Goal: Transaction & Acquisition: Obtain resource

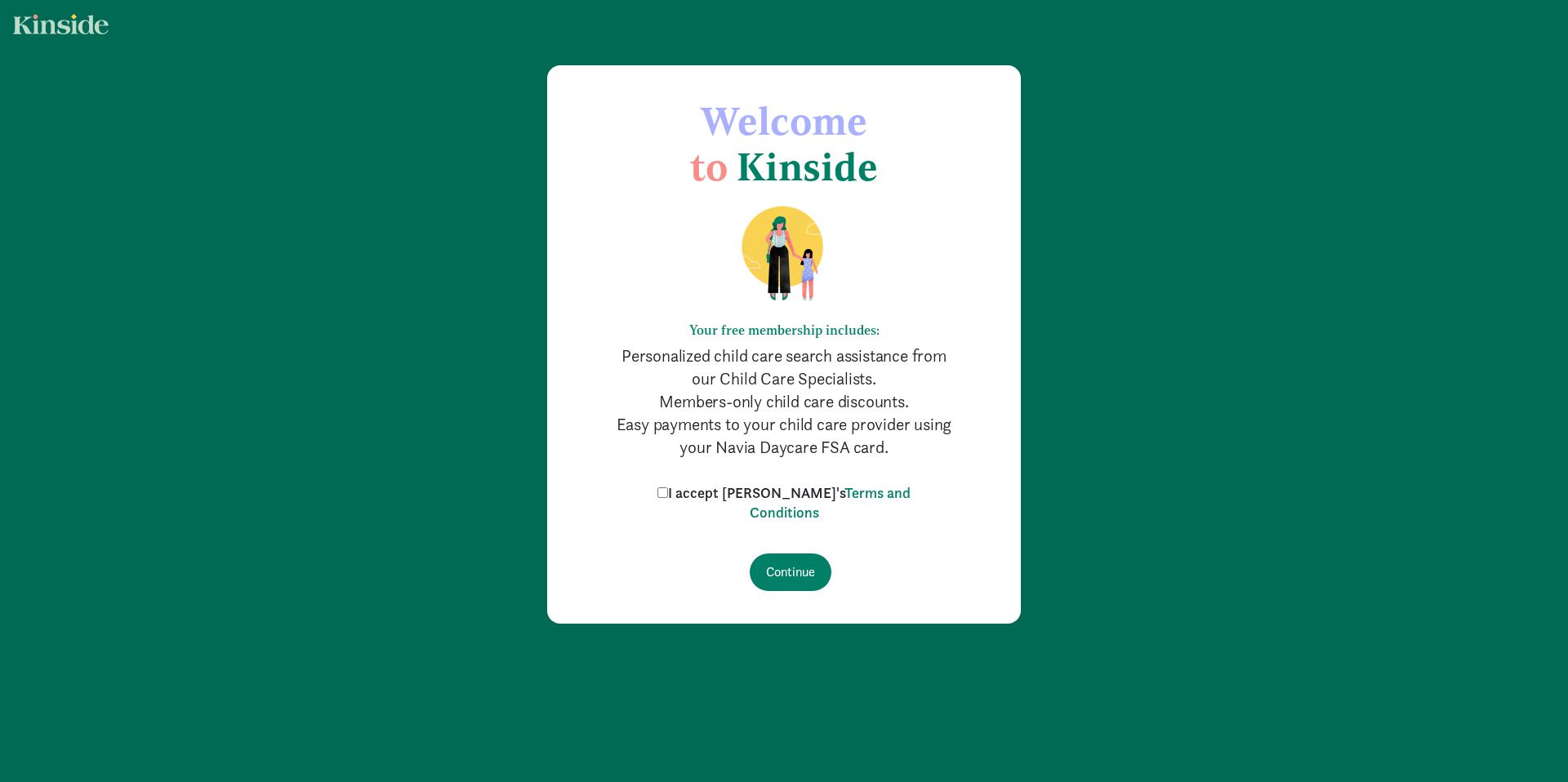
click at [724, 498] on label "I accept Kinside's Terms and Conditions" at bounding box center [784, 503] width 261 height 39
click at [668, 498] on input "I accept Kinside's Terms and Conditions" at bounding box center [662, 492] width 11 height 11
checkbox input "true"
click at [768, 551] on form "I accept Kinside's Terms and Conditions Continue" at bounding box center [784, 538] width 343 height 108
click at [787, 563] on input "Continue" at bounding box center [790, 573] width 82 height 37
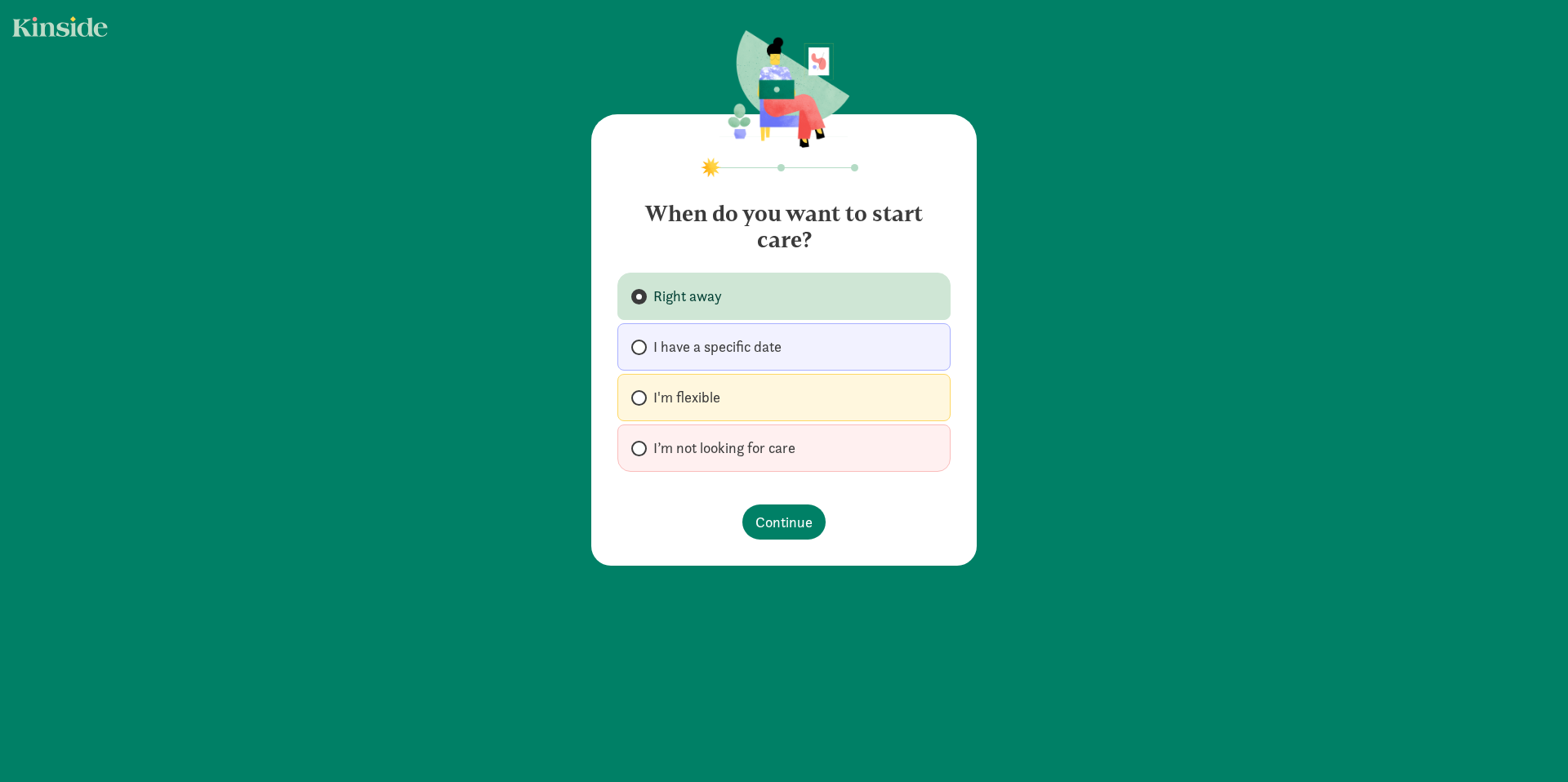
click at [799, 323] on div "Right away I have a specific date I'm flexible I’m not looking for care" at bounding box center [784, 372] width 334 height 199
click at [806, 352] on label "I have a specific date" at bounding box center [784, 347] width 334 height 47
click at [642, 352] on input "I have a specific date" at bounding box center [637, 347] width 11 height 11
radio input "true"
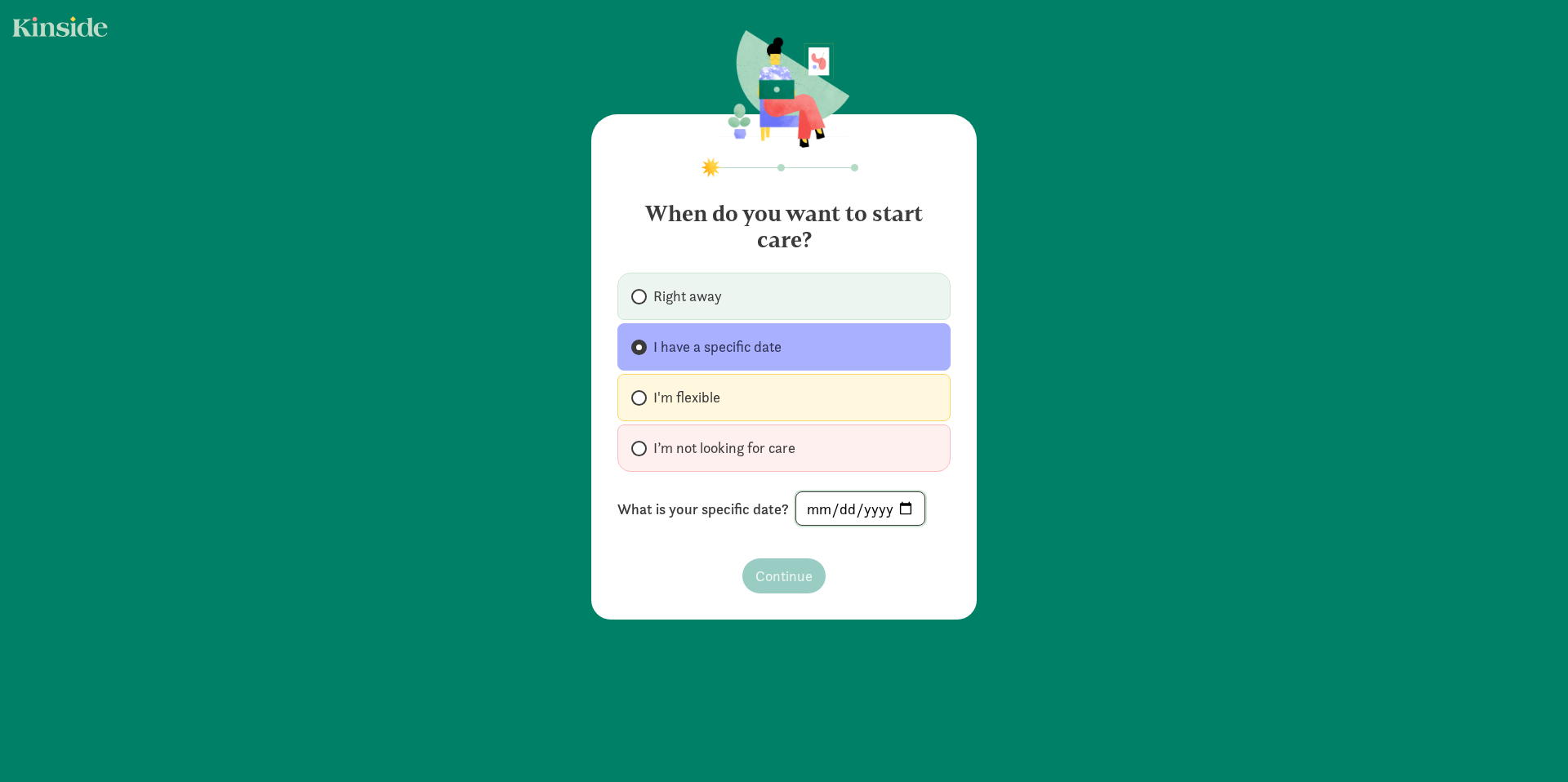
click at [897, 508] on input "date" at bounding box center [860, 508] width 128 height 33
type input "[DATE]"
click at [781, 578] on span "Continue" at bounding box center [784, 576] width 57 height 22
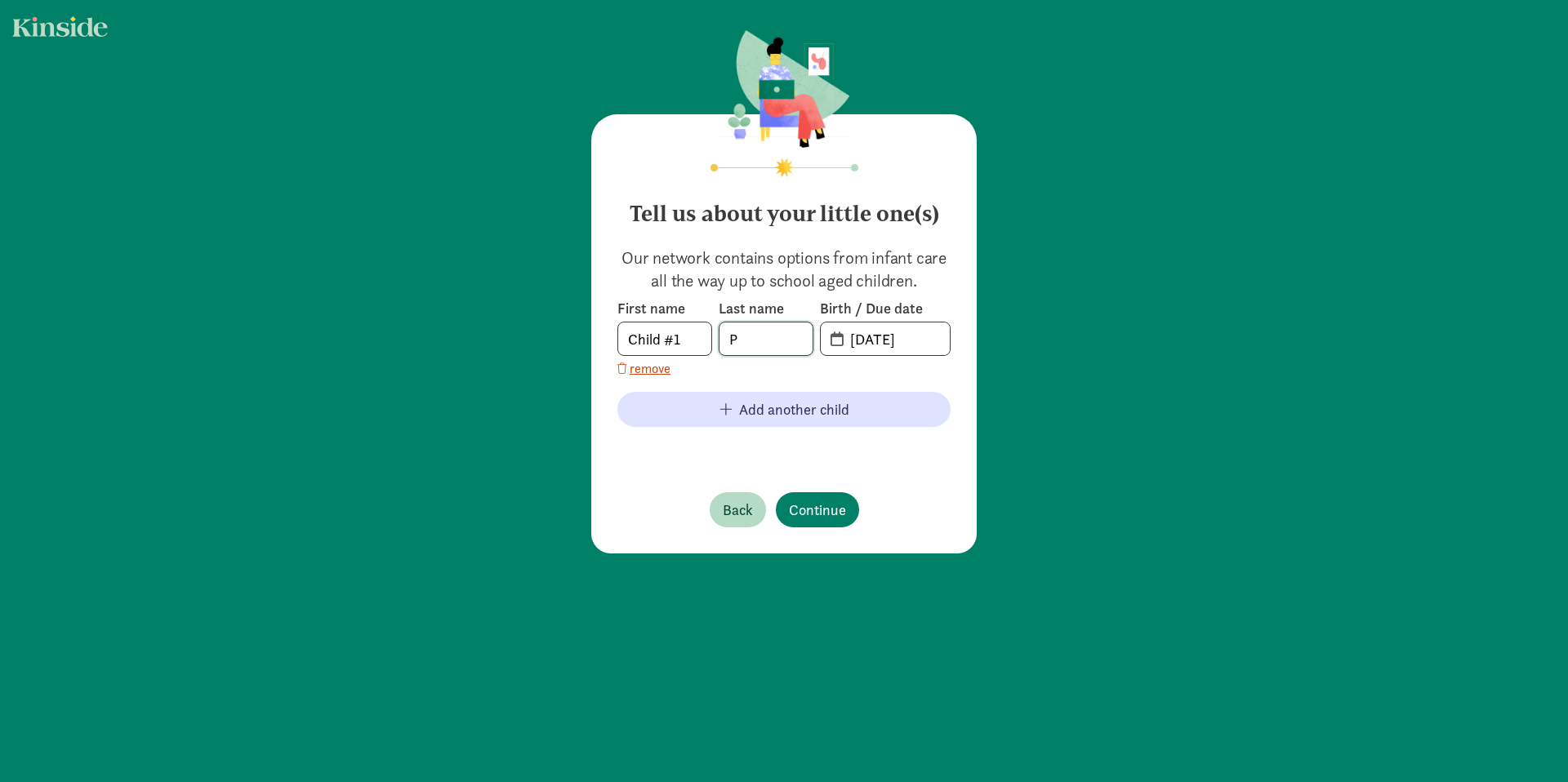
click at [751, 339] on input "P" at bounding box center [766, 339] width 93 height 33
type input "Park"
click at [657, 343] on input "Child #1" at bounding box center [665, 339] width 93 height 33
type input "Roi"
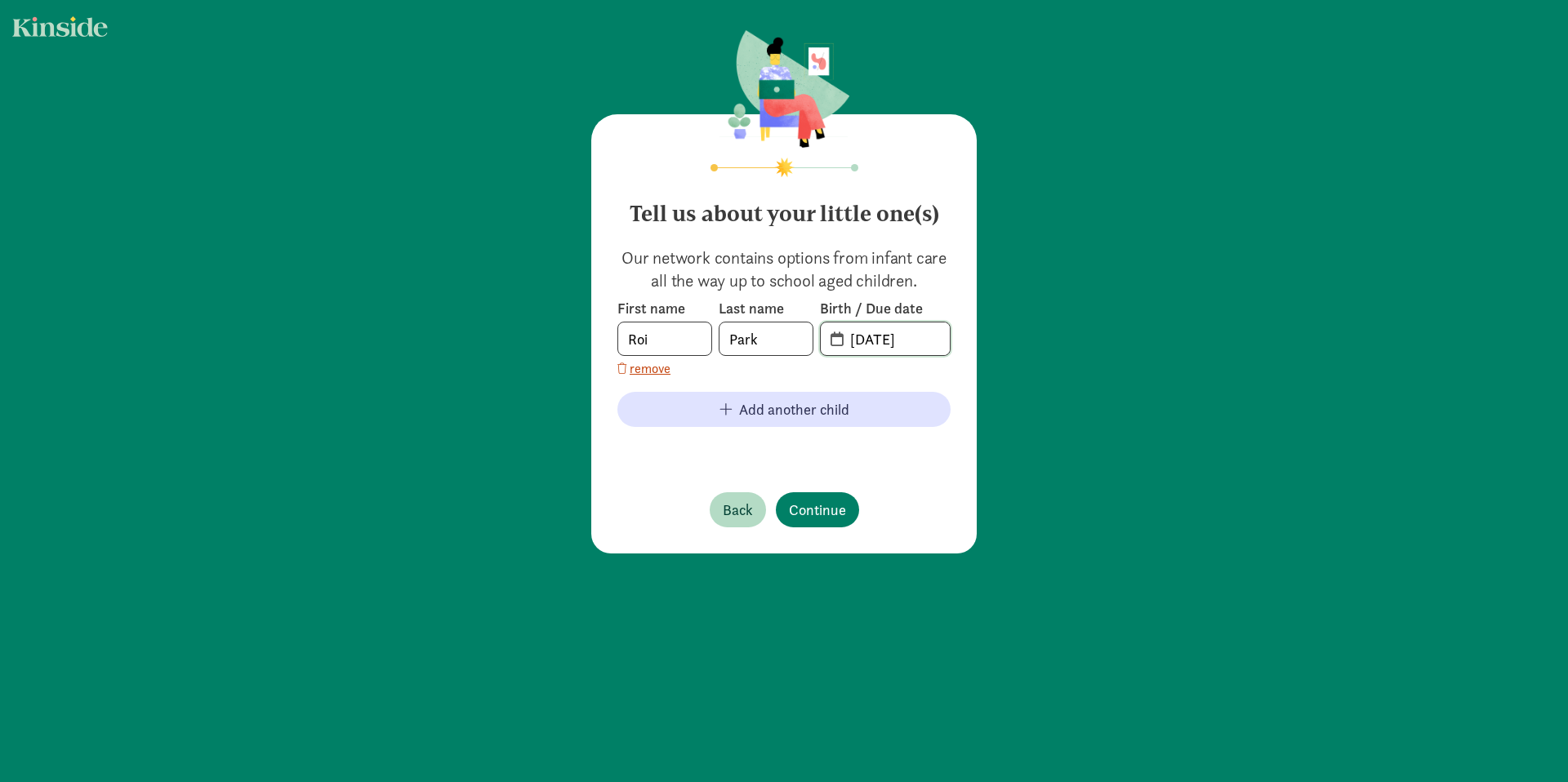
click at [856, 336] on input "08-25-2025" at bounding box center [895, 339] width 110 height 33
click at [834, 340] on span "08-25-2025" at bounding box center [885, 339] width 129 height 33
click at [873, 340] on input "20-25-0825" at bounding box center [895, 339] width 110 height 33
click at [861, 341] on input "20-25-0825" at bounding box center [895, 339] width 110 height 33
click at [861, 342] on input "20-25-0825" at bounding box center [895, 339] width 110 height 33
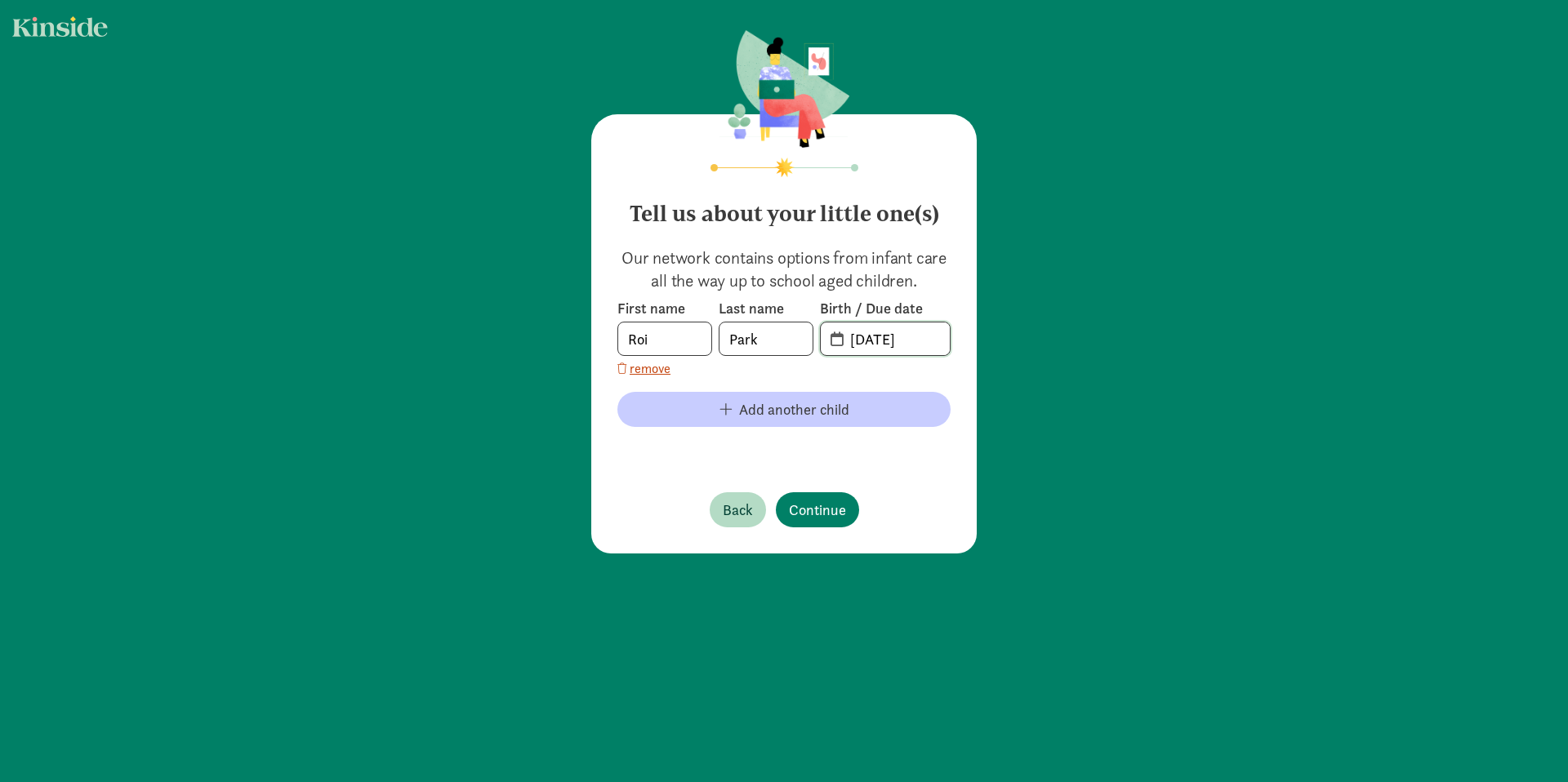
type input "09-20-2022"
click at [807, 412] on span "Add another child" at bounding box center [794, 410] width 111 height 22
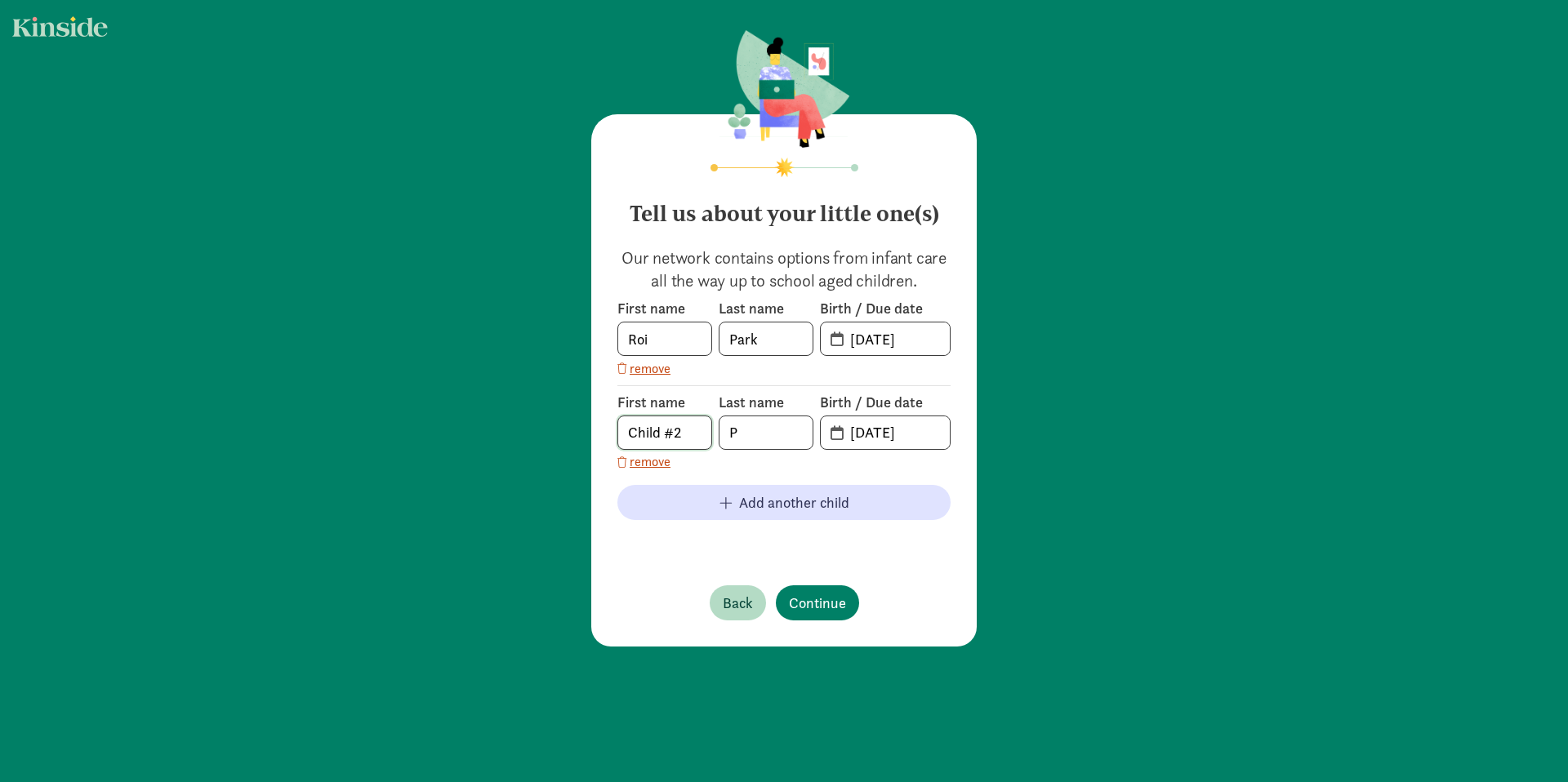
drag, startPoint x: 597, startPoint y: 421, endPoint x: 549, endPoint y: 417, distance: 48.2
click at [549, 417] on div "Tell us about your little one(s) Our network contains options from infant care …" at bounding box center [784, 339] width 1568 height 680
type input "Eli"
type input "Park"
type input "07-03-2024"
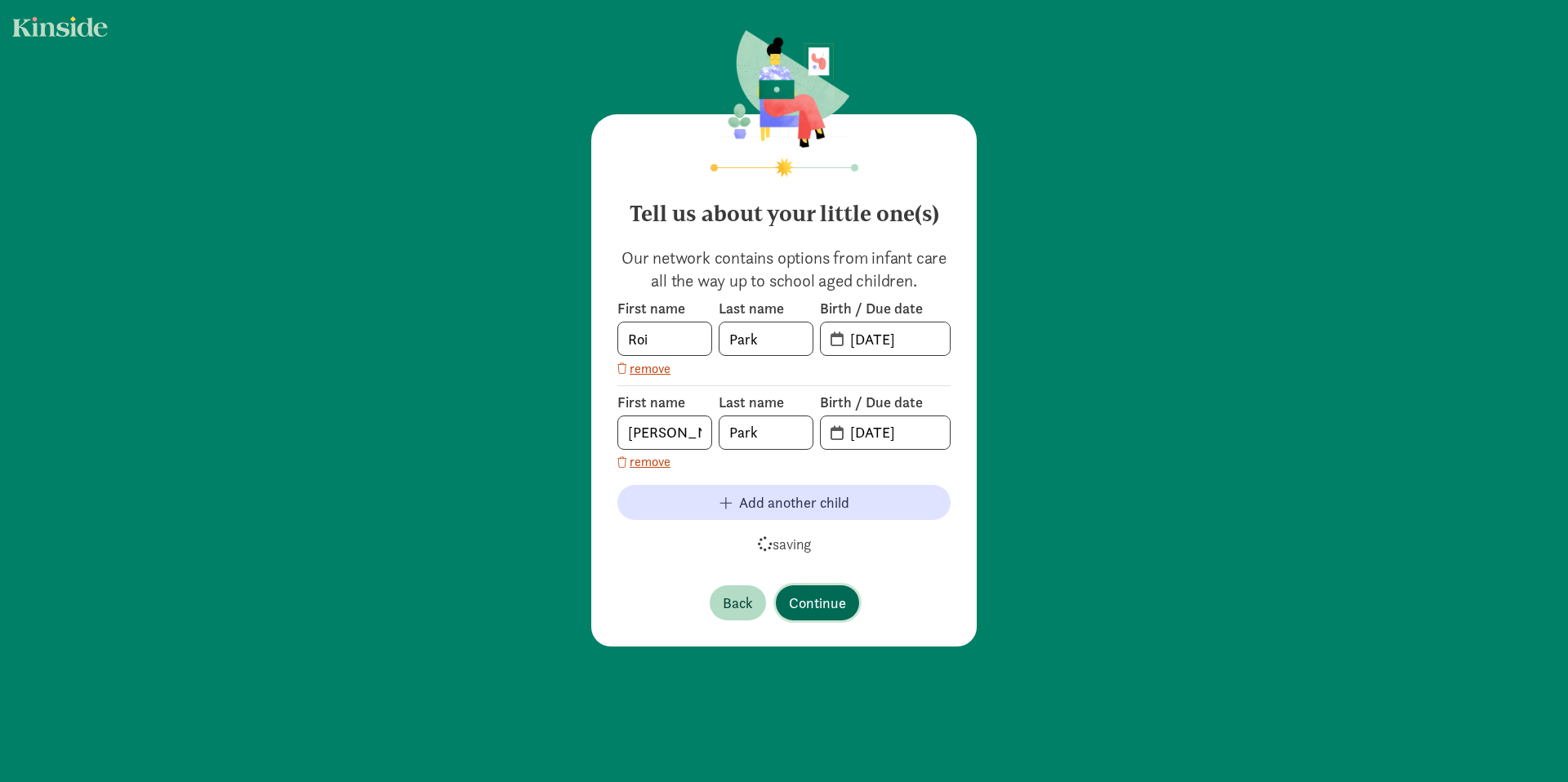
click at [809, 611] on span "Continue" at bounding box center [817, 603] width 57 height 22
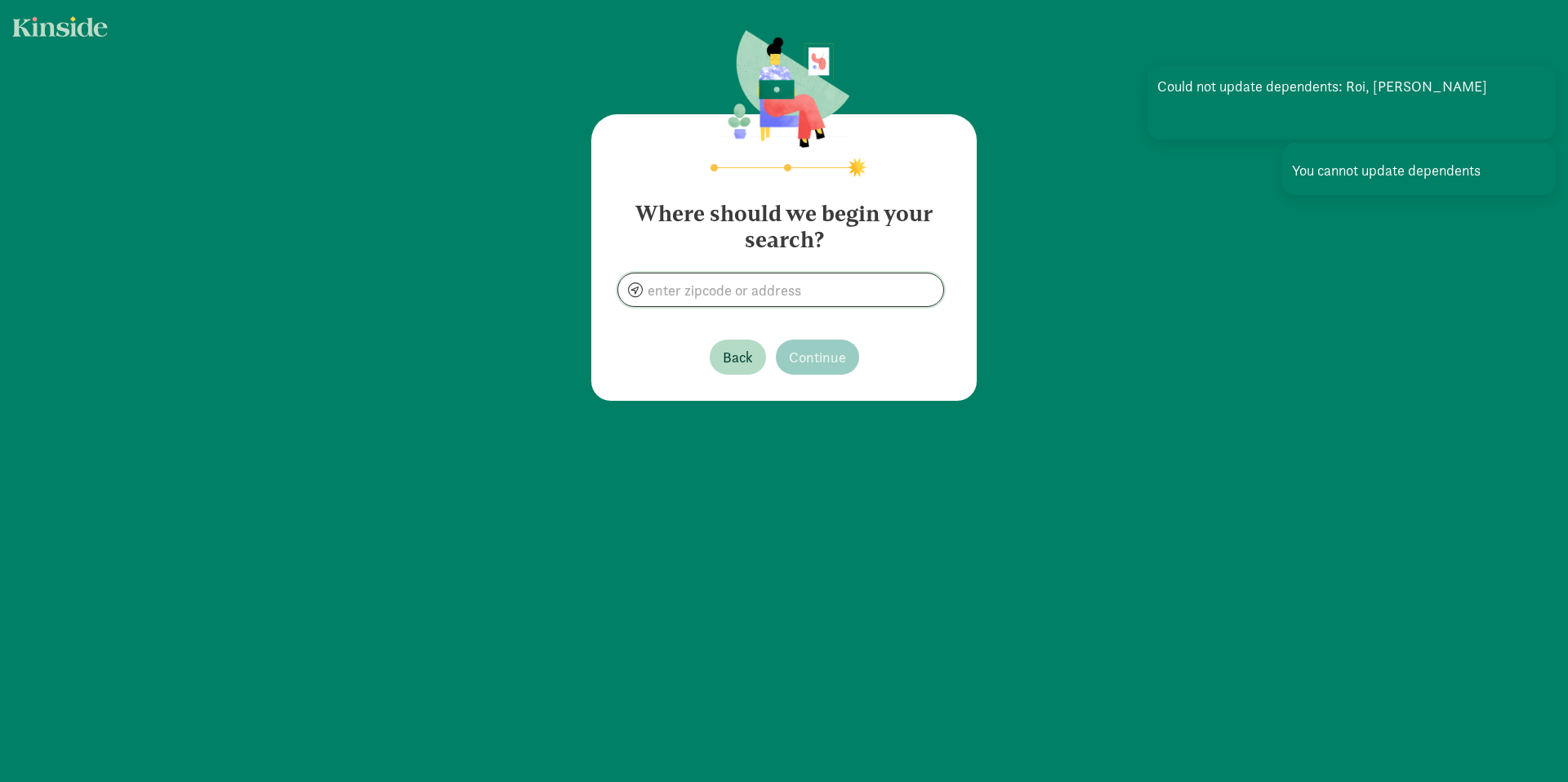
click at [730, 291] on input at bounding box center [780, 290] width 325 height 33
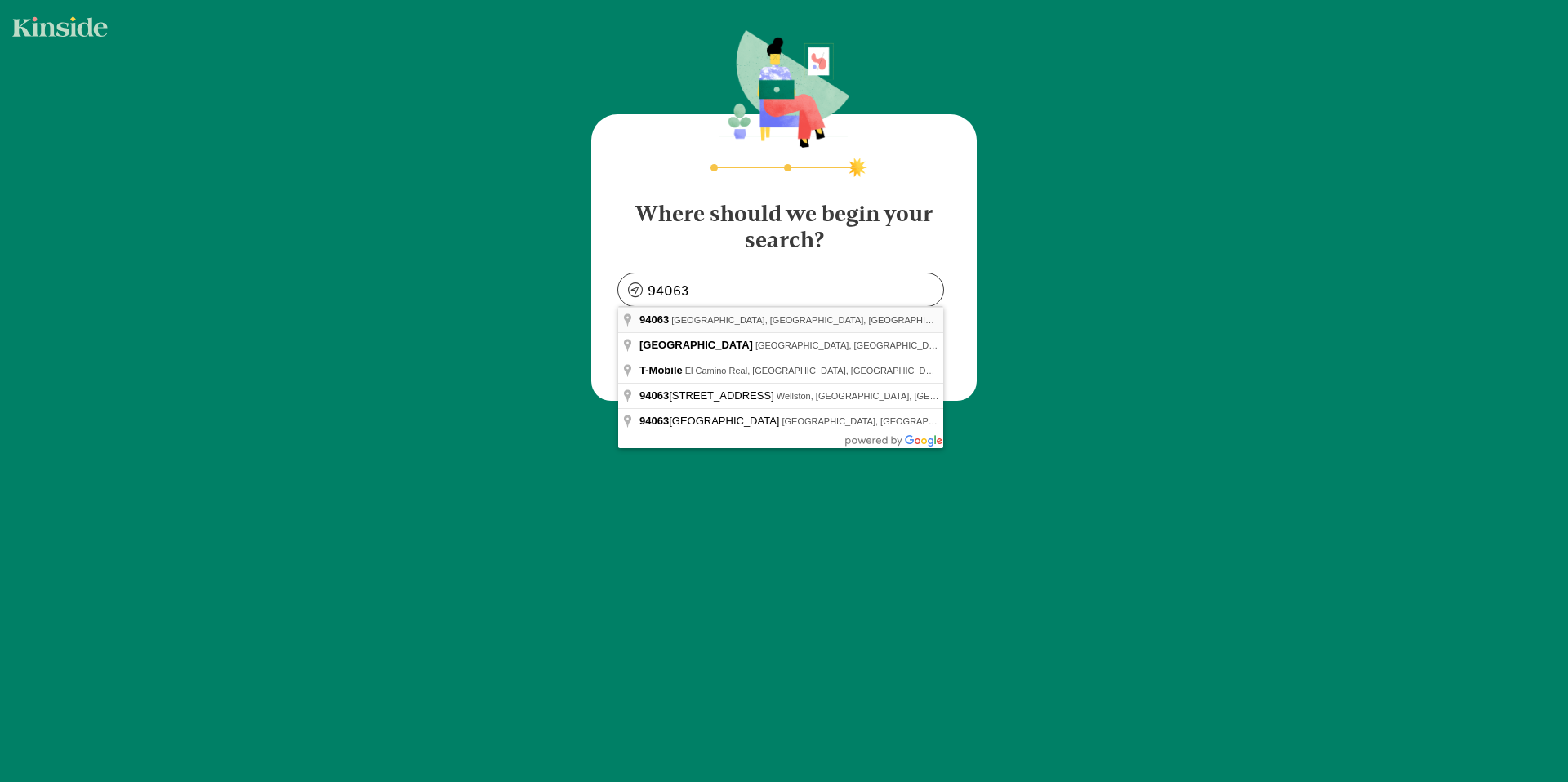
type input "Redwood City, CA 94063, USA"
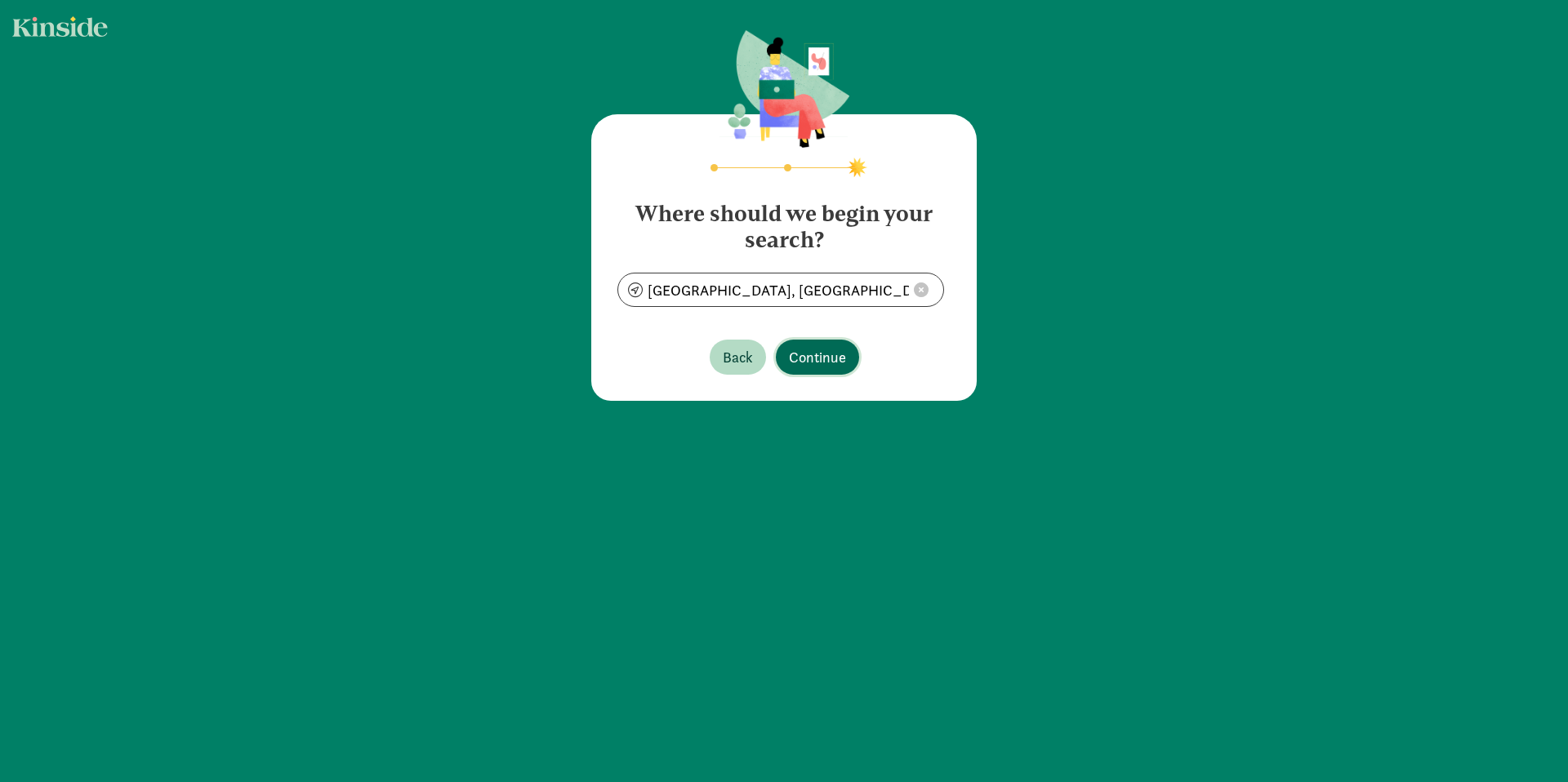
click at [852, 355] on button "Continue" at bounding box center [817, 357] width 84 height 35
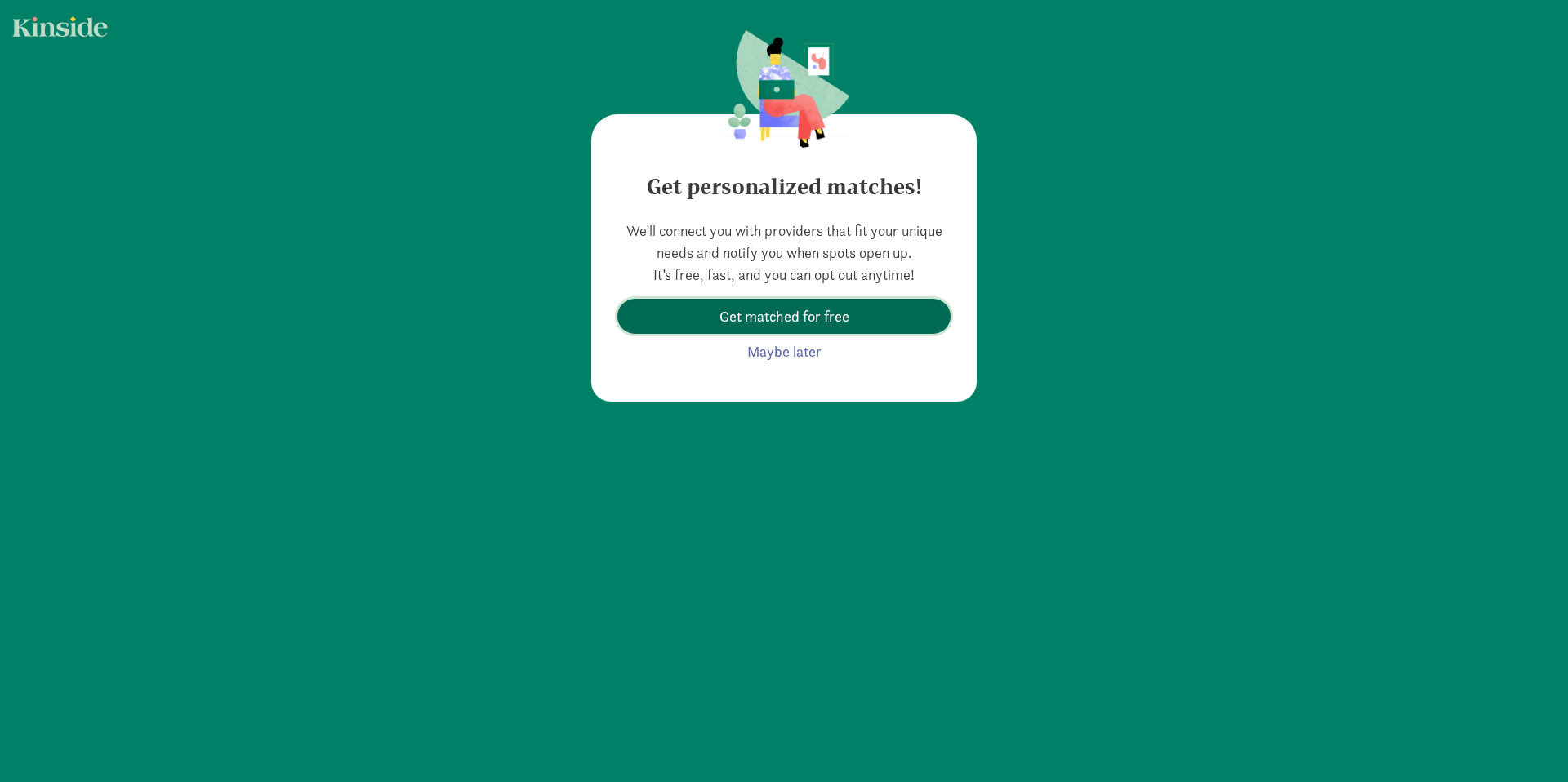
click at [815, 319] on span "Get matched for free" at bounding box center [784, 317] width 130 height 22
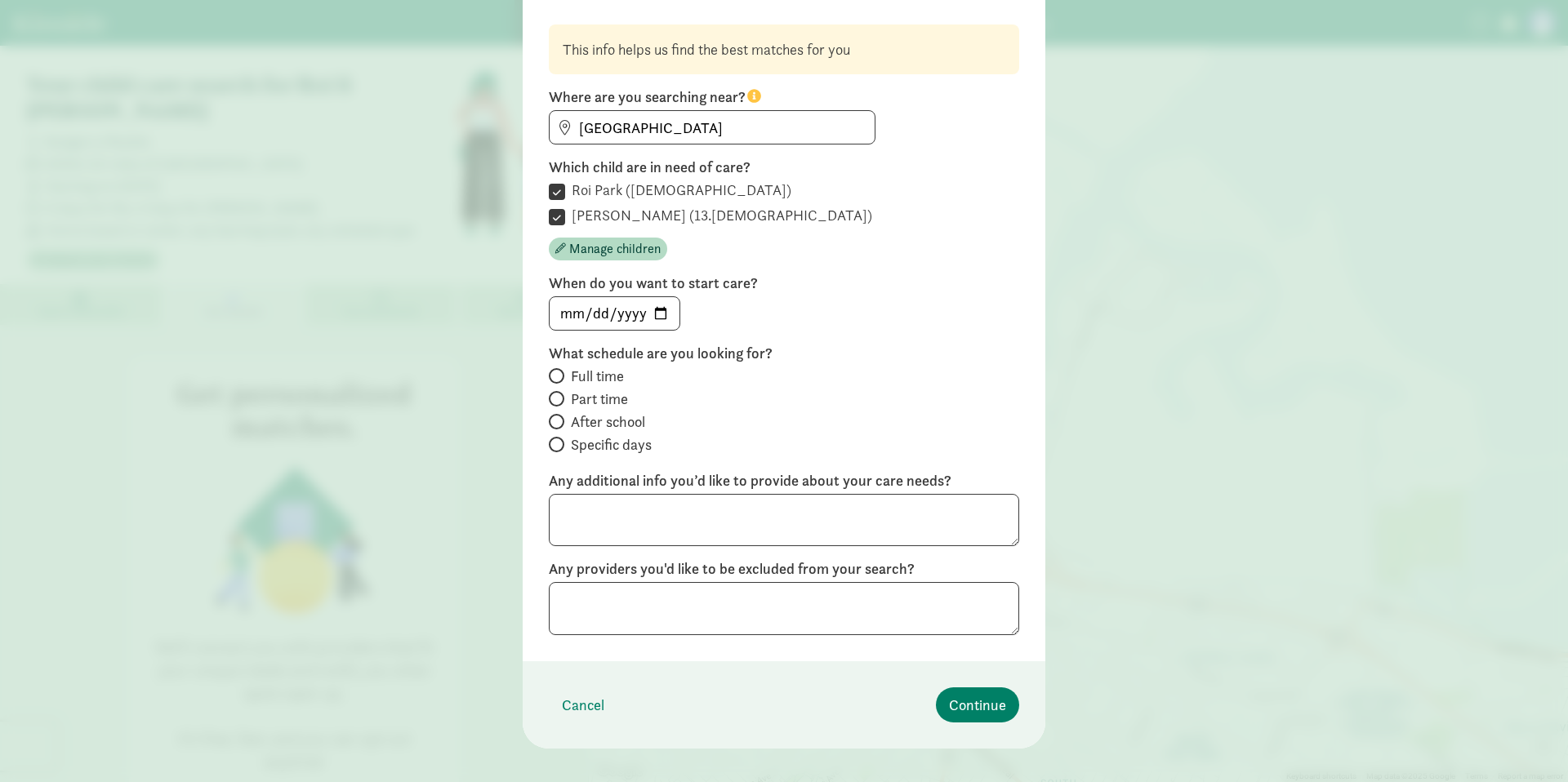
scroll to position [121, 0]
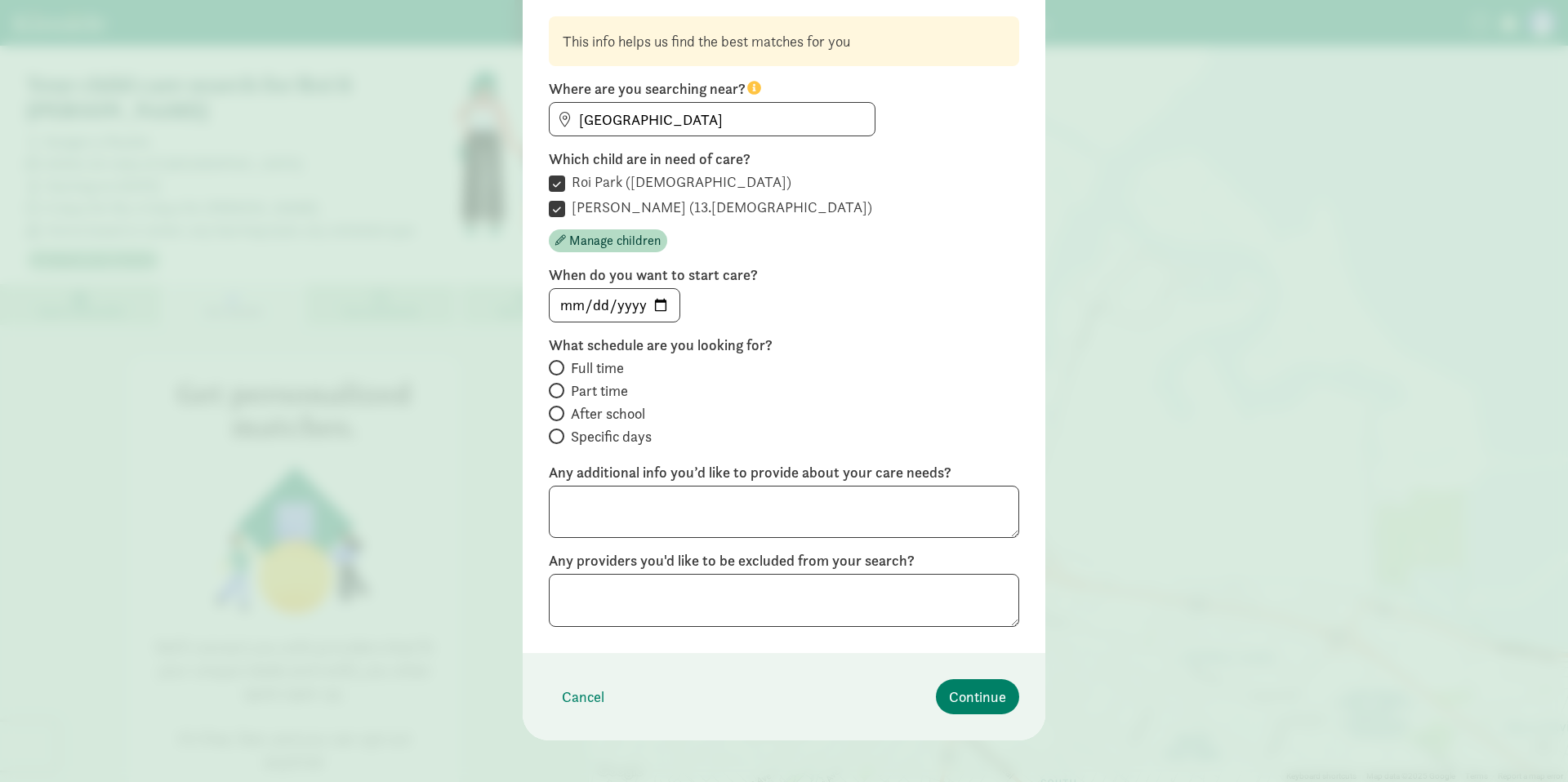
click at [616, 368] on span "Full time" at bounding box center [597, 368] width 53 height 19
click at [559, 368] on input "Full time" at bounding box center [554, 367] width 11 height 11
radio input "true"
click at [604, 440] on span "Specific days" at bounding box center [611, 437] width 81 height 19
click at [559, 440] on input "Specific days" at bounding box center [554, 437] width 11 height 11
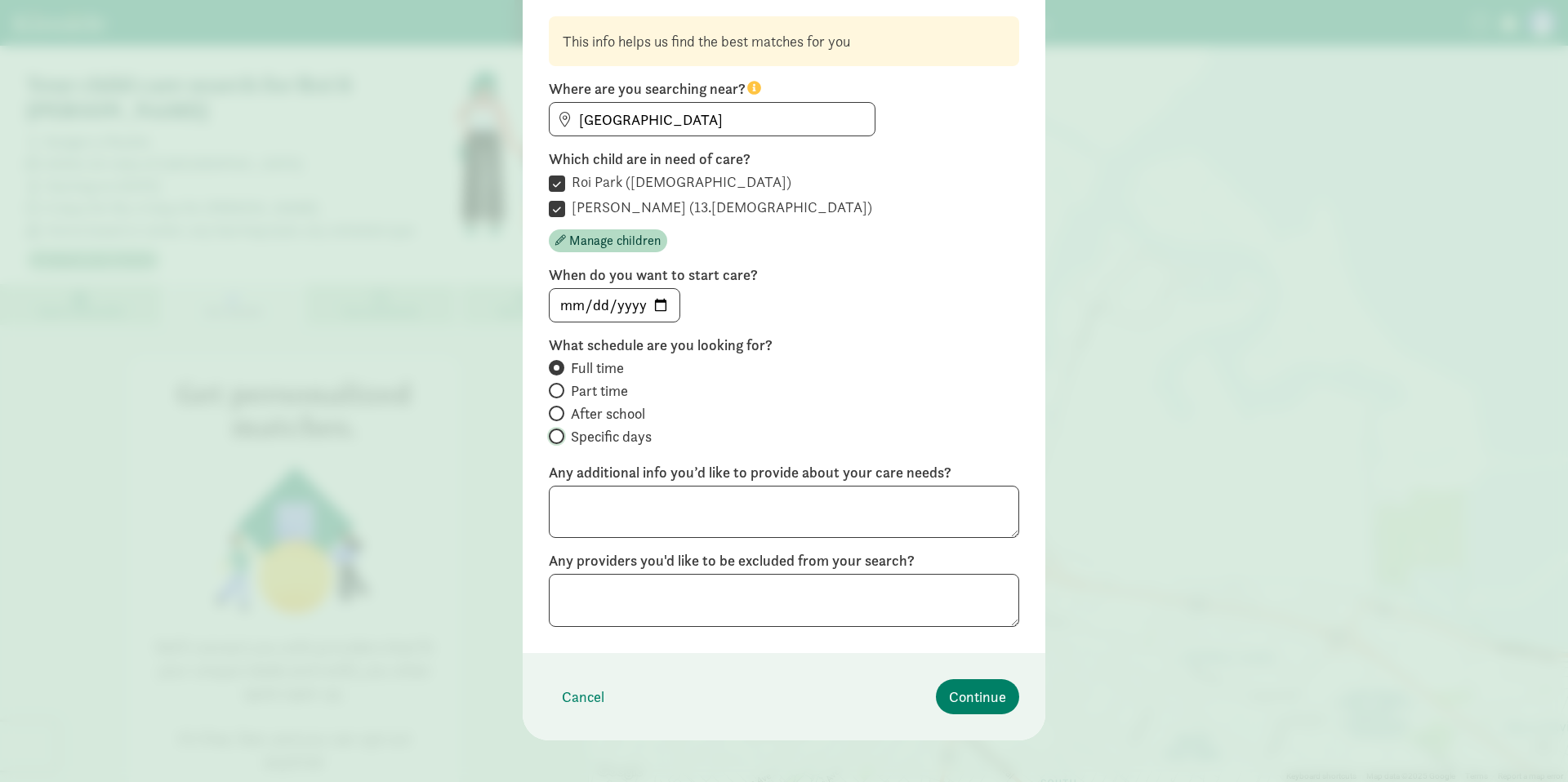
radio input "true"
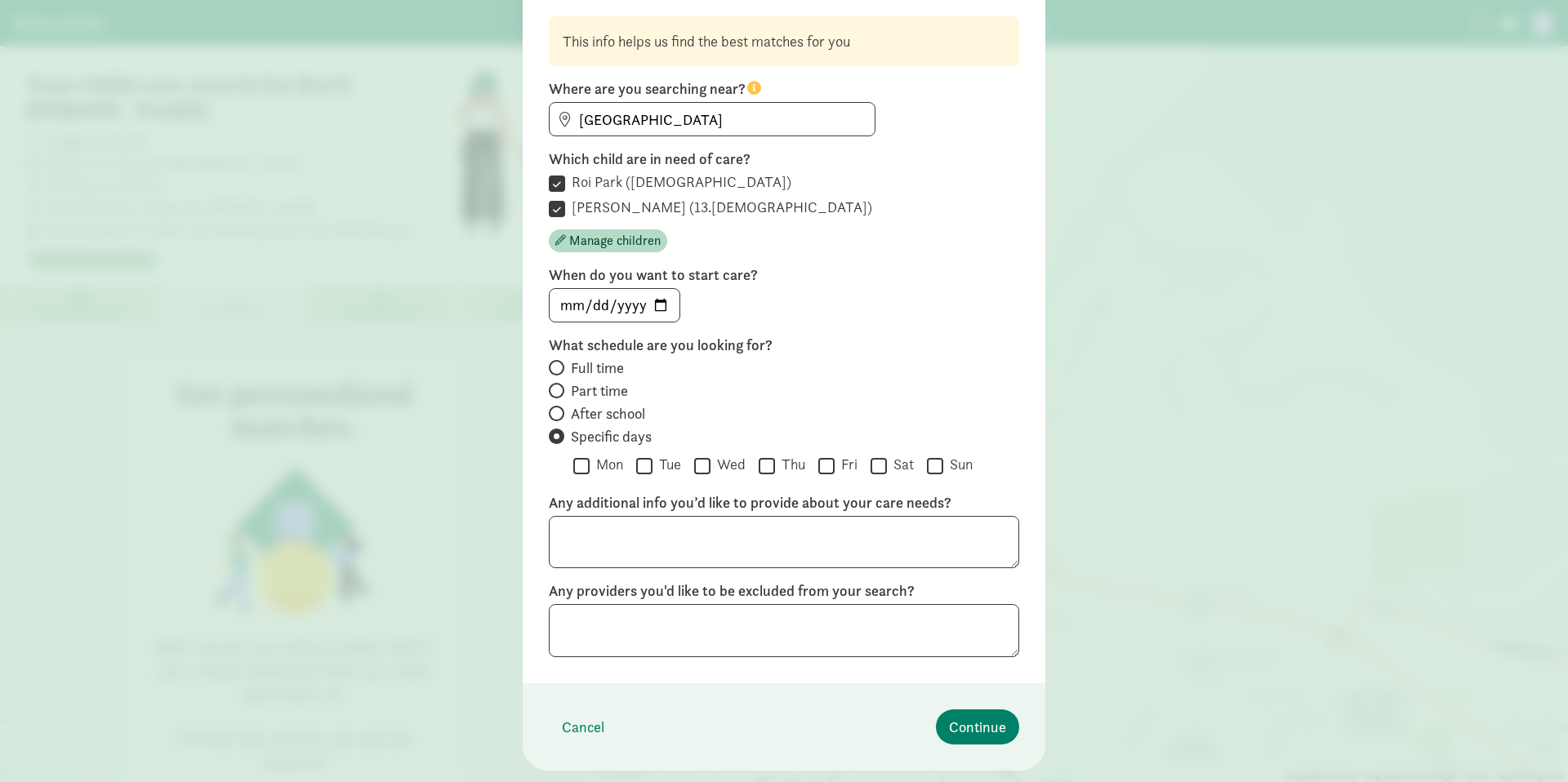
click at [597, 374] on span "Full time" at bounding box center [597, 368] width 53 height 19
click at [559, 373] on input "Full time" at bounding box center [554, 367] width 11 height 11
radio input "true"
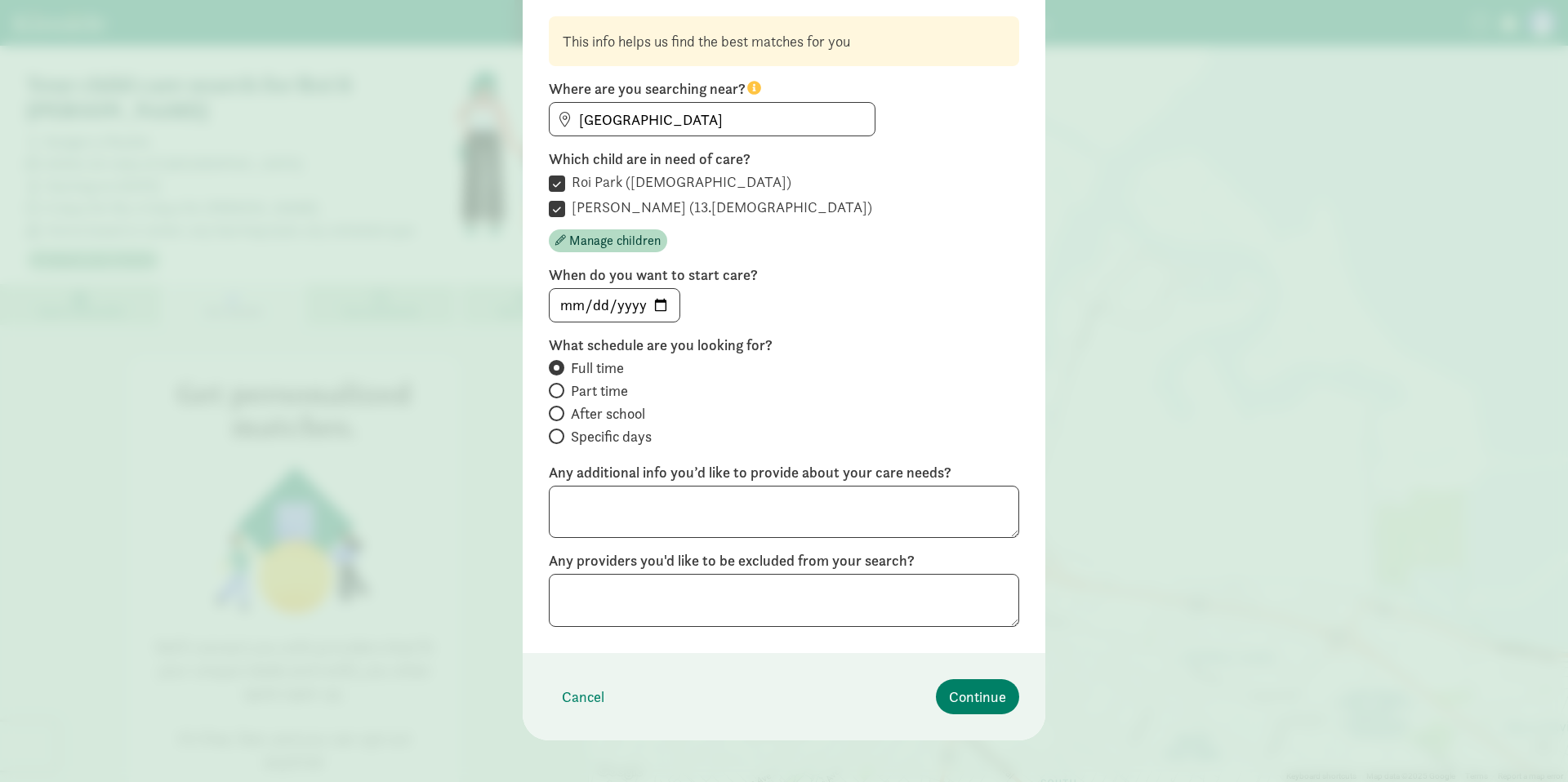
click at [632, 433] on span "Specific days" at bounding box center [611, 437] width 81 height 19
click at [559, 433] on input "Specific days" at bounding box center [554, 437] width 11 height 11
radio input "true"
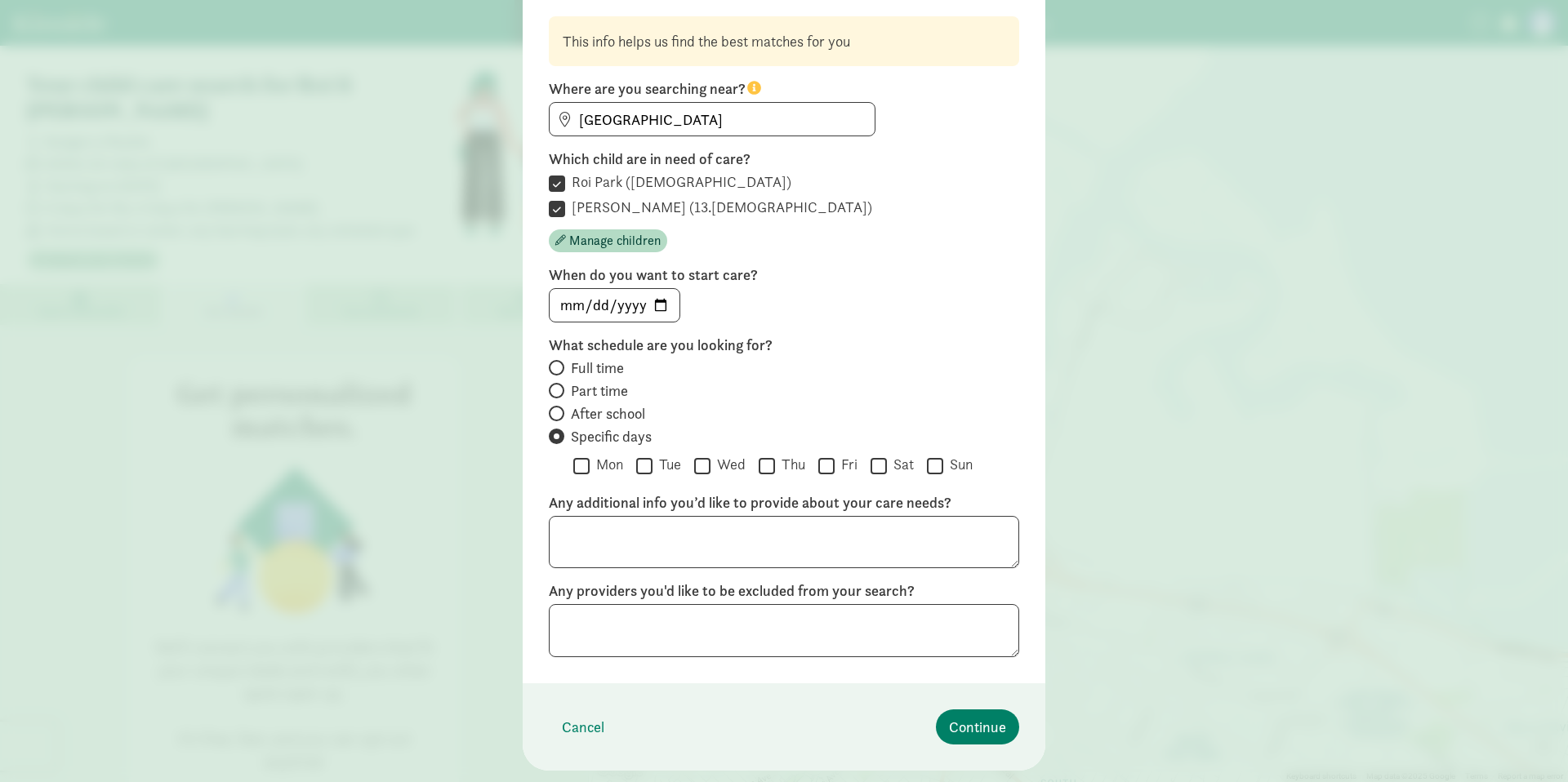
click at [575, 359] on span "Full time" at bounding box center [597, 368] width 53 height 19
click at [559, 362] on input "Full time" at bounding box center [554, 367] width 11 height 11
radio input "true"
radio input "false"
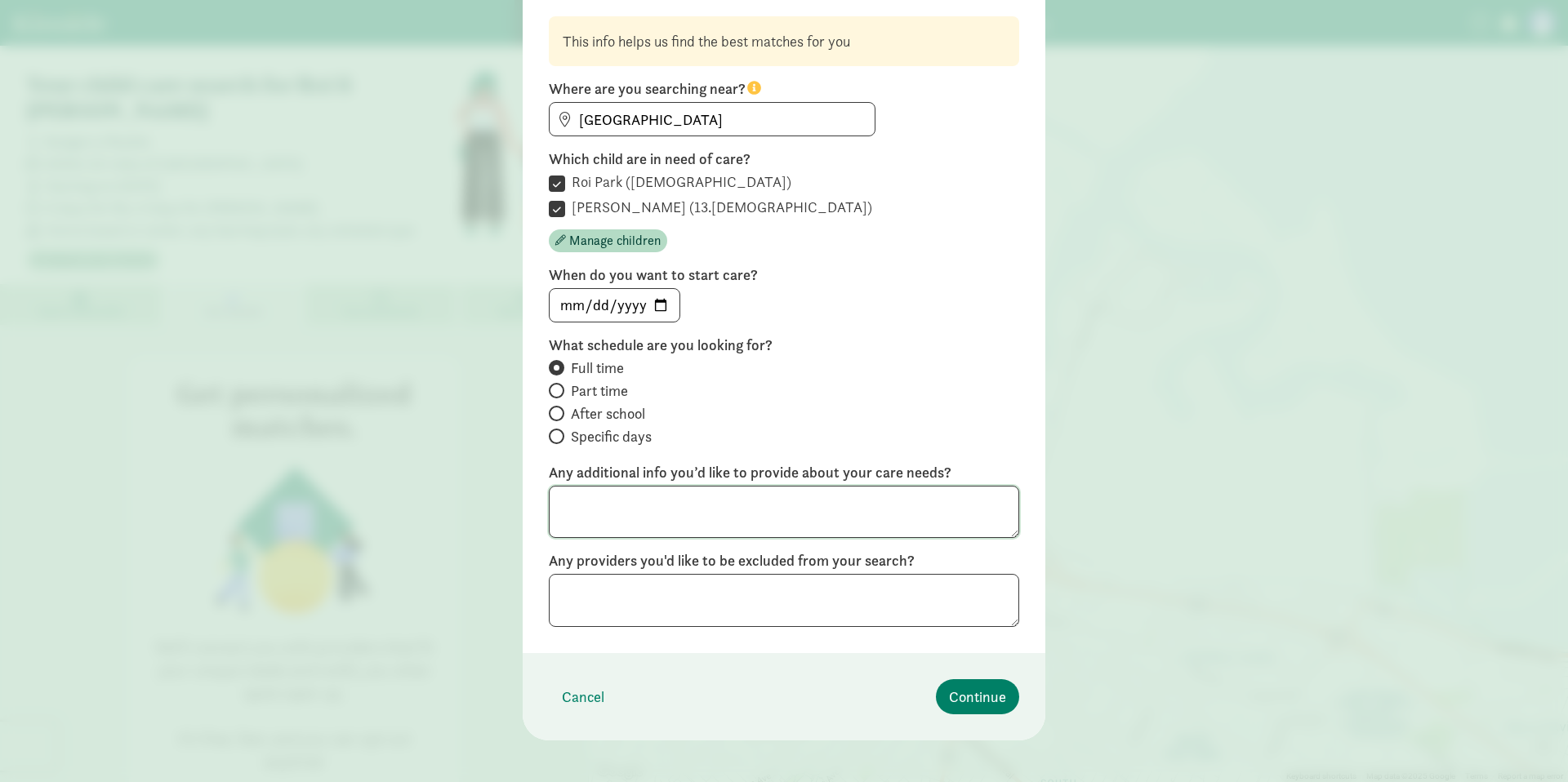
click at [750, 526] on textarea at bounding box center [784, 512] width 470 height 53
type textarea "Roi - Full time Eli - MWF or TTH"
click at [994, 698] on span "Continue" at bounding box center [978, 697] width 57 height 22
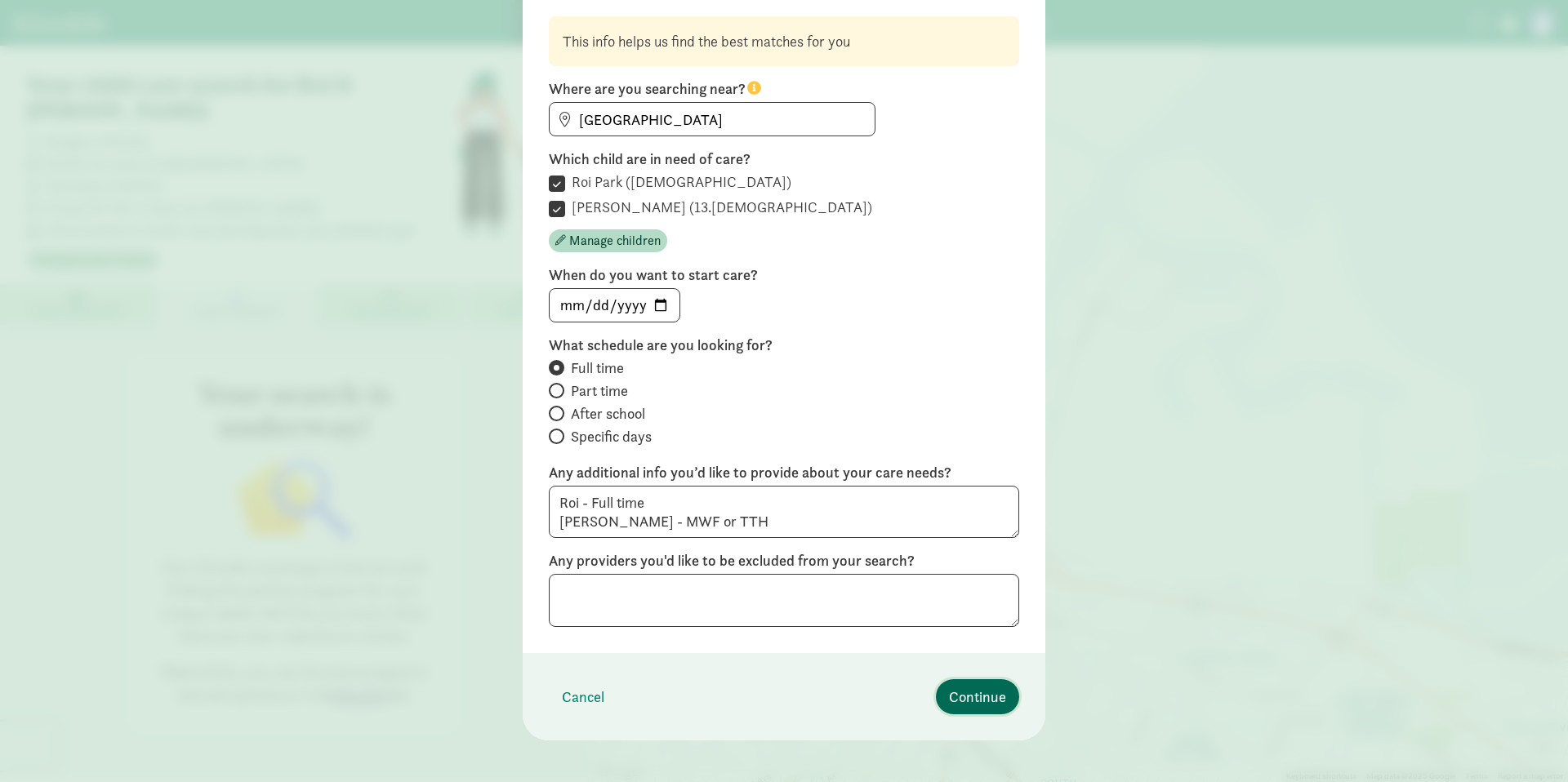
scroll to position [0, 0]
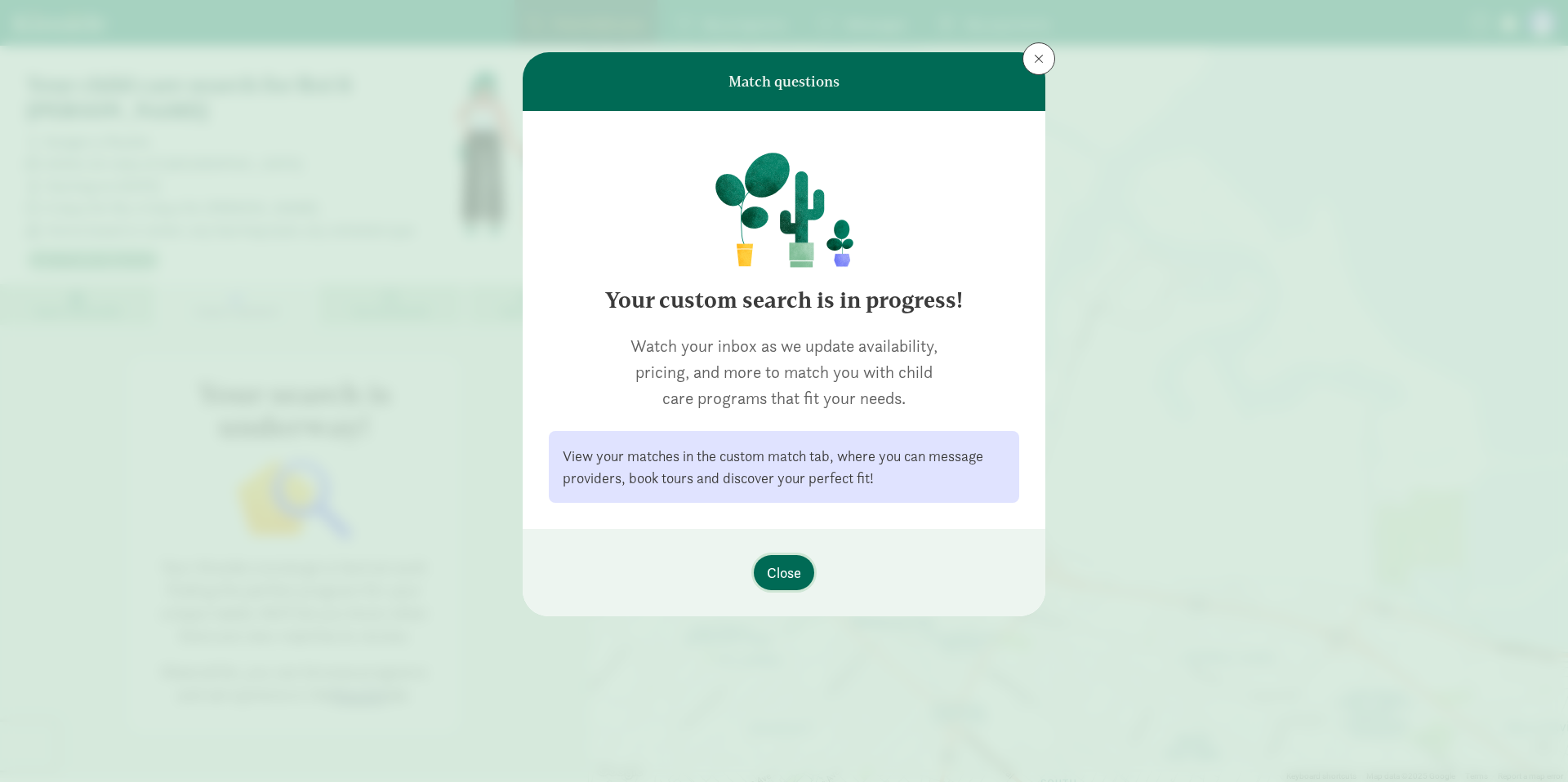
click at [790, 578] on span "Close" at bounding box center [784, 573] width 35 height 22
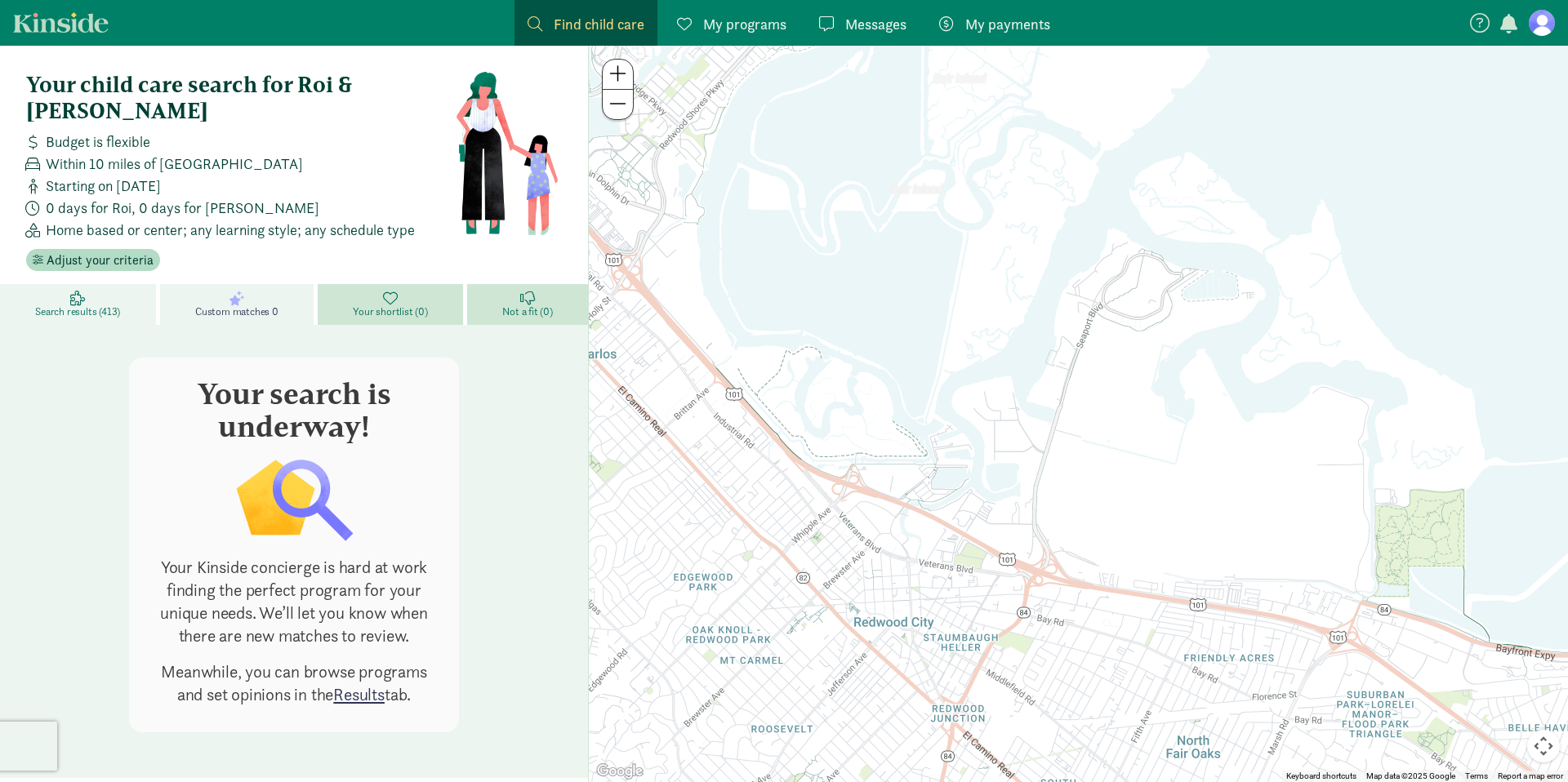
click at [79, 306] on span "Search results (413)" at bounding box center [78, 312] width 85 height 13
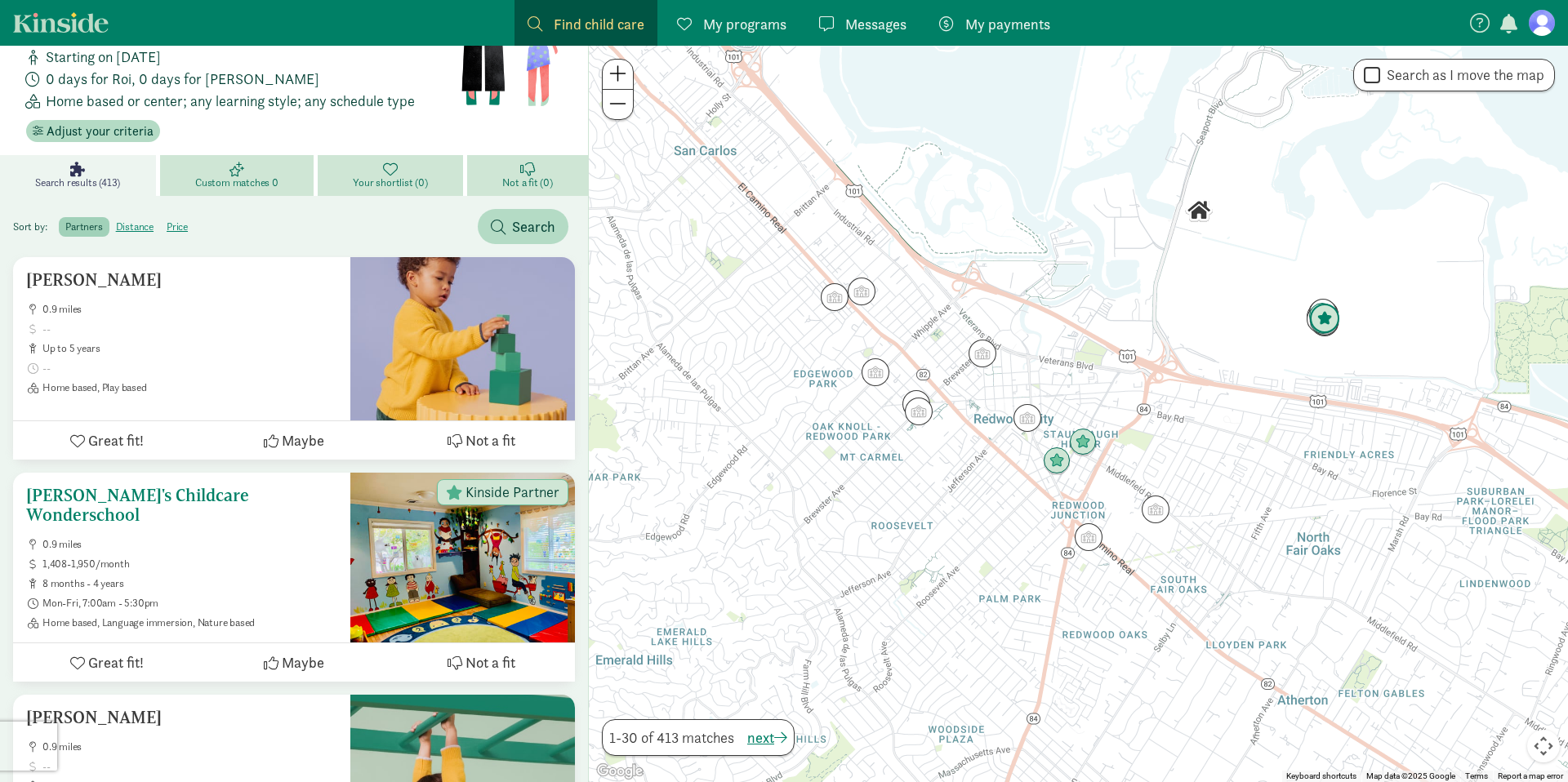
scroll to position [280, 0]
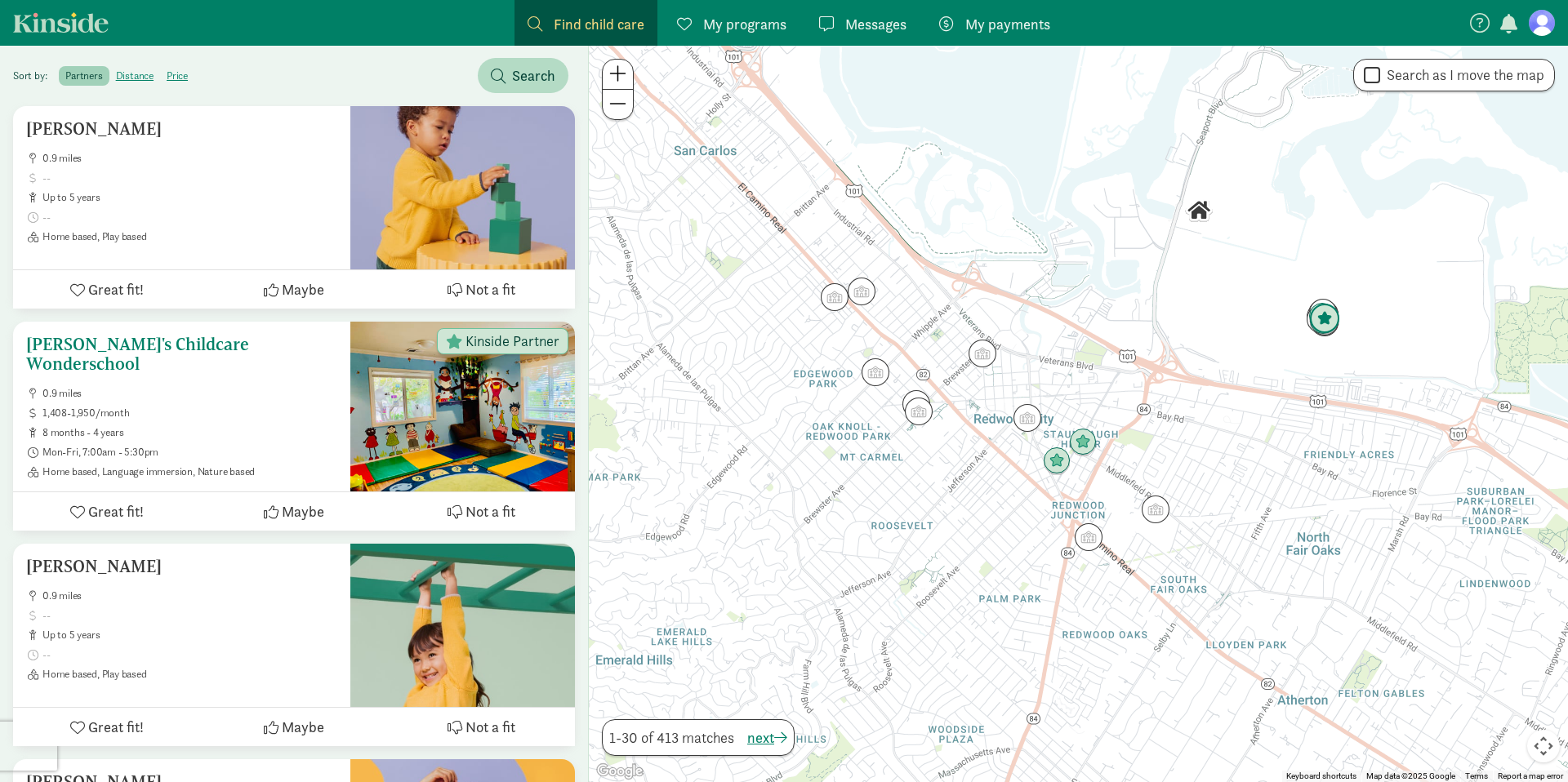
click at [448, 413] on div at bounding box center [463, 406] width 225 height 170
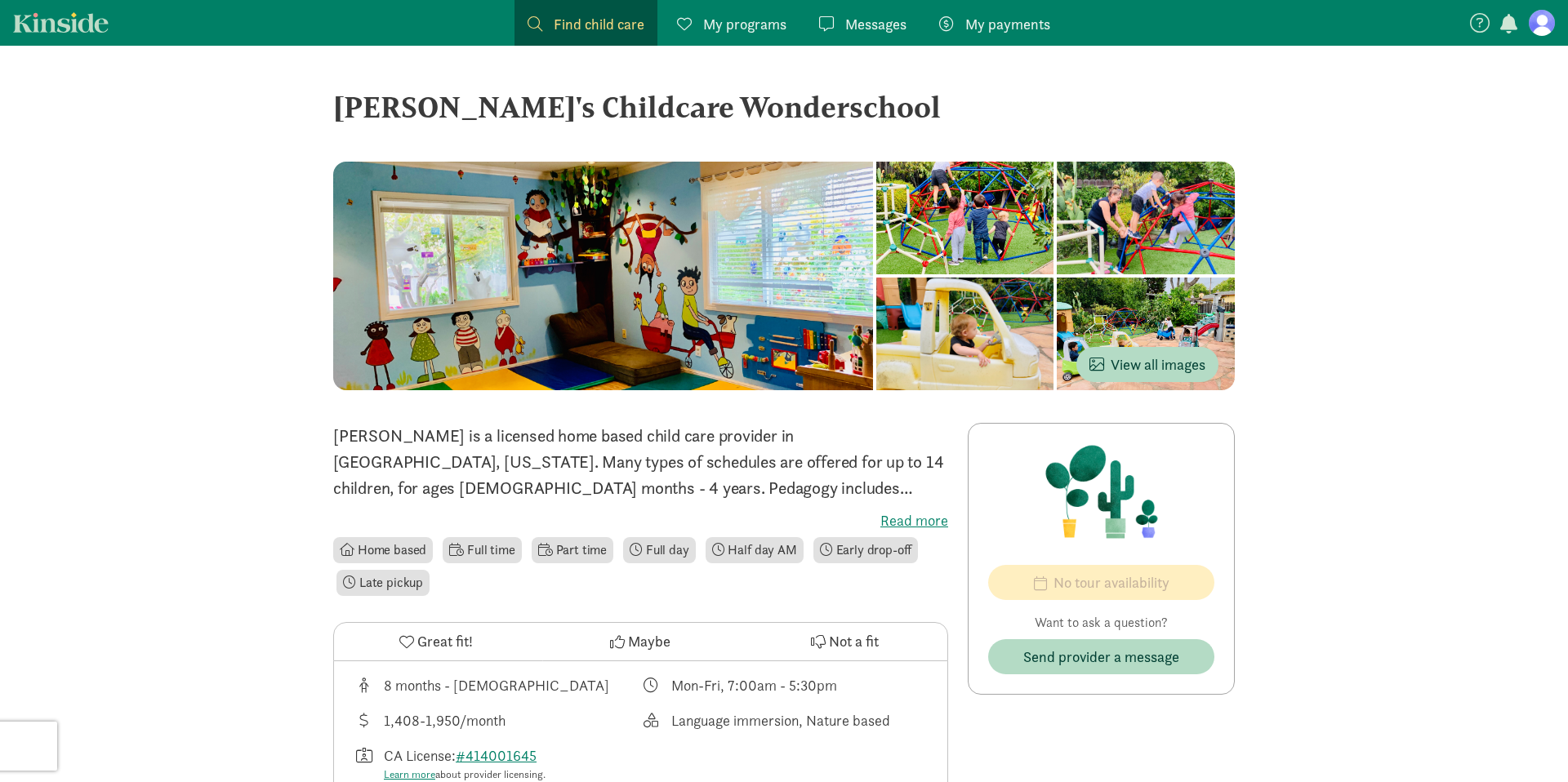
click at [876, 274] on div at bounding box center [965, 217] width 178 height 112
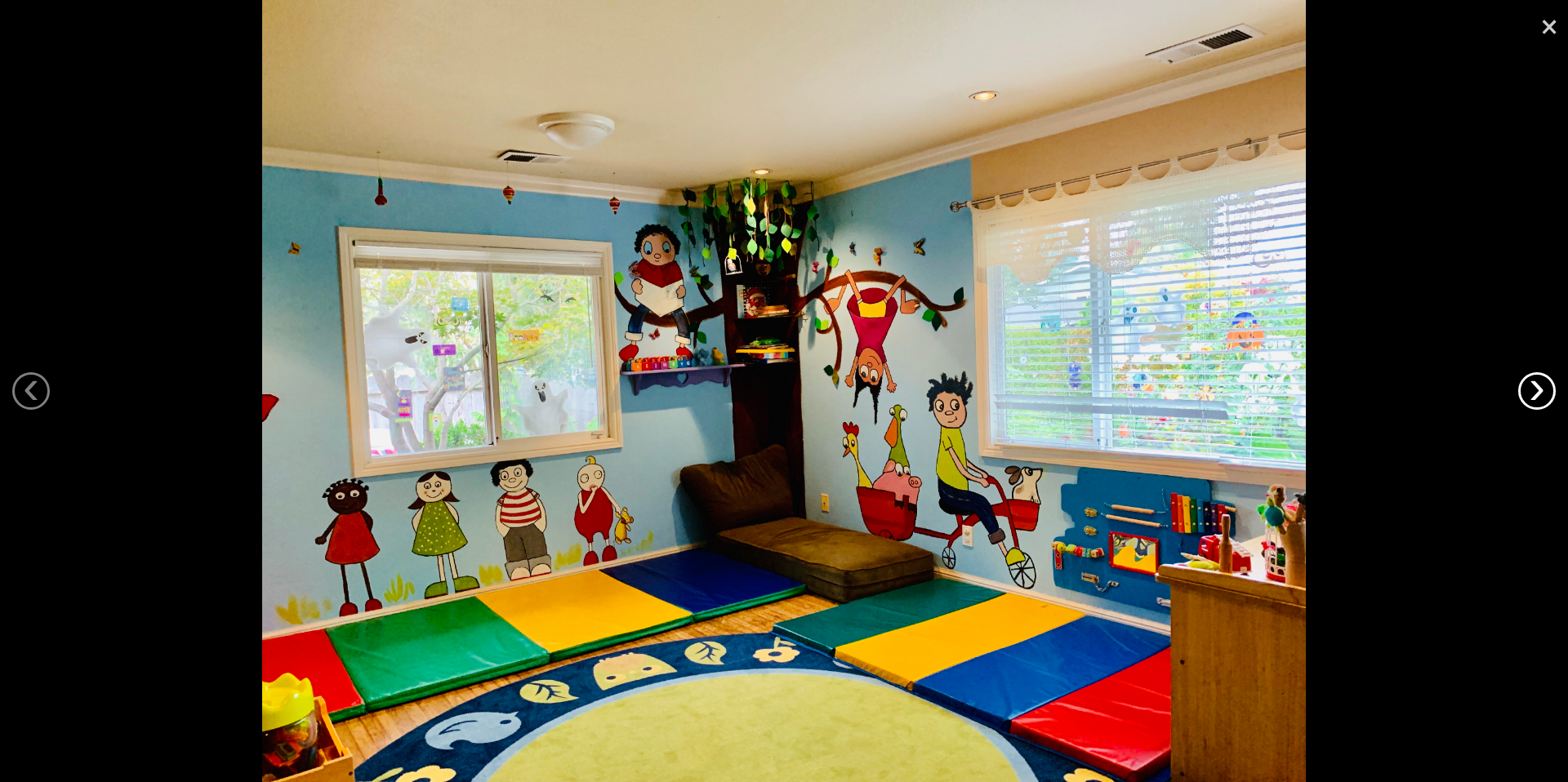
click at [1520, 391] on link "›" at bounding box center [1537, 391] width 37 height 37
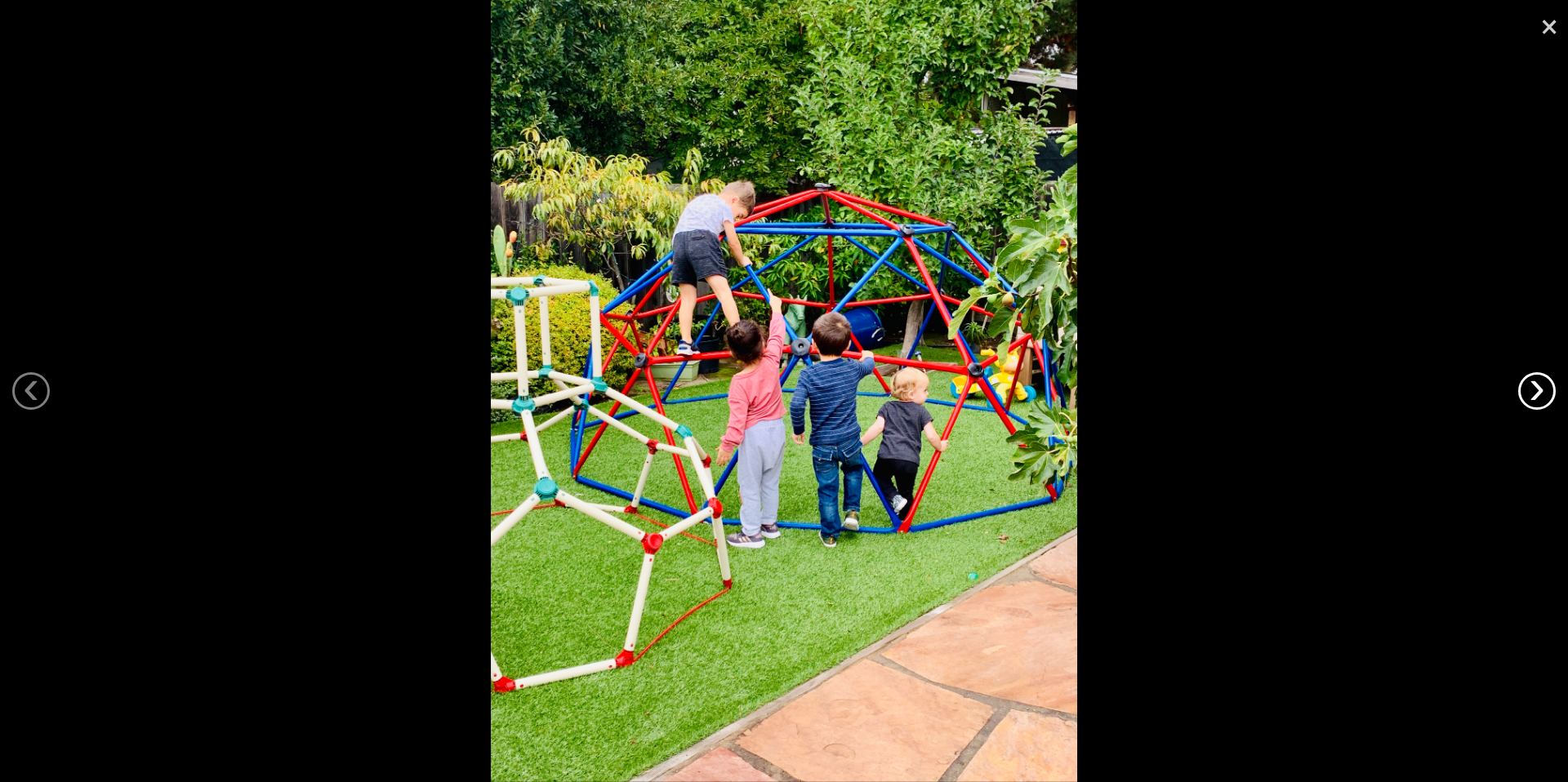
click at [1519, 391] on link "›" at bounding box center [1537, 391] width 37 height 37
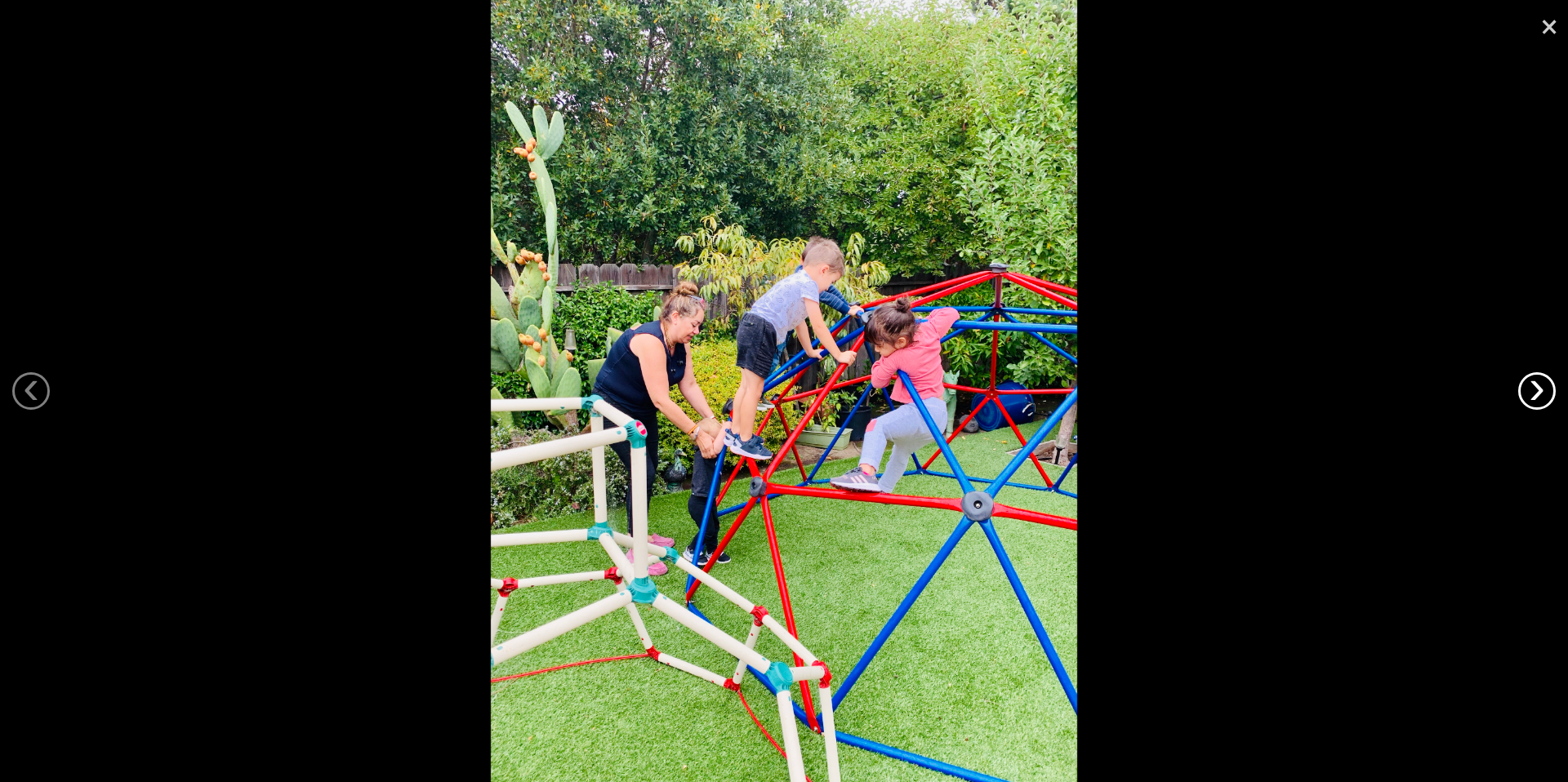
click at [1519, 391] on link "›" at bounding box center [1537, 391] width 37 height 37
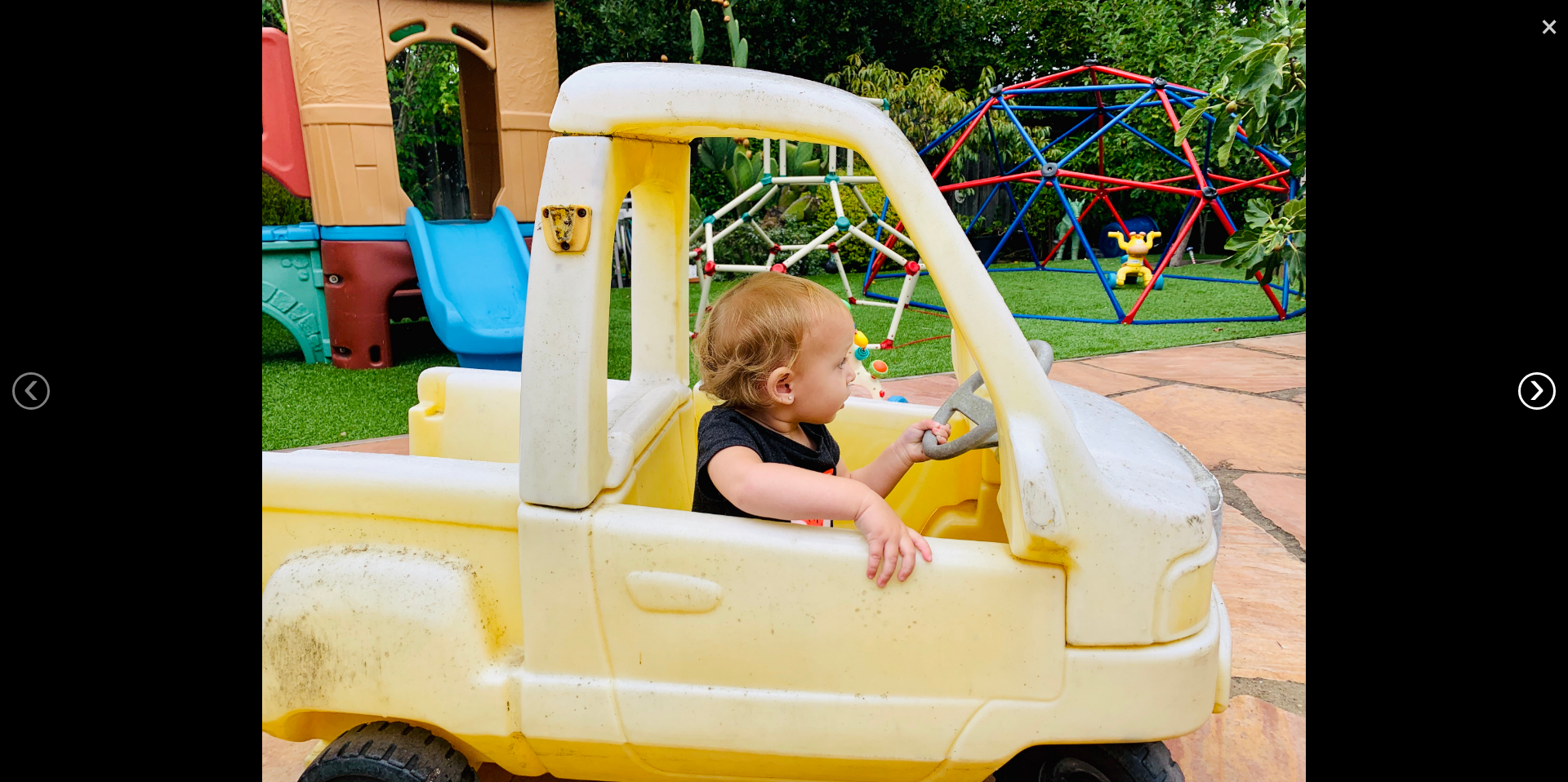
click at [1519, 391] on link "›" at bounding box center [1537, 391] width 37 height 37
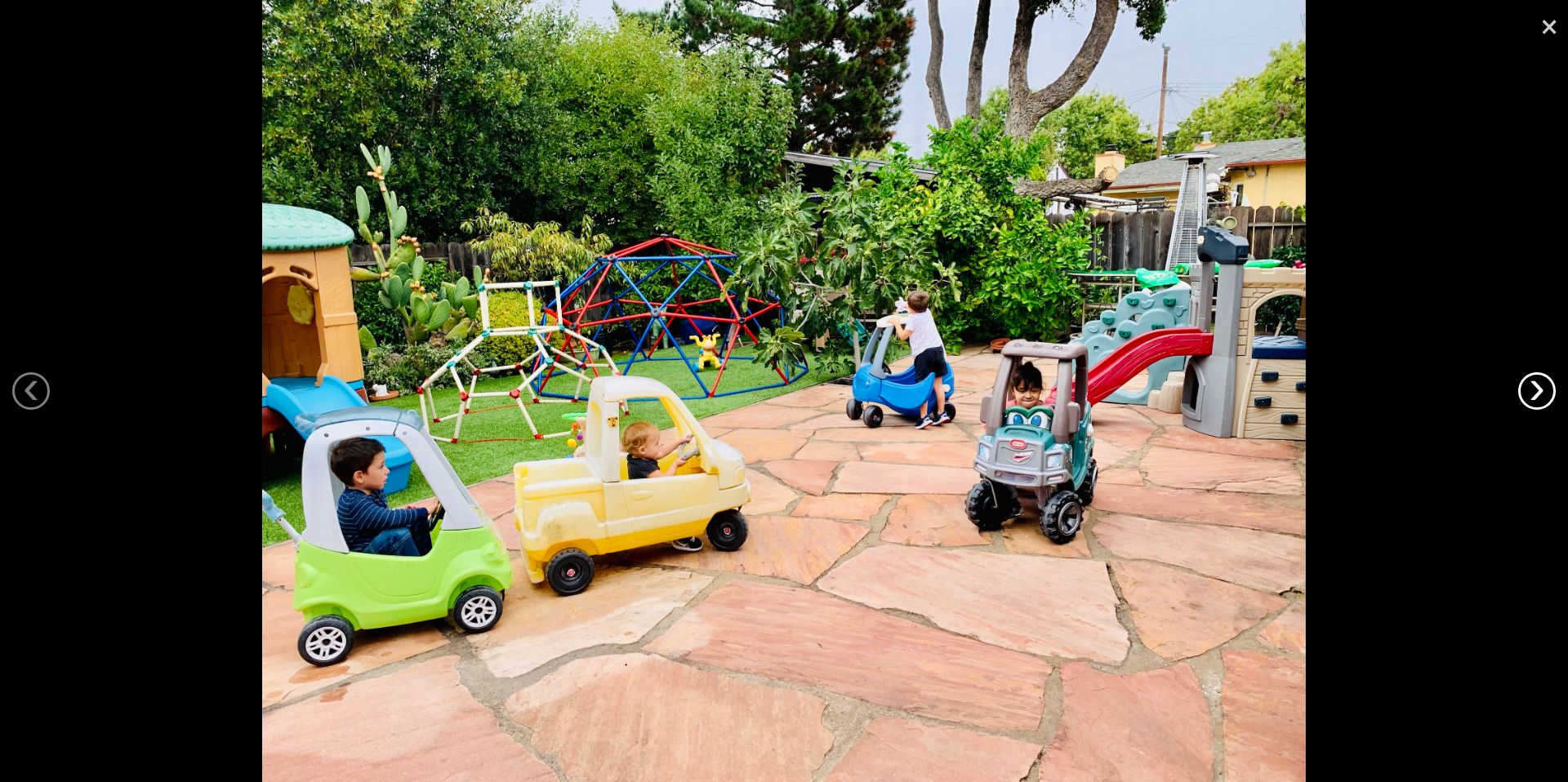
click at [1519, 391] on link "›" at bounding box center [1537, 391] width 37 height 37
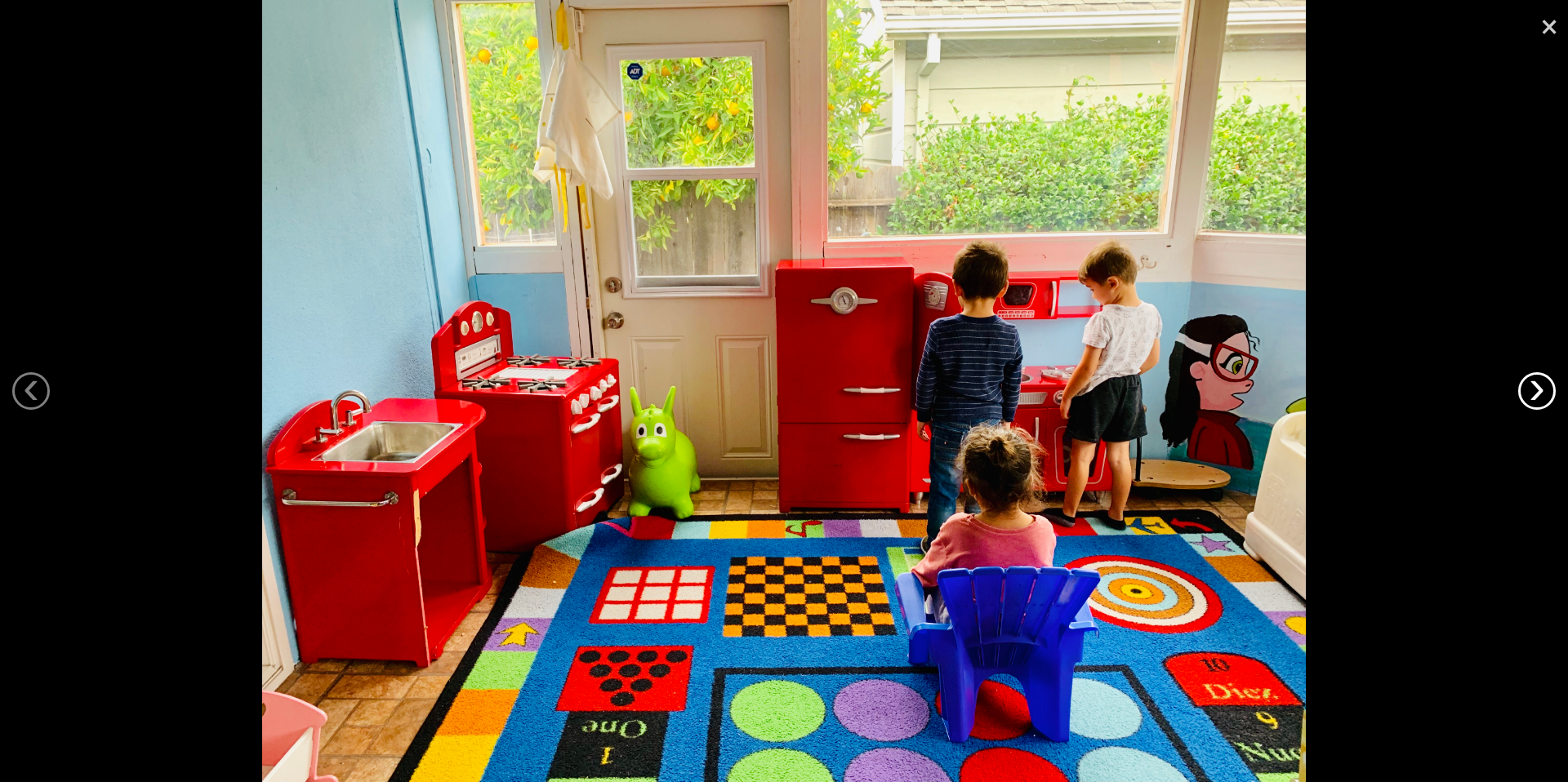
click at [1519, 391] on link "›" at bounding box center [1537, 391] width 37 height 37
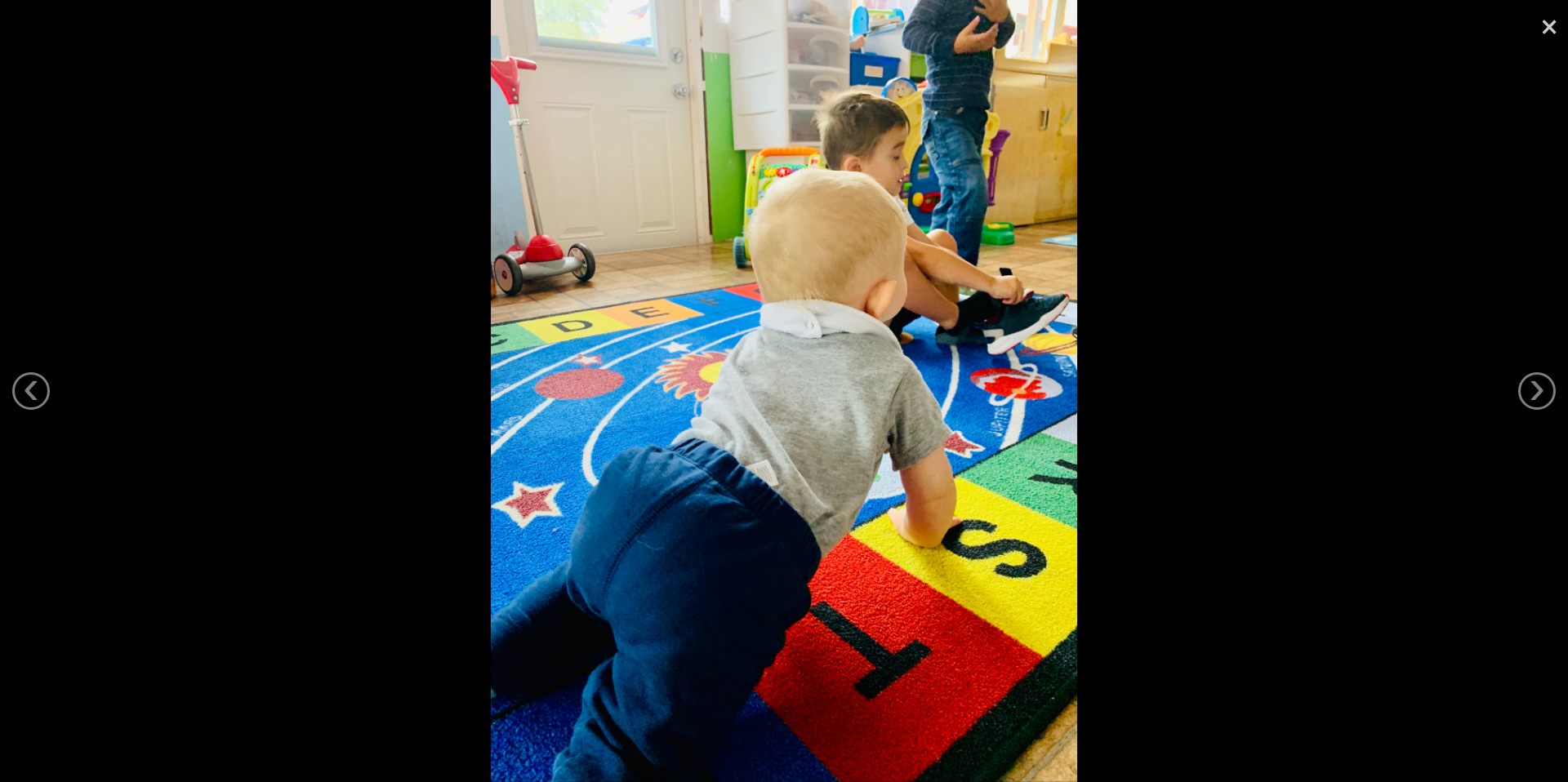
drag, startPoint x: 1549, startPoint y: 24, endPoint x: 1487, endPoint y: 46, distance: 65.8
click at [1549, 24] on link "×" at bounding box center [1549, 24] width 37 height 49
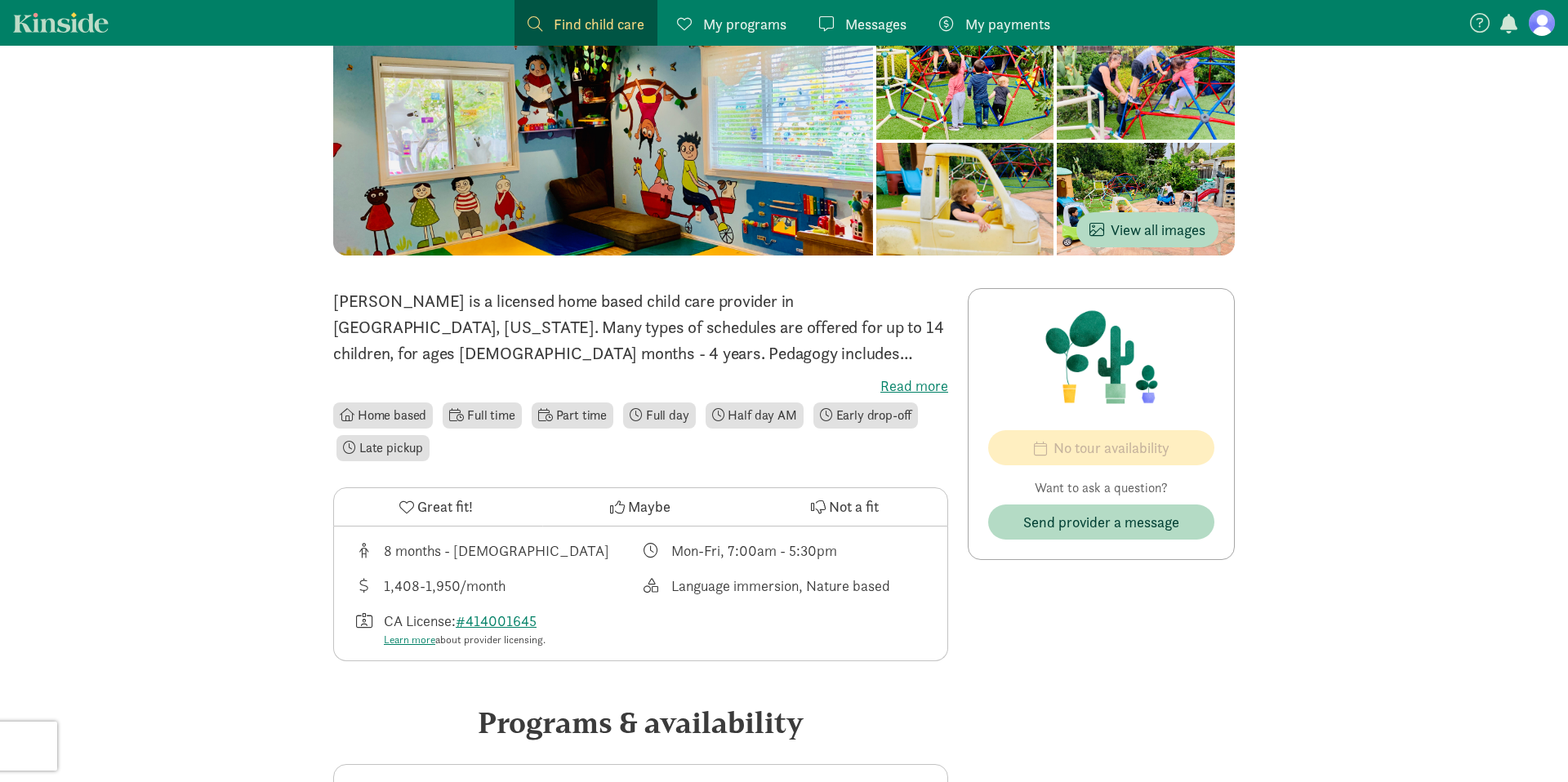
scroll to position [374, 0]
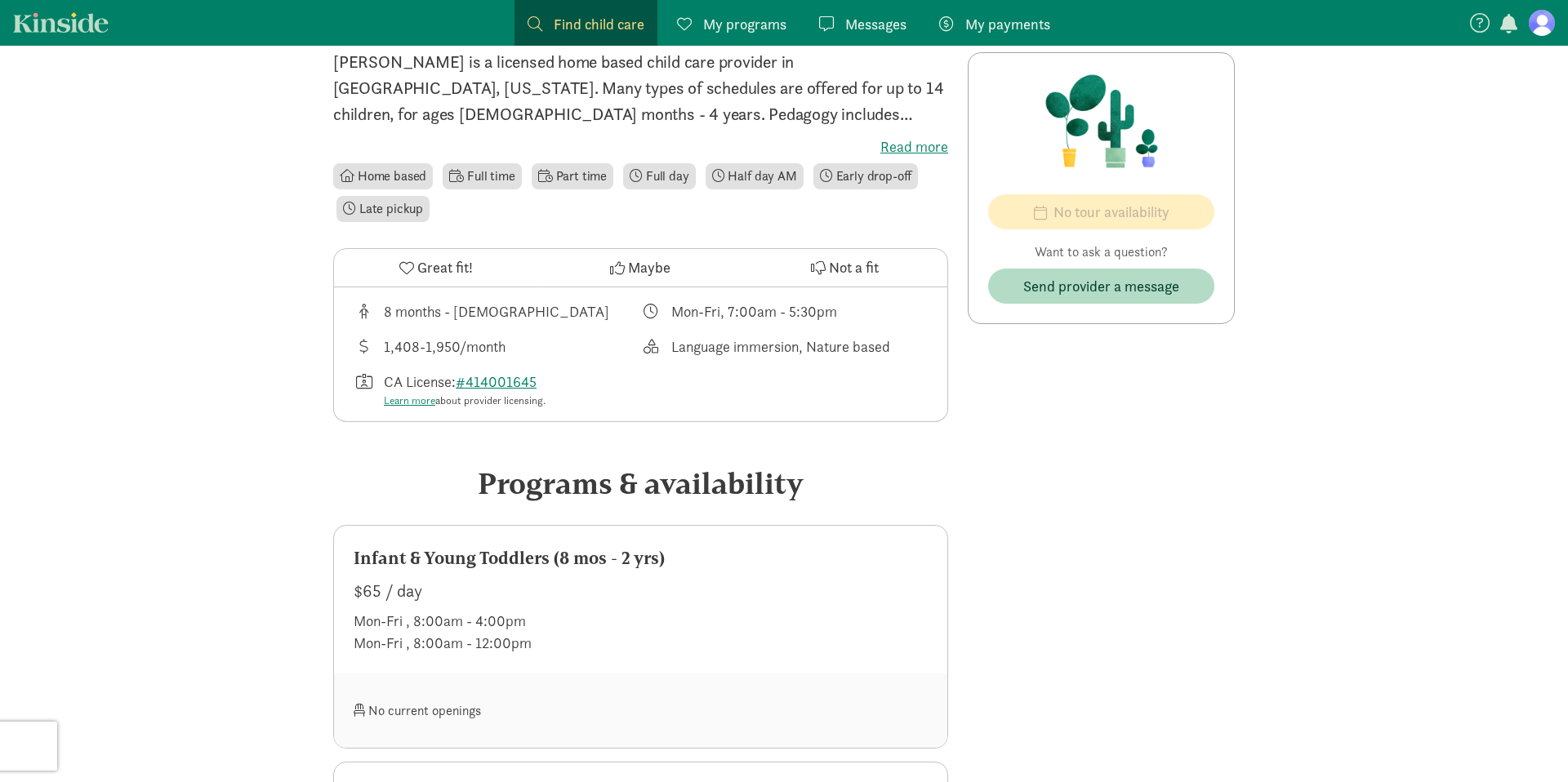
click at [660, 565] on div "Infant & Young Toddlers (8 mos - 2 yrs)" at bounding box center [641, 558] width 574 height 26
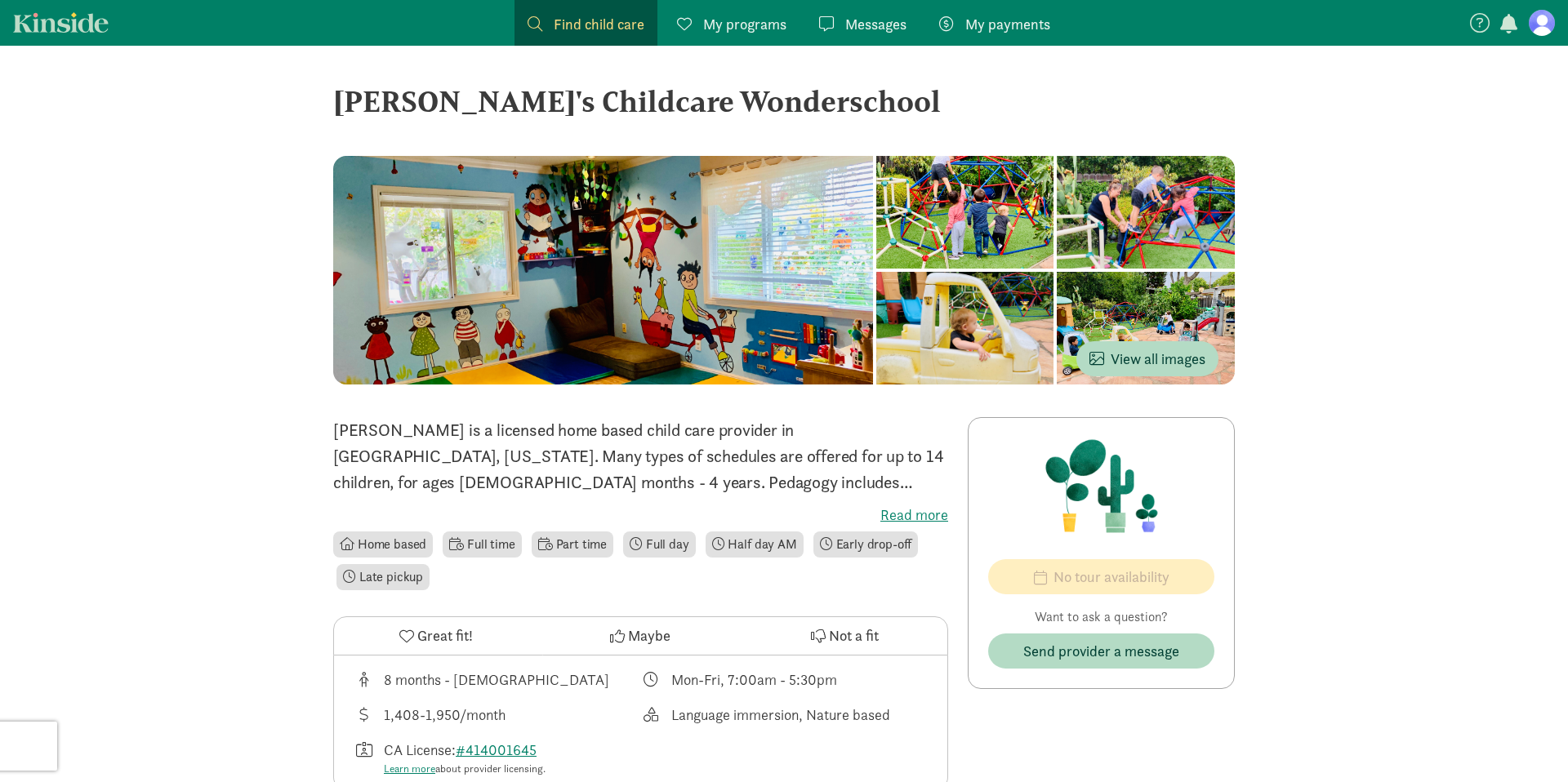
scroll to position [0, 0]
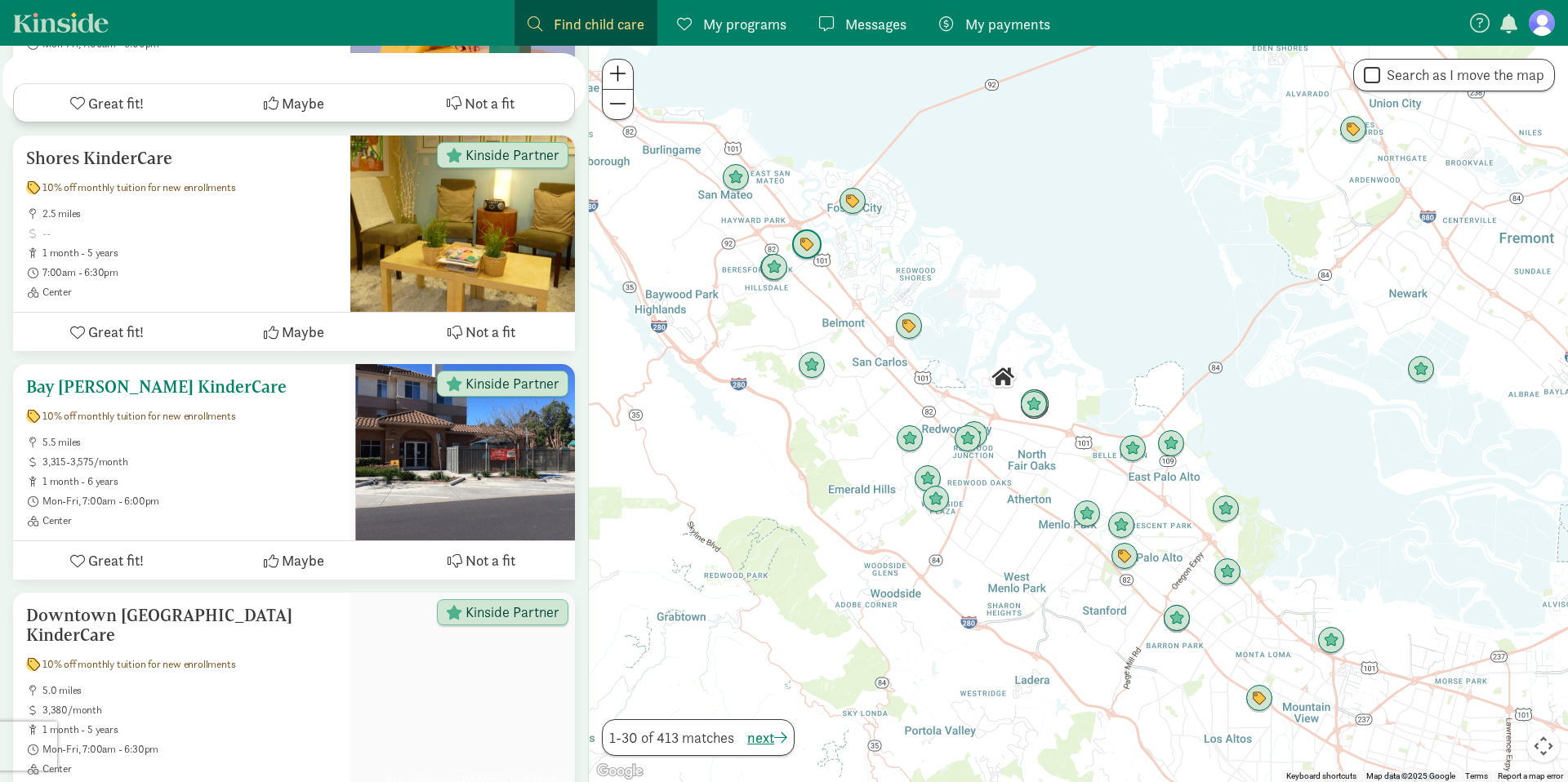
scroll to position [691, 0]
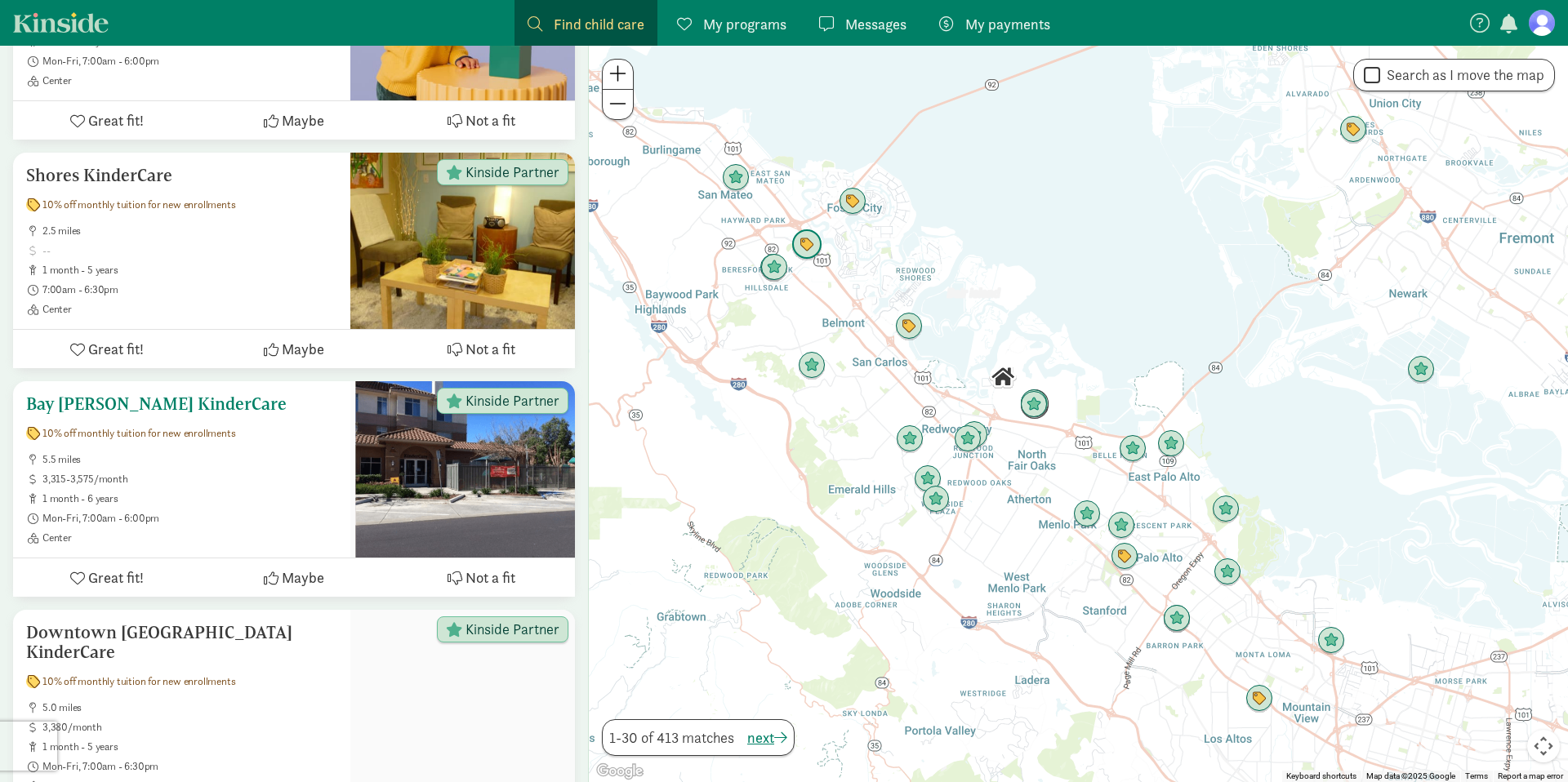
click at [170, 394] on h5 "Bay [PERSON_NAME] KinderCare" at bounding box center [182, 404] width 311 height 19
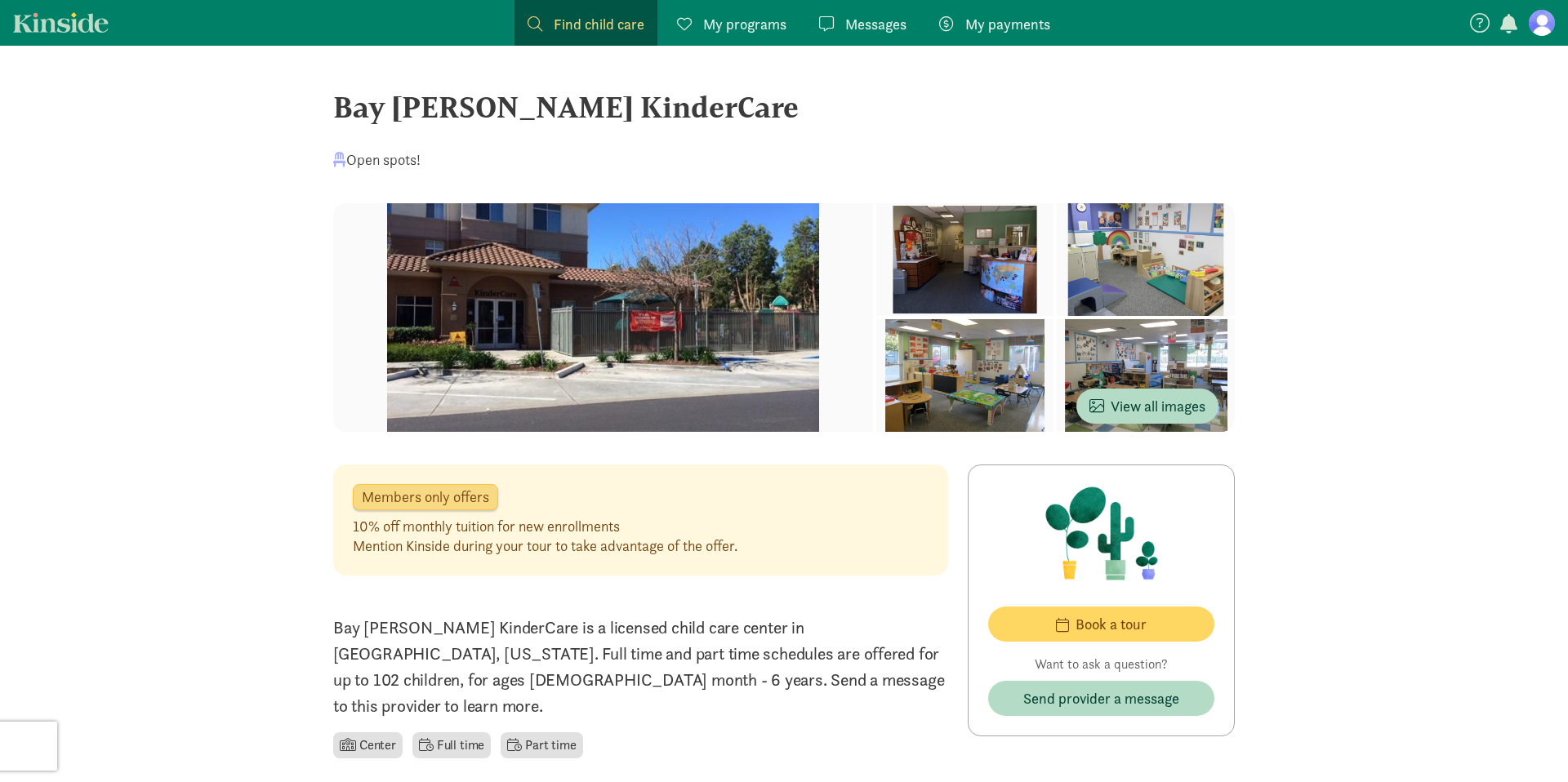
click at [876, 316] on div at bounding box center [965, 259] width 178 height 112
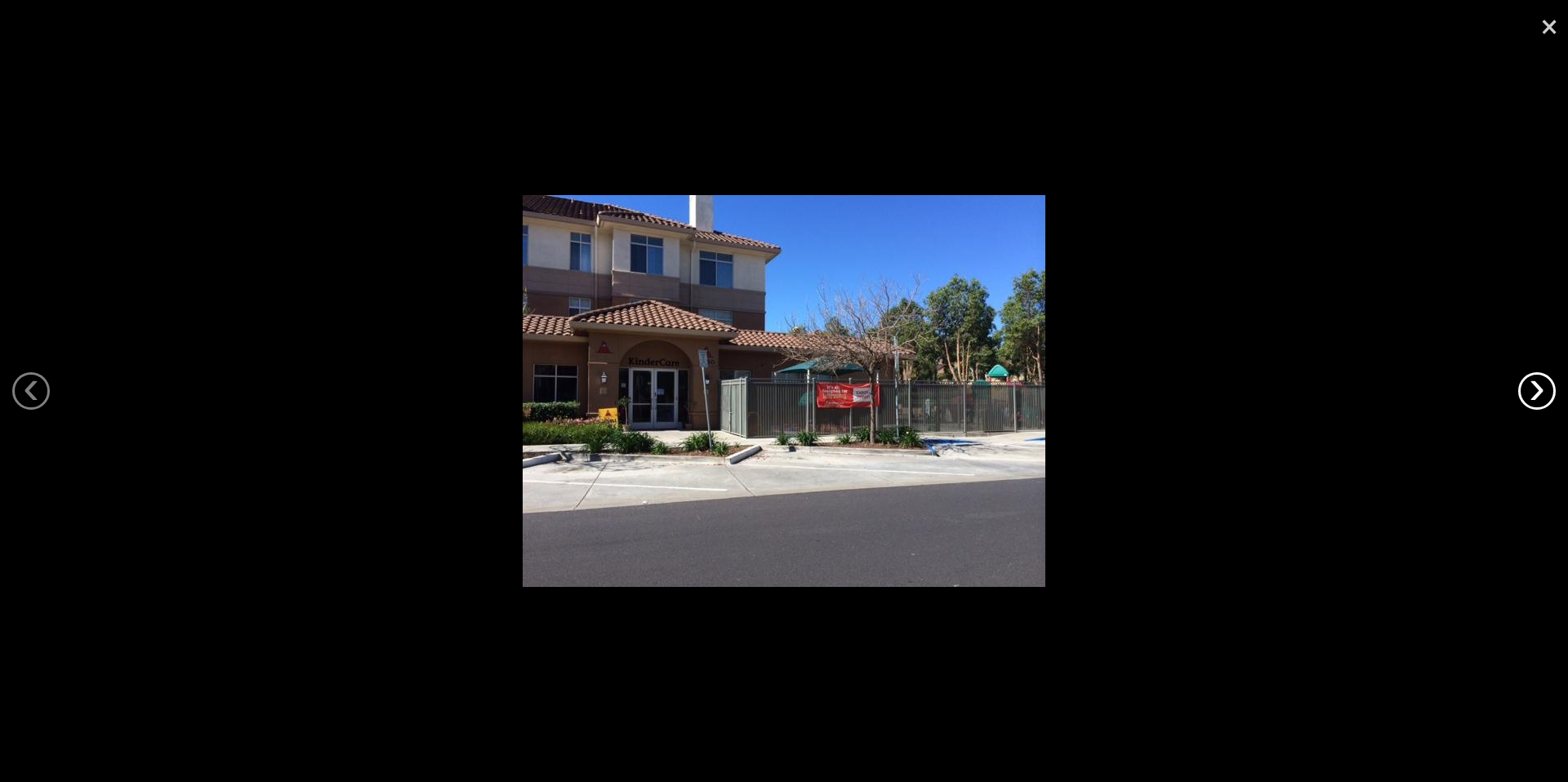
click at [1540, 405] on link "›" at bounding box center [1537, 391] width 37 height 37
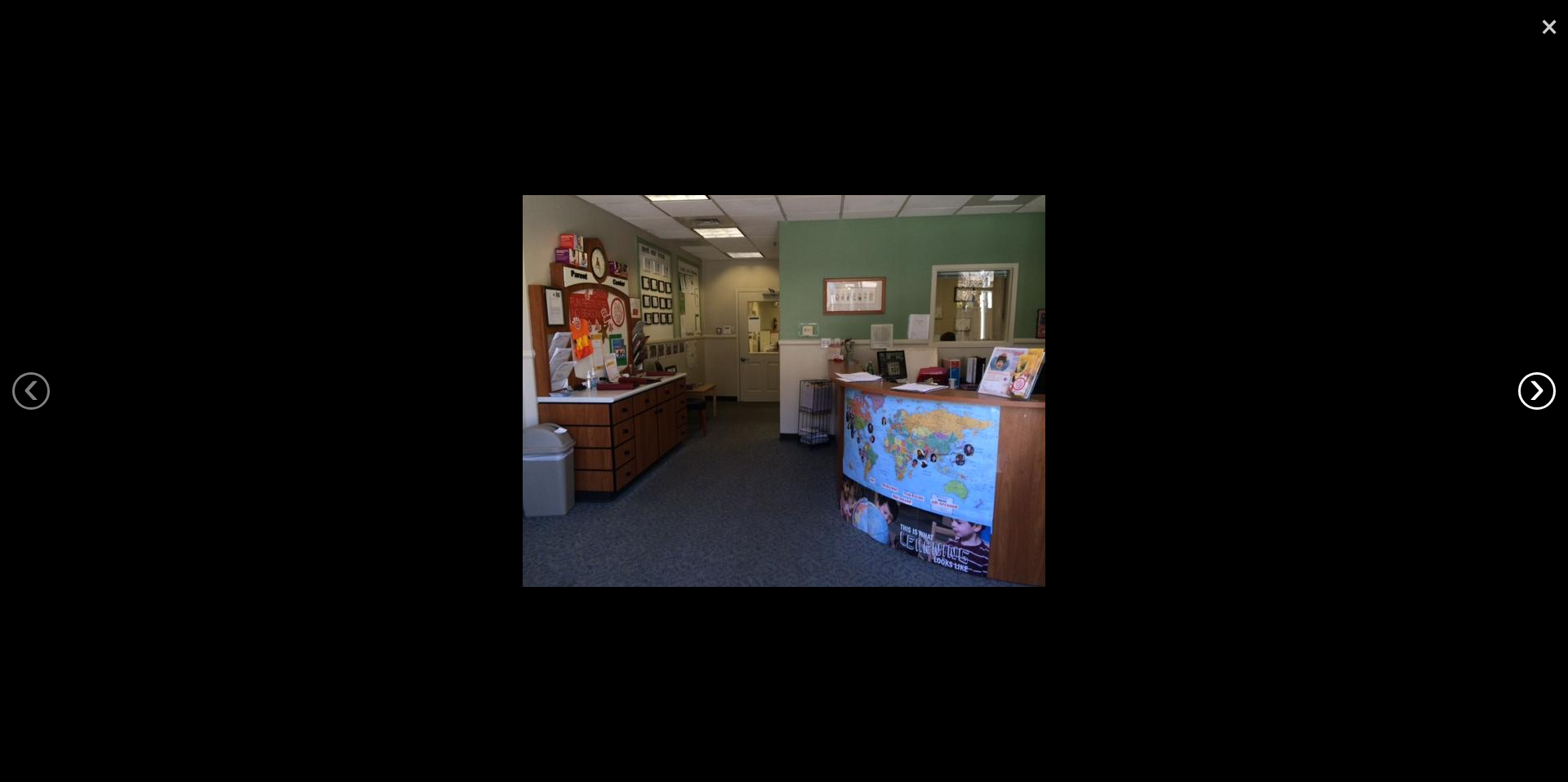
click at [1540, 405] on link "›" at bounding box center [1537, 391] width 37 height 37
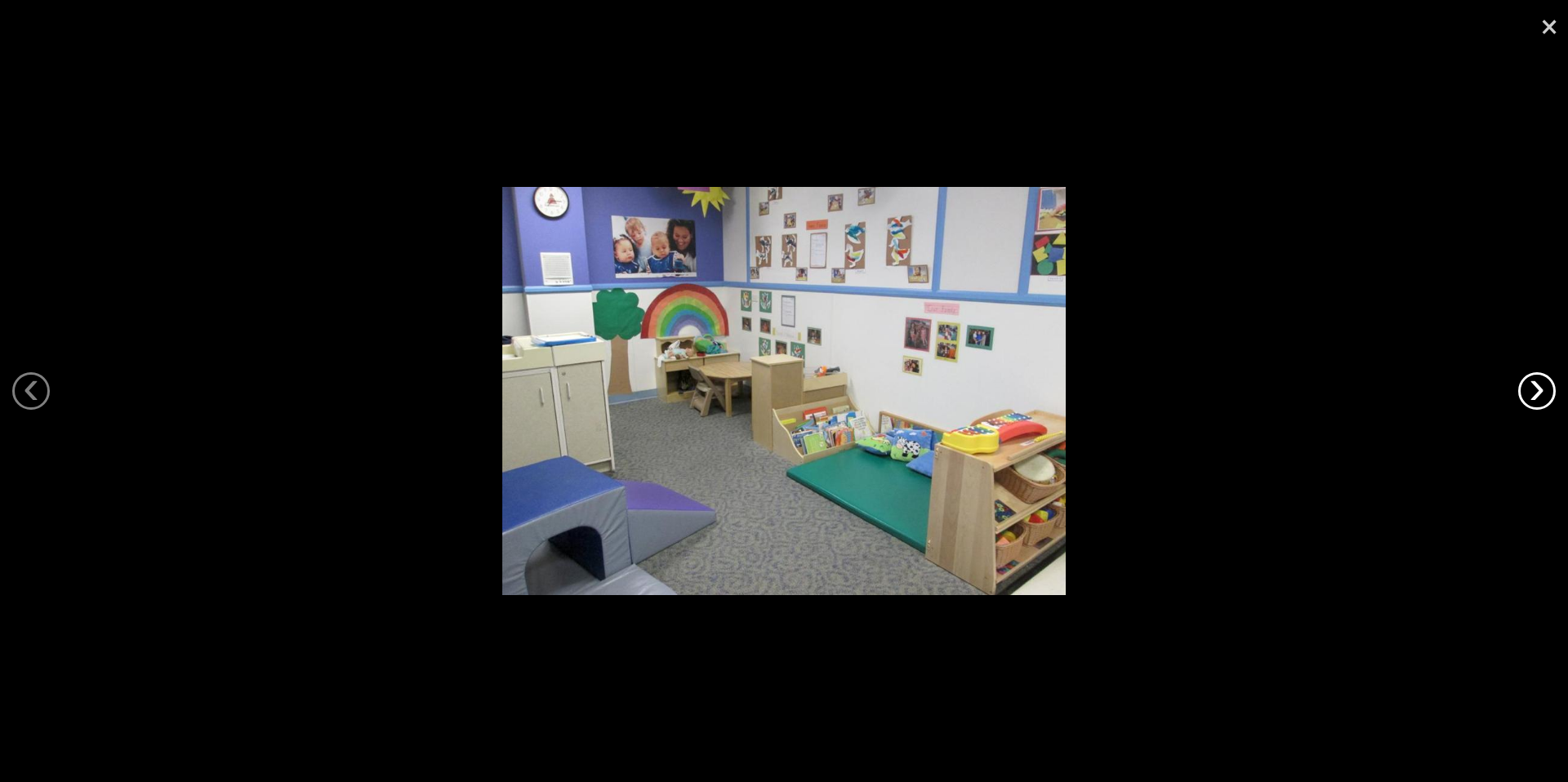
click at [1540, 405] on link "›" at bounding box center [1537, 391] width 37 height 37
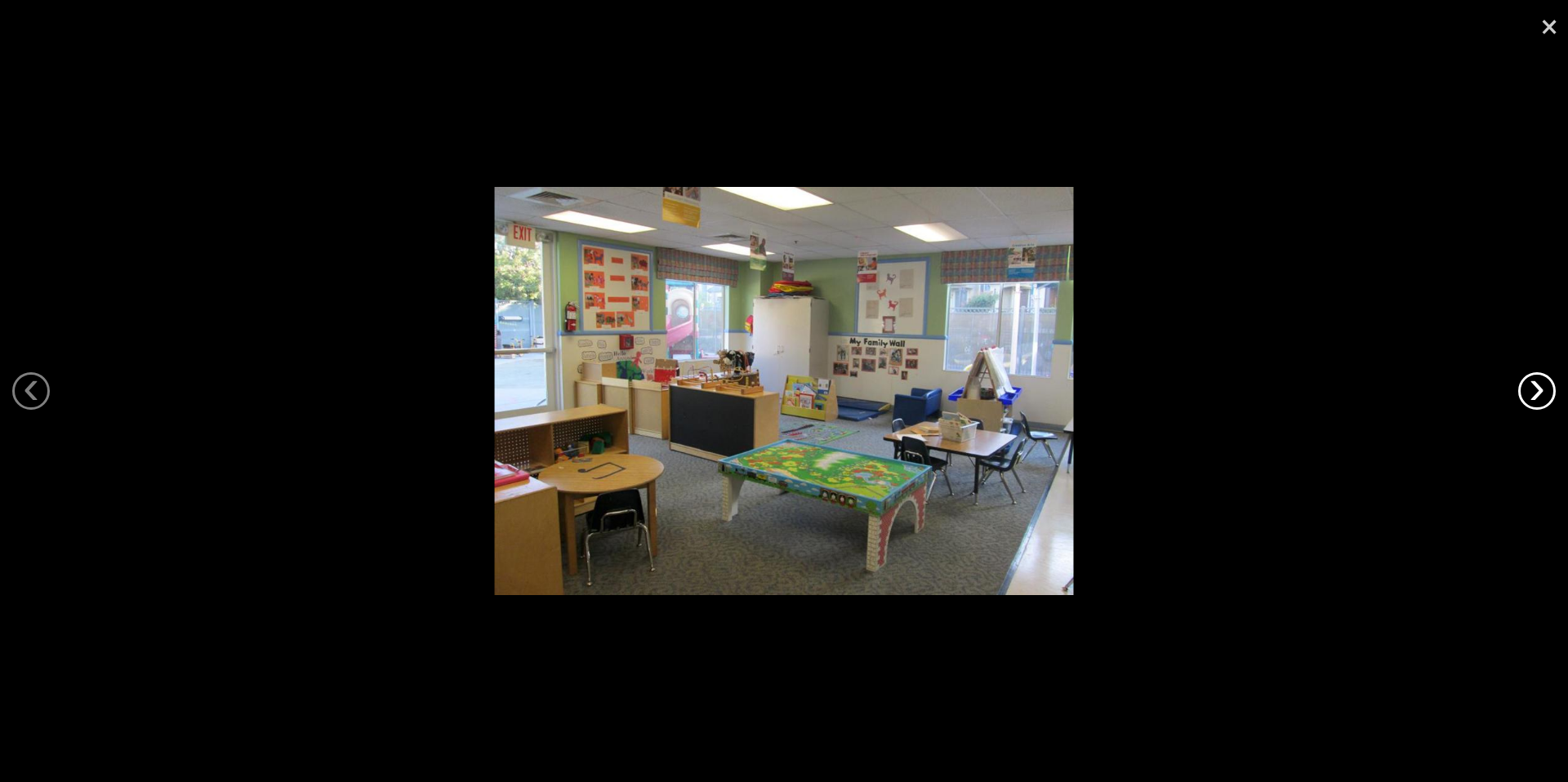
click at [1540, 405] on link "›" at bounding box center [1537, 391] width 37 height 37
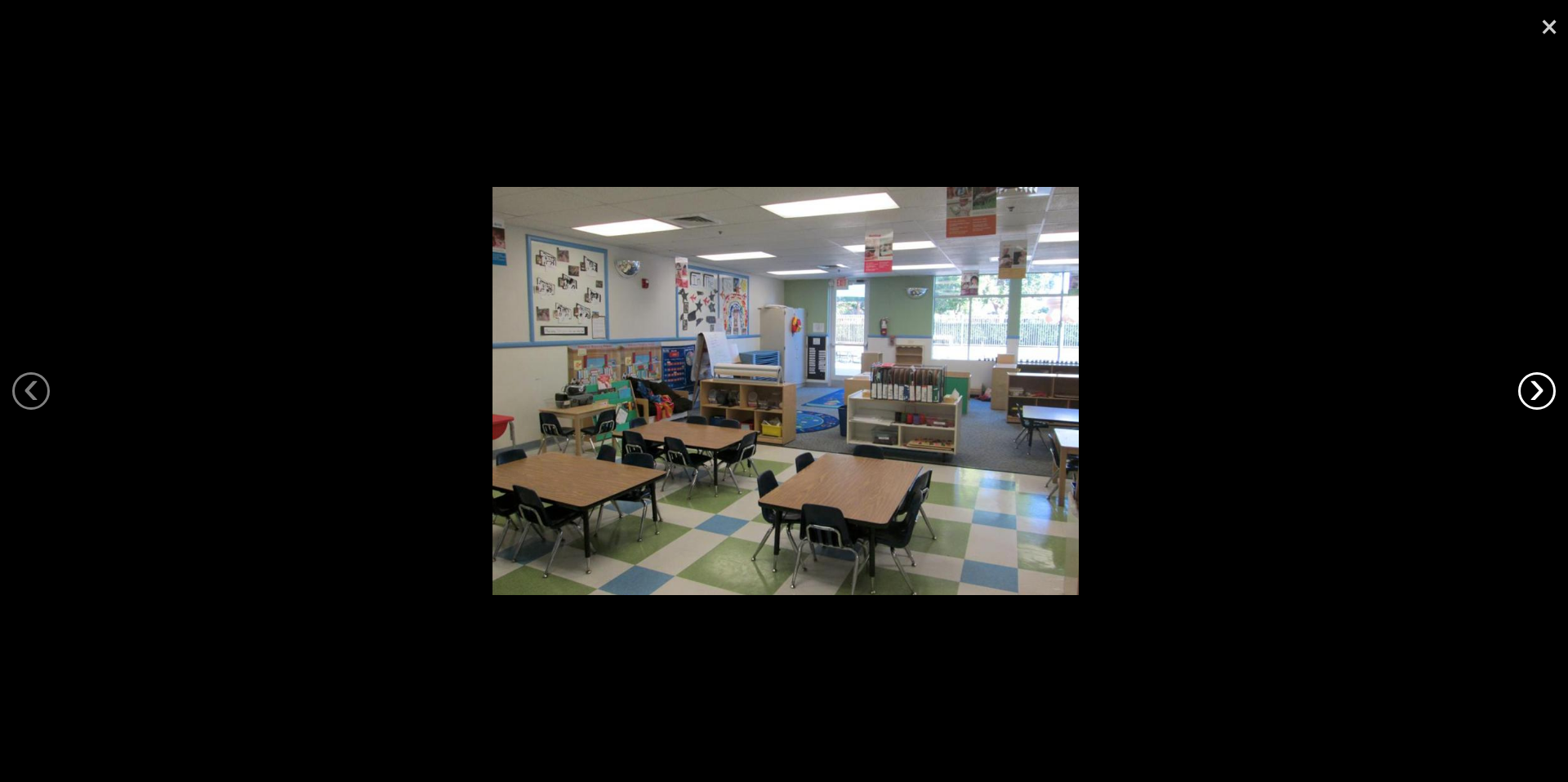
click at [1536, 405] on link "›" at bounding box center [1537, 391] width 37 height 37
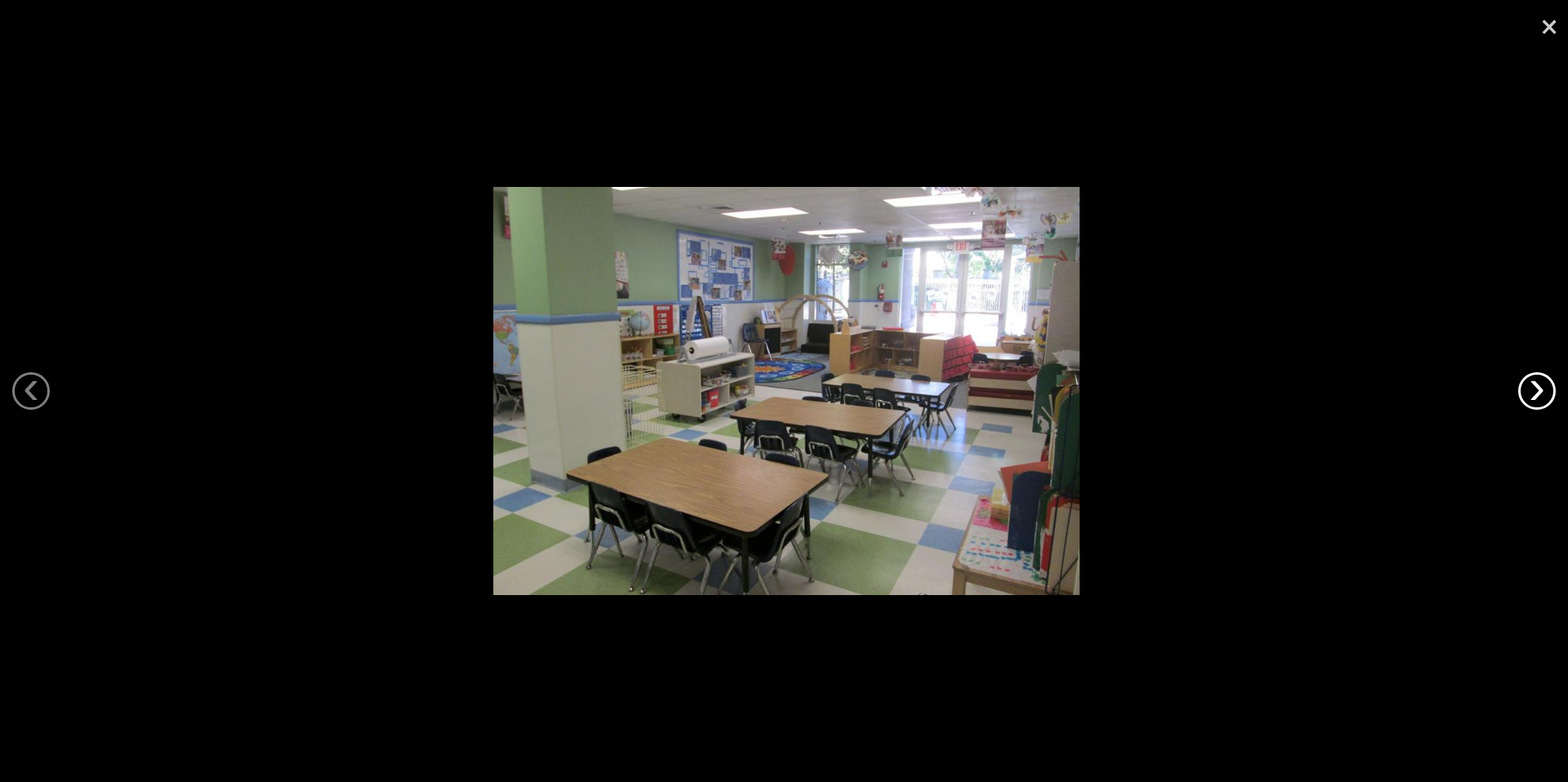
click at [1527, 405] on link "›" at bounding box center [1537, 391] width 37 height 37
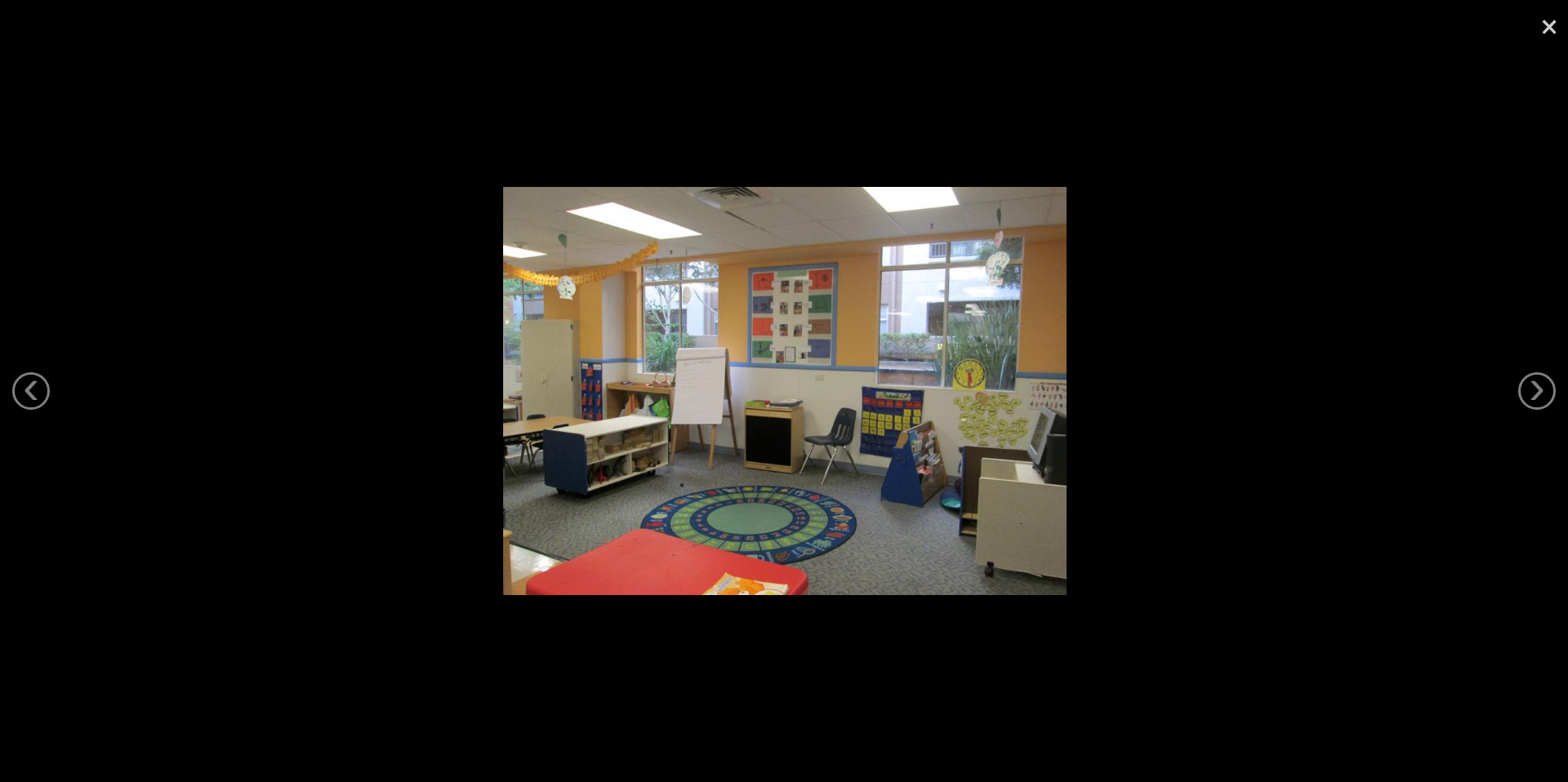
click at [1522, 405] on div at bounding box center [784, 391] width 1568 height 782
click at [1538, 384] on link "›" at bounding box center [1537, 391] width 37 height 37
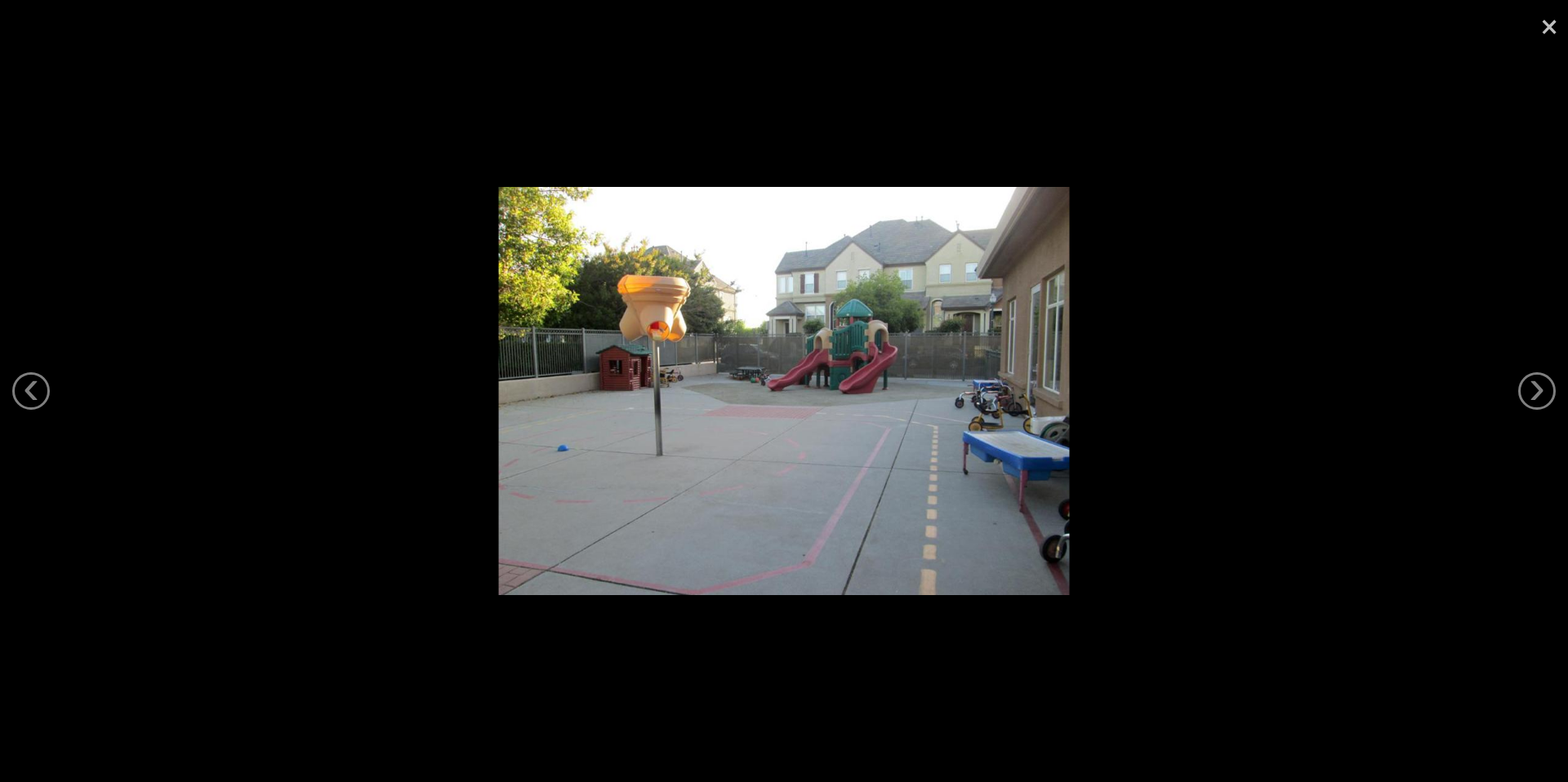
click at [1534, 32] on link "×" at bounding box center [1549, 24] width 37 height 49
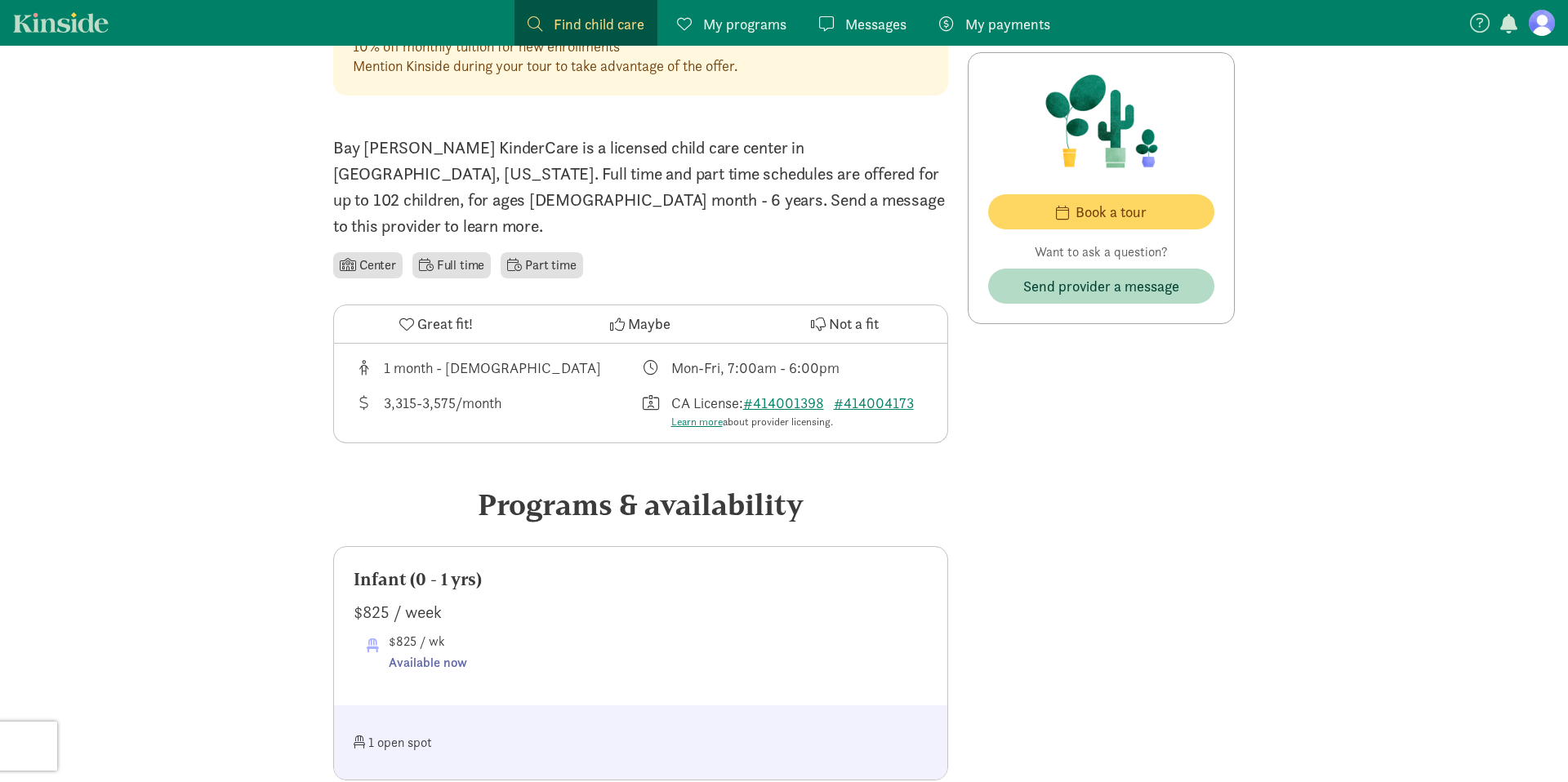
scroll to position [522, 0]
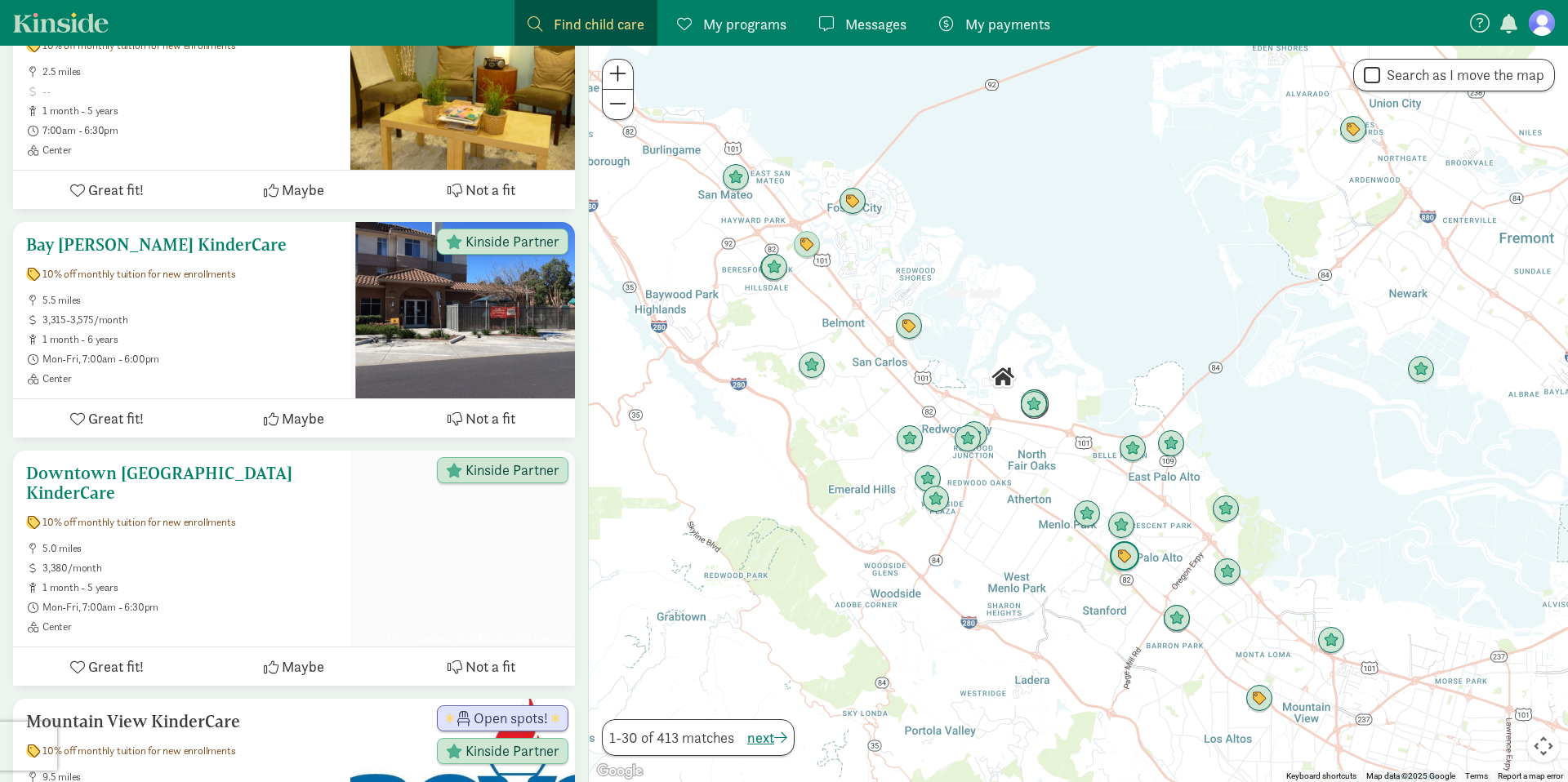
scroll to position [937, 0]
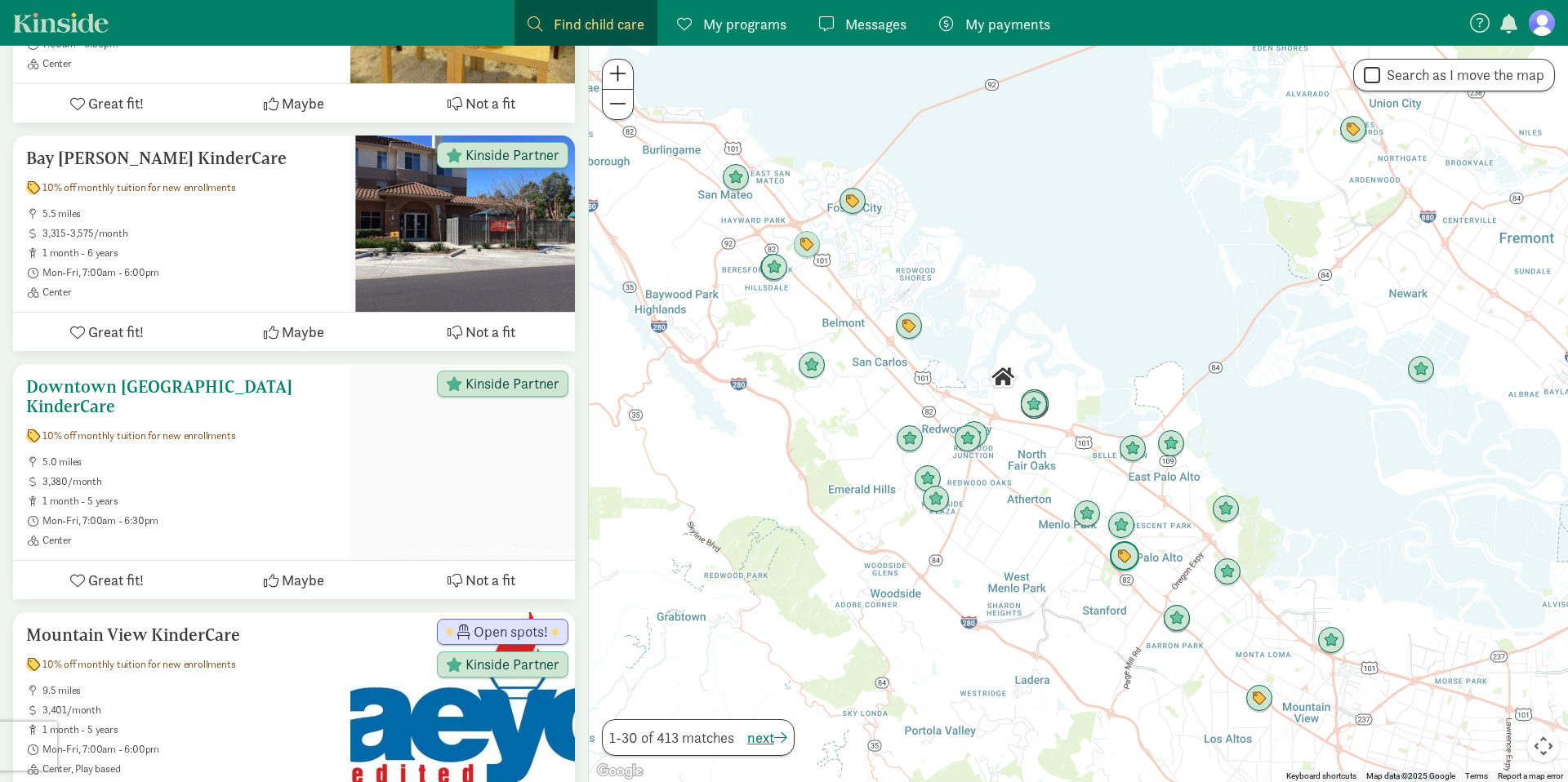
click at [221, 377] on h5 "Downtown [GEOGRAPHIC_DATA] KinderCare" at bounding box center [182, 397] width 311 height 39
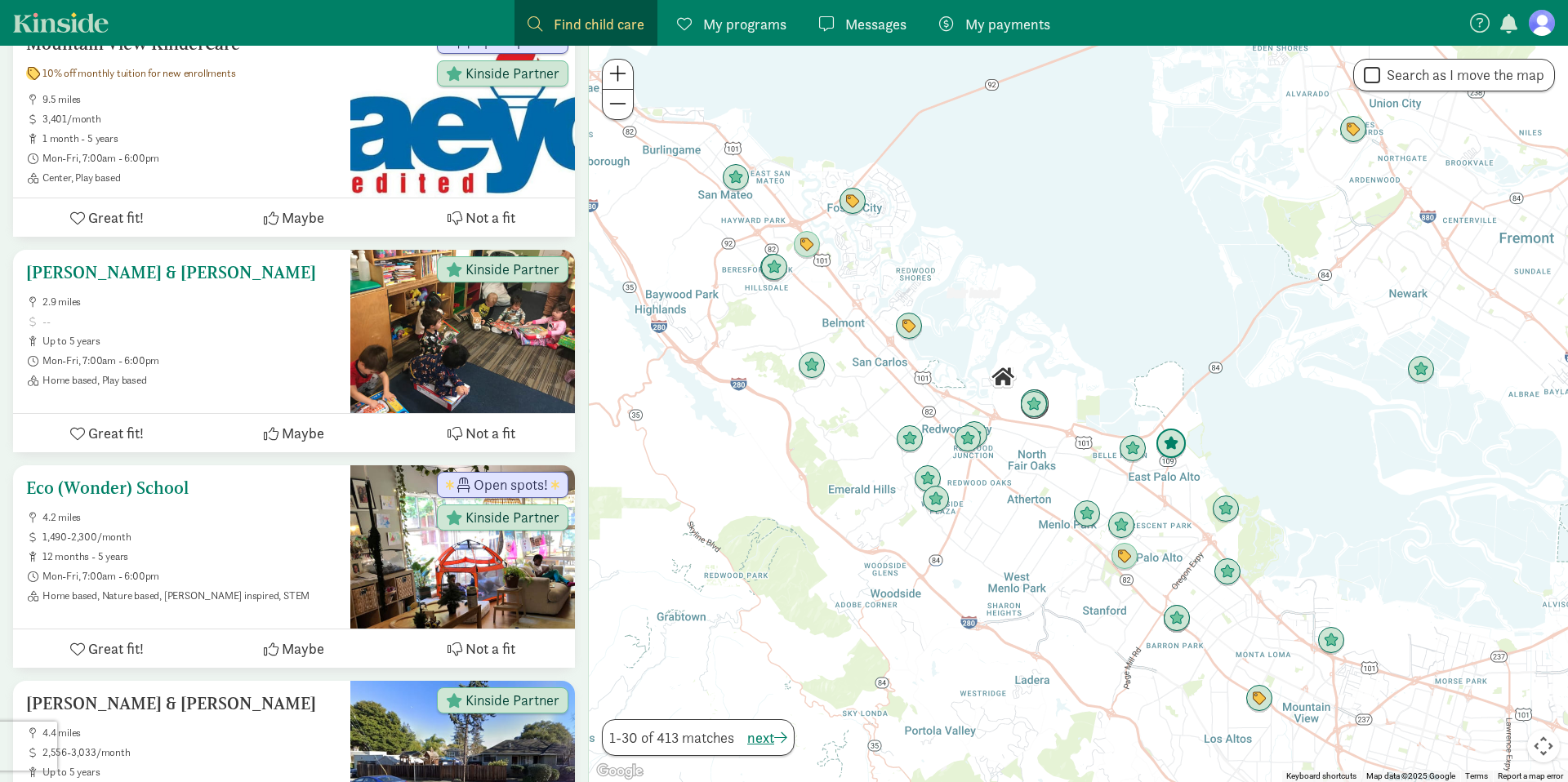
scroll to position [1529, 0]
click at [245, 550] on span "12 months - 5 years" at bounding box center [189, 556] width 295 height 13
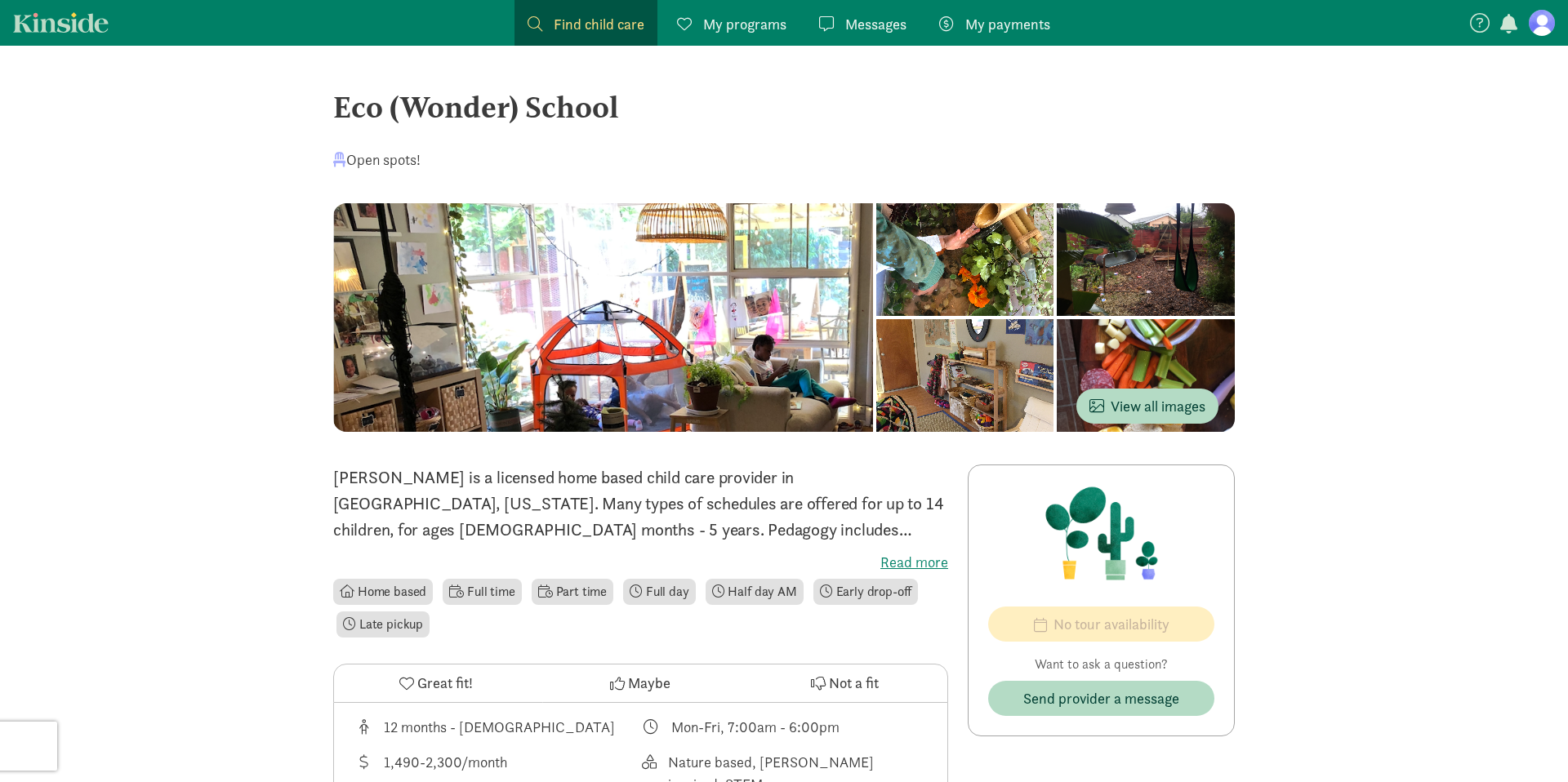
click at [876, 316] on div at bounding box center [965, 259] width 178 height 112
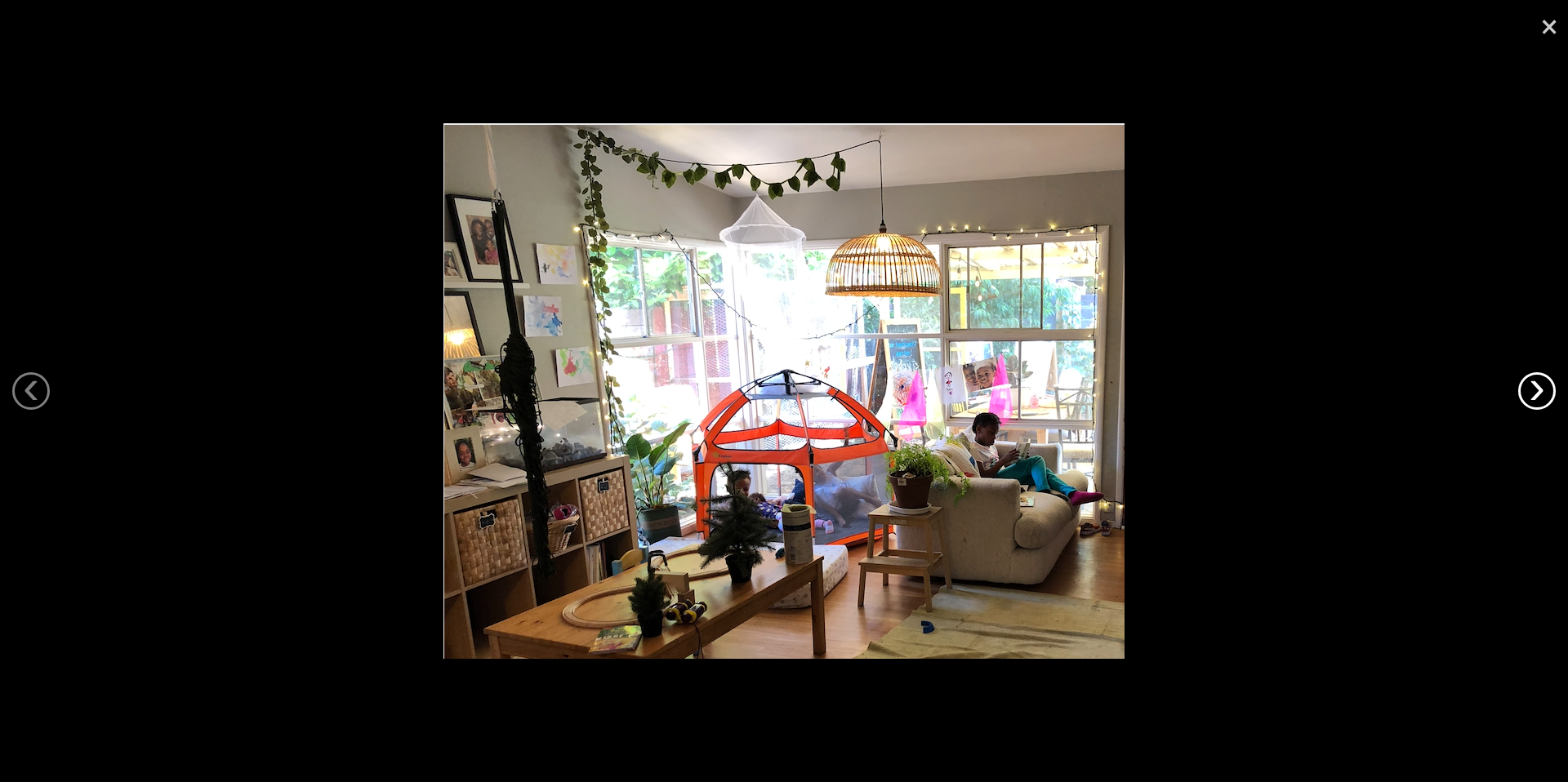
click at [1548, 395] on link "›" at bounding box center [1537, 391] width 37 height 37
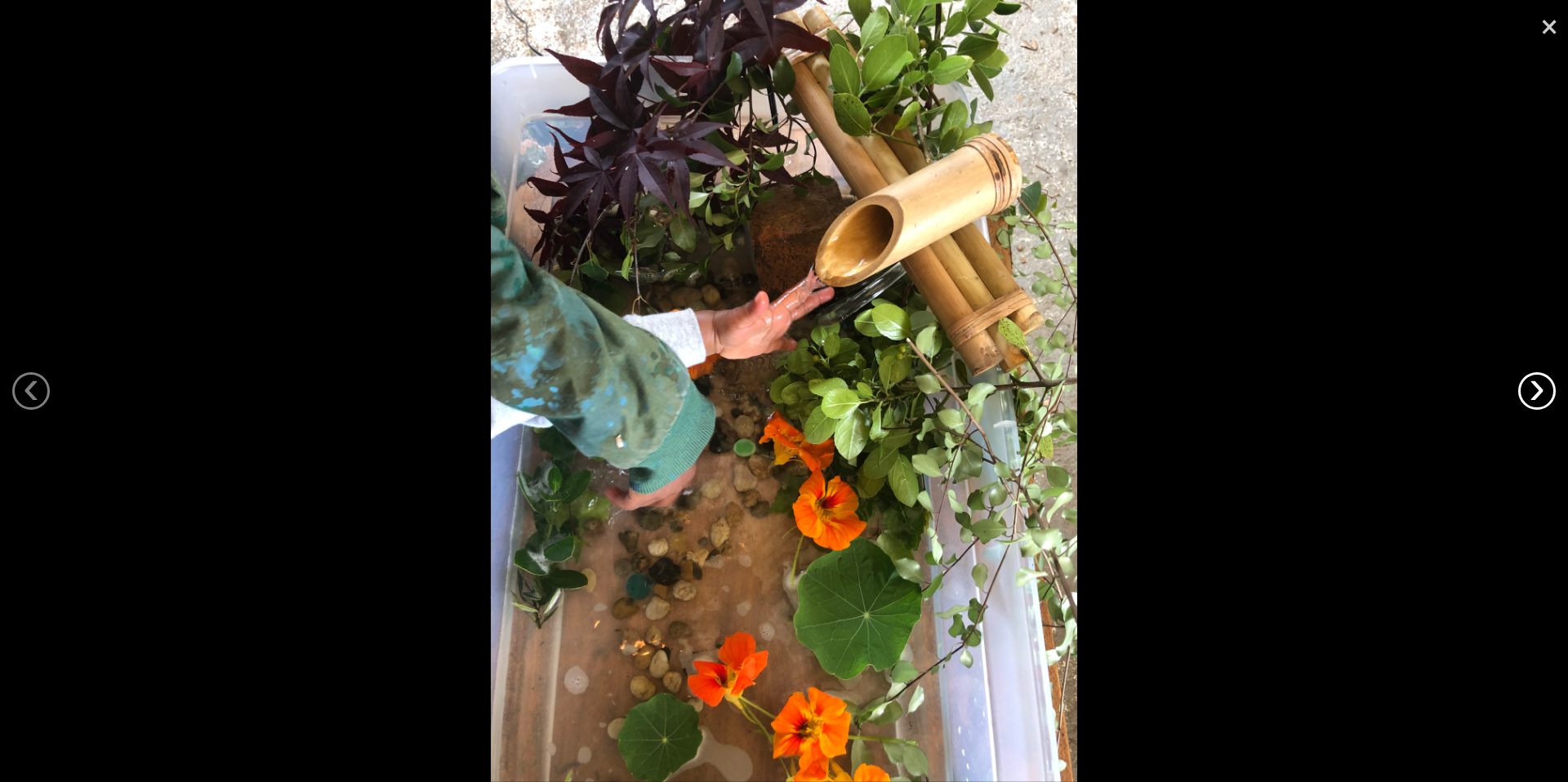
click at [1548, 395] on link "›" at bounding box center [1537, 391] width 37 height 37
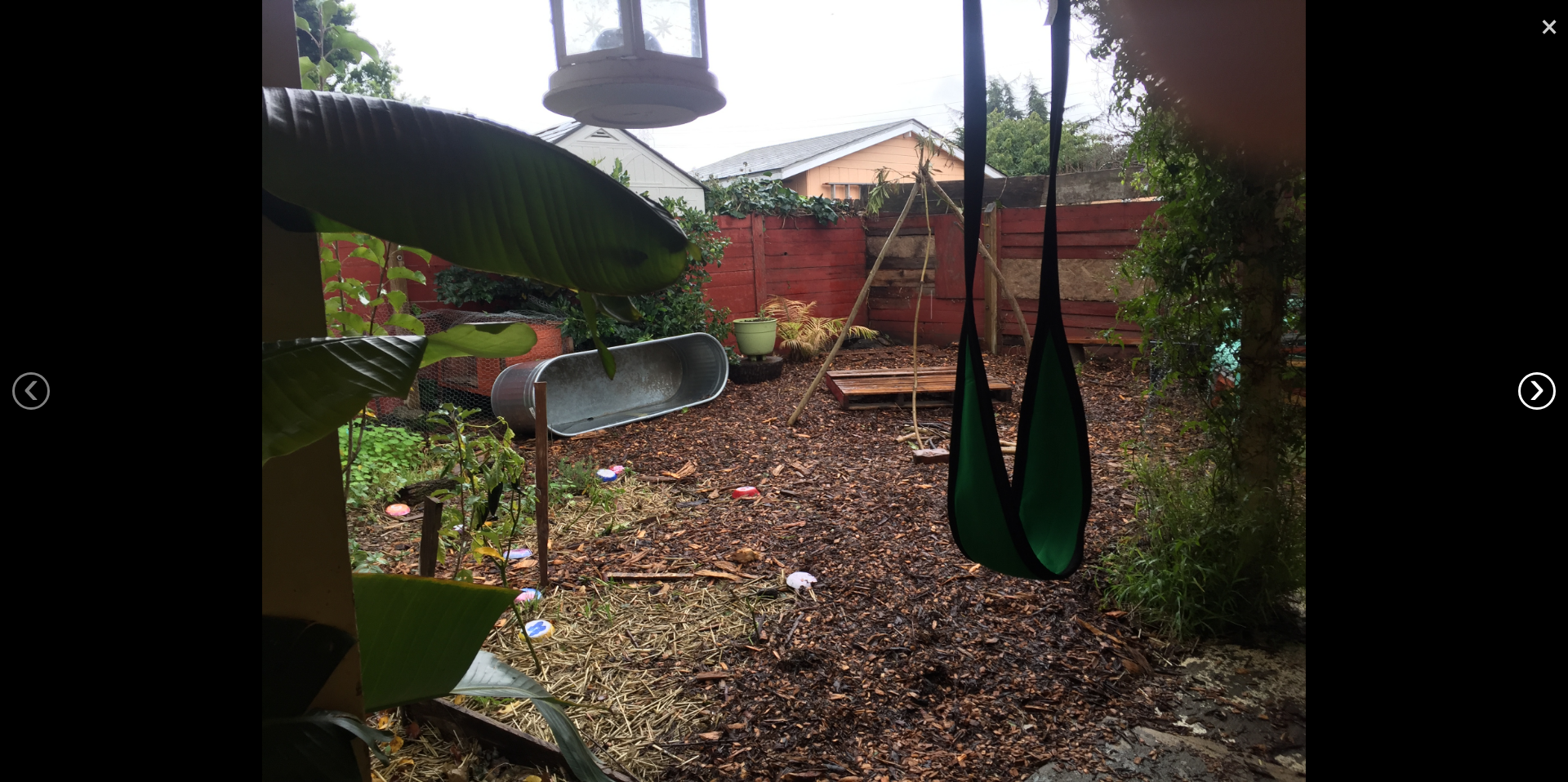
click at [1548, 395] on link "›" at bounding box center [1537, 391] width 37 height 37
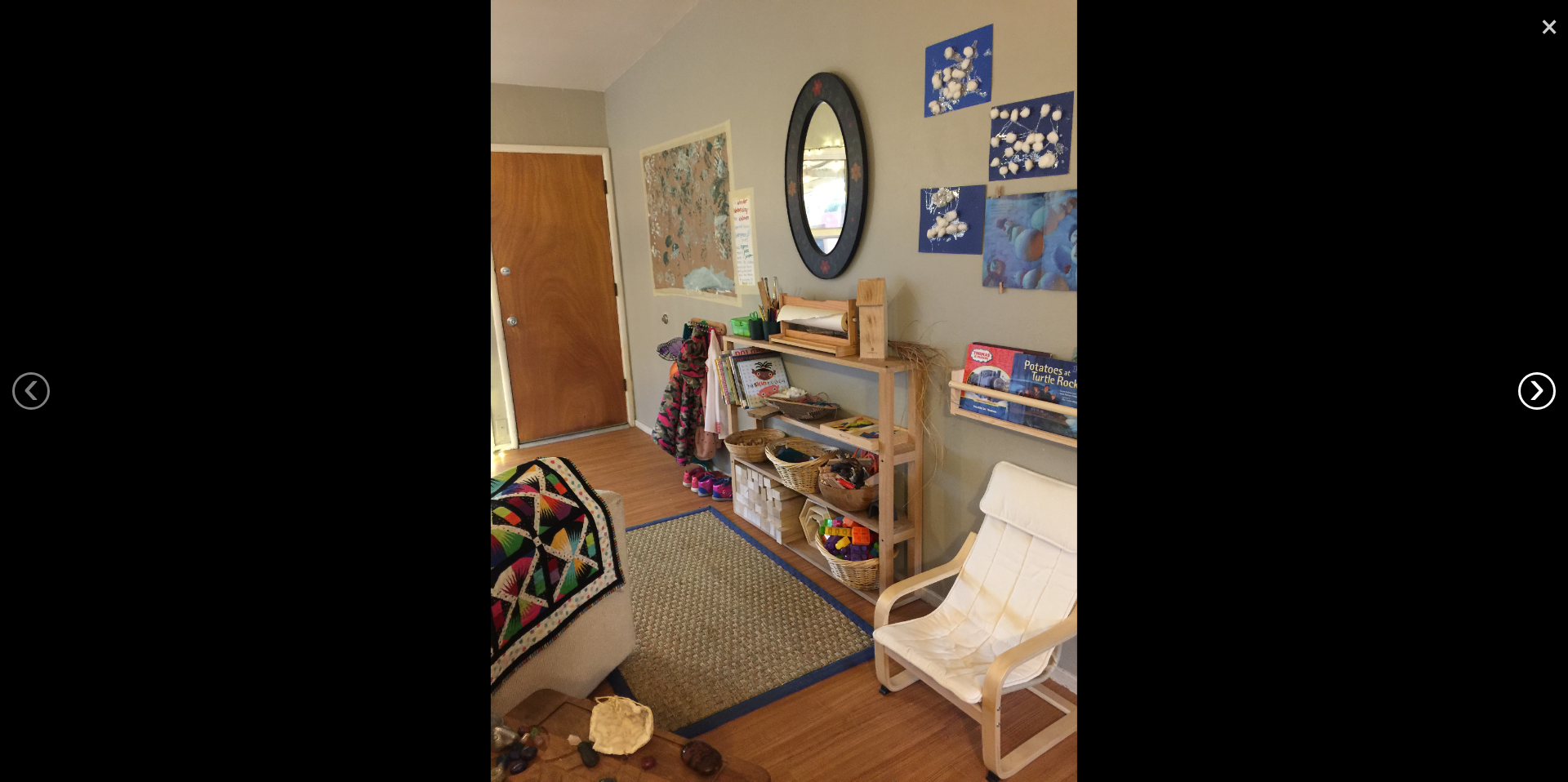
click at [1548, 395] on link "›" at bounding box center [1537, 391] width 37 height 37
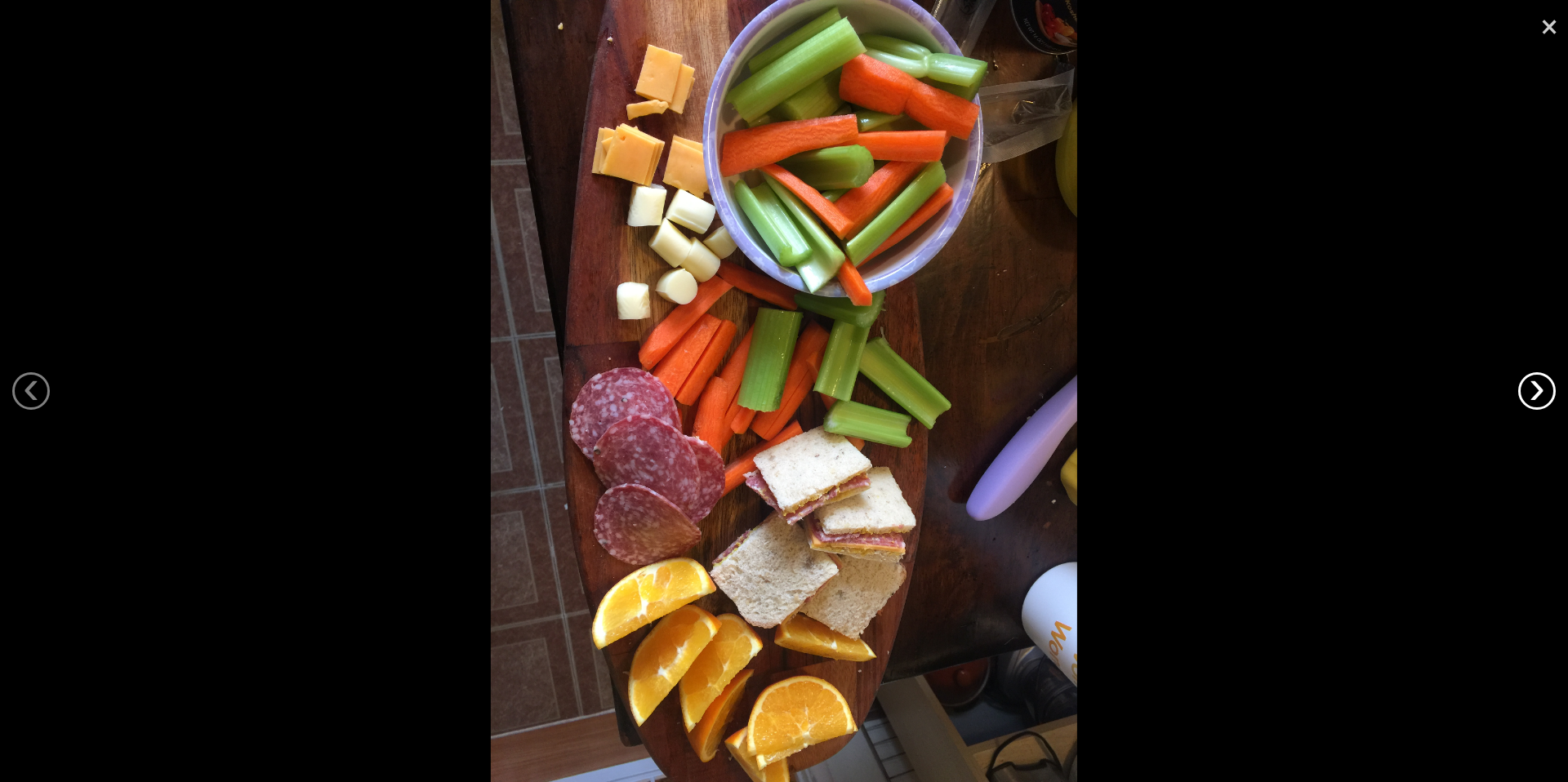
click at [1548, 395] on link "›" at bounding box center [1537, 391] width 37 height 37
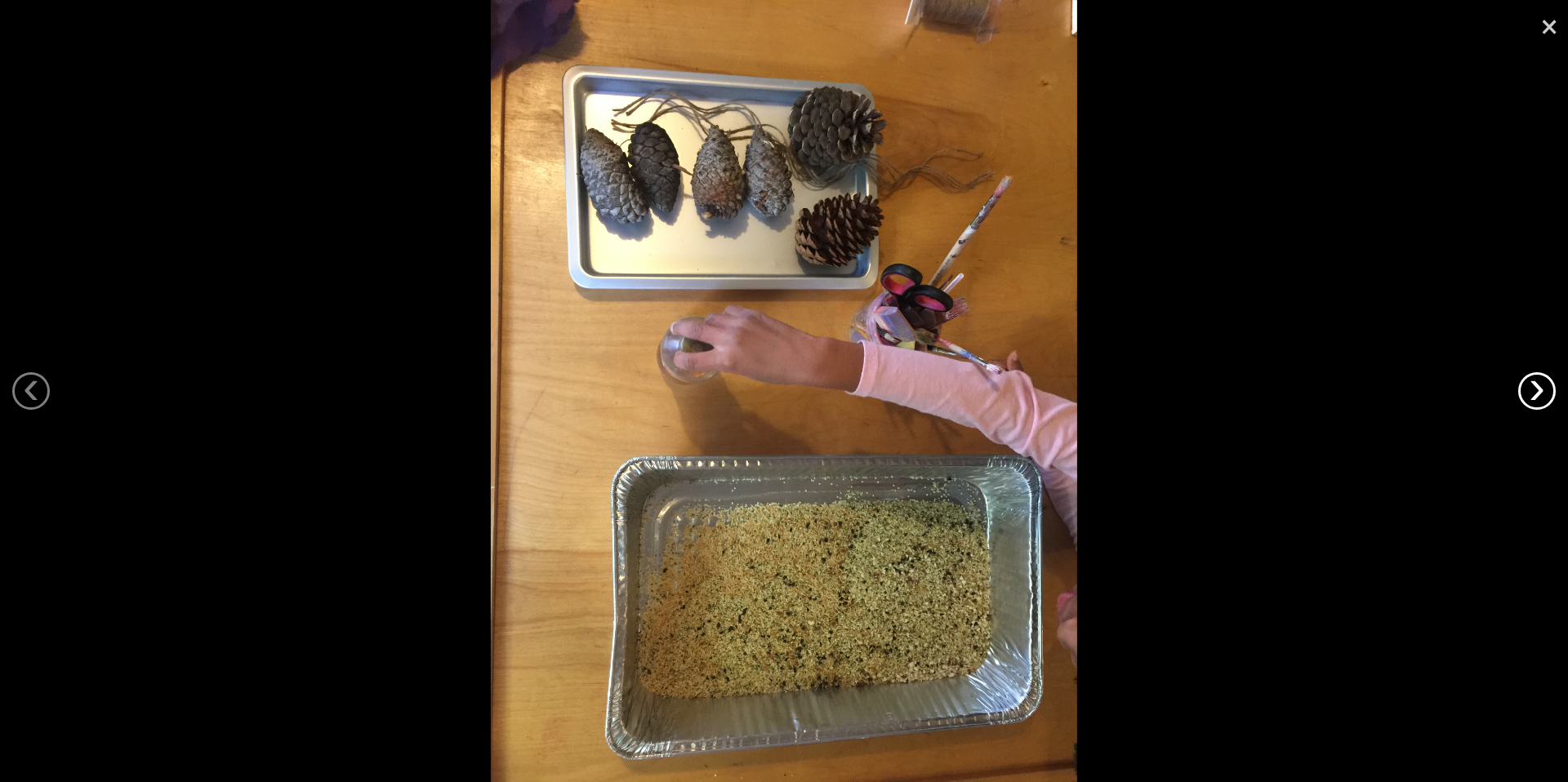
click at [1548, 395] on link "›" at bounding box center [1537, 391] width 37 height 37
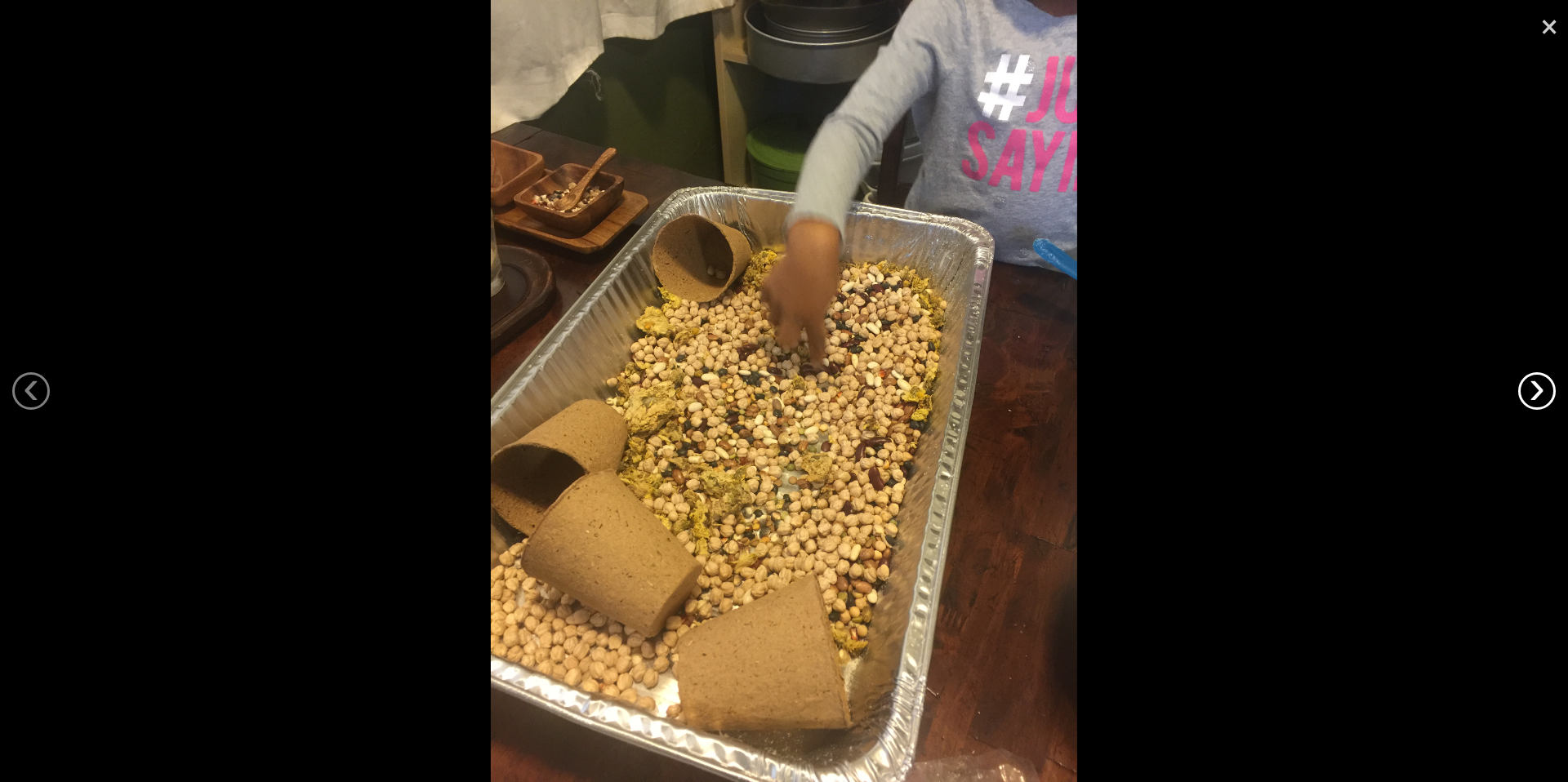
click at [1548, 395] on link "›" at bounding box center [1537, 391] width 37 height 37
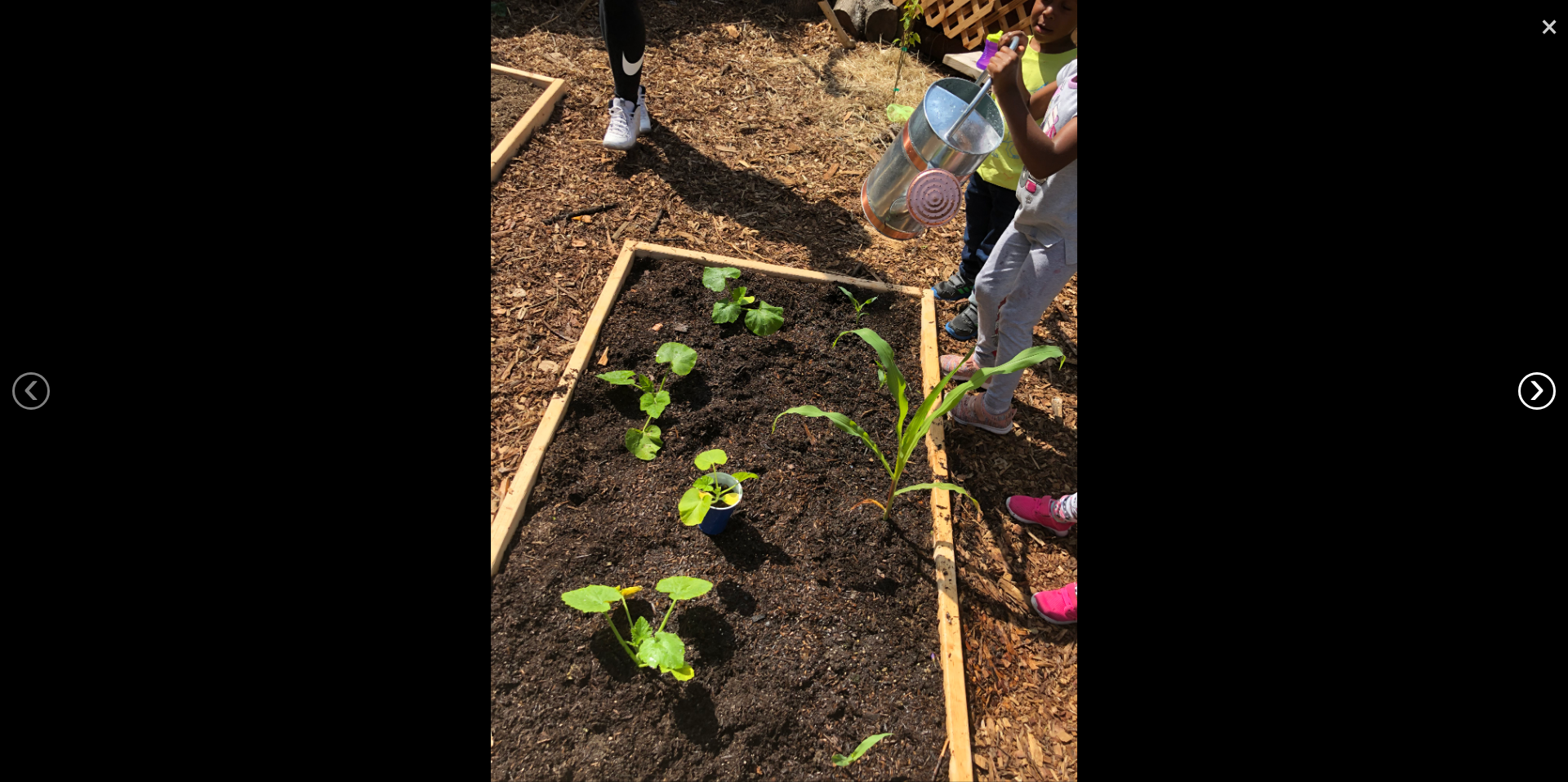
click at [1548, 395] on link "›" at bounding box center [1537, 391] width 37 height 37
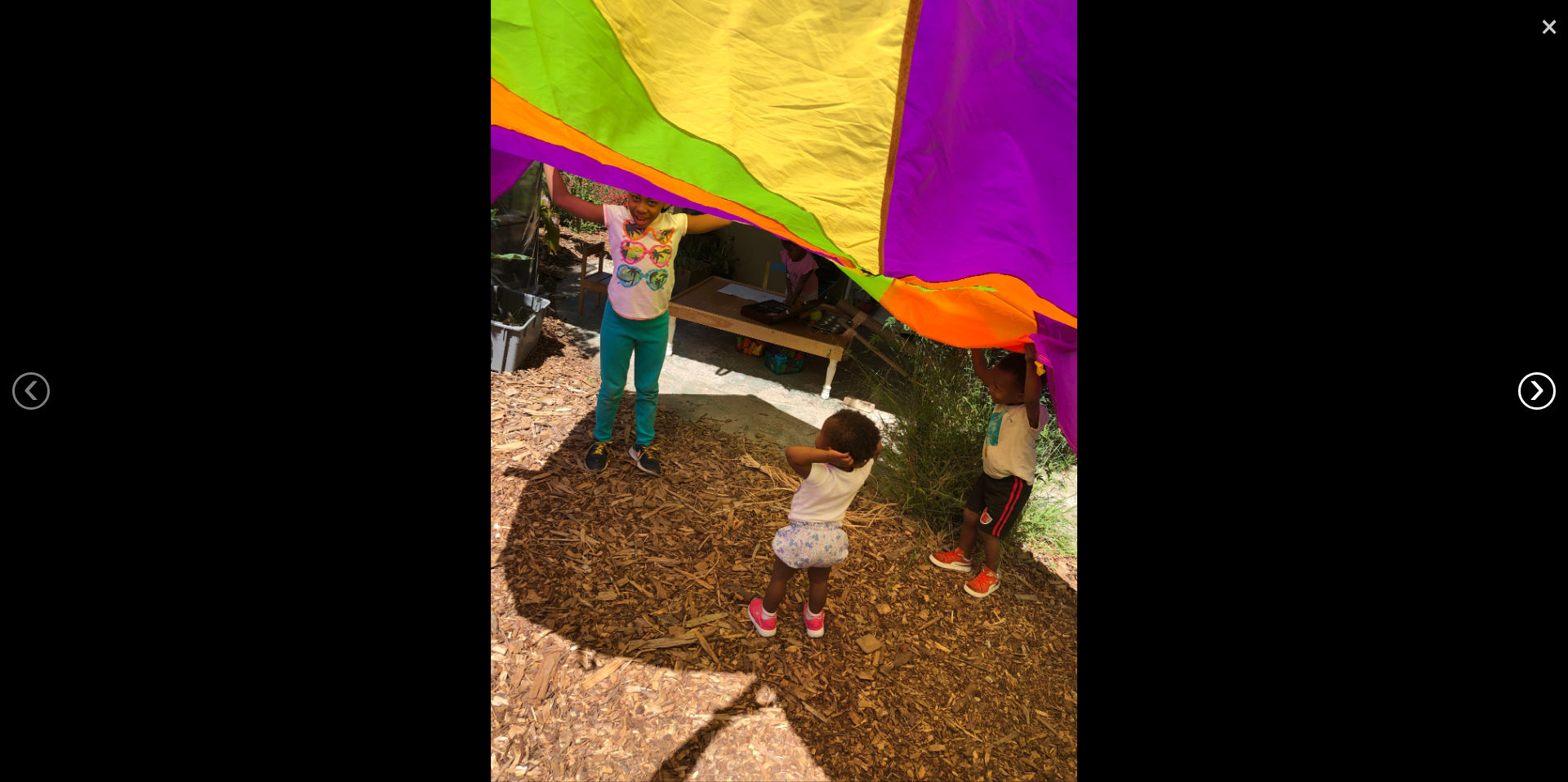
click at [1548, 395] on link "›" at bounding box center [1537, 391] width 37 height 37
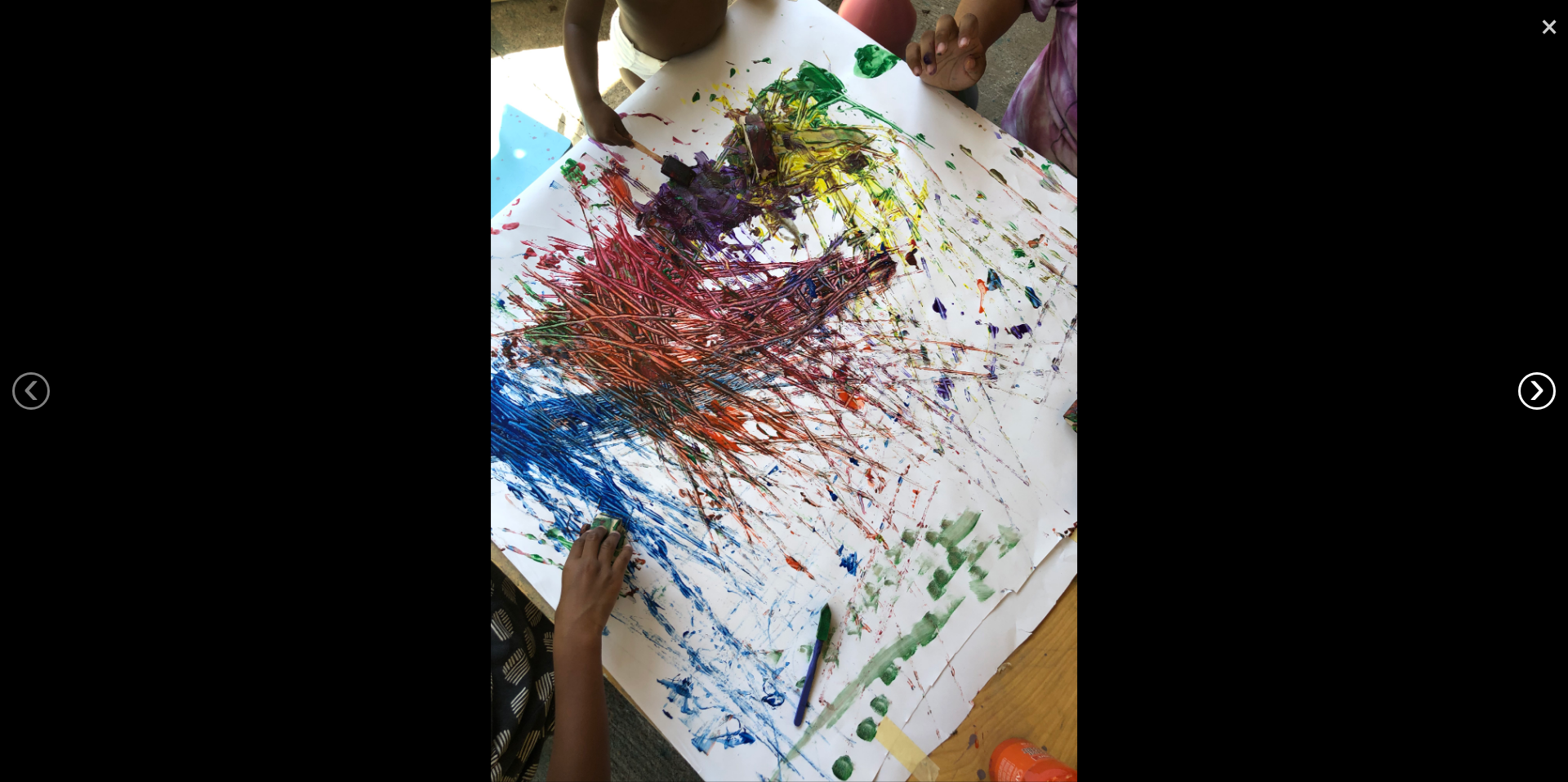
click at [1527, 397] on link "›" at bounding box center [1537, 391] width 37 height 37
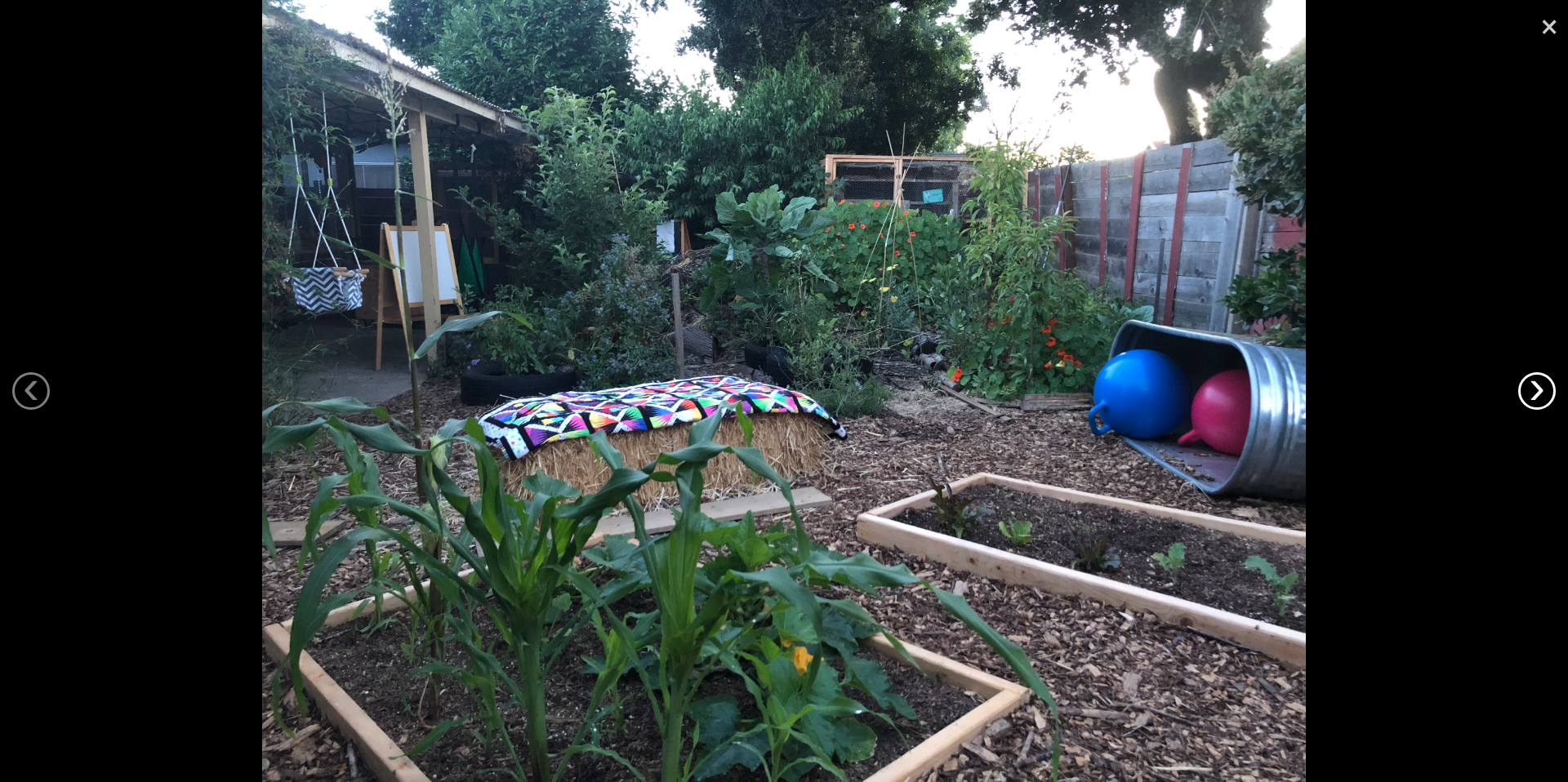
click at [1527, 397] on link "›" at bounding box center [1537, 391] width 37 height 37
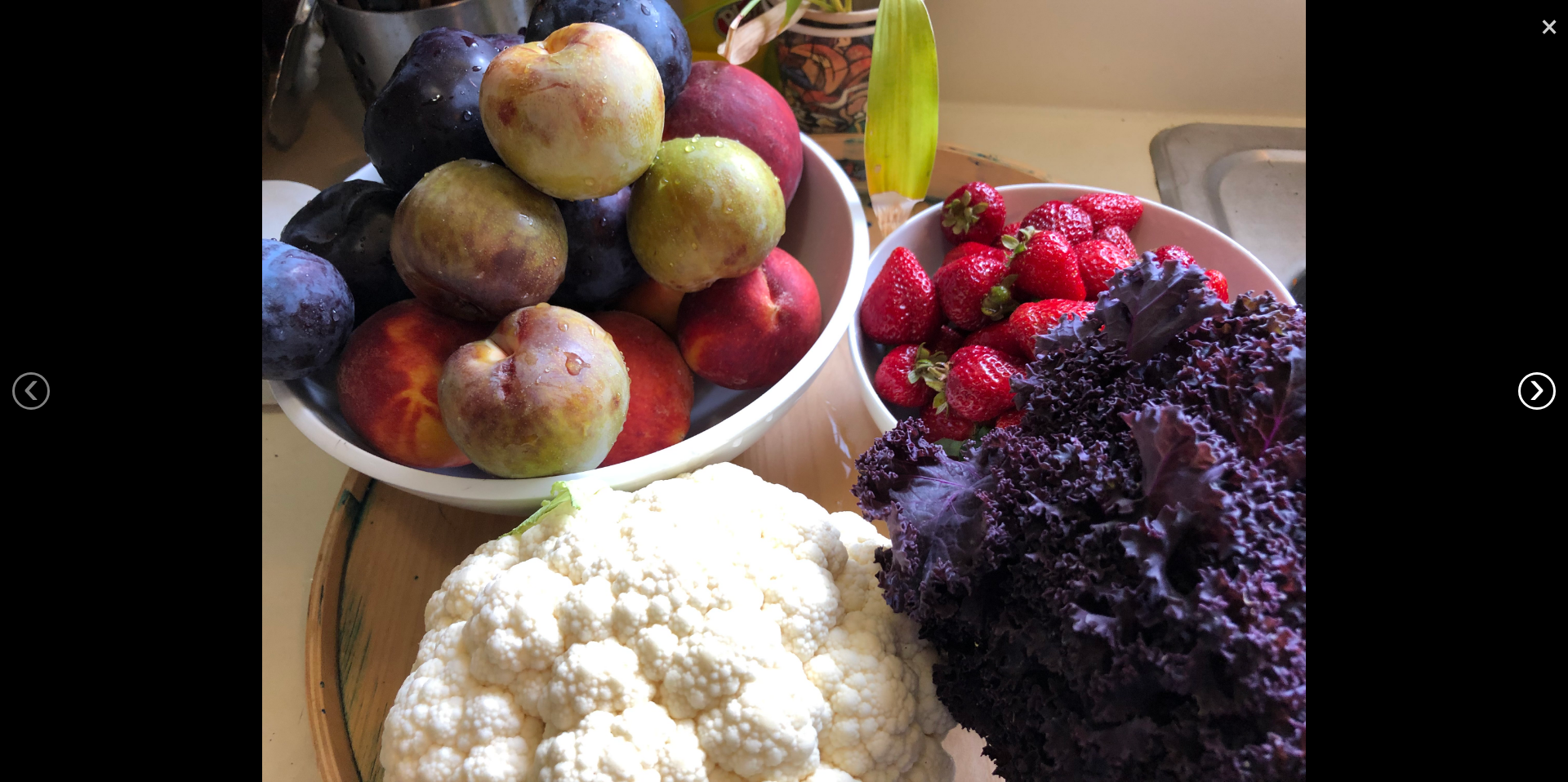
click at [1527, 397] on link "›" at bounding box center [1537, 391] width 37 height 37
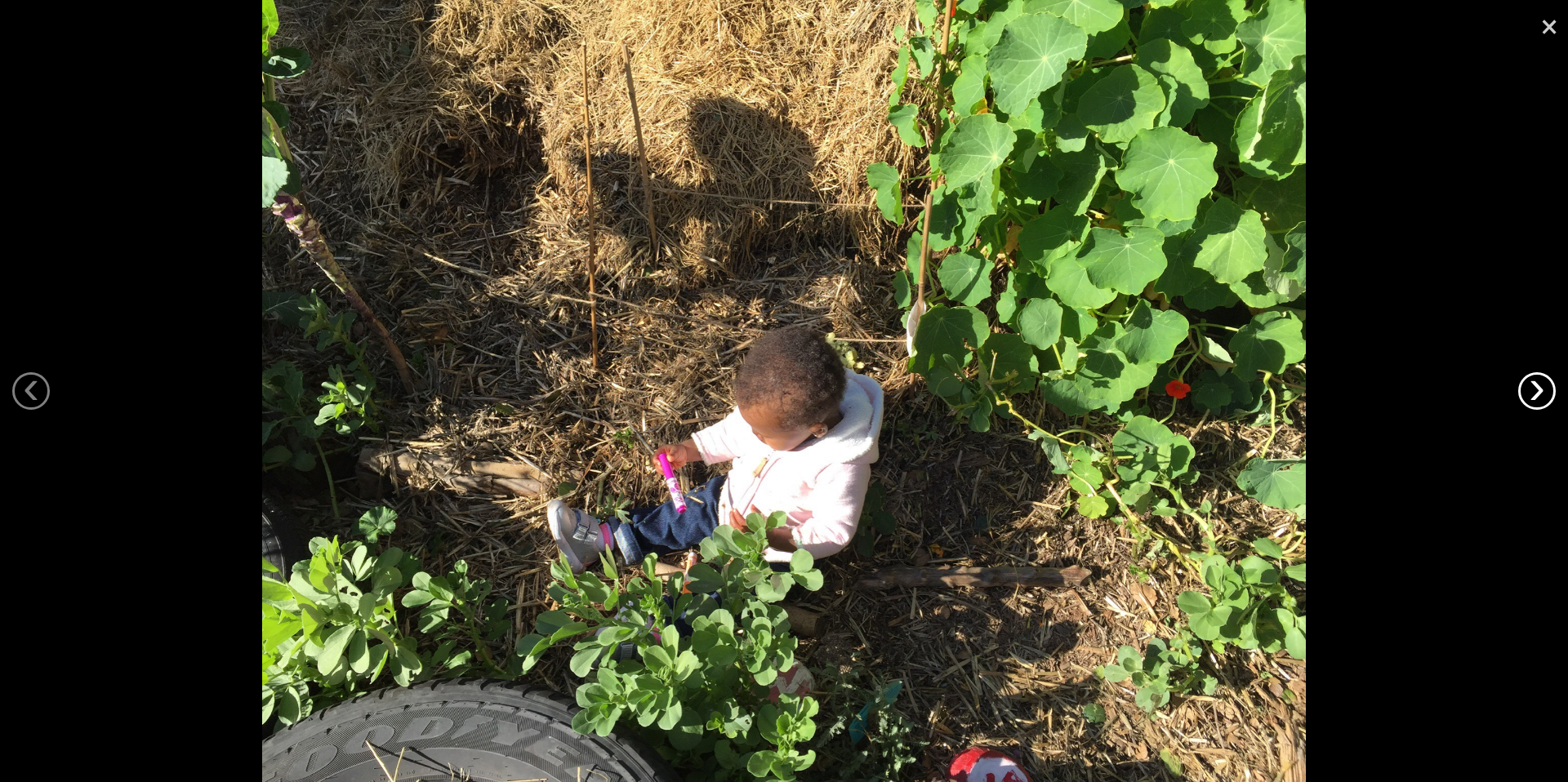
click at [1527, 397] on link "›" at bounding box center [1537, 391] width 37 height 37
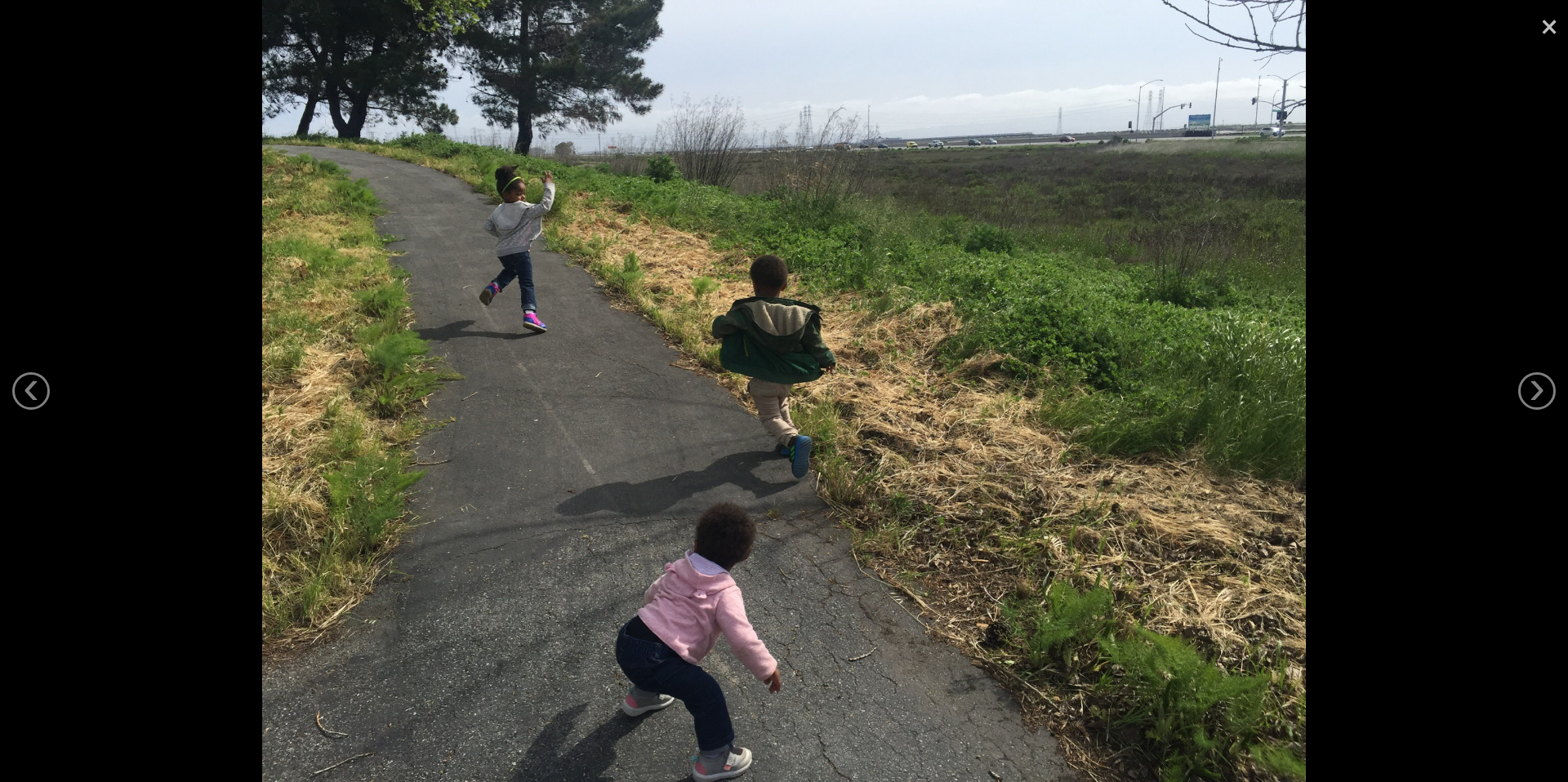
click at [1546, 24] on link "×" at bounding box center [1549, 24] width 37 height 49
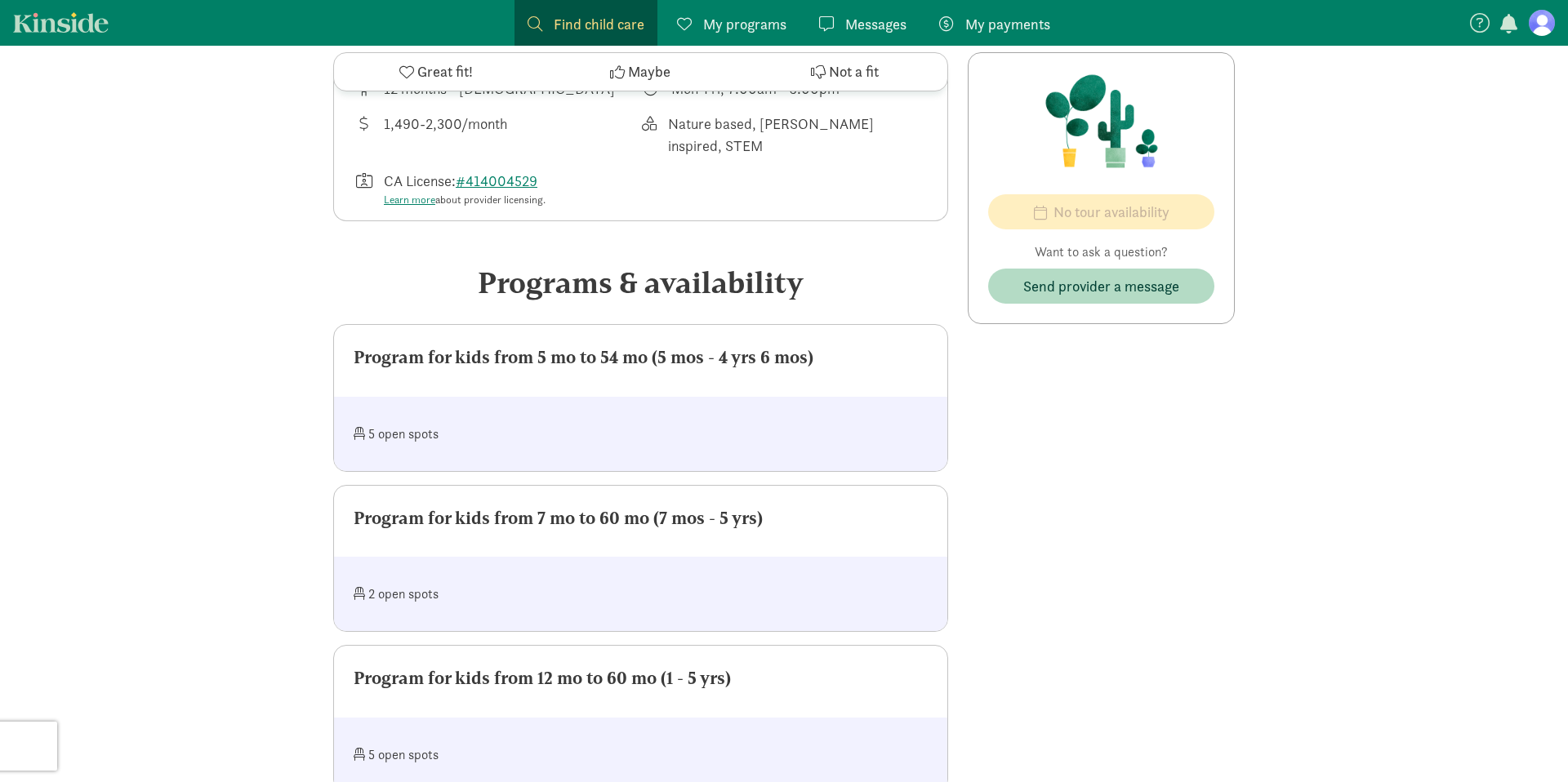
scroll to position [622, 0]
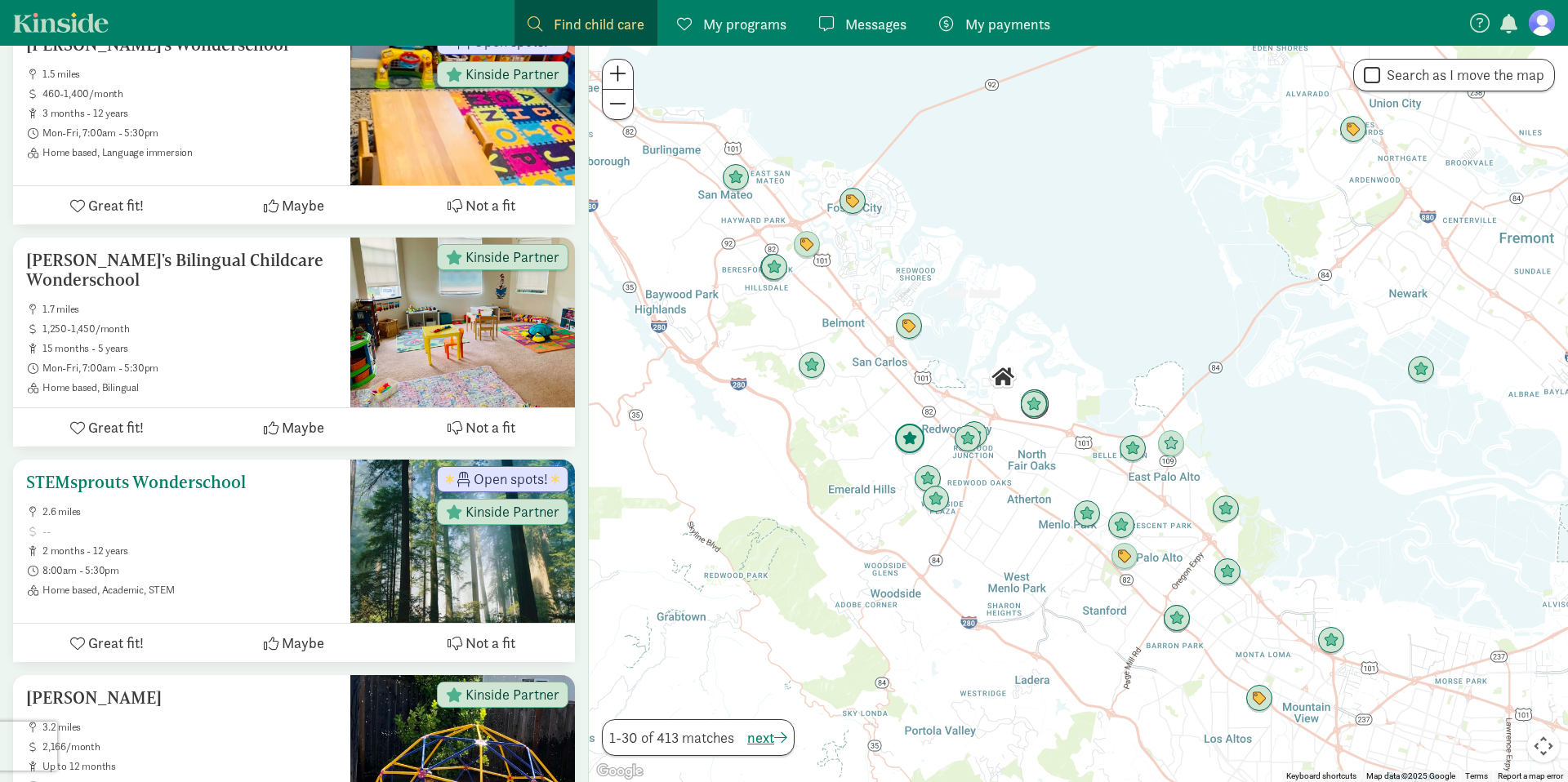
scroll to position [3731, 0]
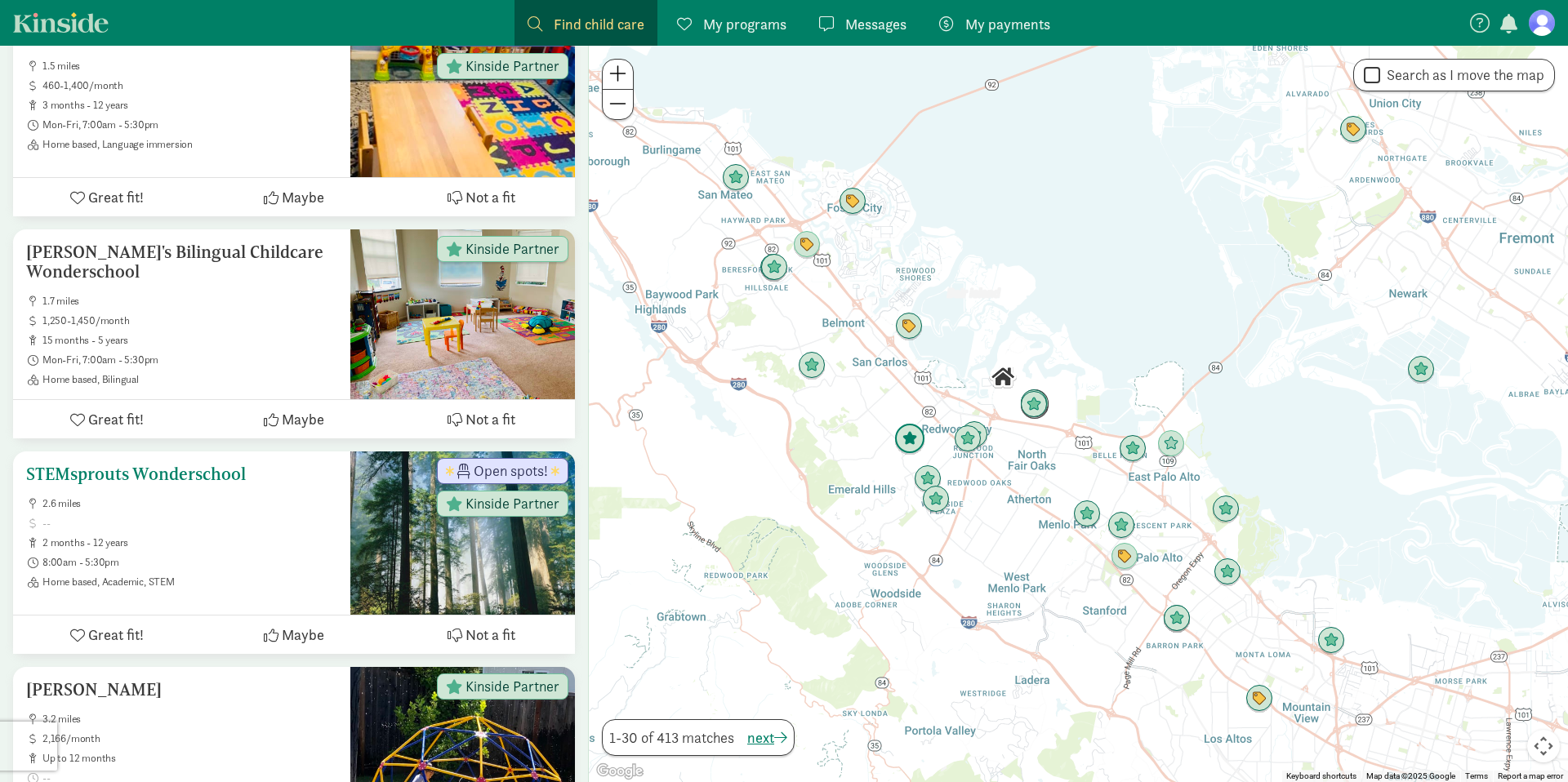
click at [260, 498] on ul "2.6 miles 2 months - 12 years 8:00am - 5:30pm Home based, Academic, STEM" at bounding box center [182, 543] width 311 height 91
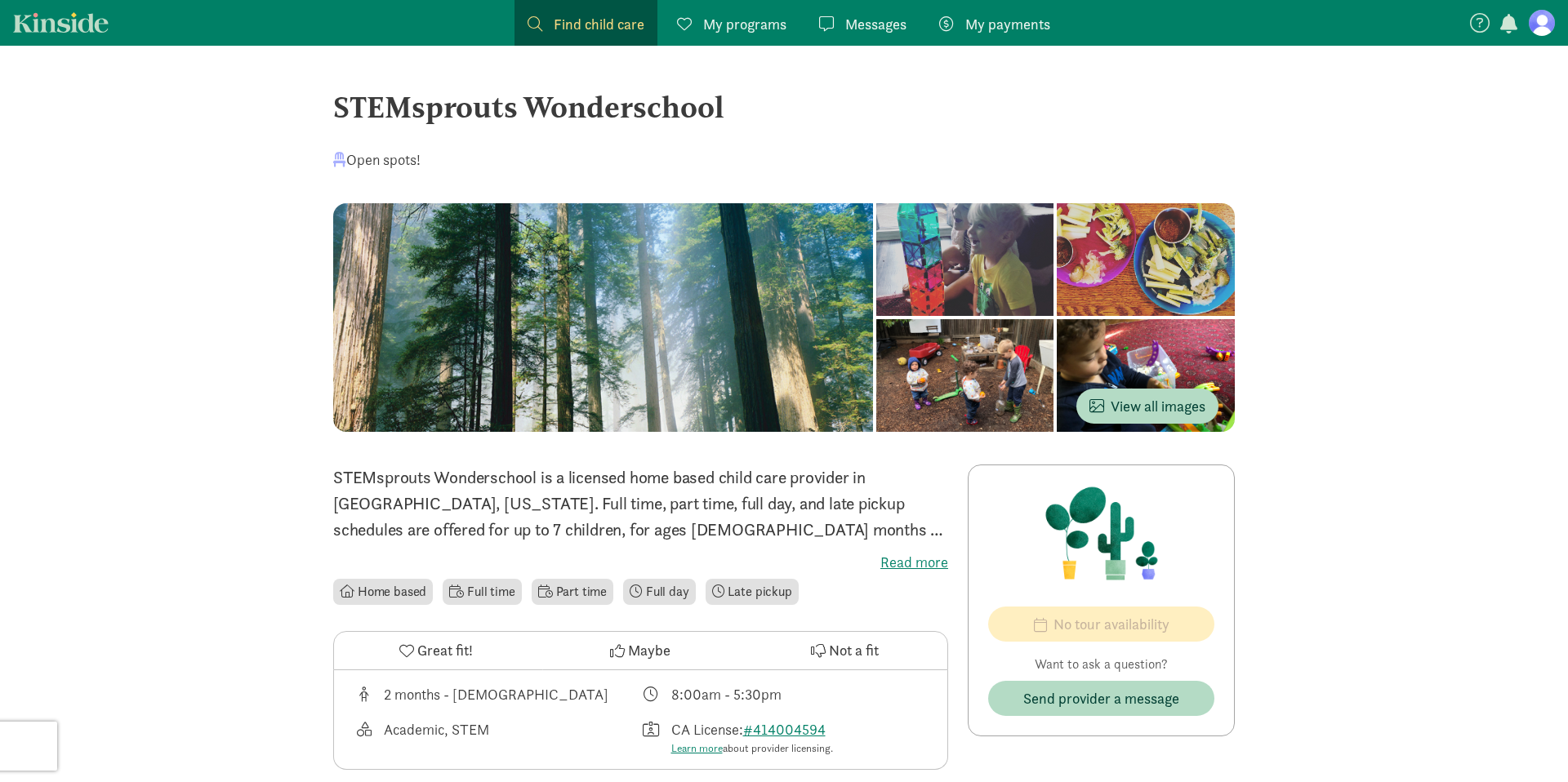
click at [876, 296] on div at bounding box center [965, 259] width 178 height 112
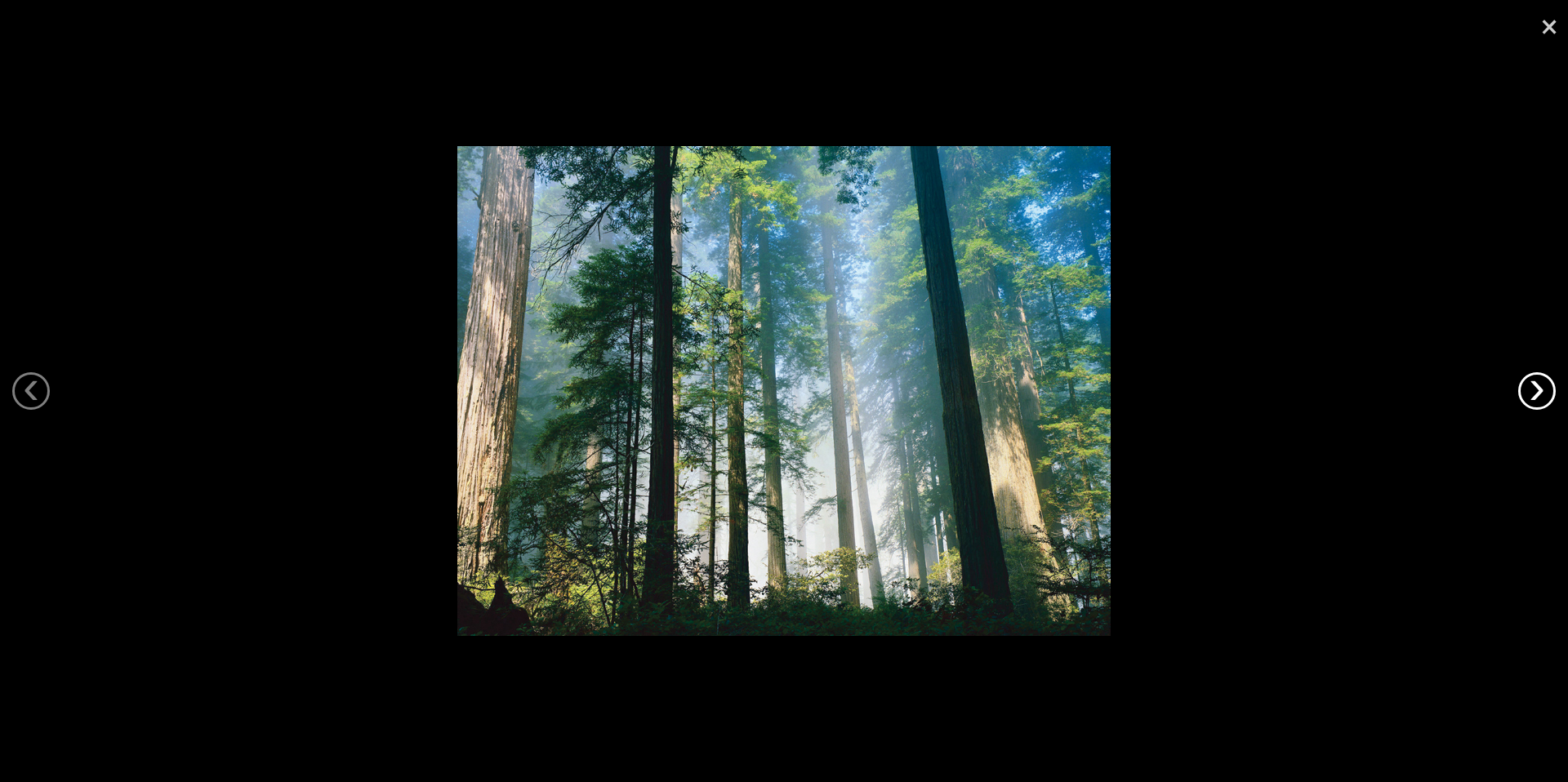
click at [1544, 384] on link "›" at bounding box center [1537, 391] width 37 height 37
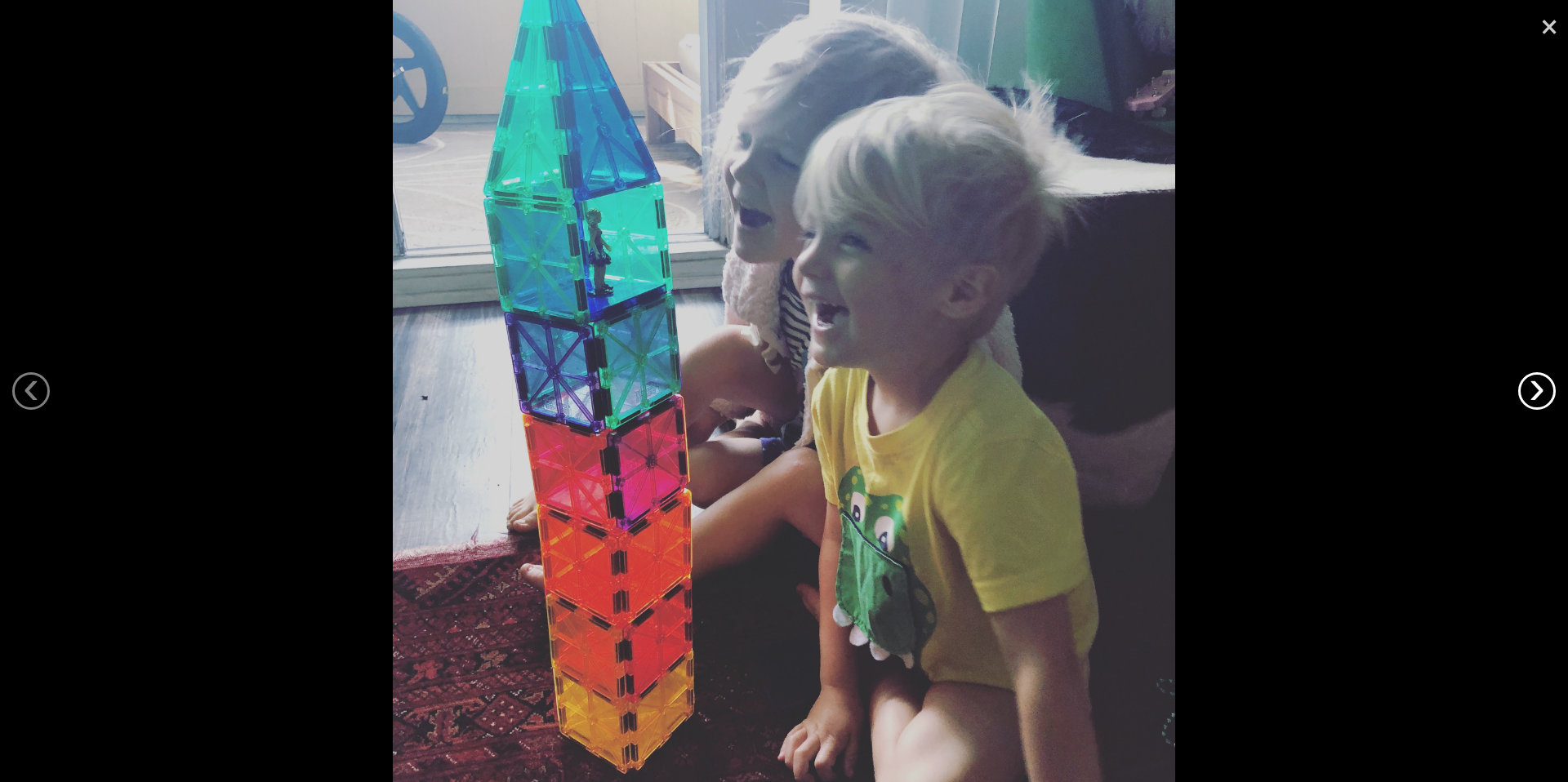
click at [1544, 385] on link "›" at bounding box center [1537, 391] width 37 height 37
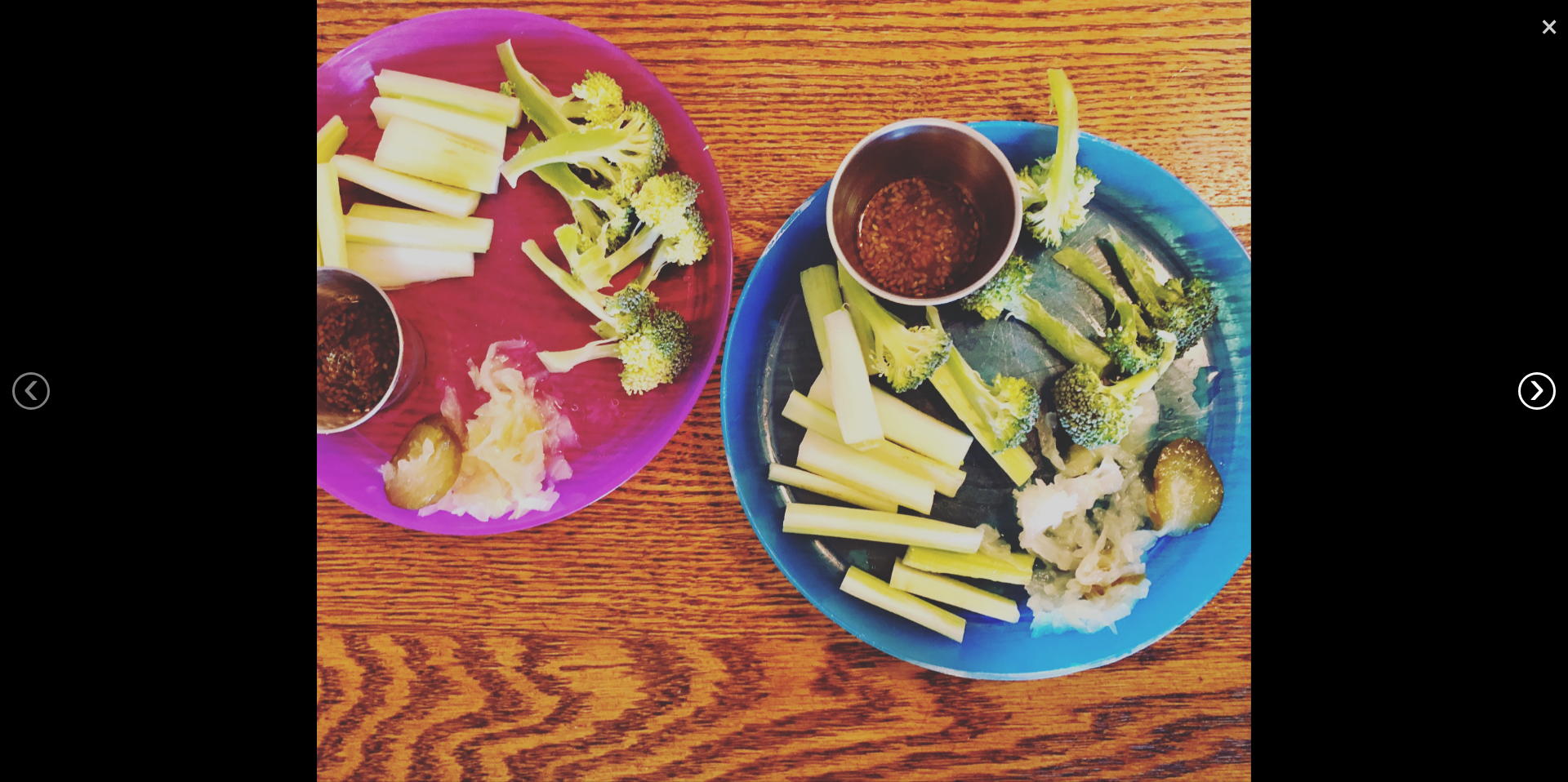
click at [1541, 388] on link "›" at bounding box center [1537, 391] width 37 height 37
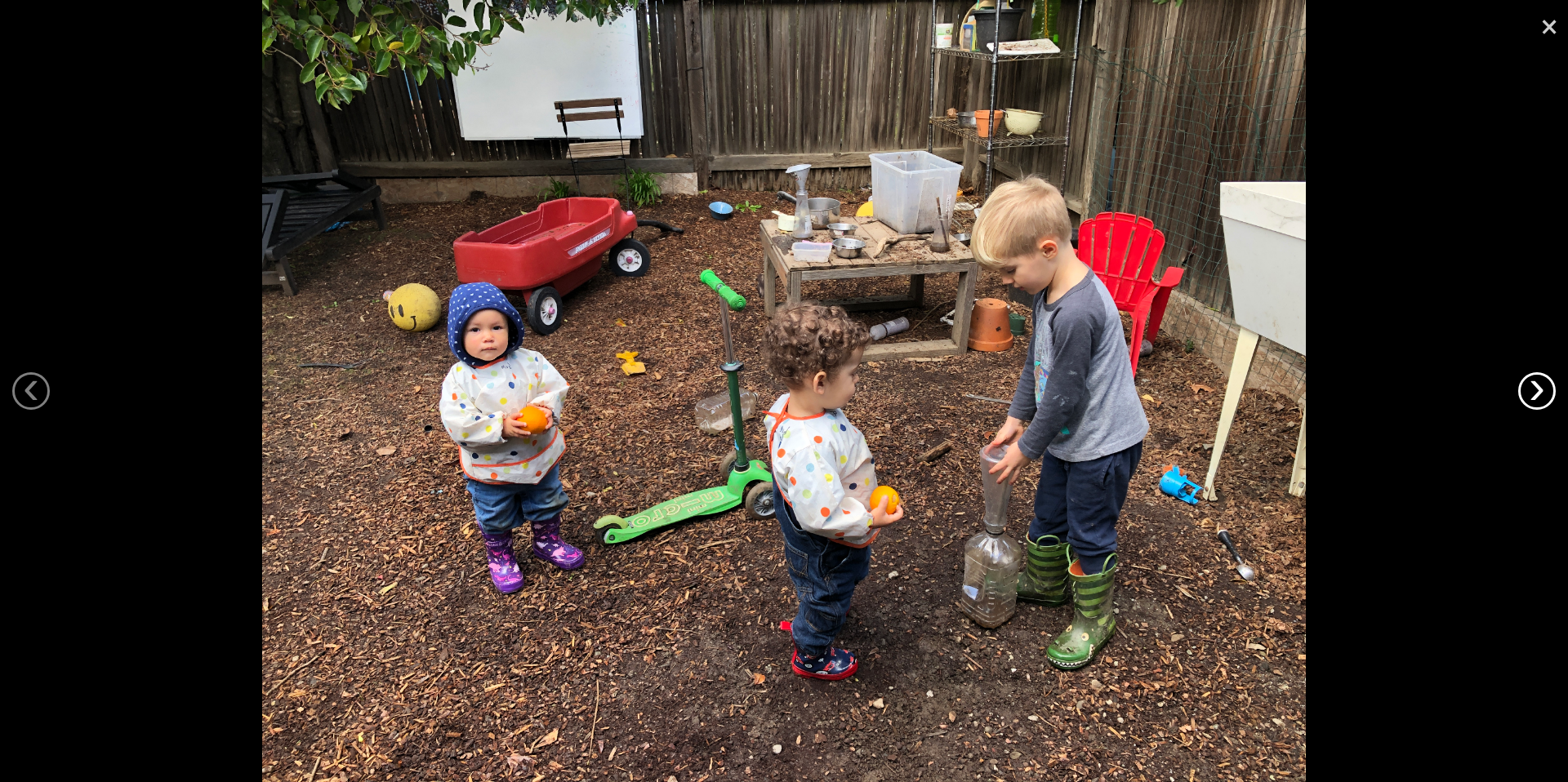
click at [1541, 388] on link "›" at bounding box center [1537, 391] width 37 height 37
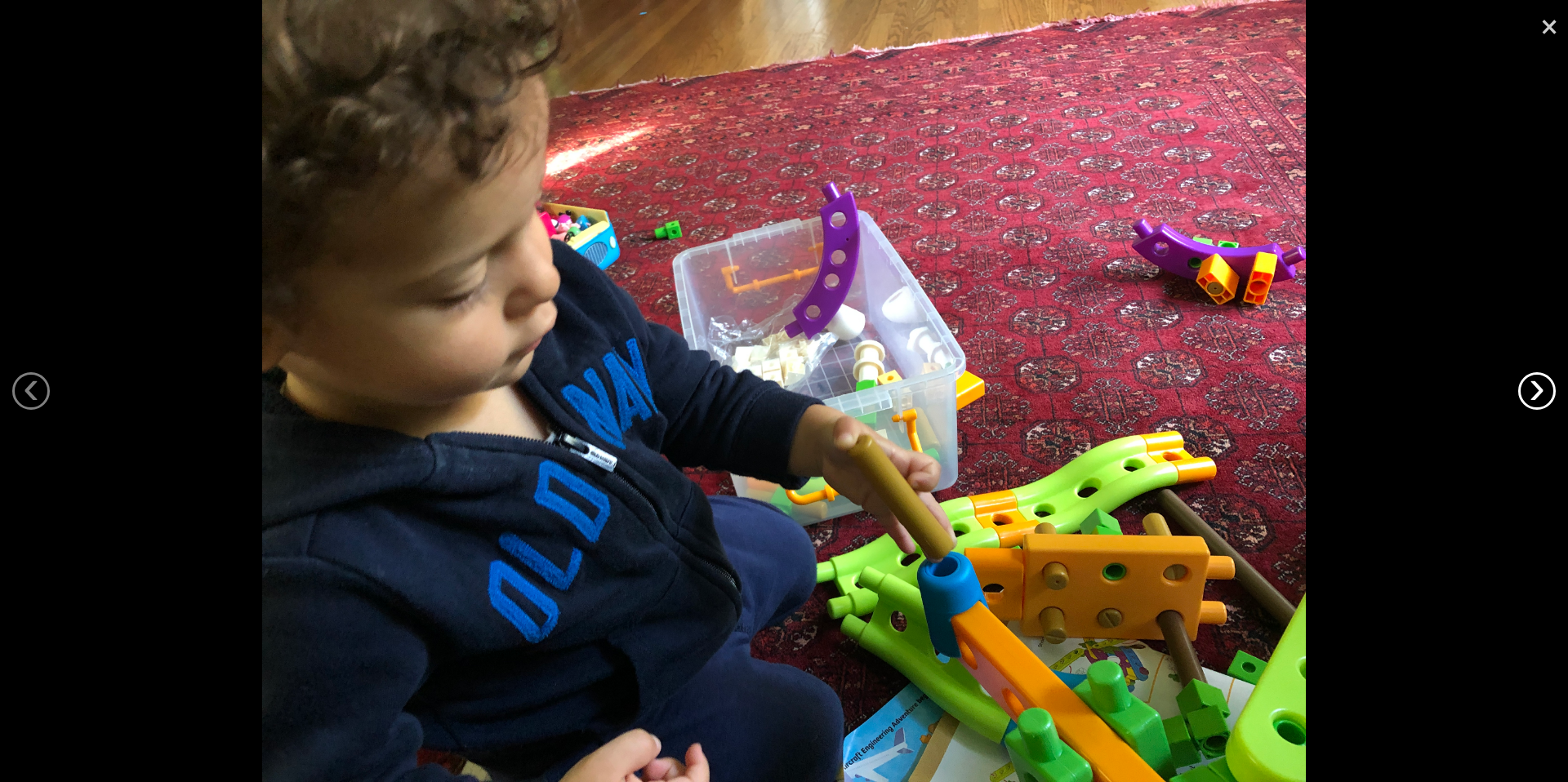
click at [1541, 388] on link "›" at bounding box center [1537, 391] width 37 height 37
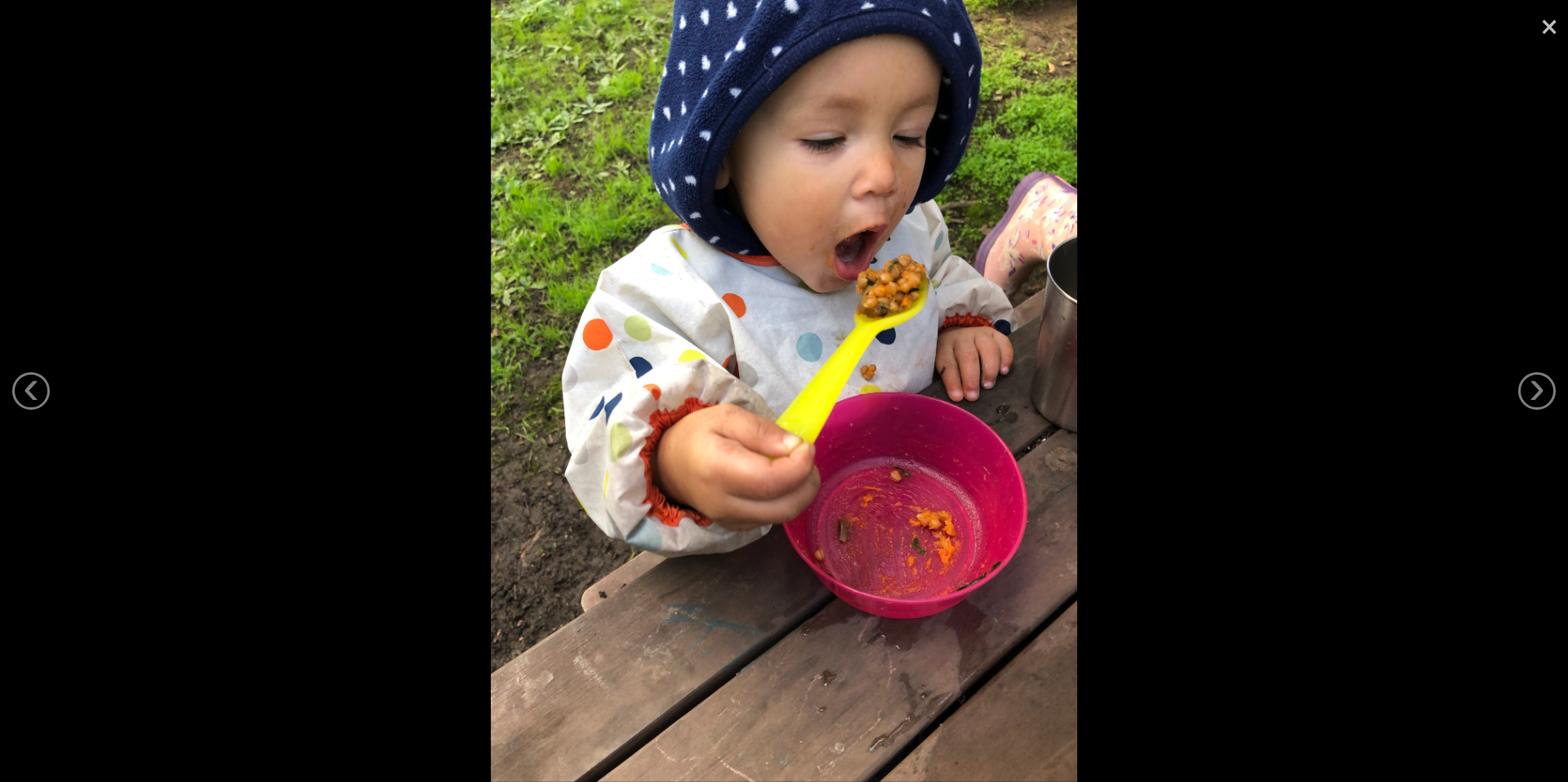
drag, startPoint x: 1549, startPoint y: 23, endPoint x: 1533, endPoint y: 32, distance: 18.4
click at [1548, 23] on link "×" at bounding box center [1549, 24] width 37 height 49
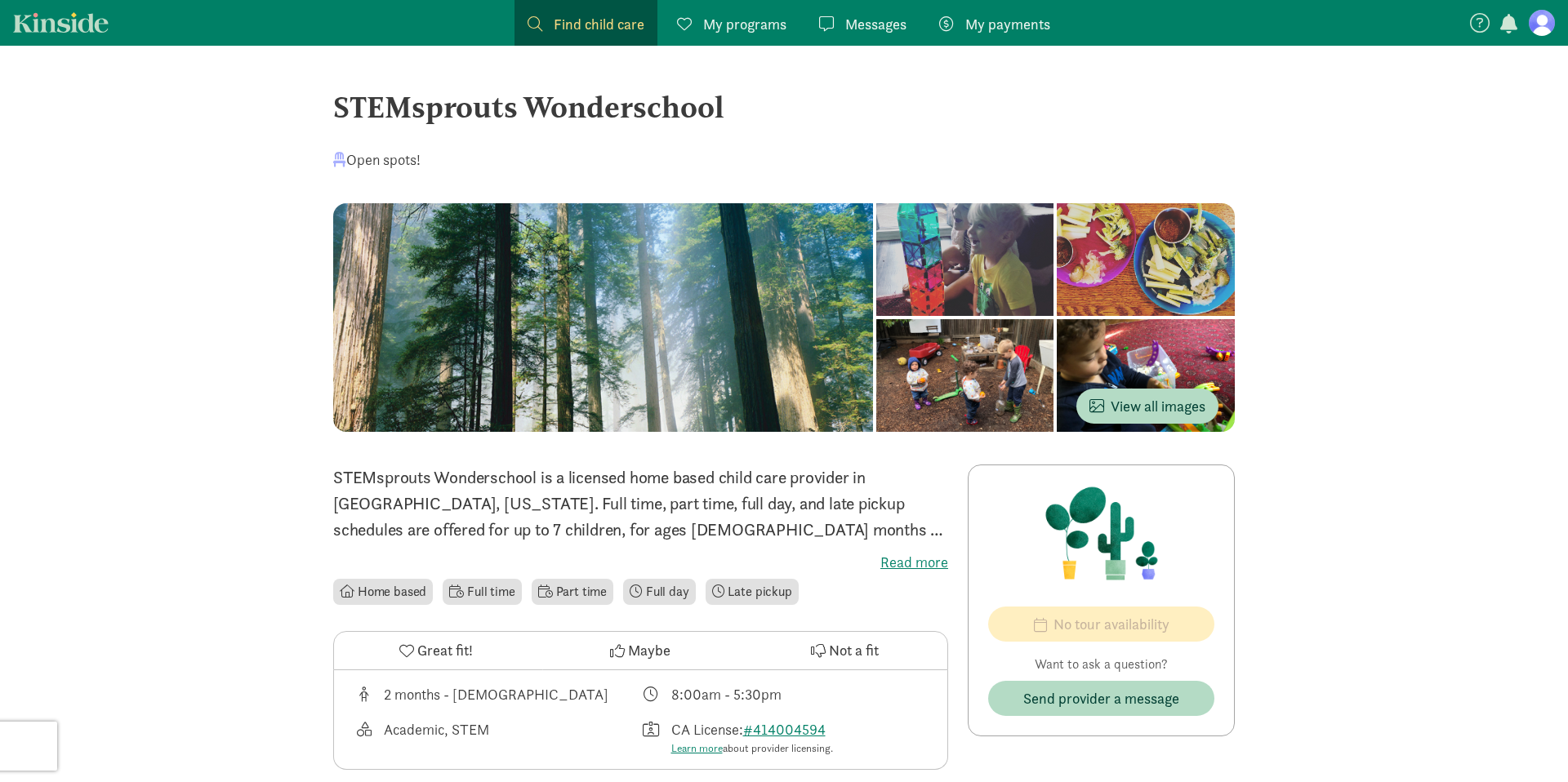
click at [901, 560] on label "Read more" at bounding box center [641, 562] width 615 height 19
click at [0, 0] on input "Read more" at bounding box center [0, 0] width 0 height 0
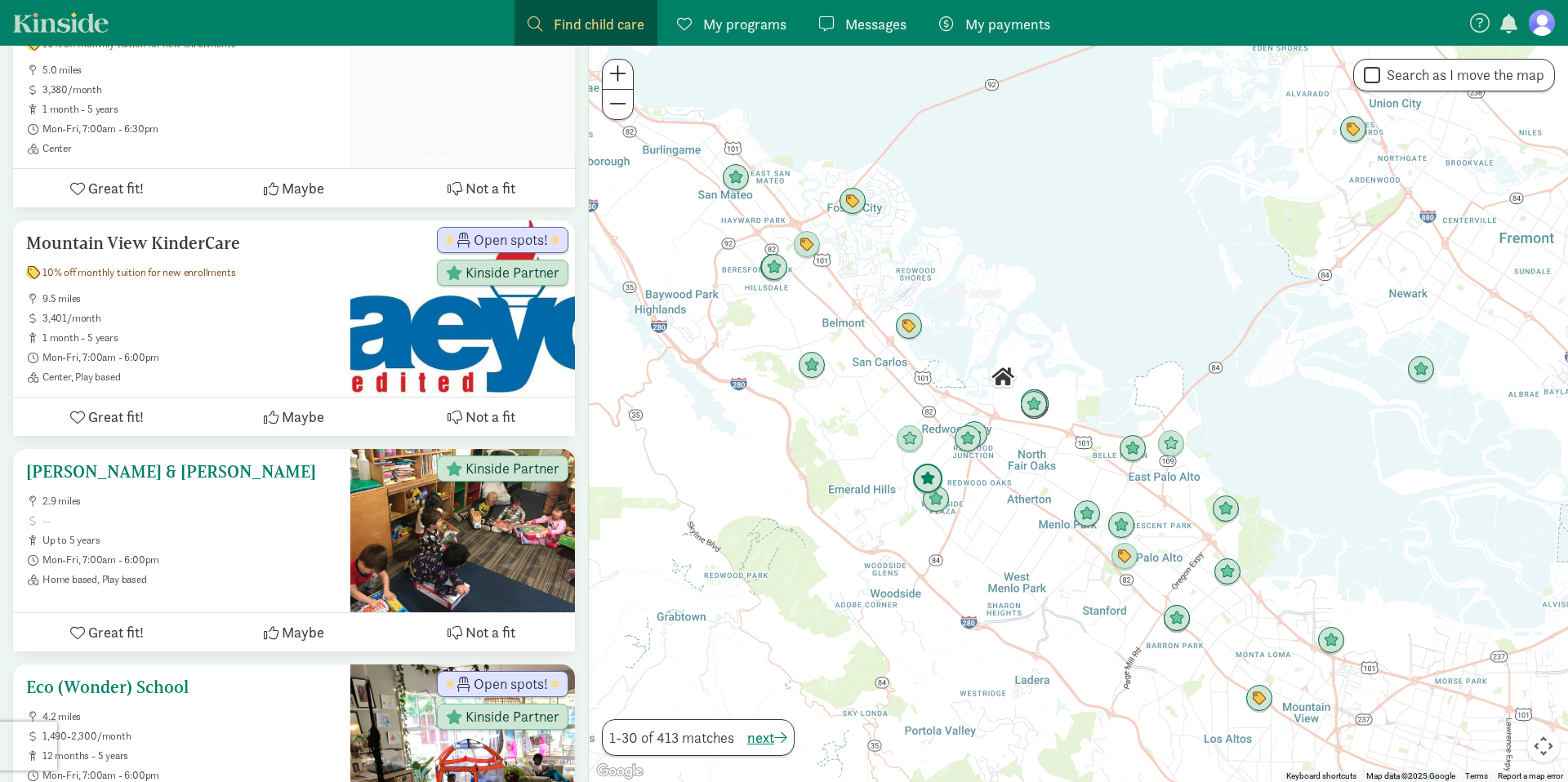
scroll to position [1325, 0]
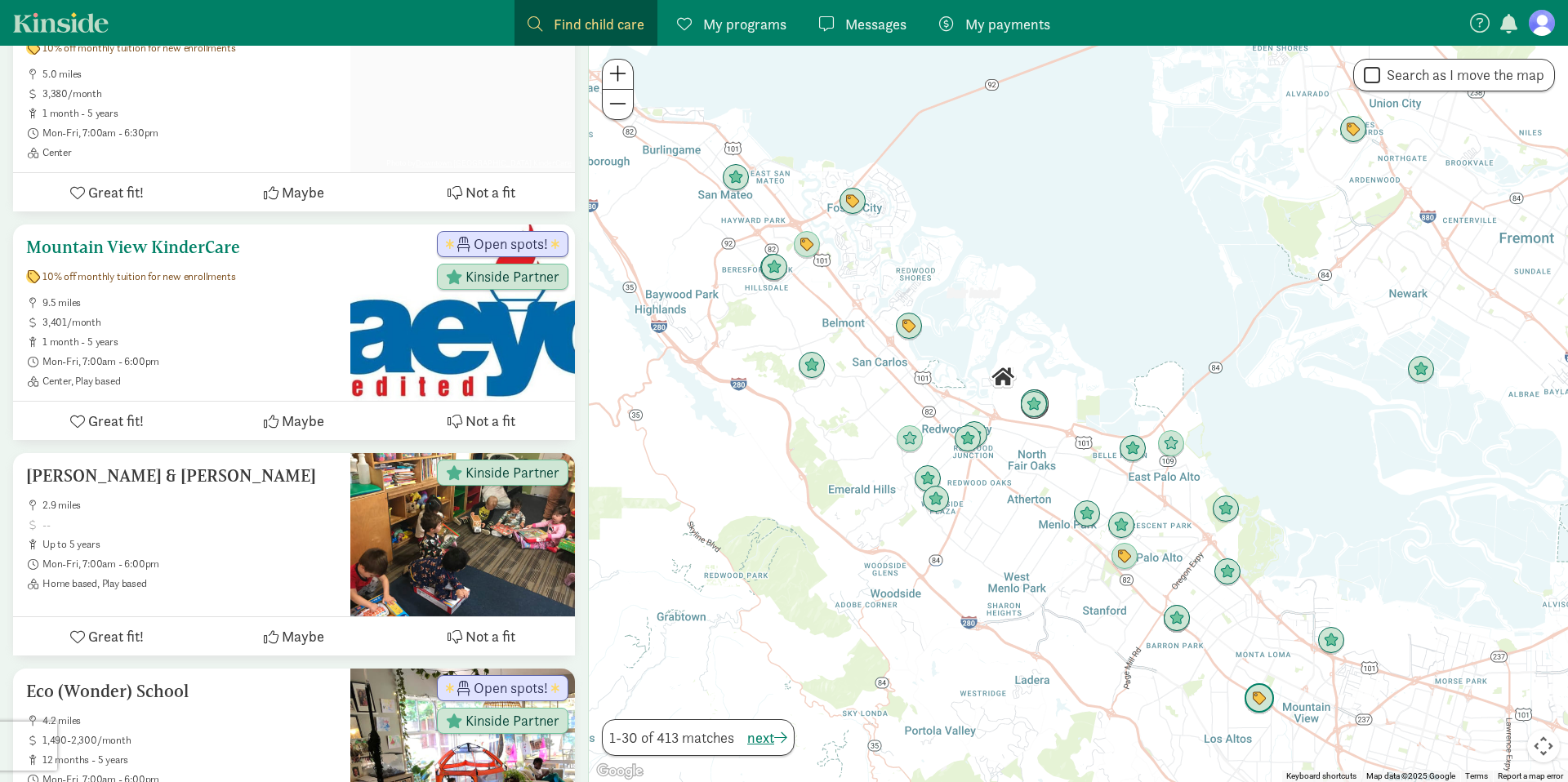
click at [152, 296] on span "9.5 miles" at bounding box center [189, 302] width 295 height 13
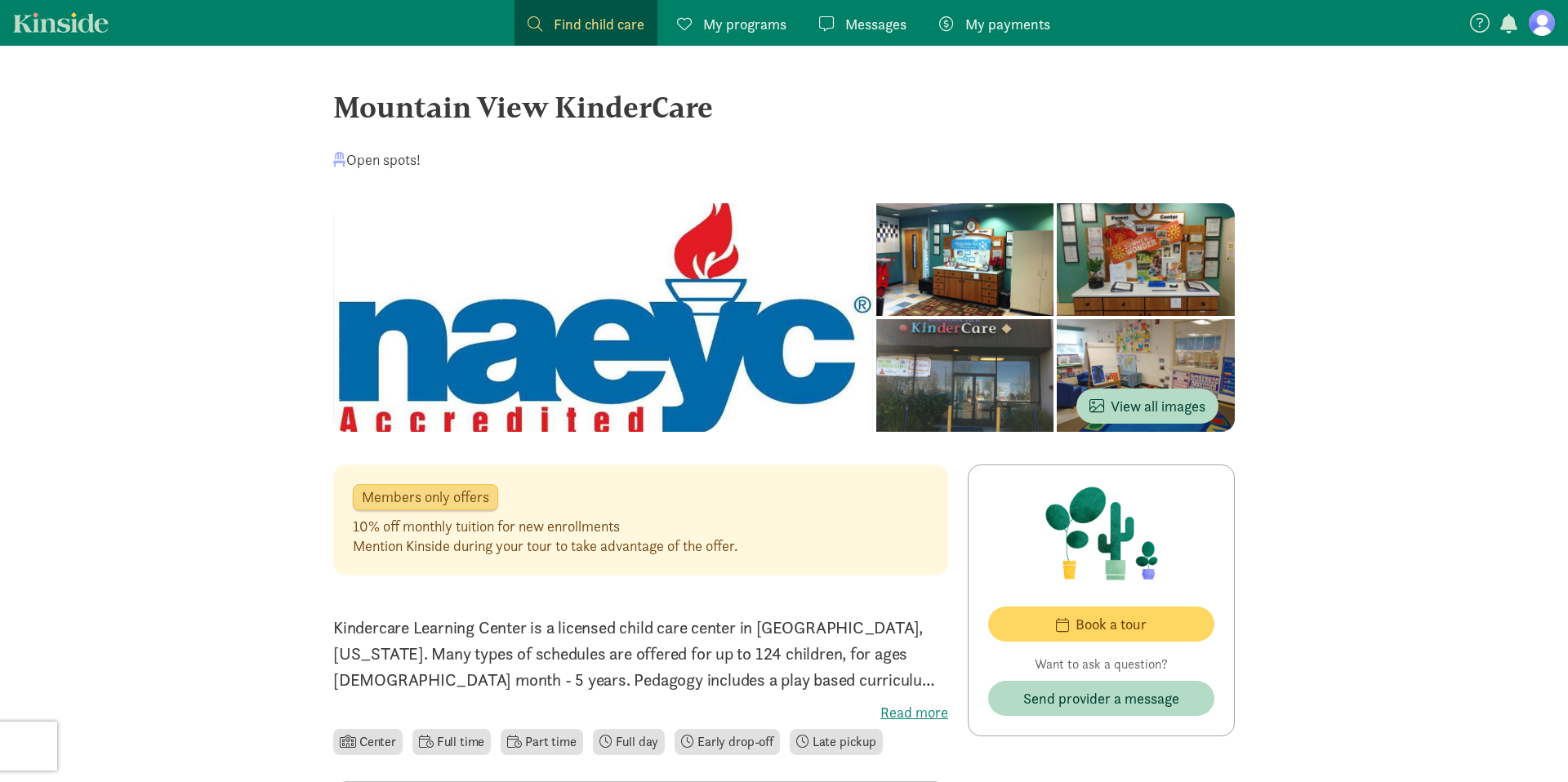
click at [1056, 288] on div at bounding box center [1145, 259] width 178 height 112
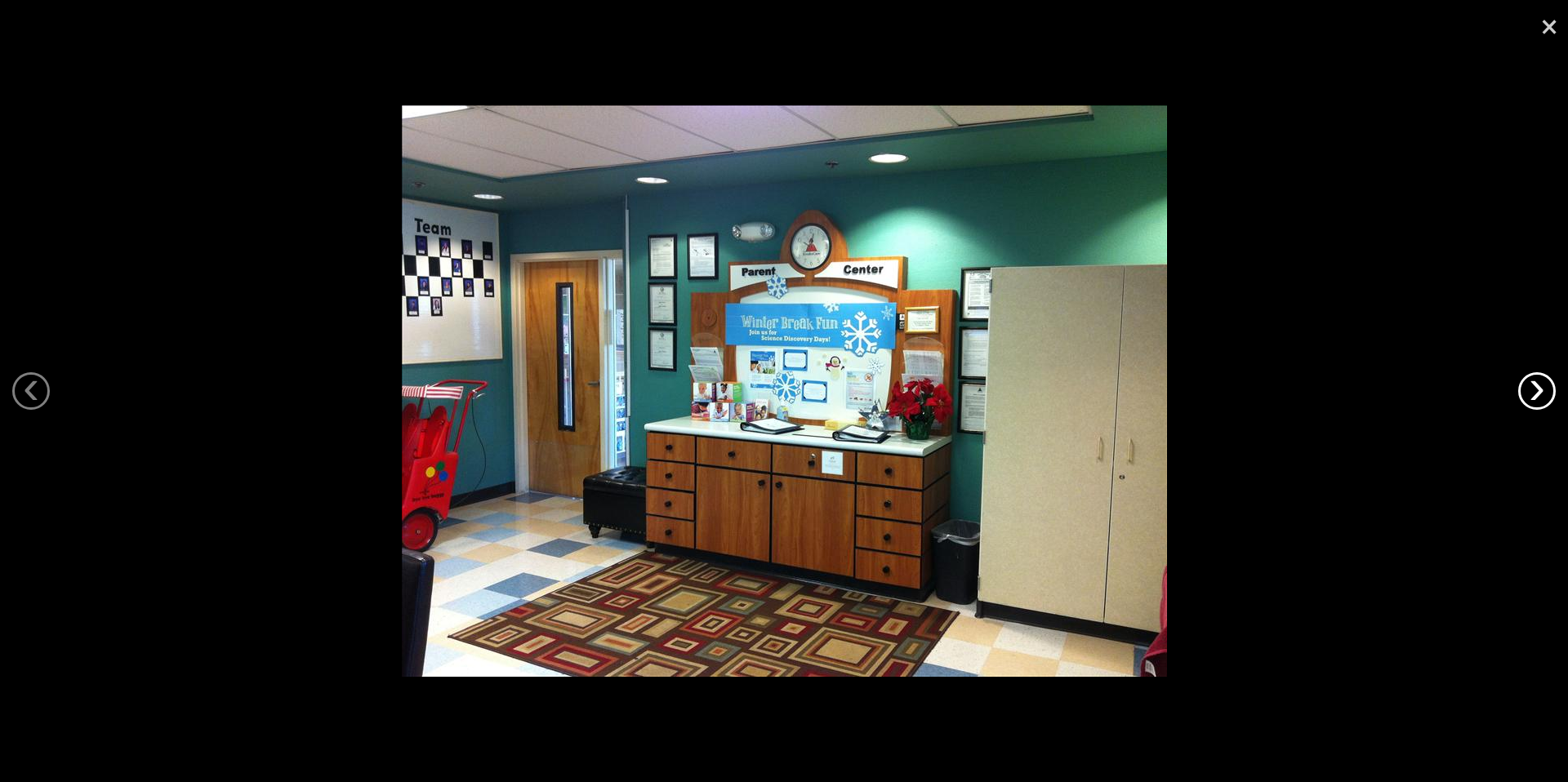
click at [1548, 397] on link "›" at bounding box center [1537, 391] width 37 height 37
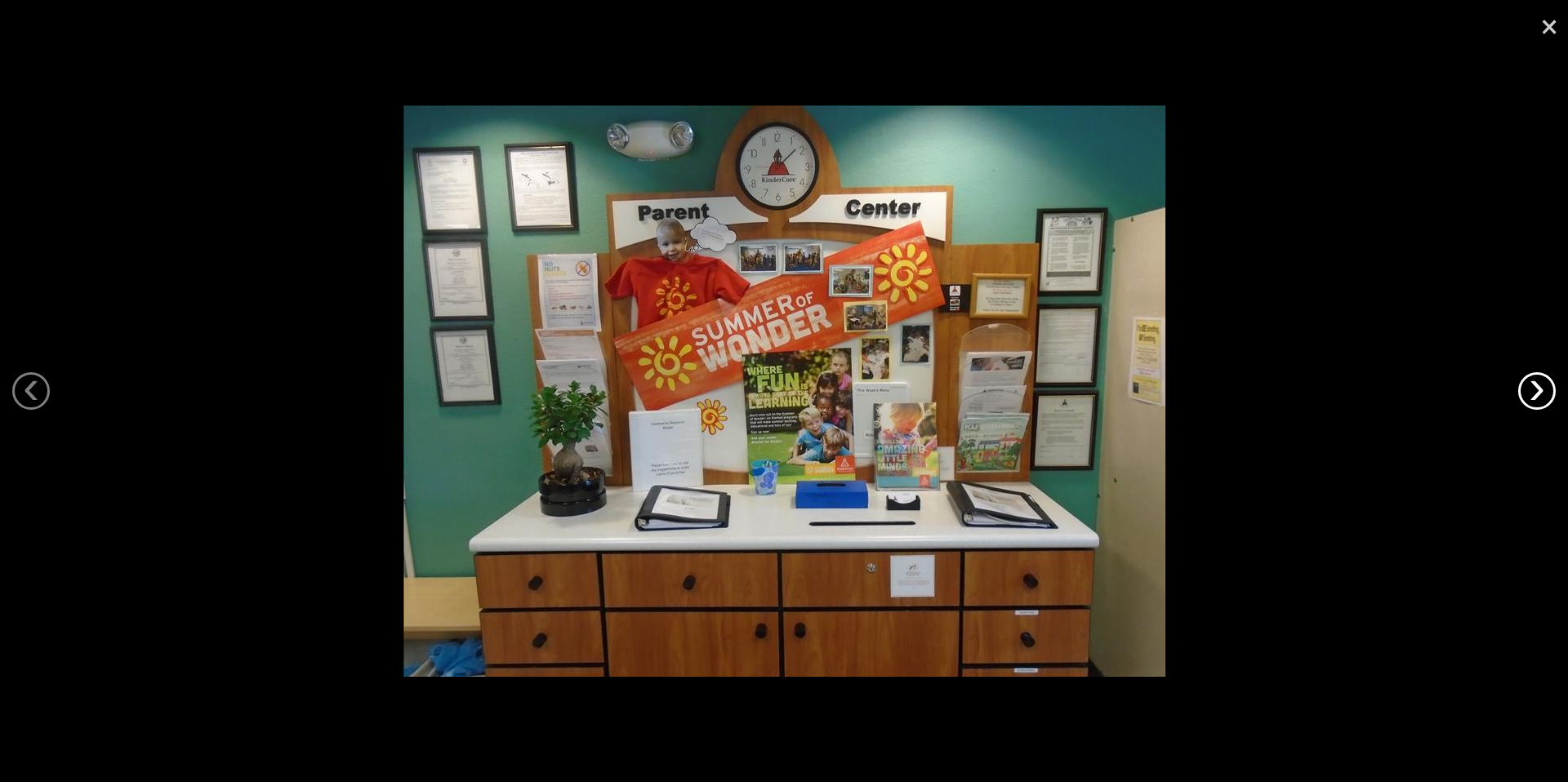
click at [1548, 397] on link "›" at bounding box center [1537, 391] width 37 height 37
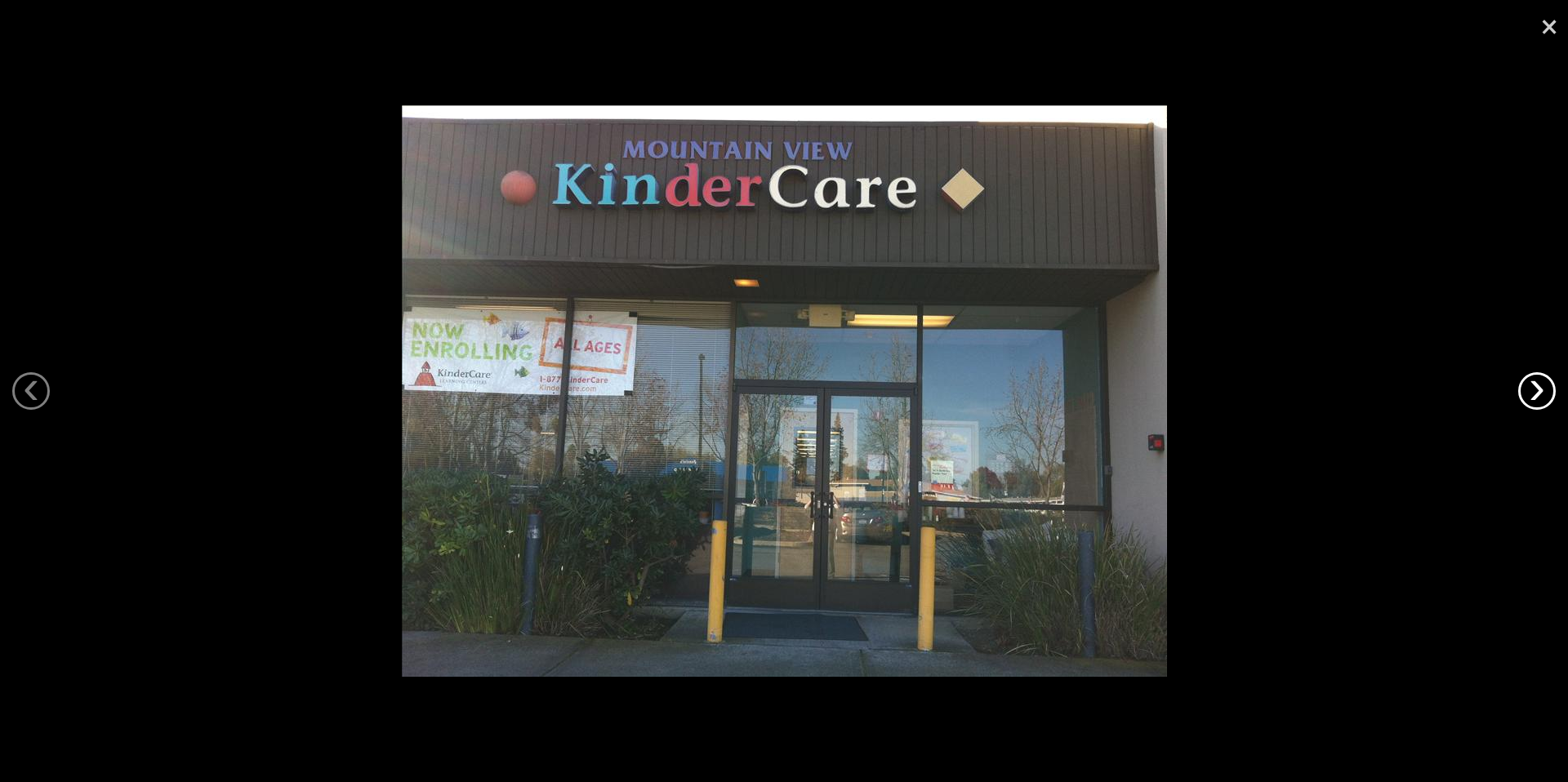
click at [1548, 397] on link "›" at bounding box center [1537, 391] width 37 height 37
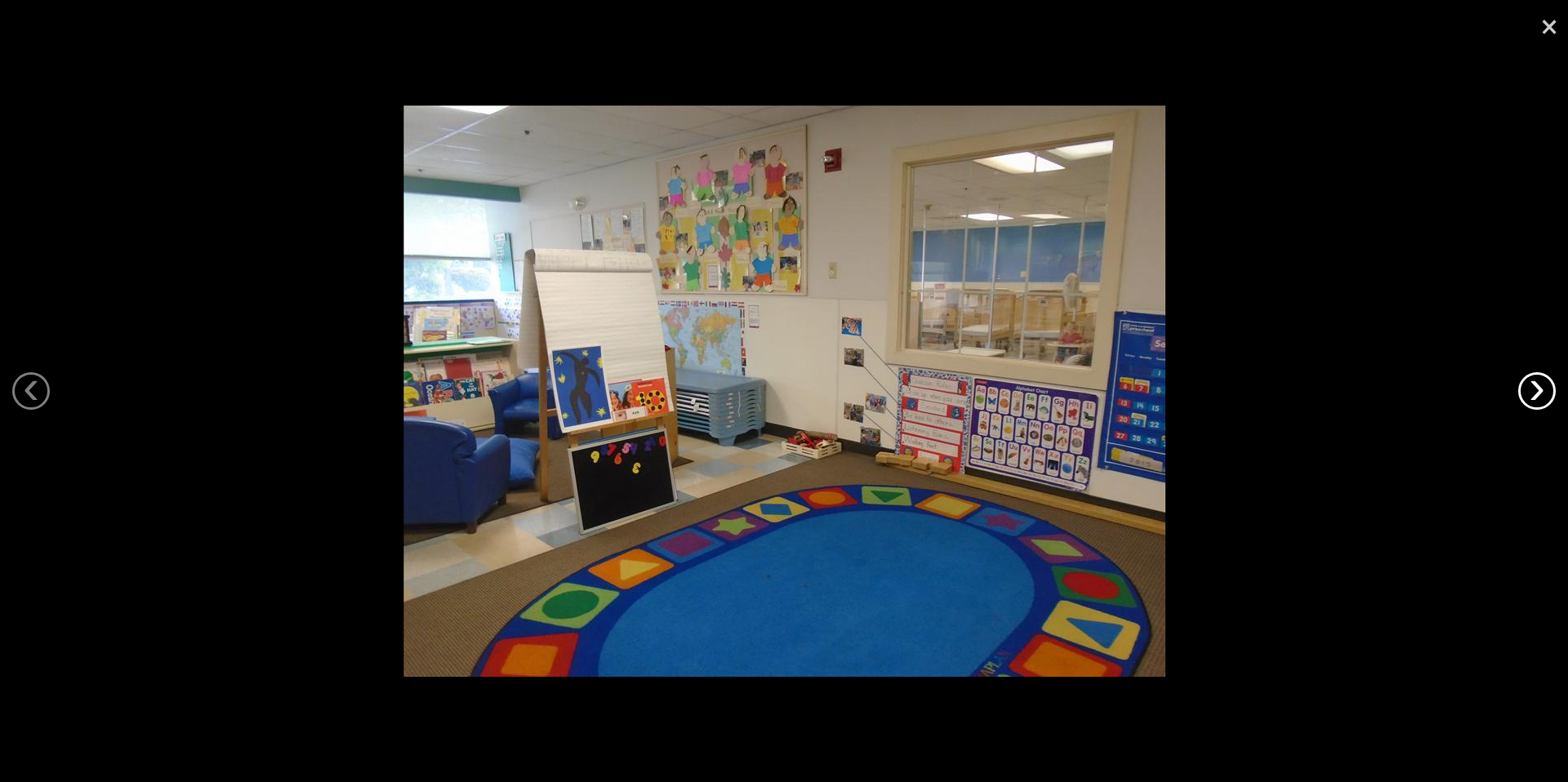
click at [1548, 397] on link "›" at bounding box center [1537, 391] width 37 height 37
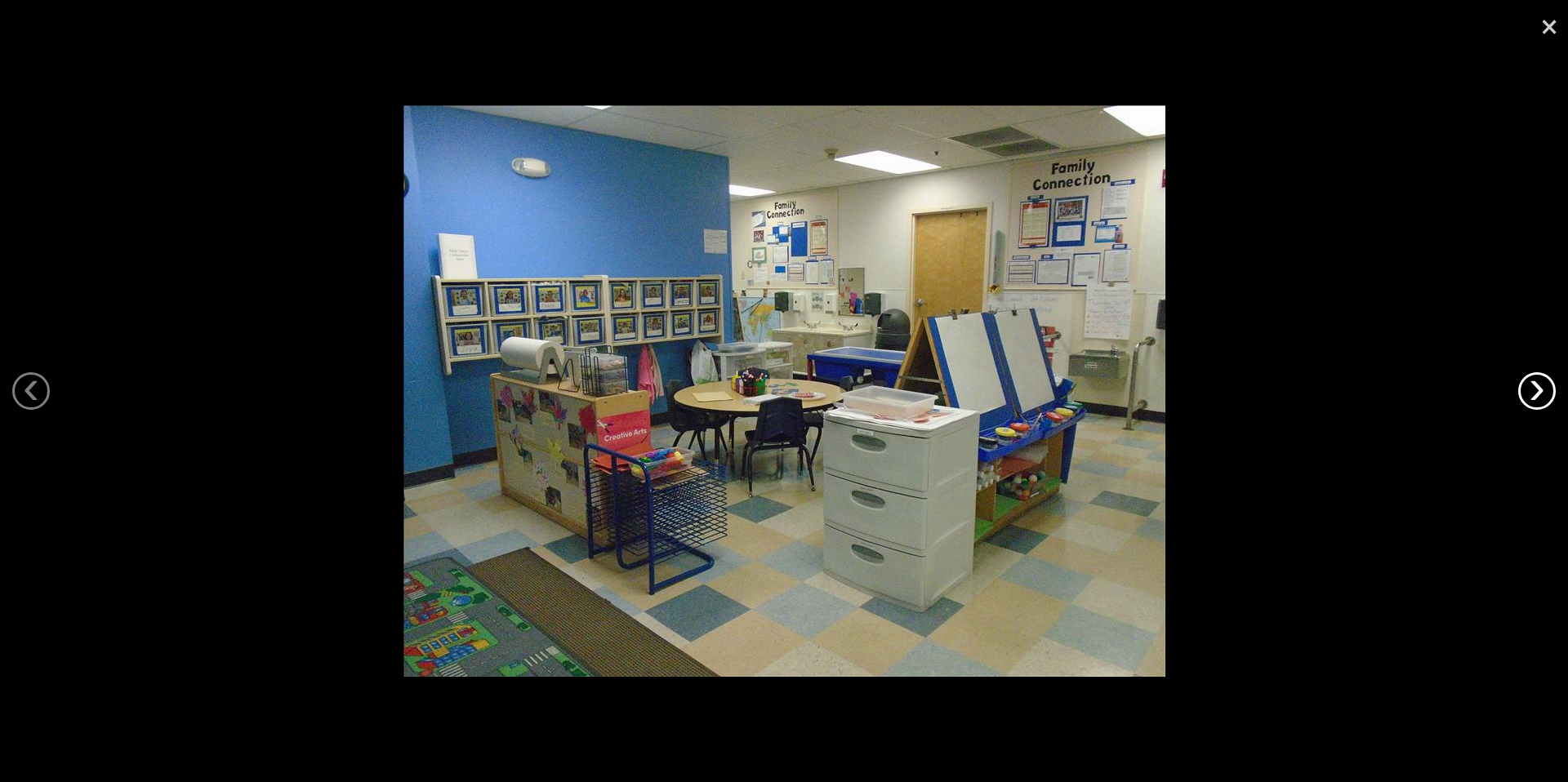
click at [1548, 397] on link "›" at bounding box center [1537, 391] width 37 height 37
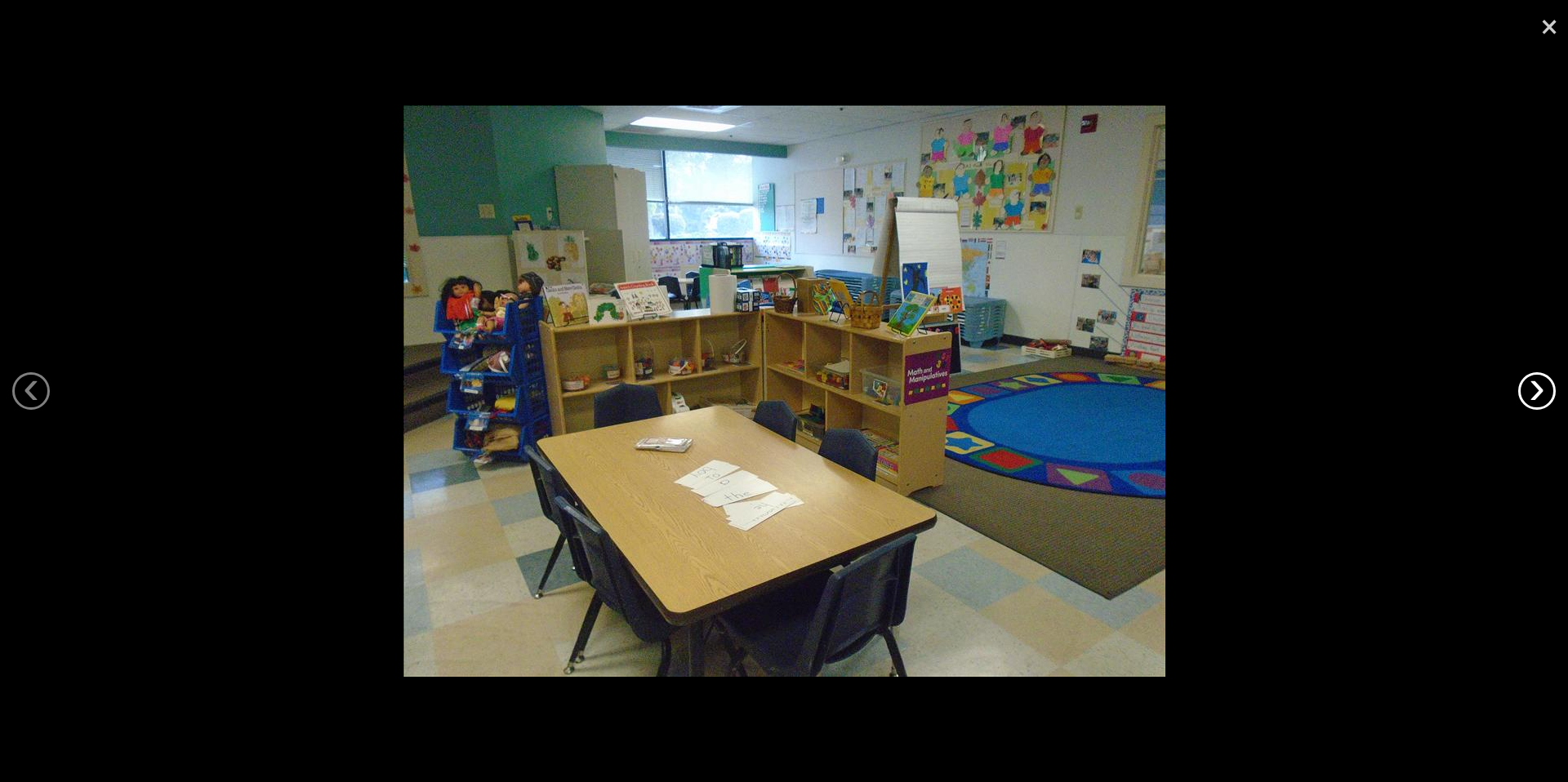
click at [1548, 397] on link "›" at bounding box center [1537, 391] width 37 height 37
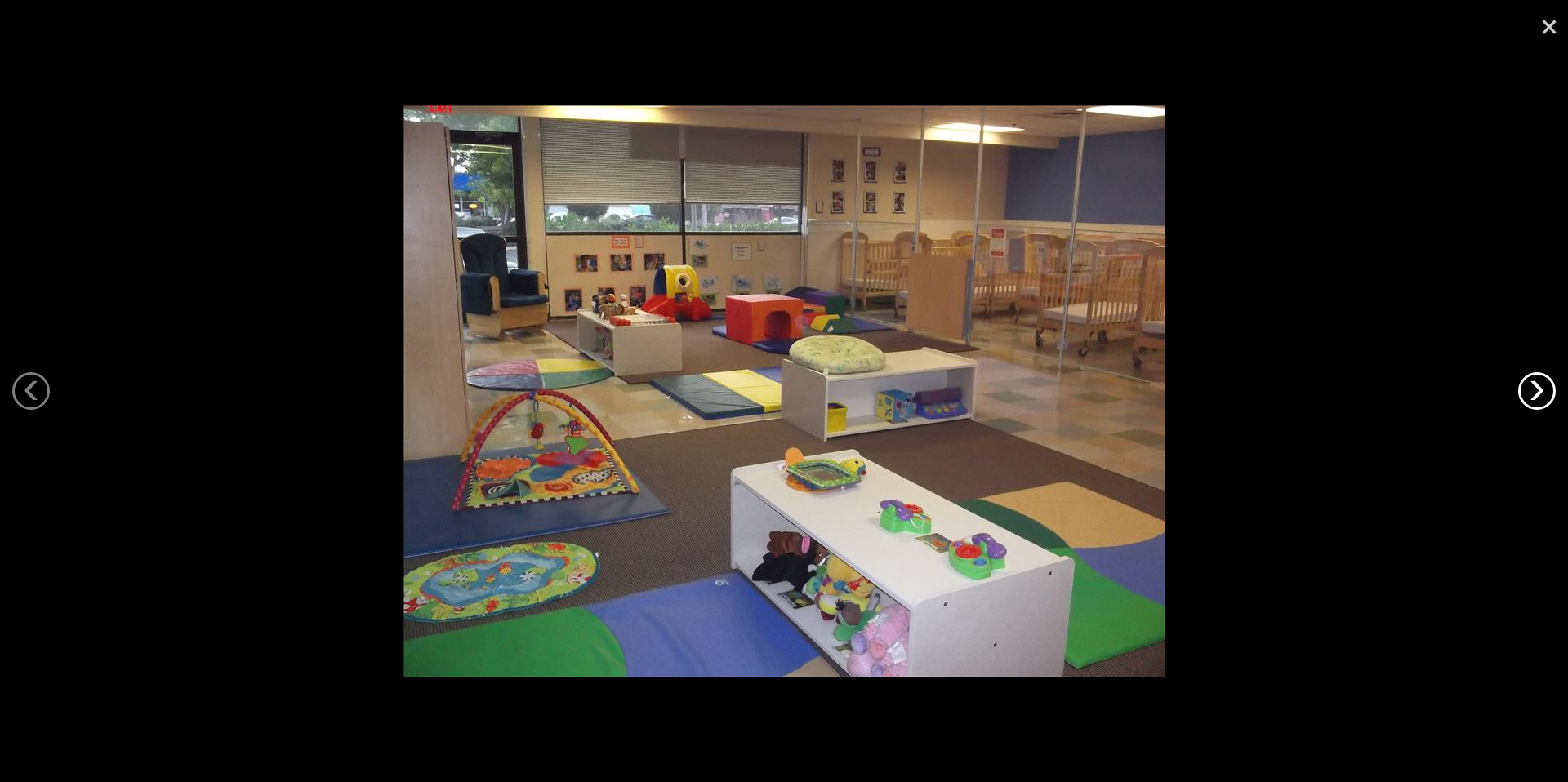
click at [1548, 397] on link "›" at bounding box center [1537, 391] width 37 height 37
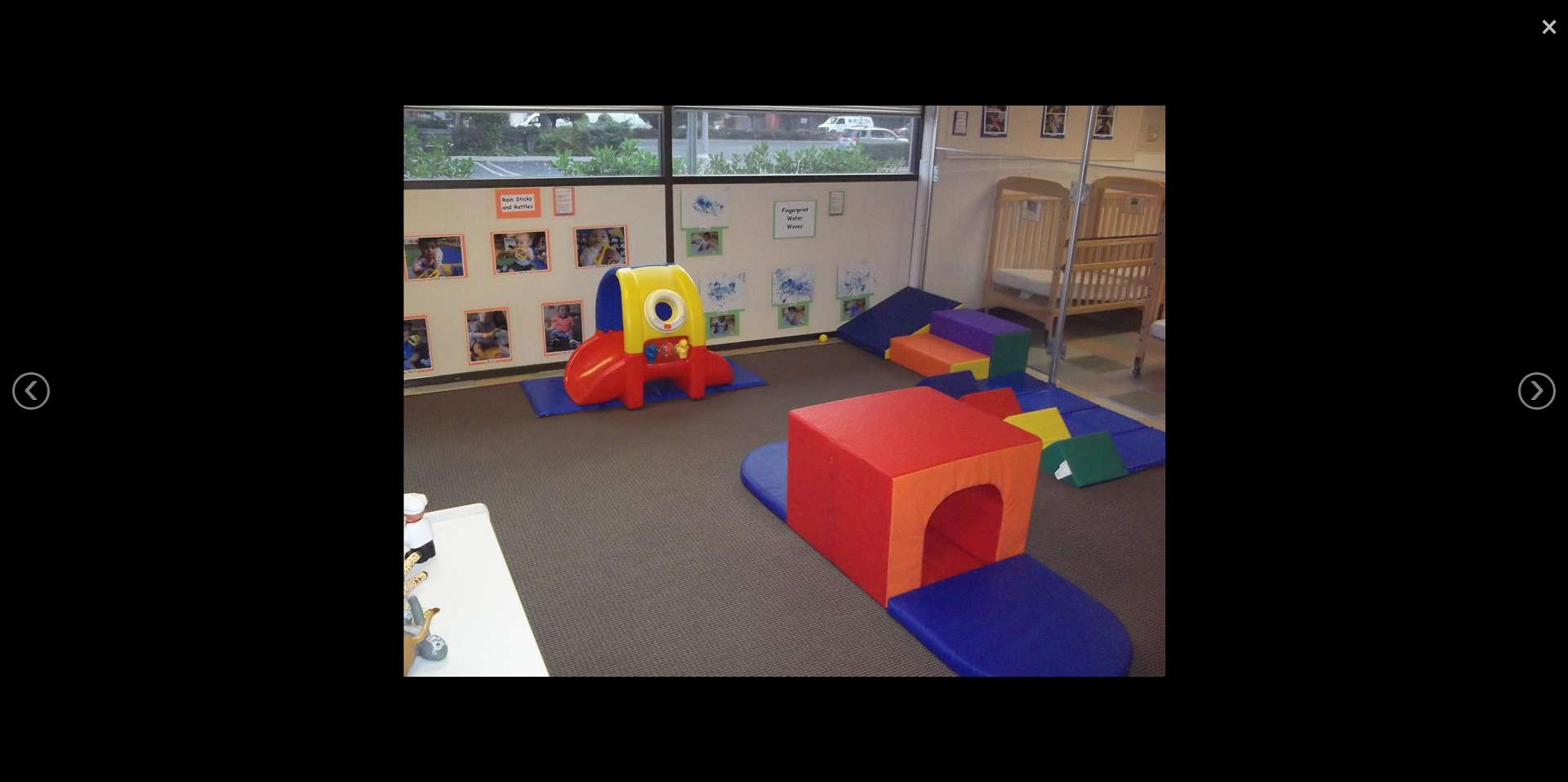
click at [1554, 34] on link "×" at bounding box center [1549, 24] width 37 height 49
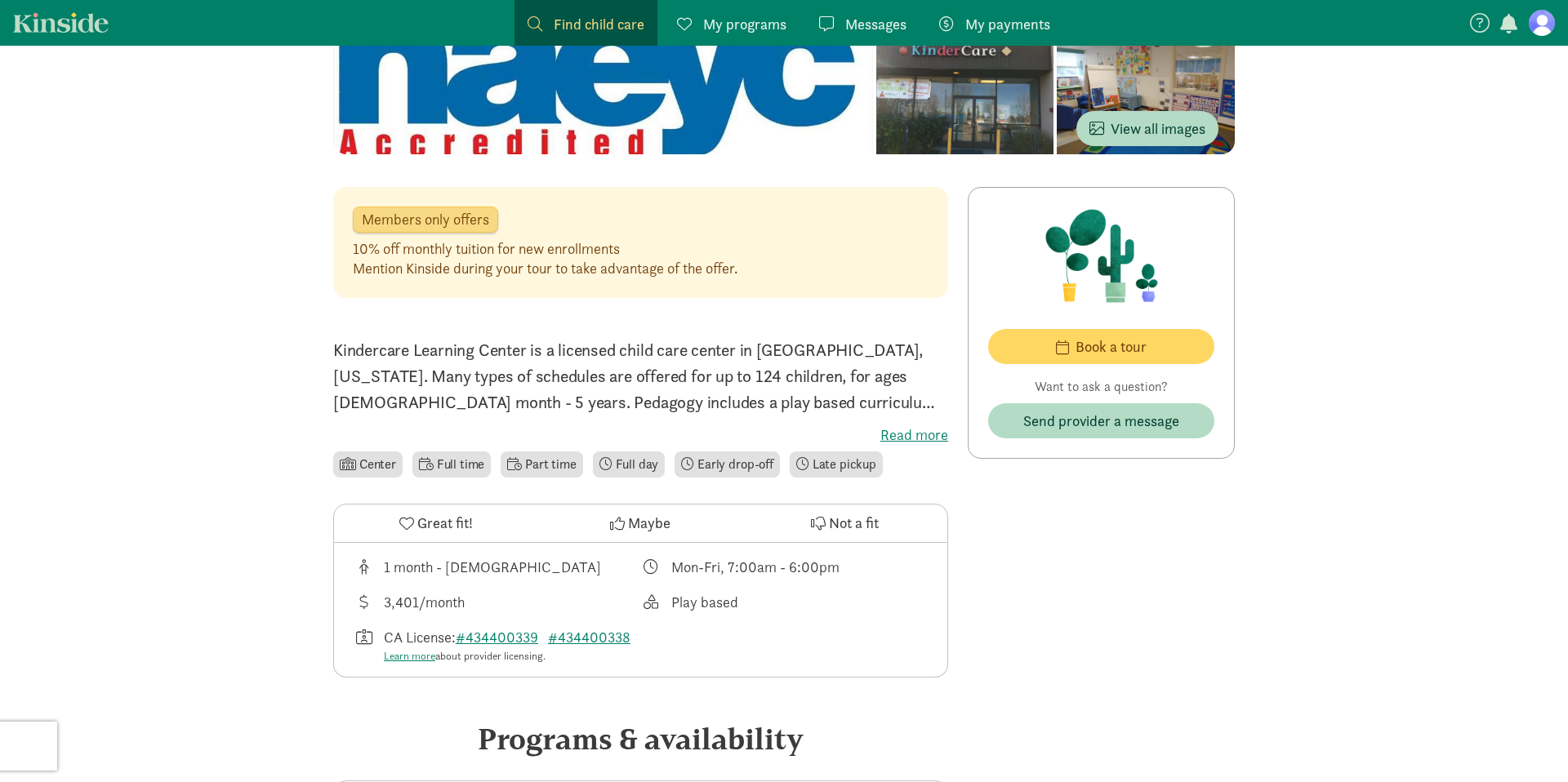
scroll to position [437, 0]
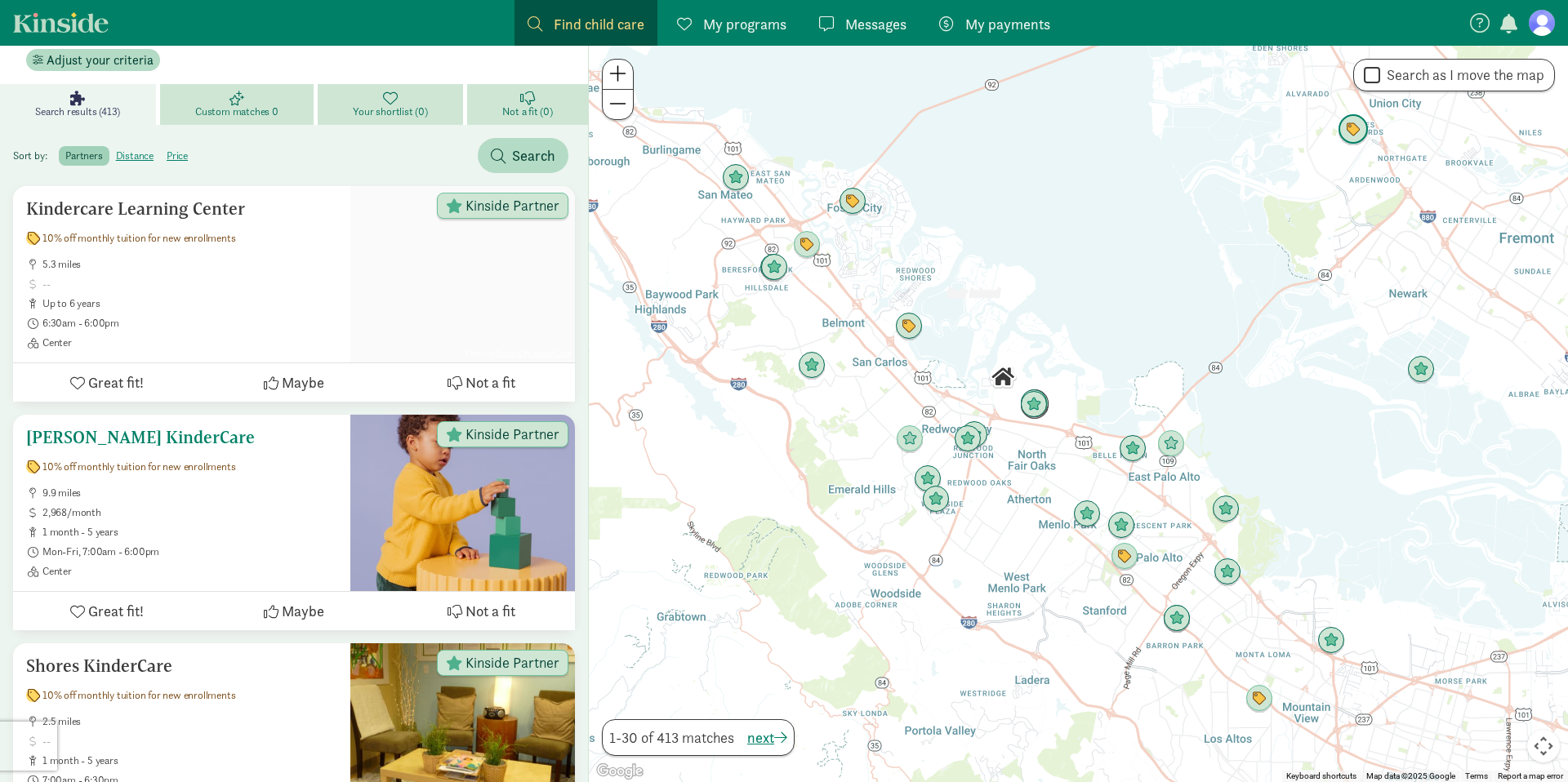
scroll to position [189, 0]
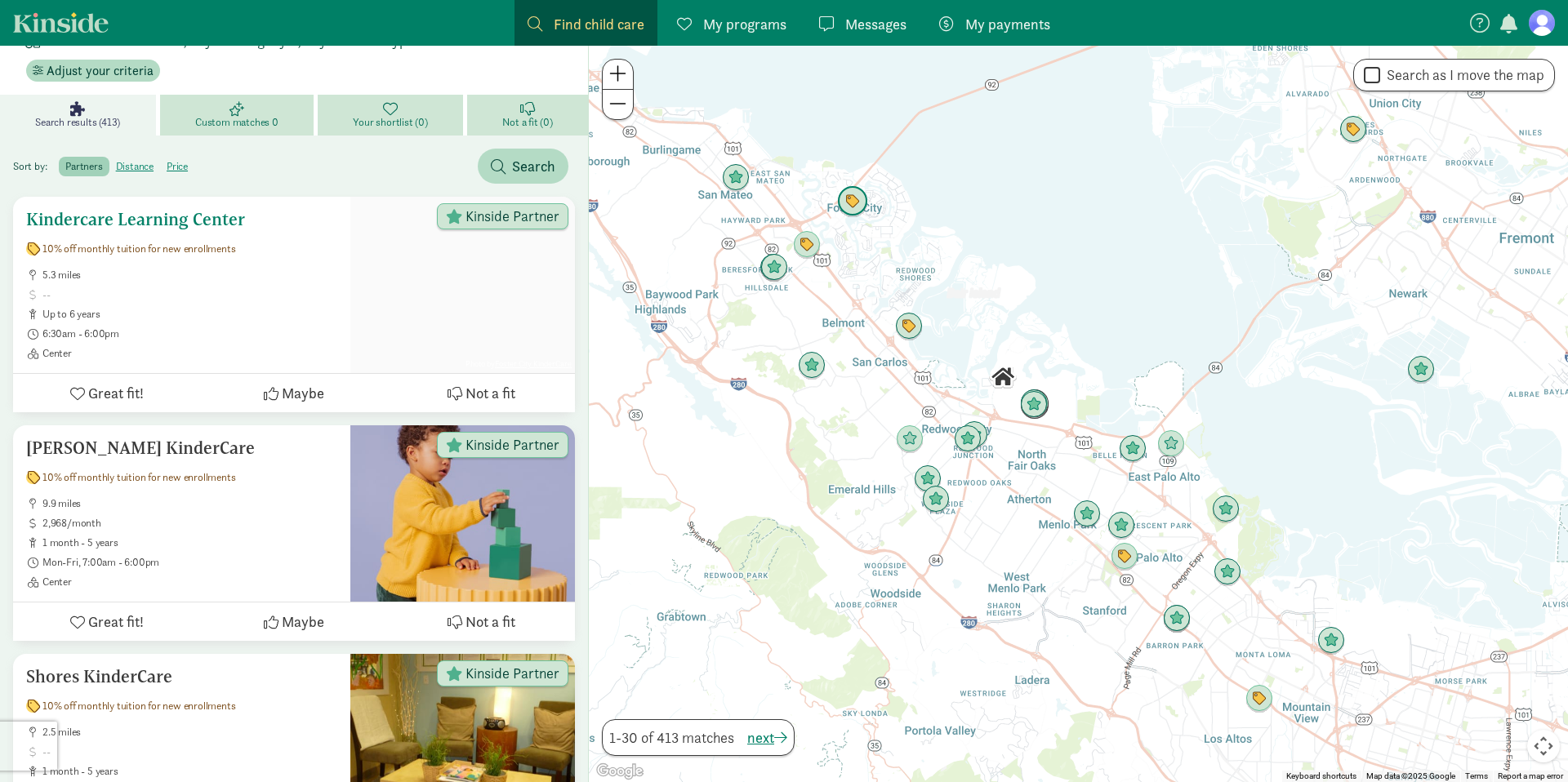
click at [233, 288] on span at bounding box center [189, 294] width 295 height 13
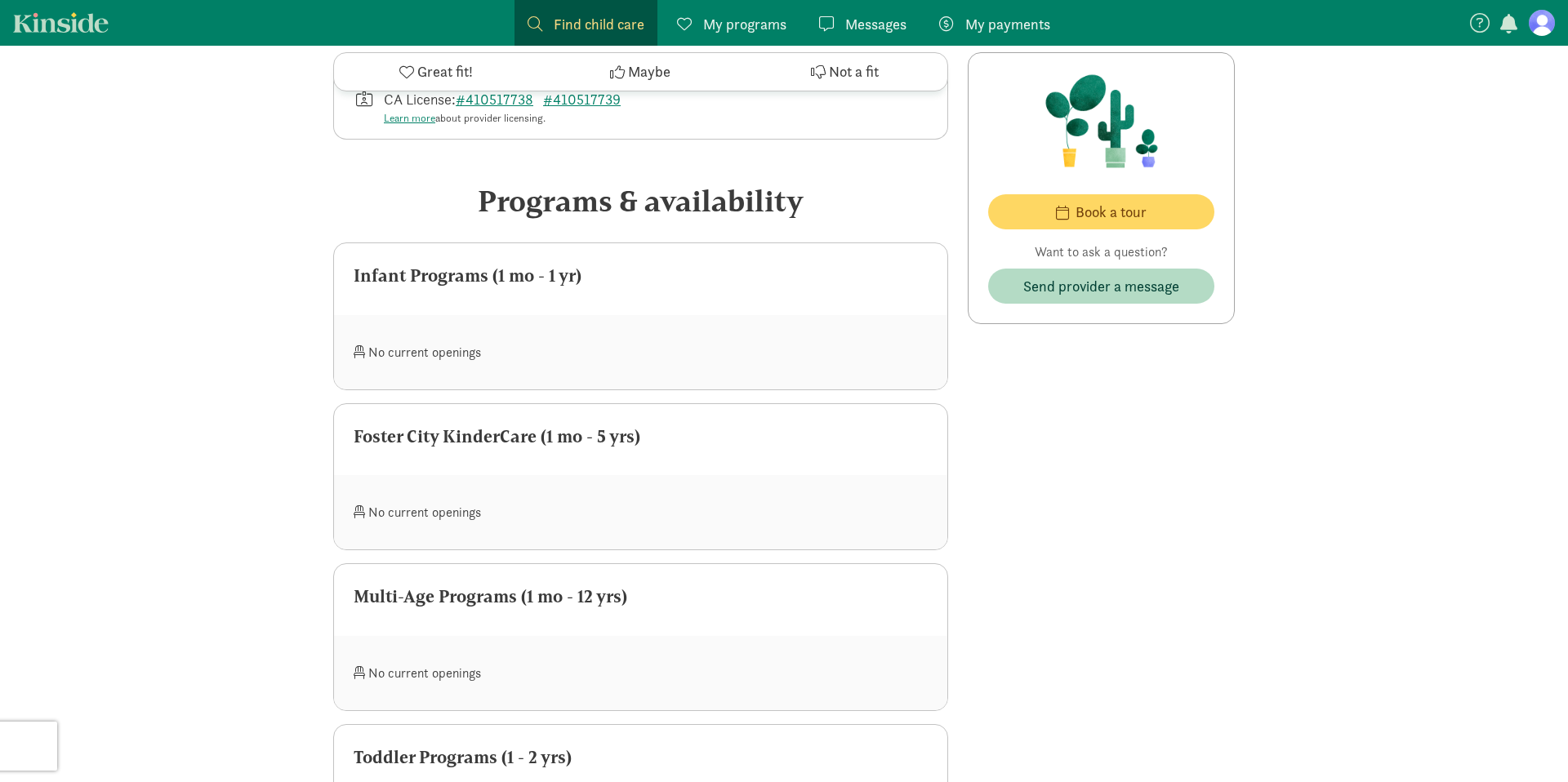
scroll to position [579, 0]
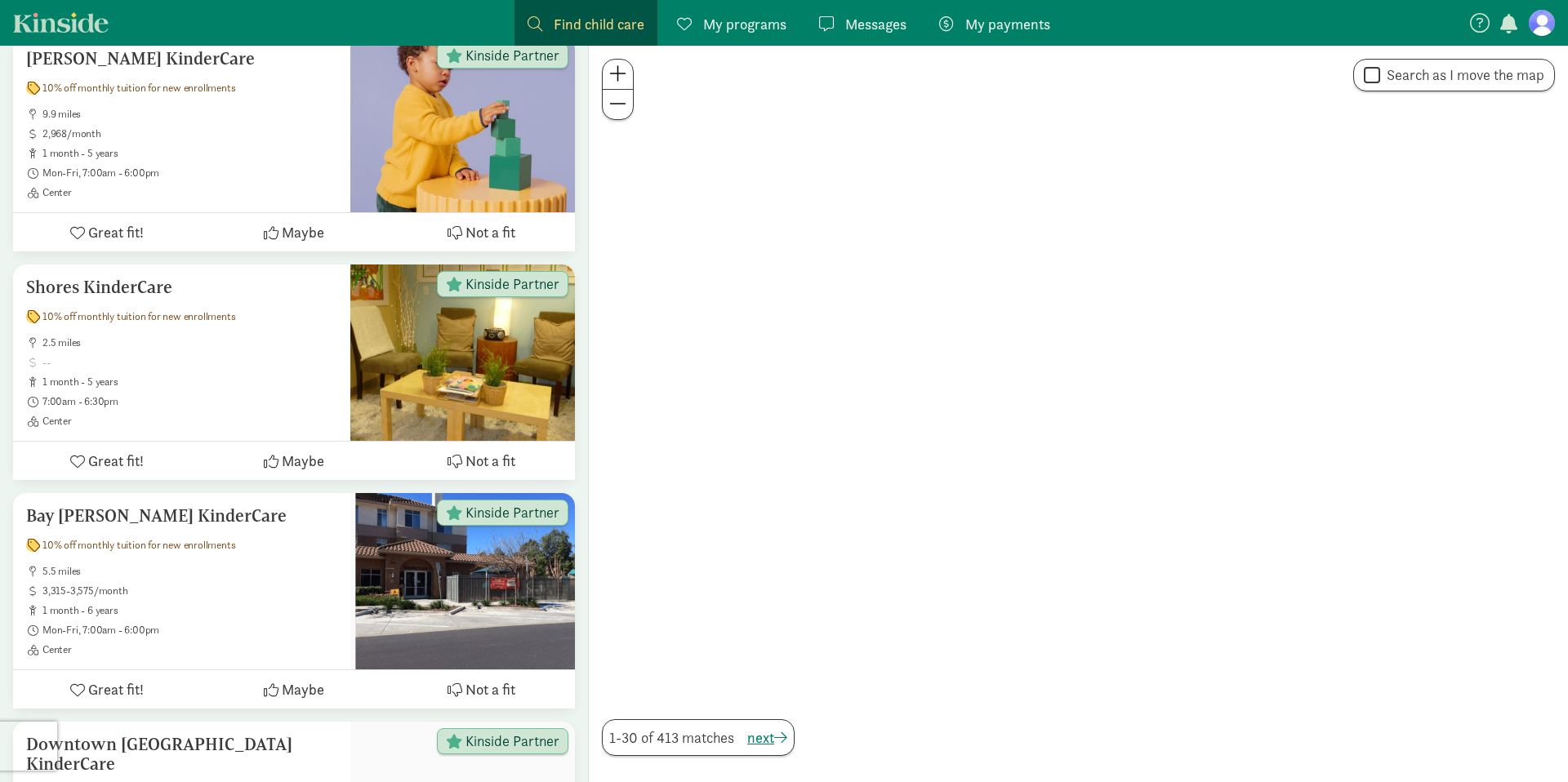
scroll to position [189, 0]
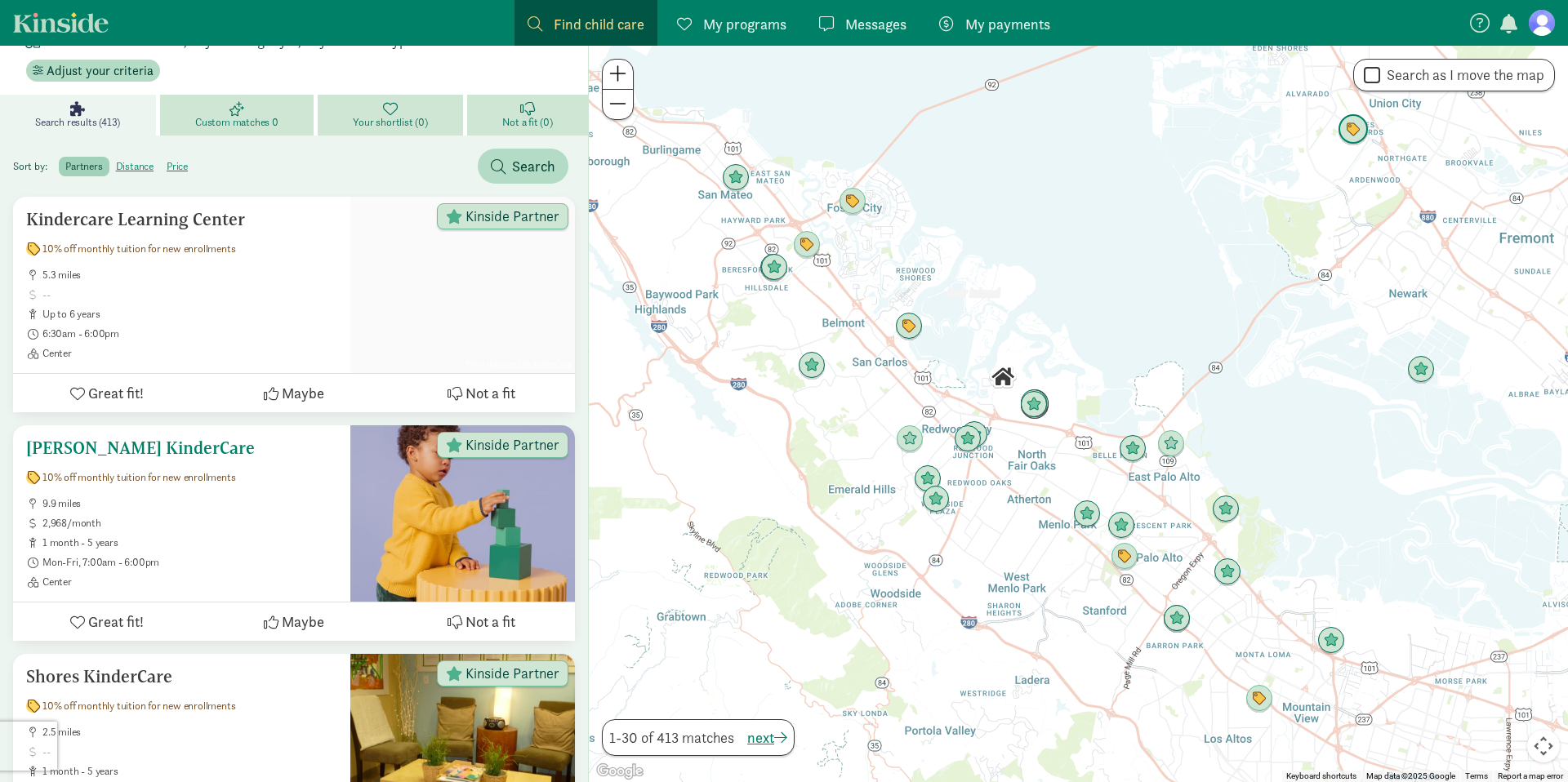
click at [290, 509] on ul "9.9 miles 2,968/month 1 month - 5 years Mon-Fri, 7:00am - 6:00pm Center" at bounding box center [182, 543] width 311 height 91
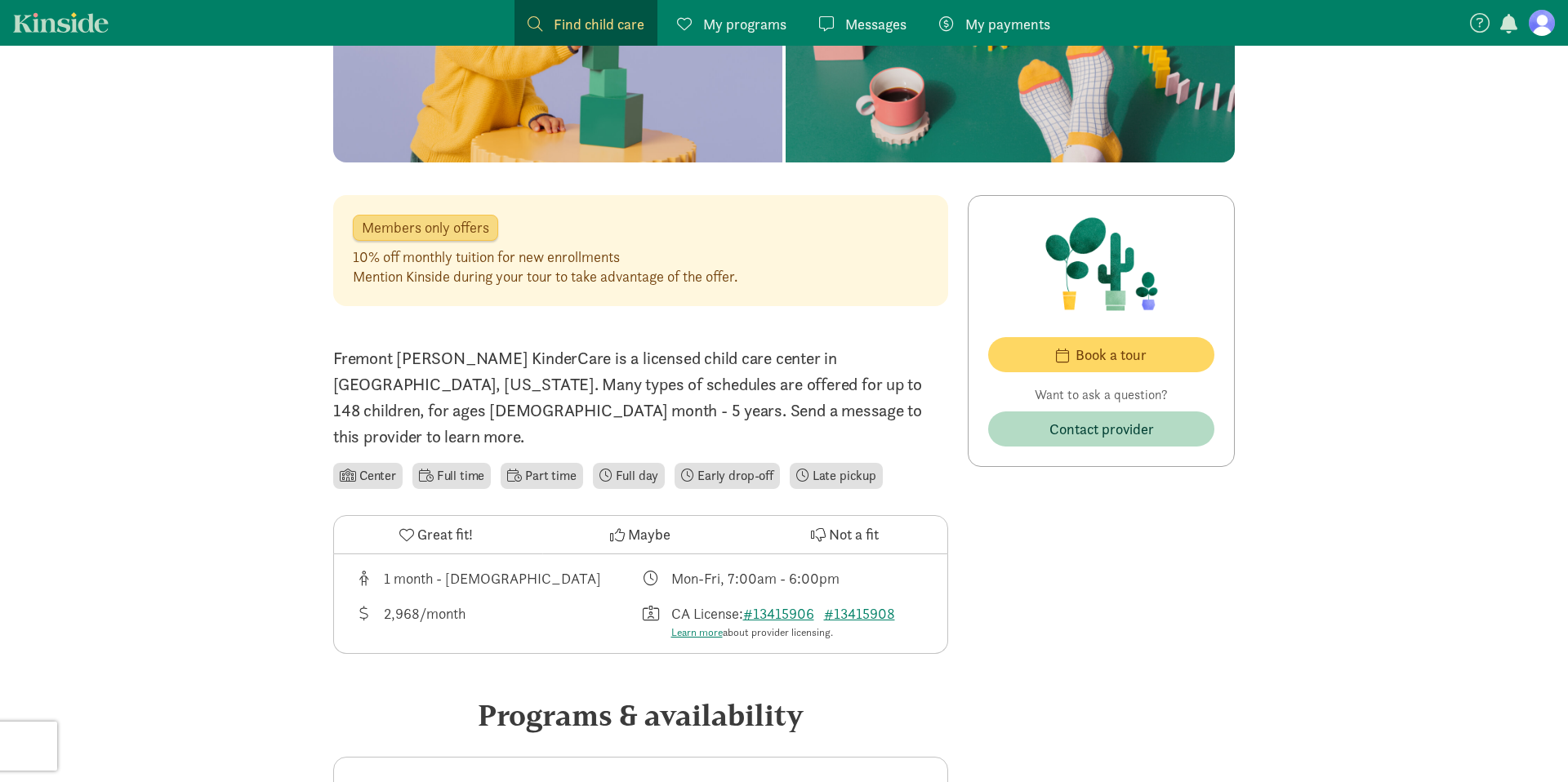
scroll to position [10, 0]
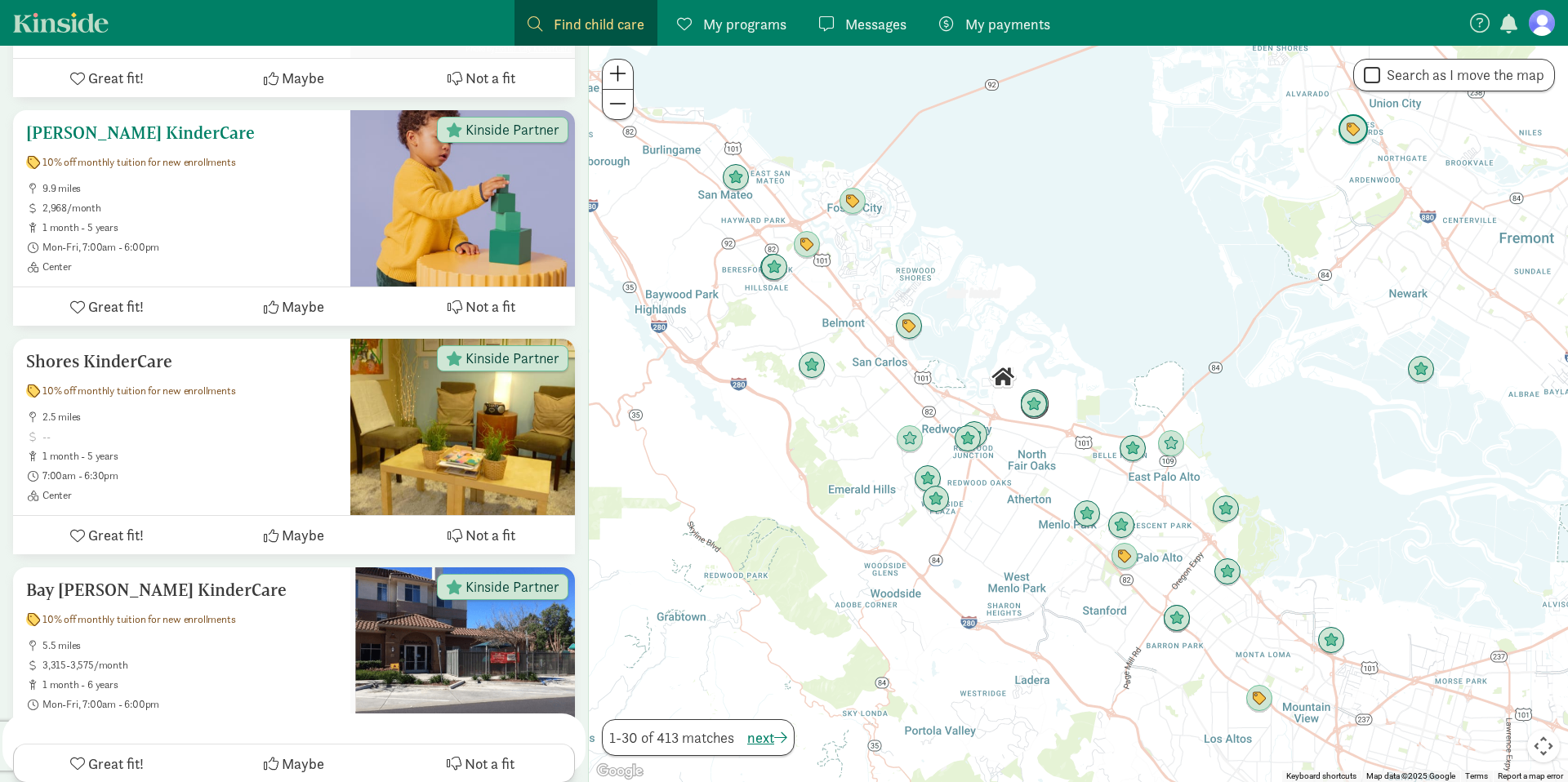
scroll to position [549, 0]
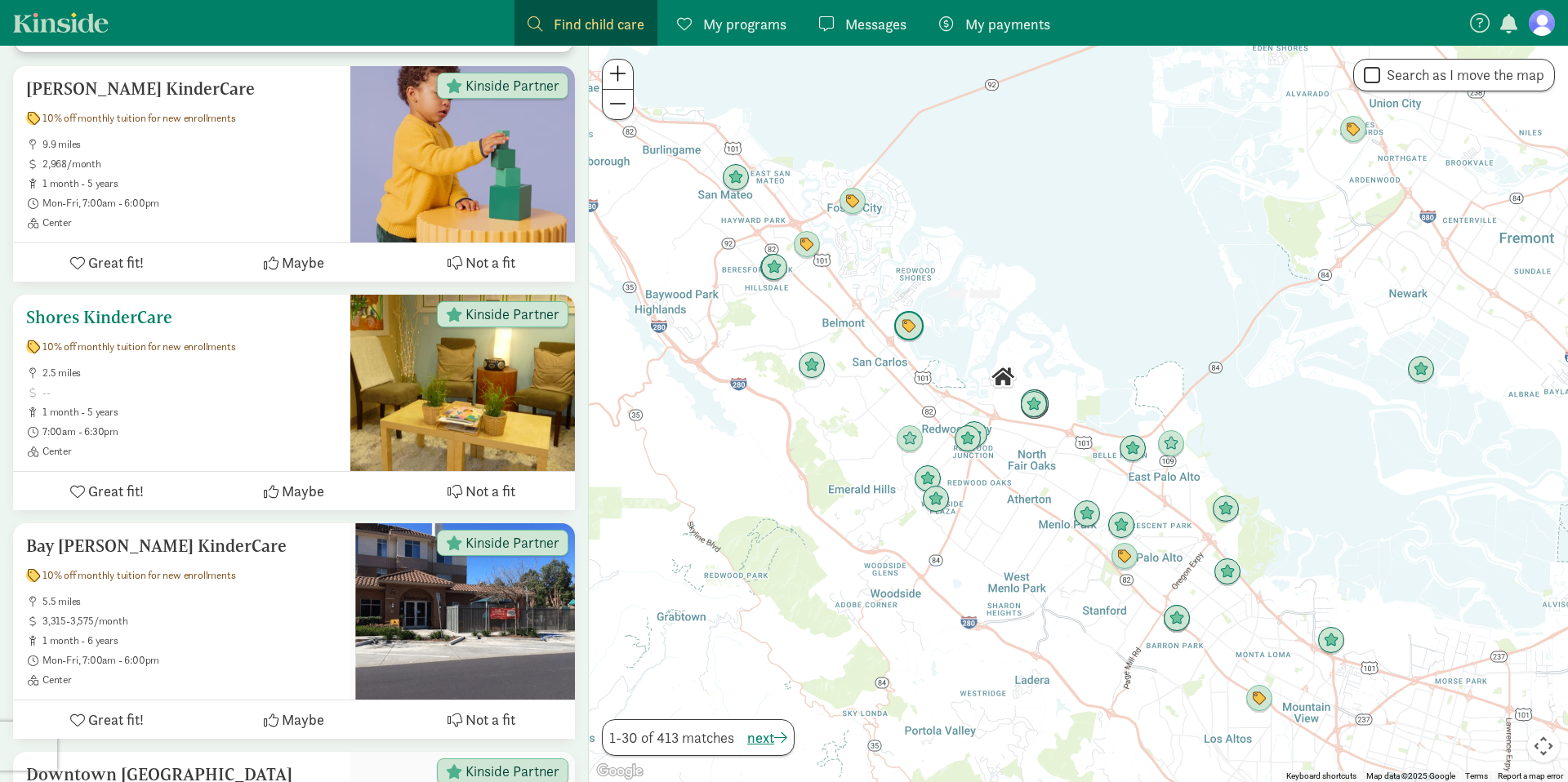
click at [199, 372] on ul "2.5 miles 1 month - 5 years 7:00am - 6:30pm Center" at bounding box center [182, 412] width 311 height 91
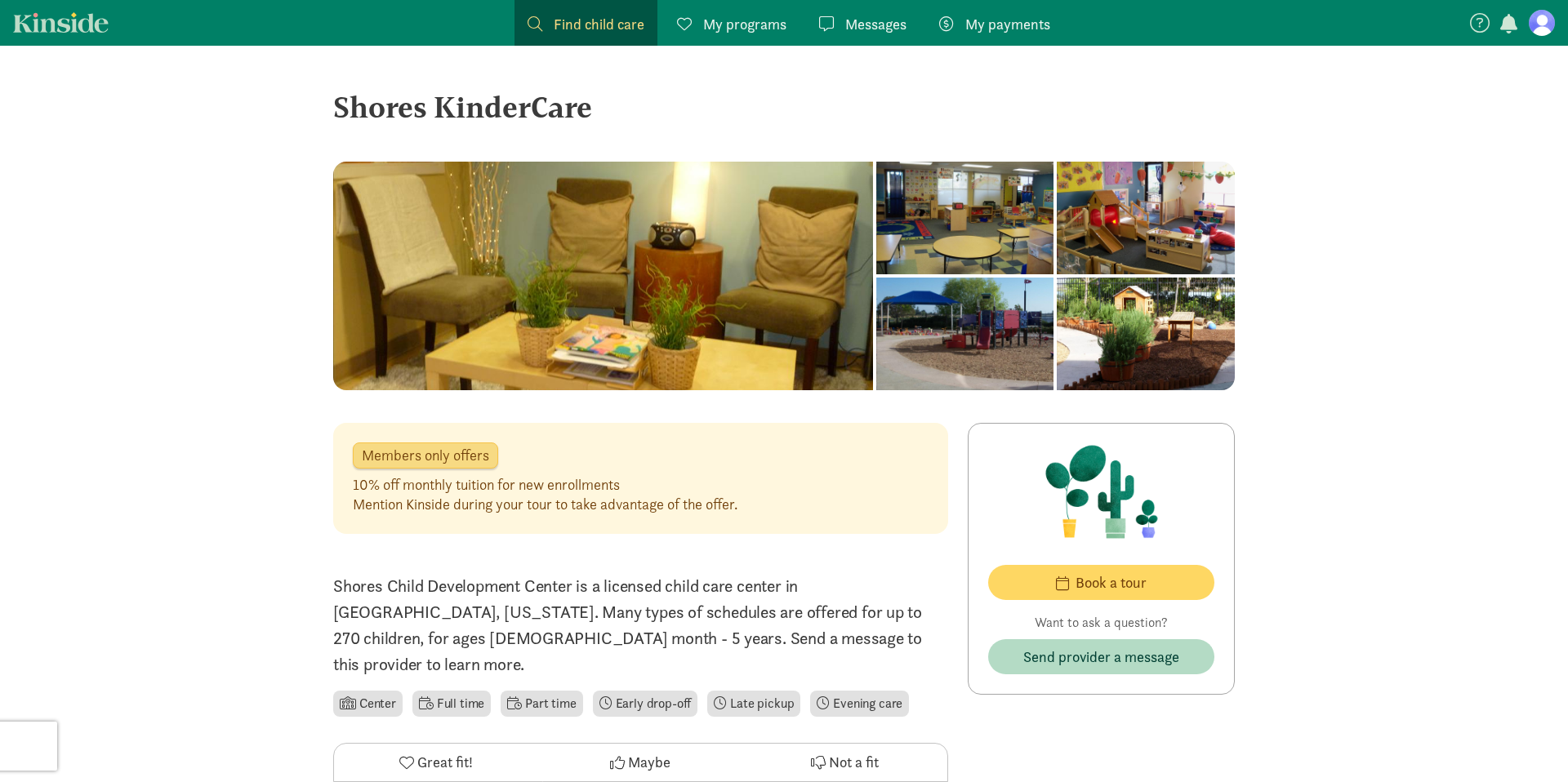
click at [876, 251] on div at bounding box center [965, 217] width 178 height 112
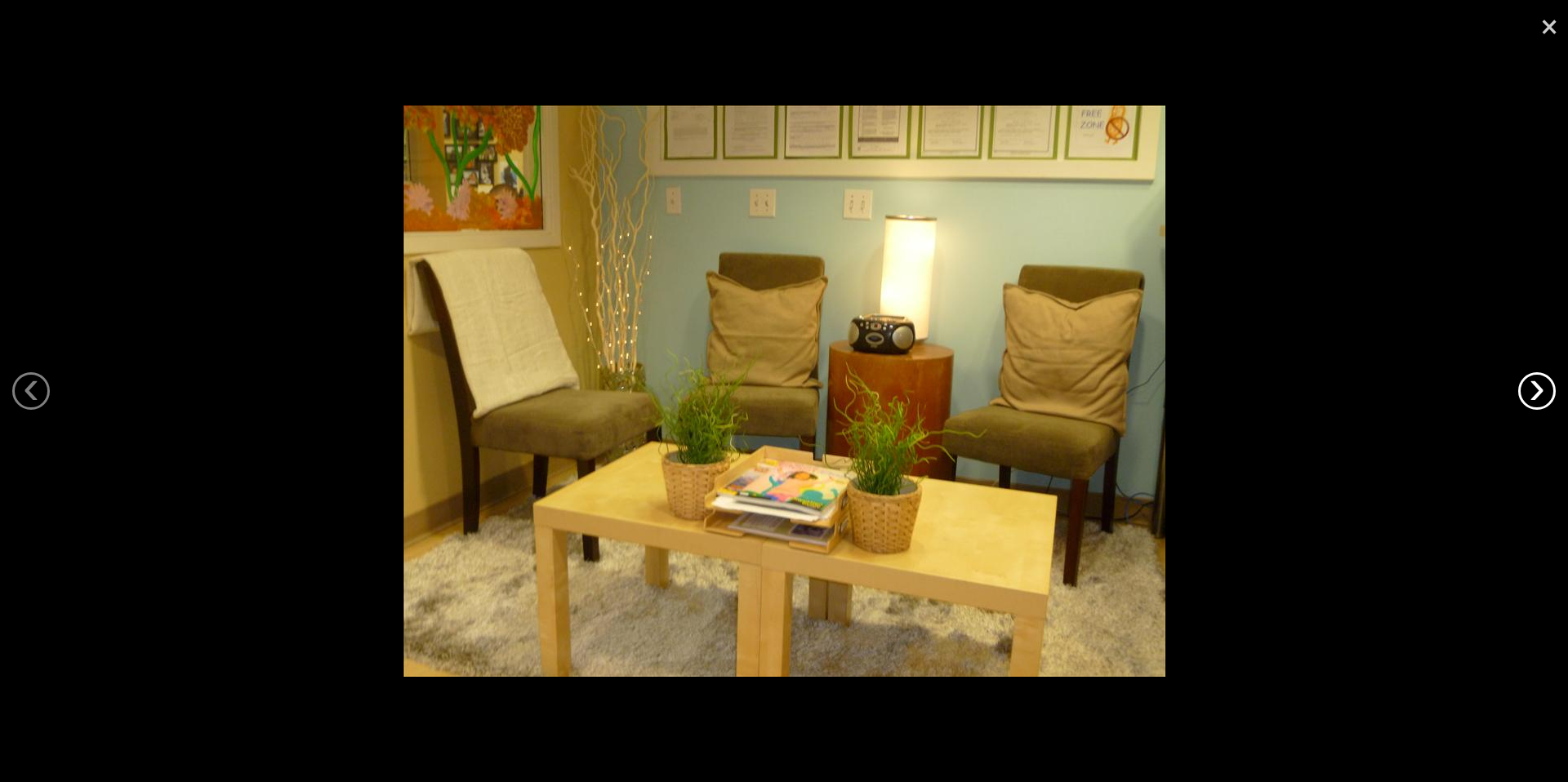
click at [1545, 378] on link "›" at bounding box center [1537, 391] width 37 height 37
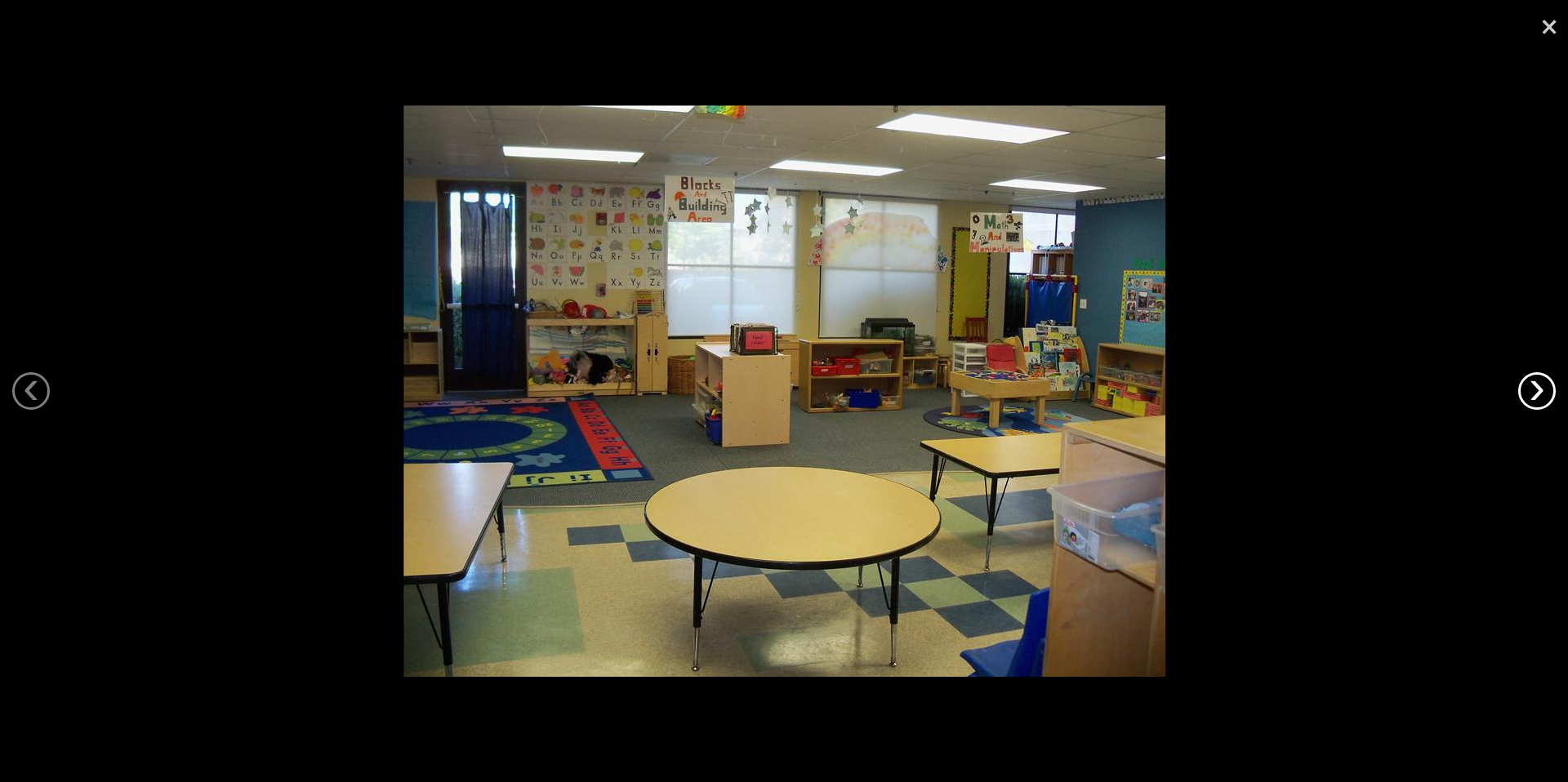
click at [1545, 378] on link "›" at bounding box center [1537, 391] width 37 height 37
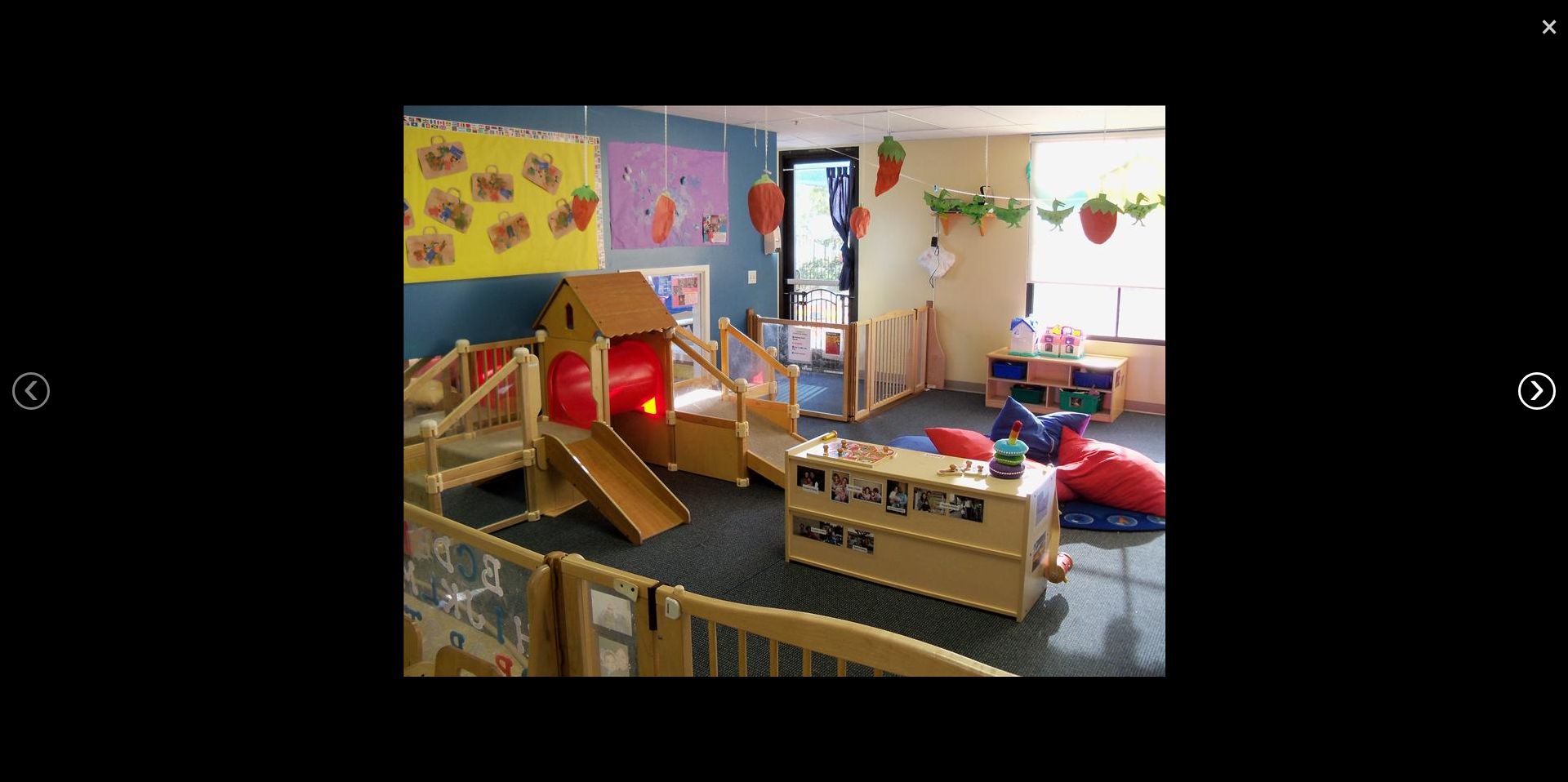
click at [1545, 378] on link "›" at bounding box center [1537, 391] width 37 height 37
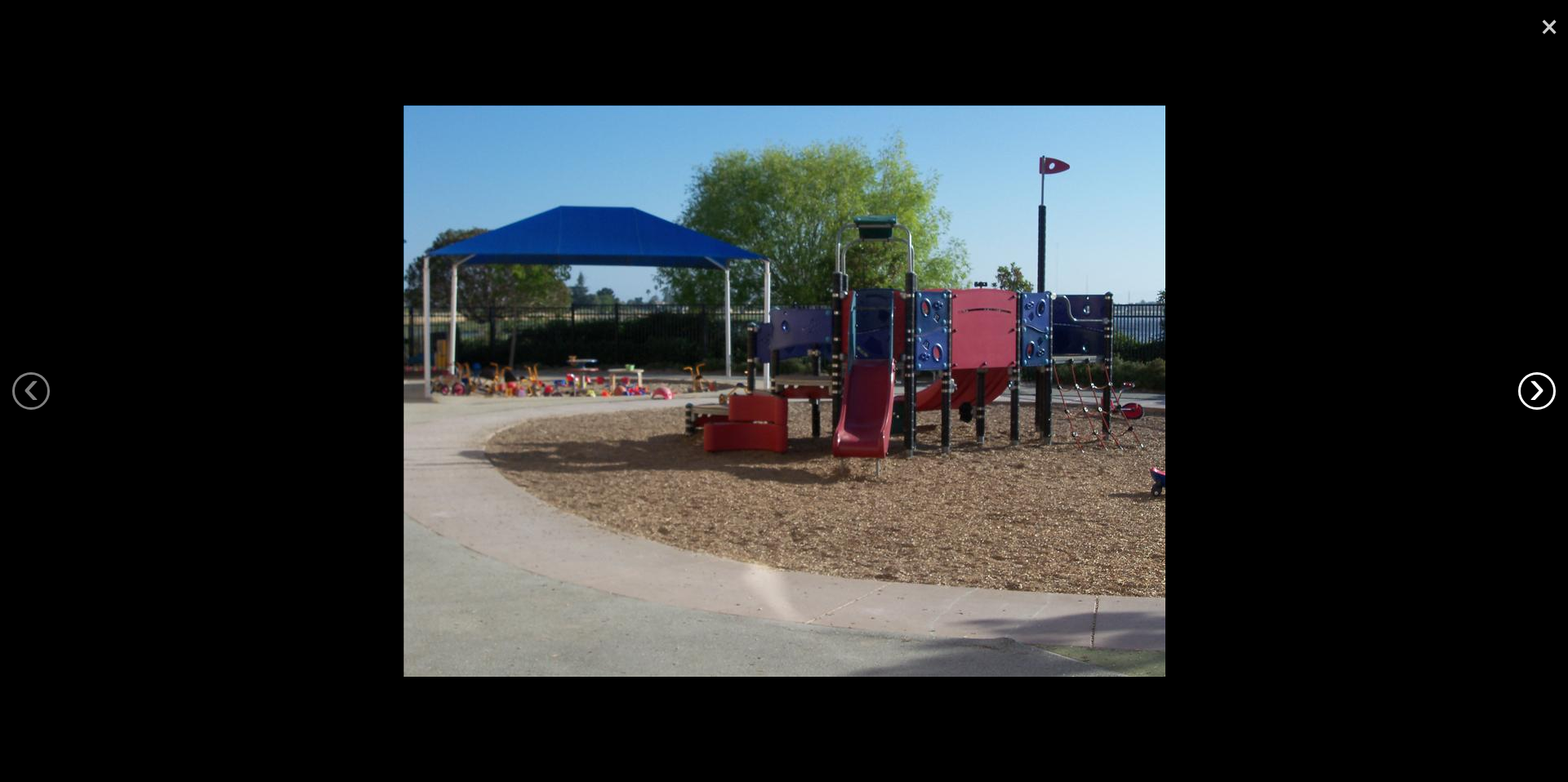
click at [1545, 378] on link "›" at bounding box center [1537, 391] width 37 height 37
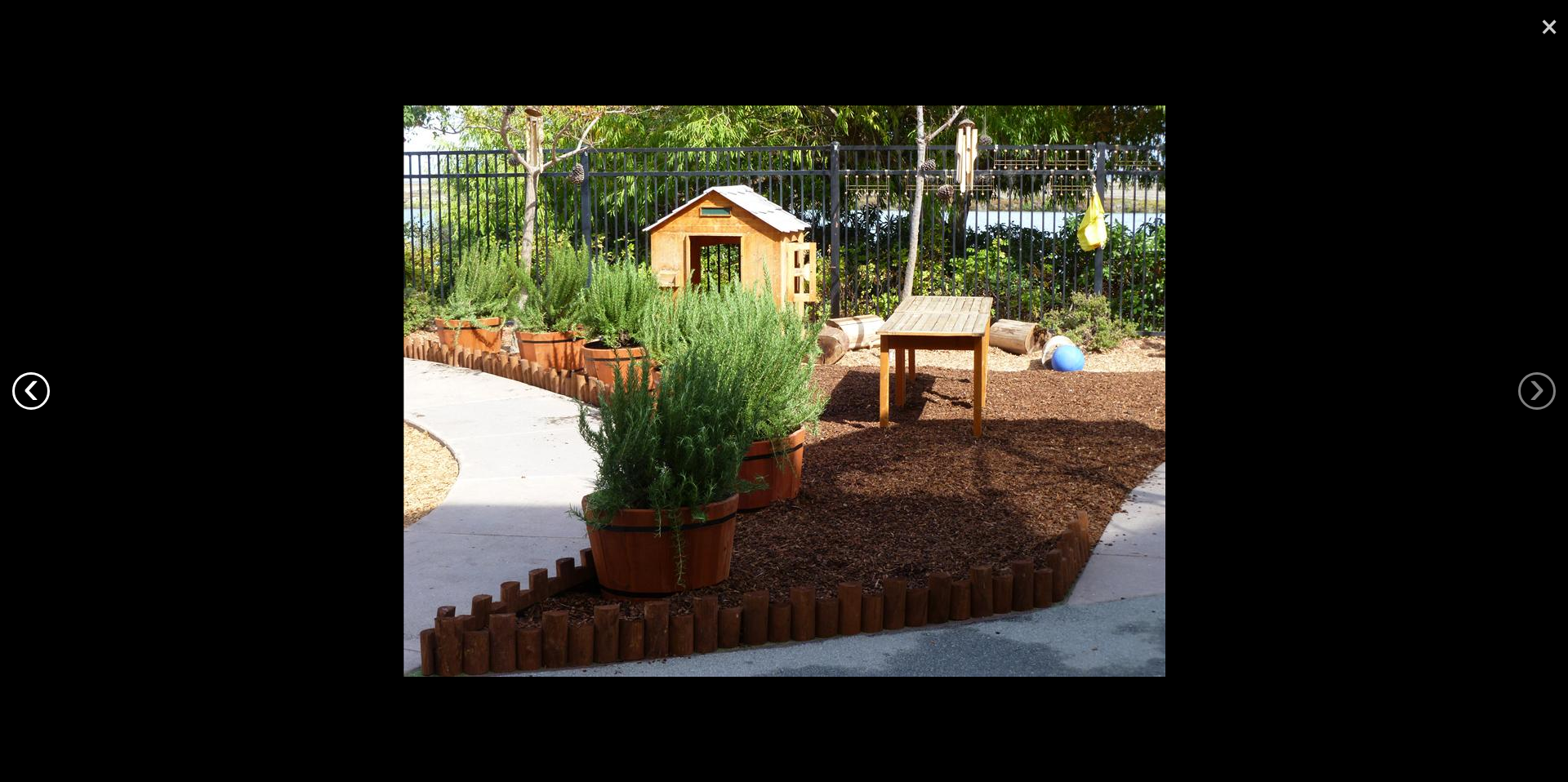
click at [44, 401] on link "‹" at bounding box center [31, 391] width 37 height 37
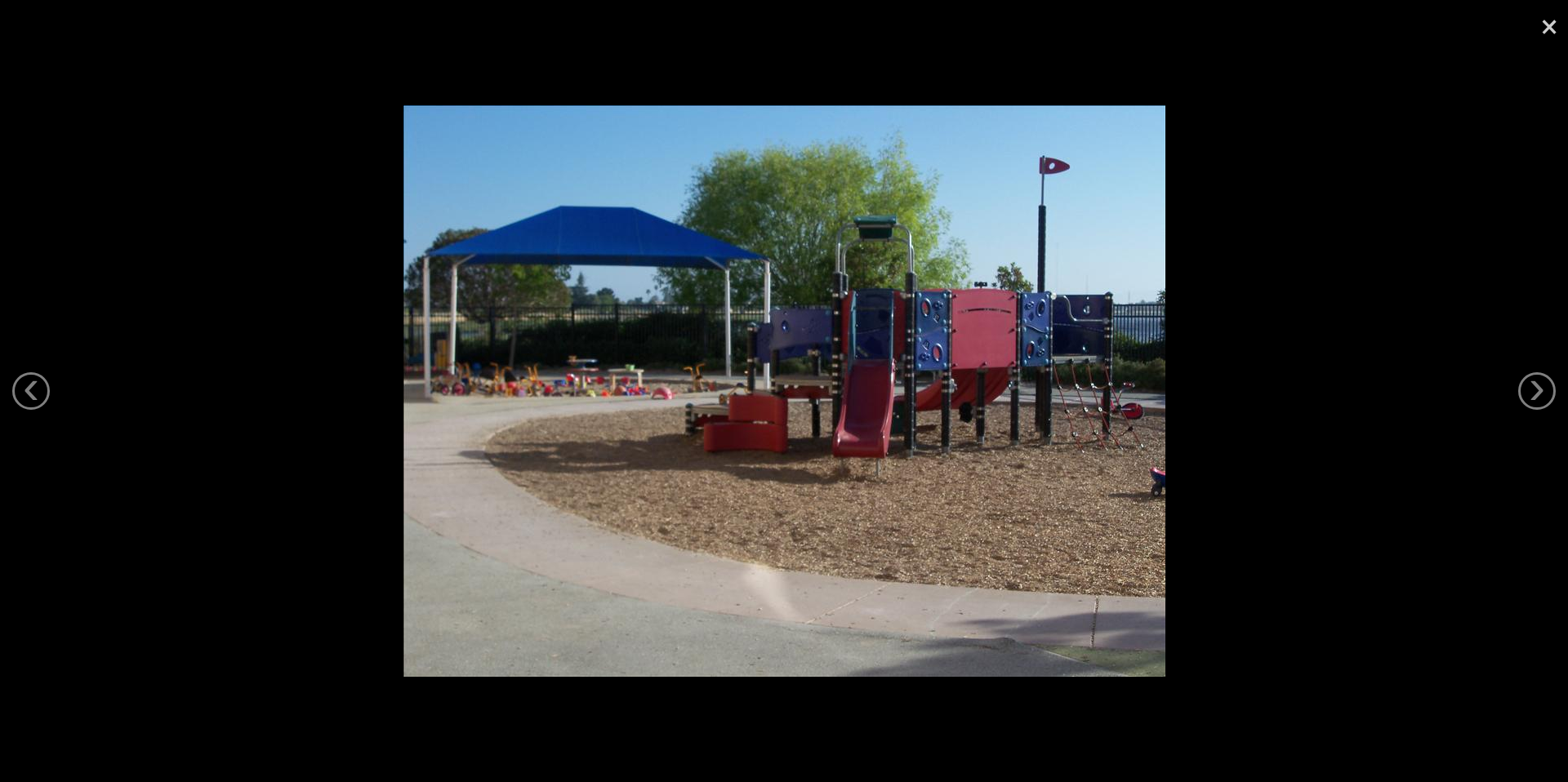
click at [1527, 364] on div at bounding box center [784, 391] width 1568 height 782
click at [1527, 380] on link "›" at bounding box center [1537, 391] width 37 height 37
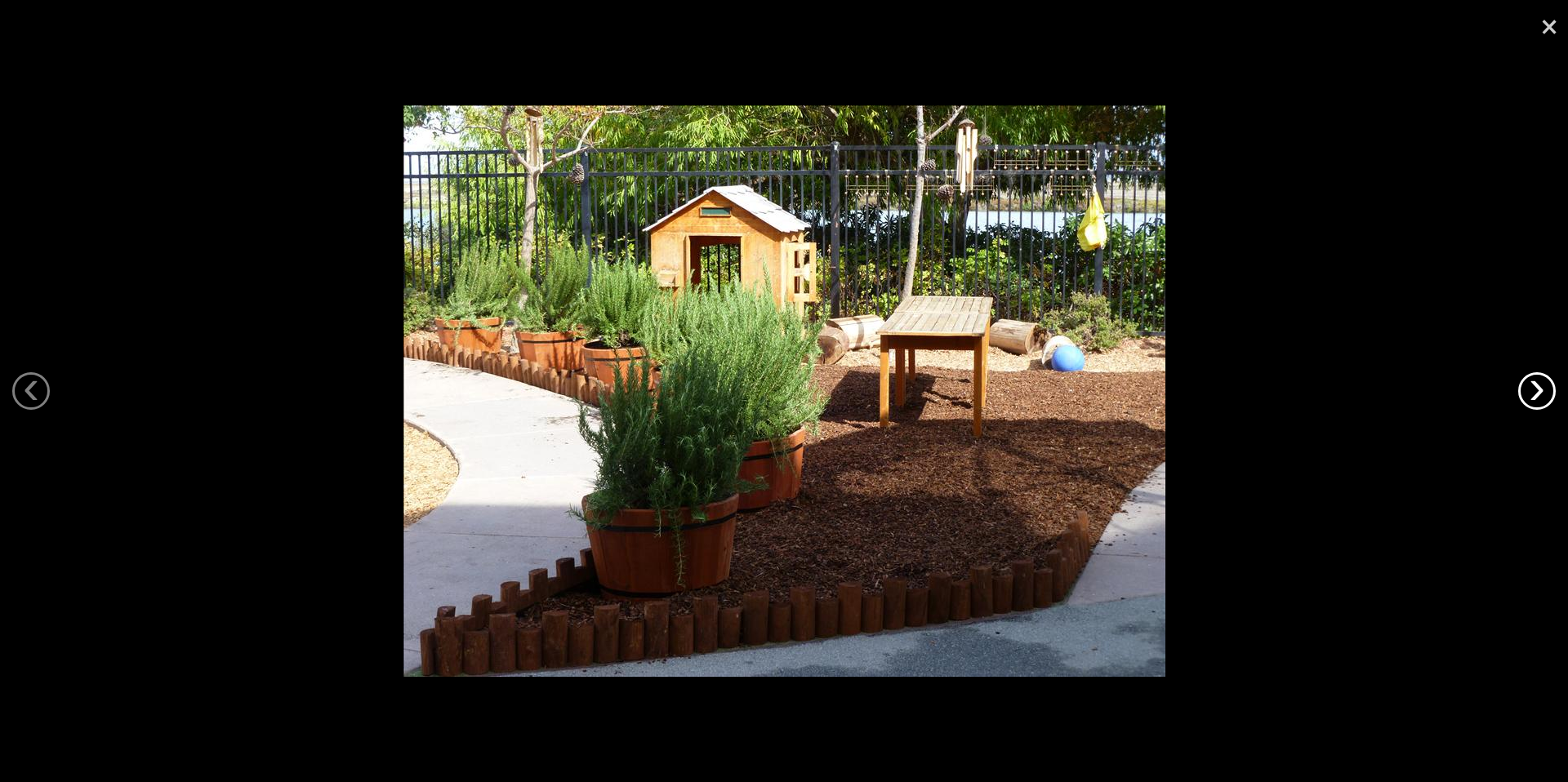
click at [1527, 380] on link "›" at bounding box center [1537, 391] width 37 height 37
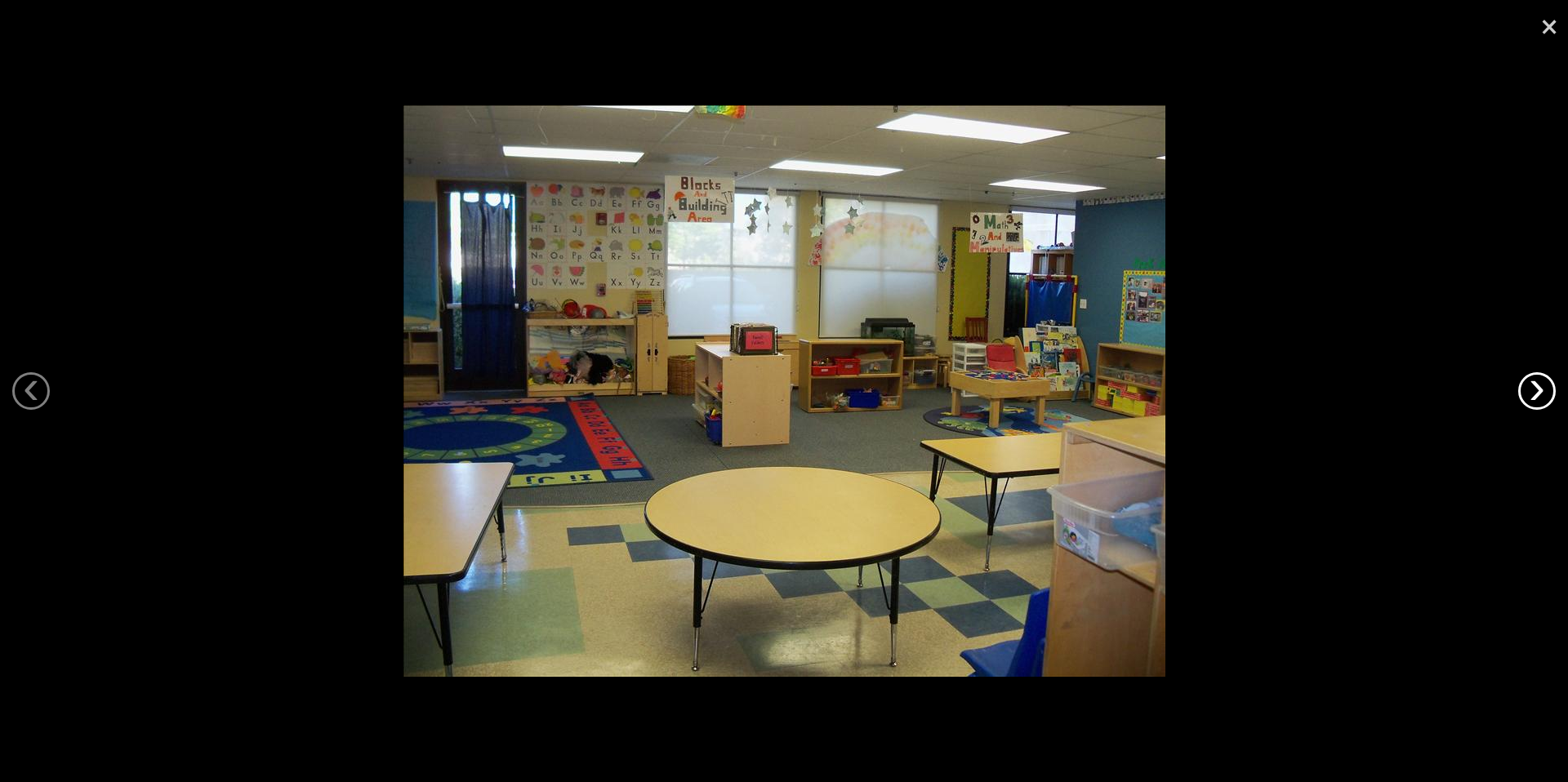
click at [1527, 380] on link "›" at bounding box center [1537, 391] width 37 height 37
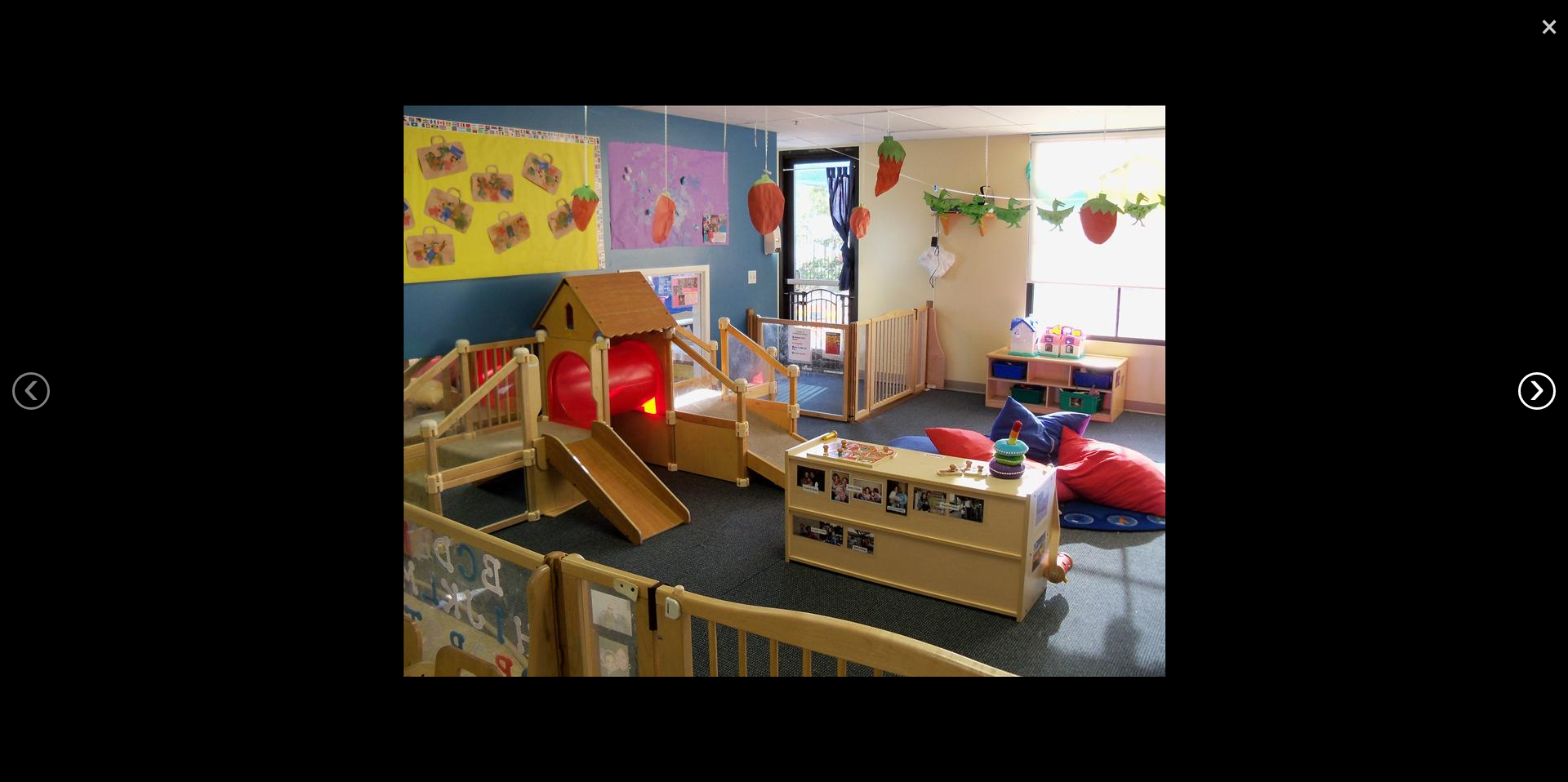
click at [1534, 384] on link "›" at bounding box center [1537, 391] width 37 height 37
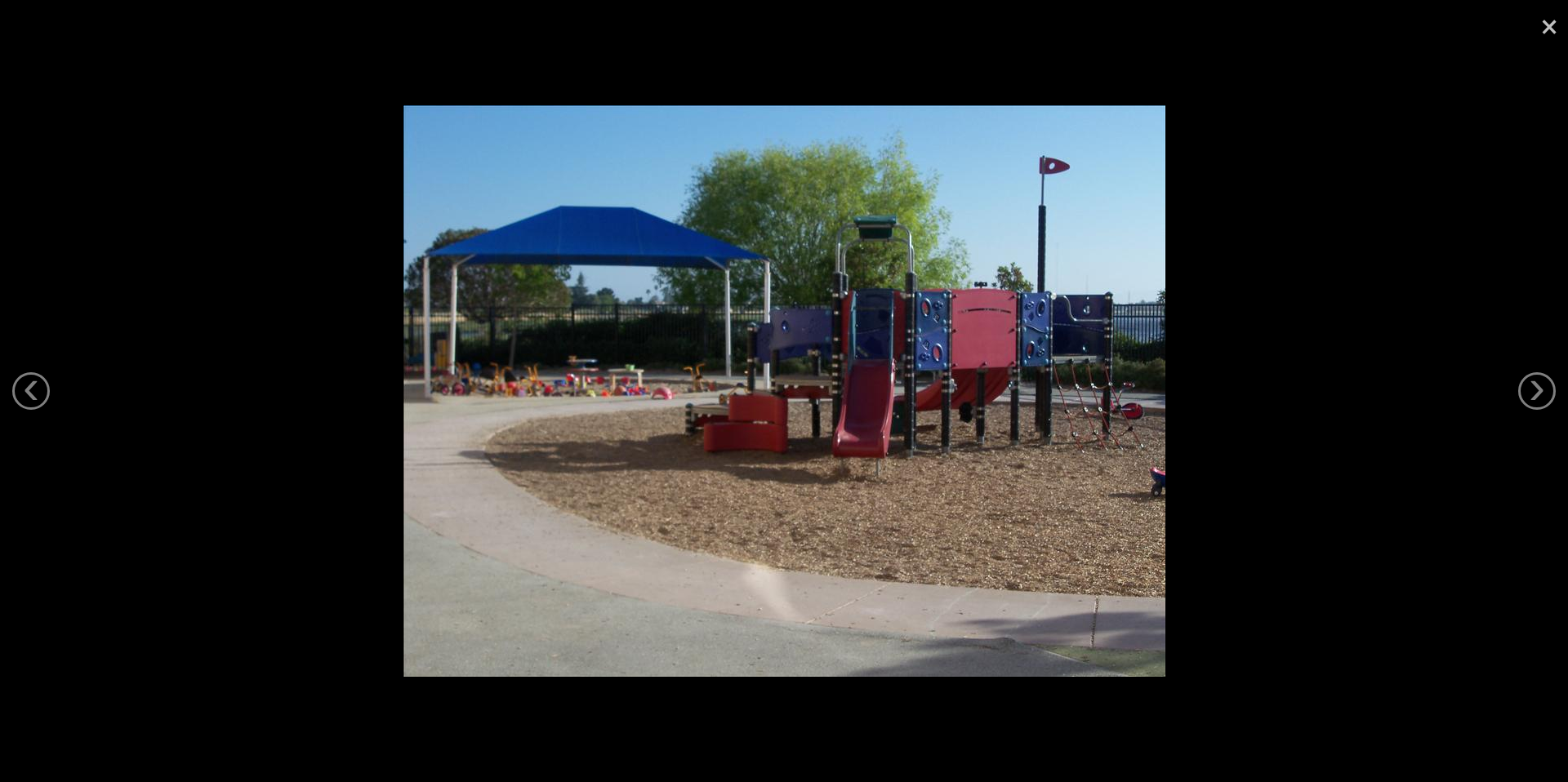
click at [1550, 27] on link "×" at bounding box center [1549, 24] width 37 height 49
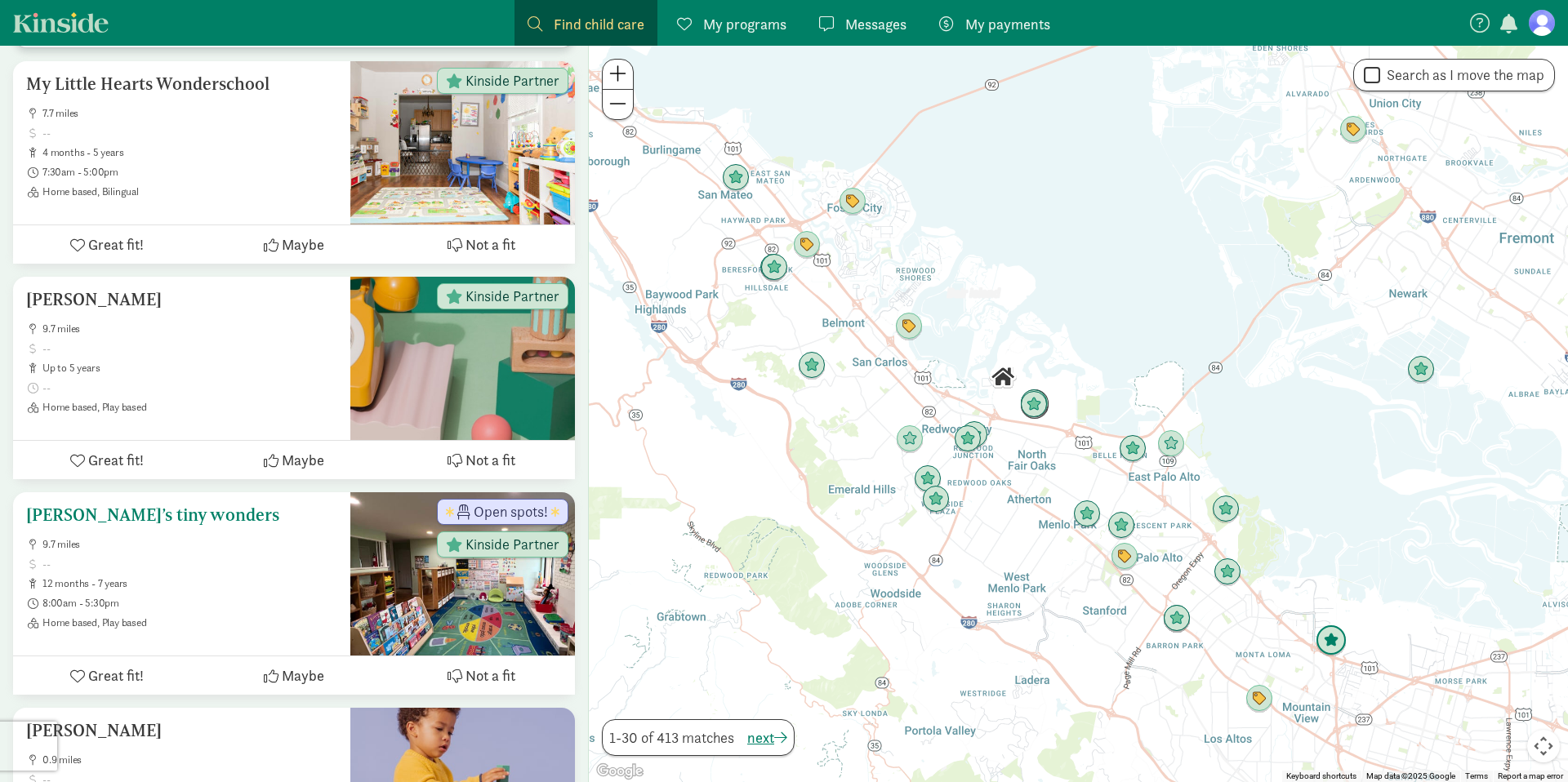
scroll to position [6199, 0]
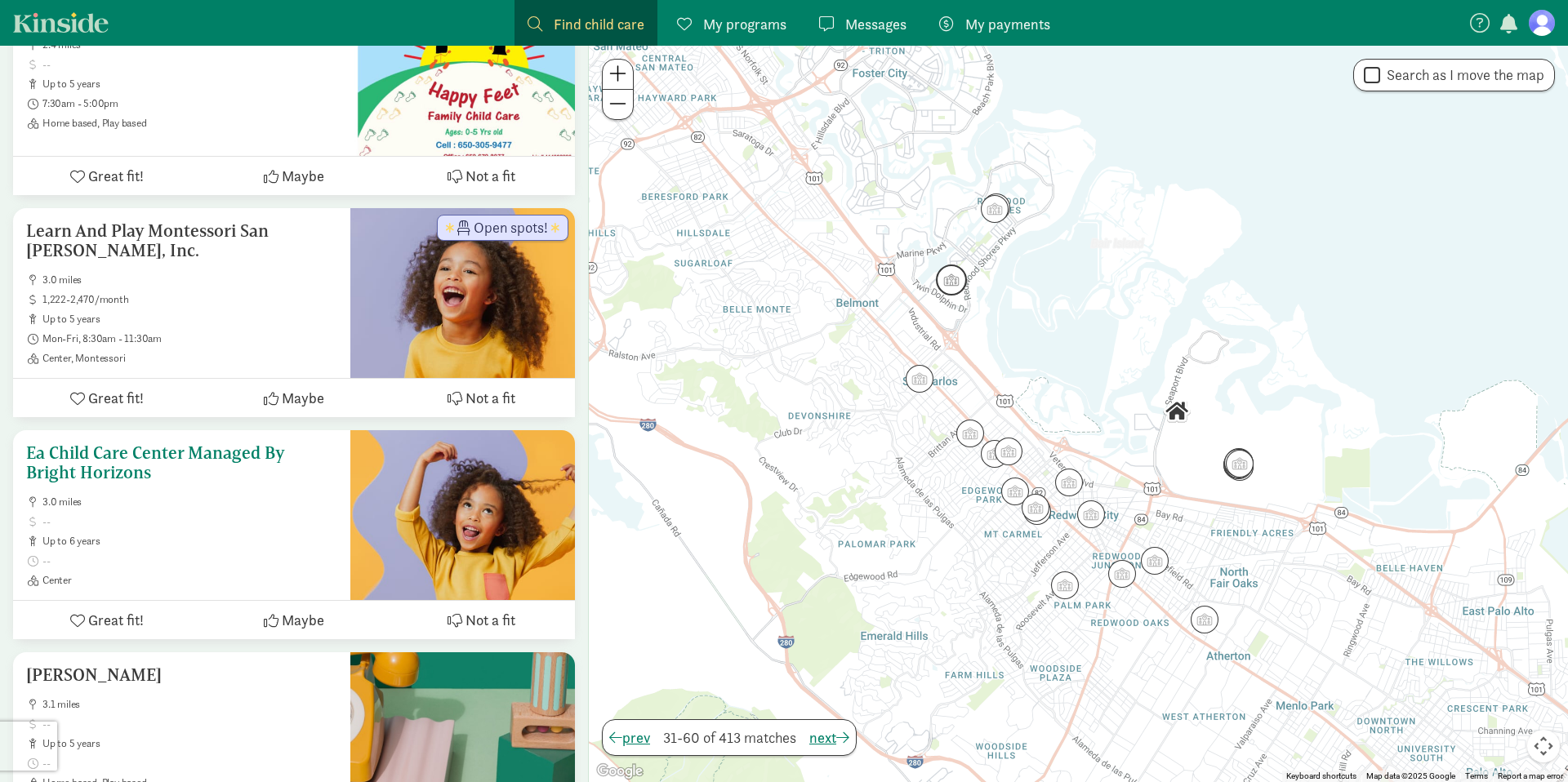
scroll to position [5660, 0]
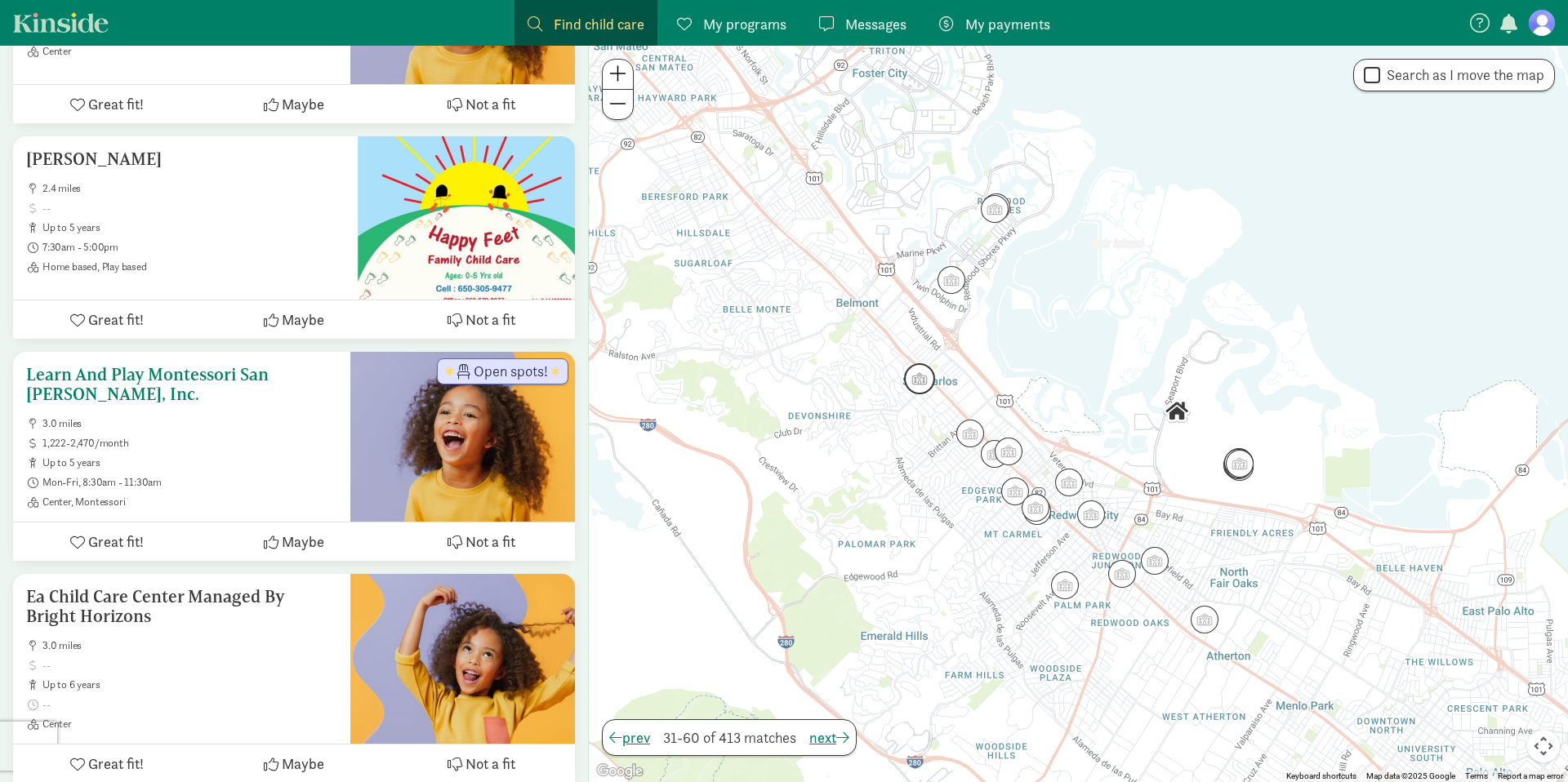
click at [230, 417] on span "3.0 miles" at bounding box center [189, 423] width 295 height 13
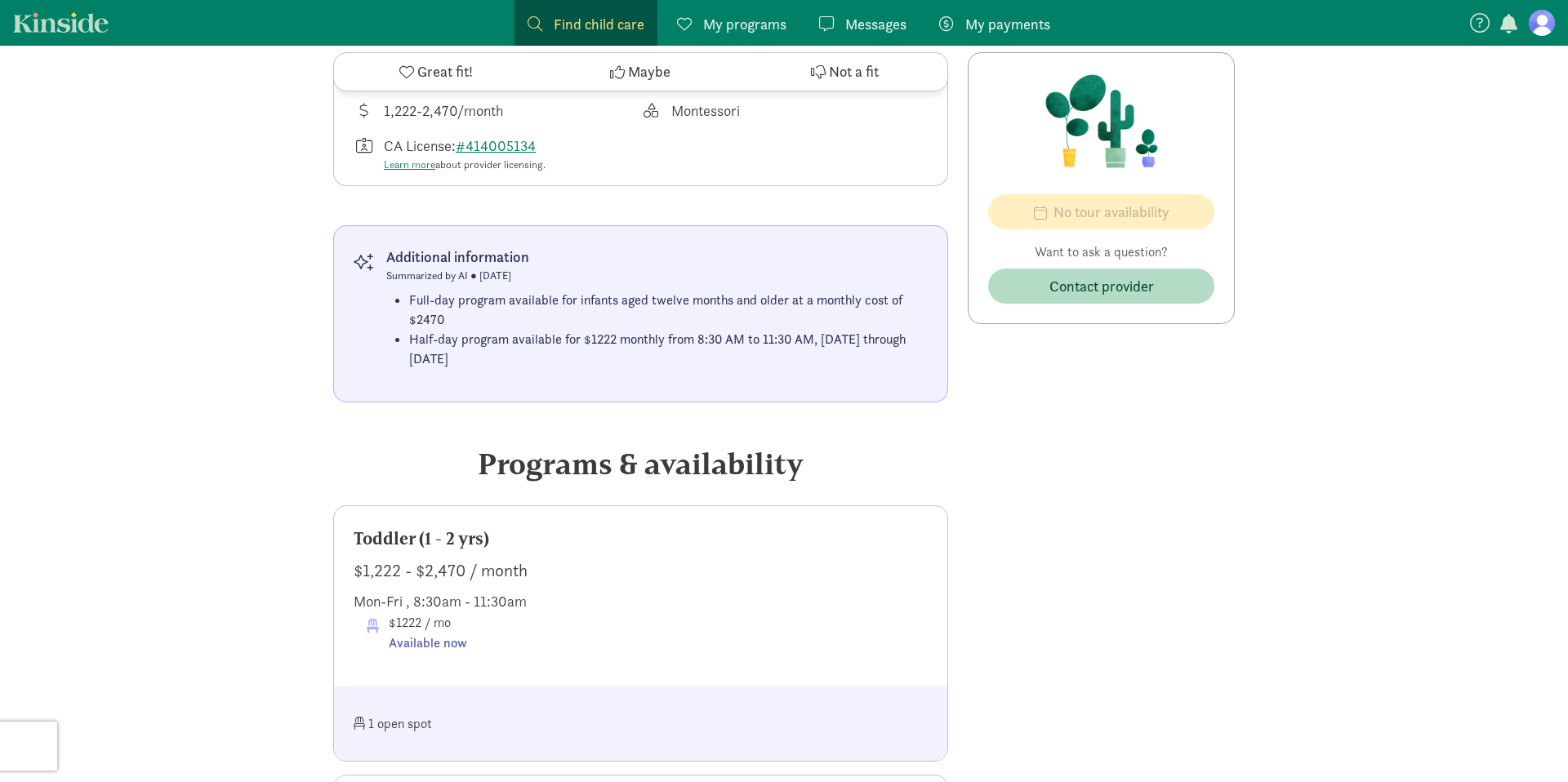
scroll to position [627, 0]
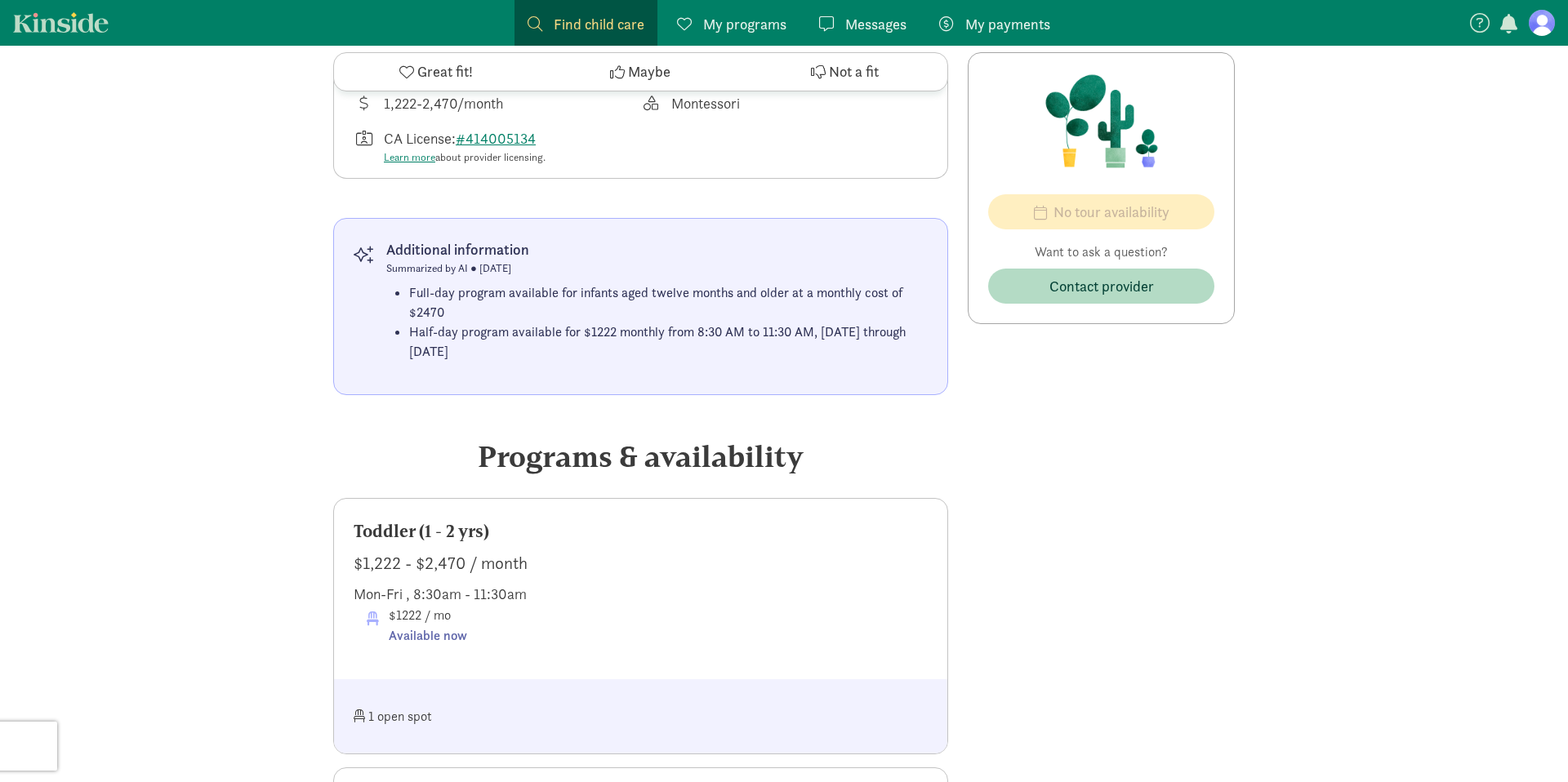
click at [591, 628] on div "$1222 / mo Available now" at bounding box center [647, 626] width 561 height 41
click at [565, 712] on div "1 open spot" at bounding box center [497, 717] width 287 height 35
drag, startPoint x: 443, startPoint y: 519, endPoint x: 448, endPoint y: 529, distance: 11.2
click at [443, 519] on div "Toddler (1 - 2 yrs)" at bounding box center [641, 531] width 574 height 26
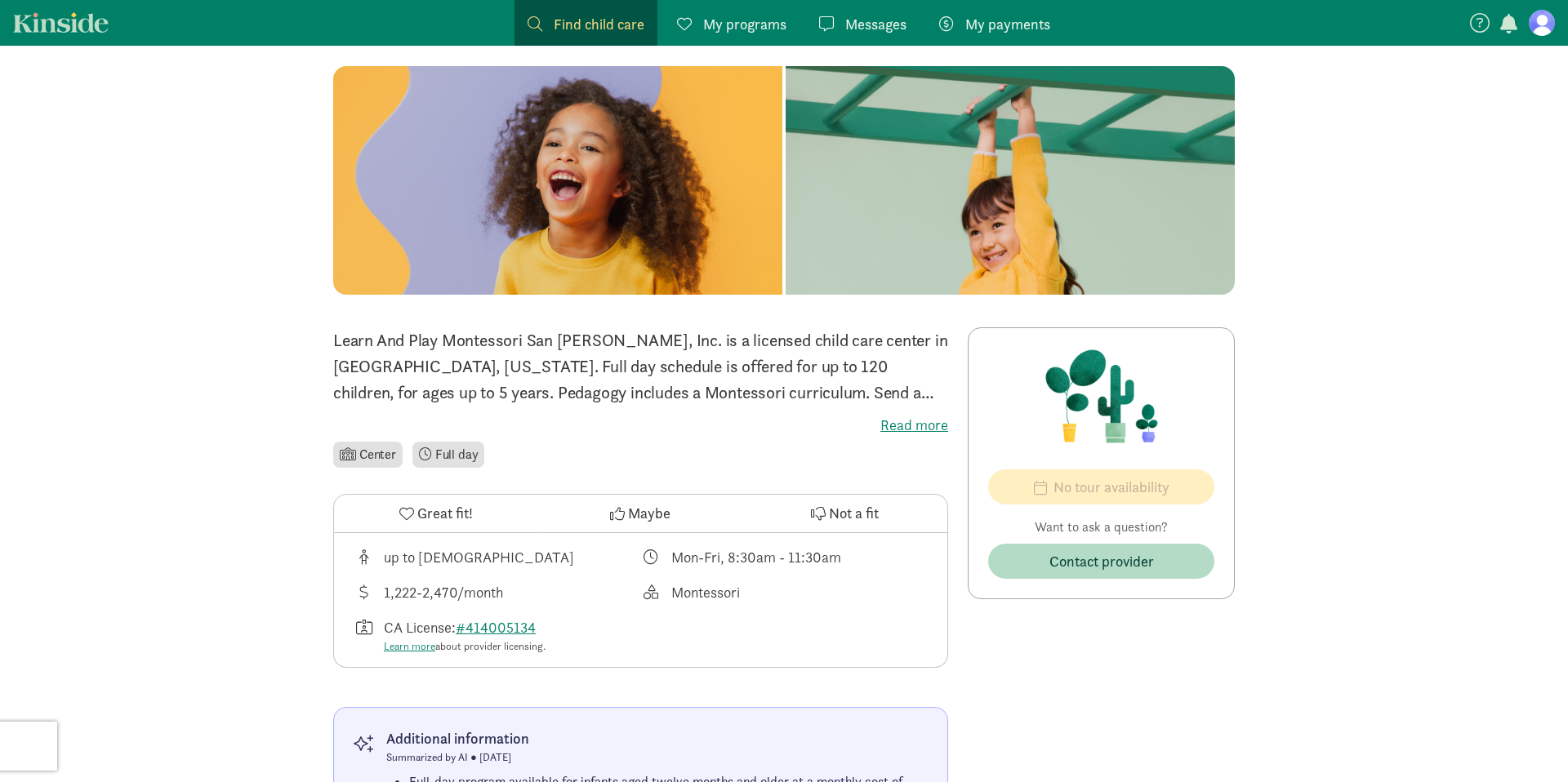
scroll to position [0, 0]
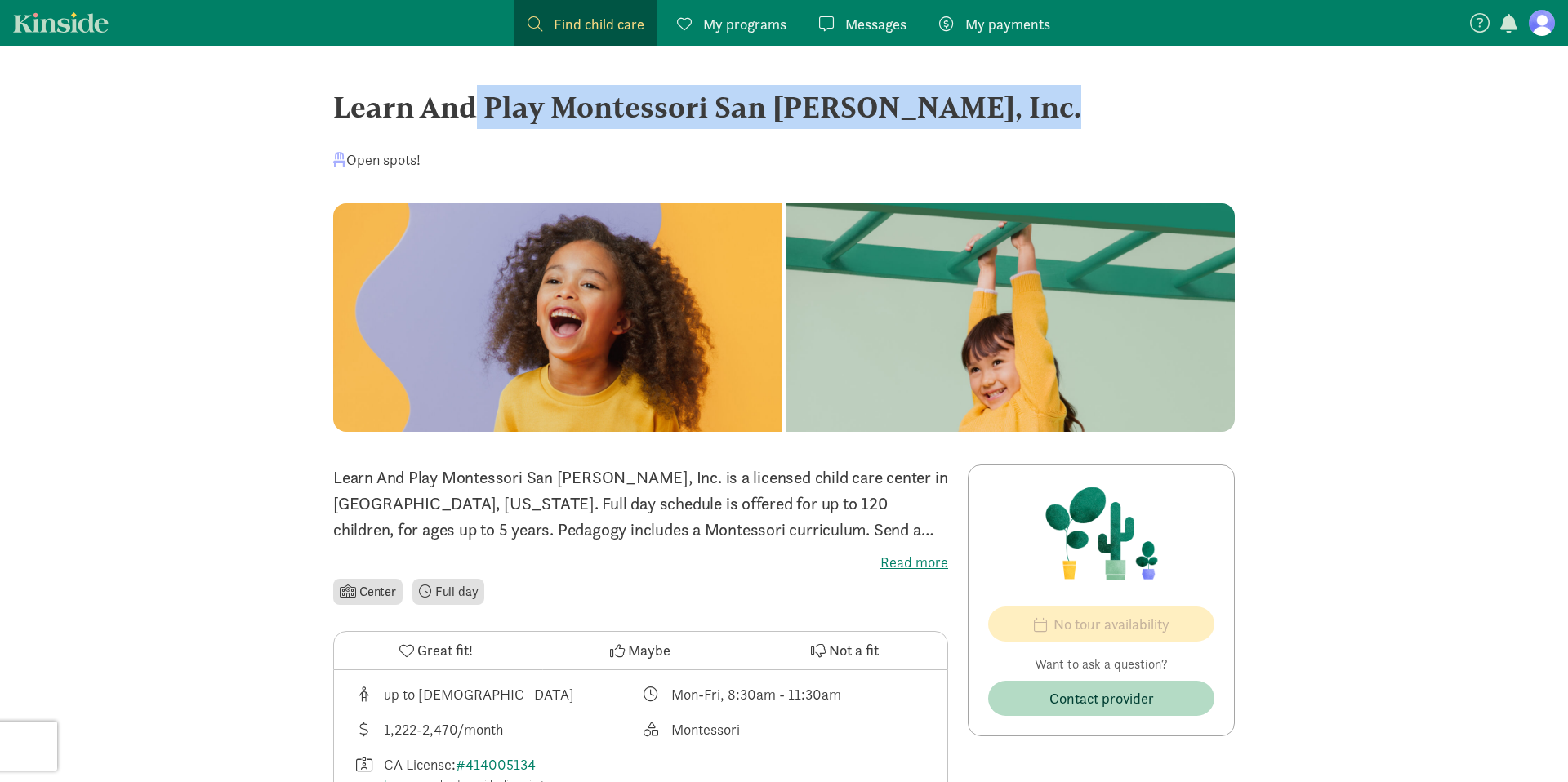
drag, startPoint x: 343, startPoint y: 105, endPoint x: 993, endPoint y: 137, distance: 650.8
click at [993, 137] on div "Learn And Play Montessori San Carlos, Inc. Open spots!" at bounding box center [784, 144] width 902 height 118
copy div "Learn And Play Montessori San [PERSON_NAME], Inc."
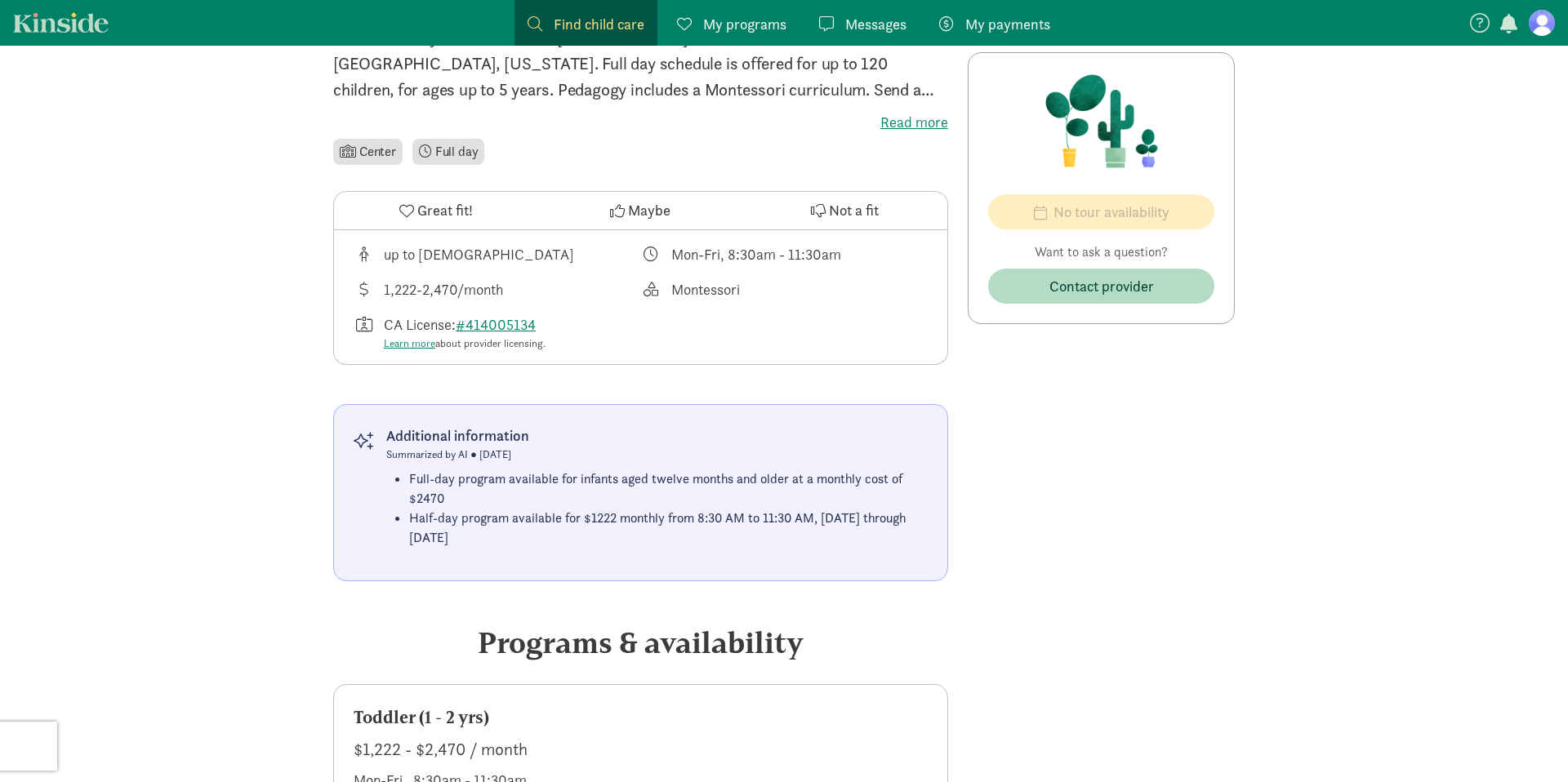
scroll to position [780, 0]
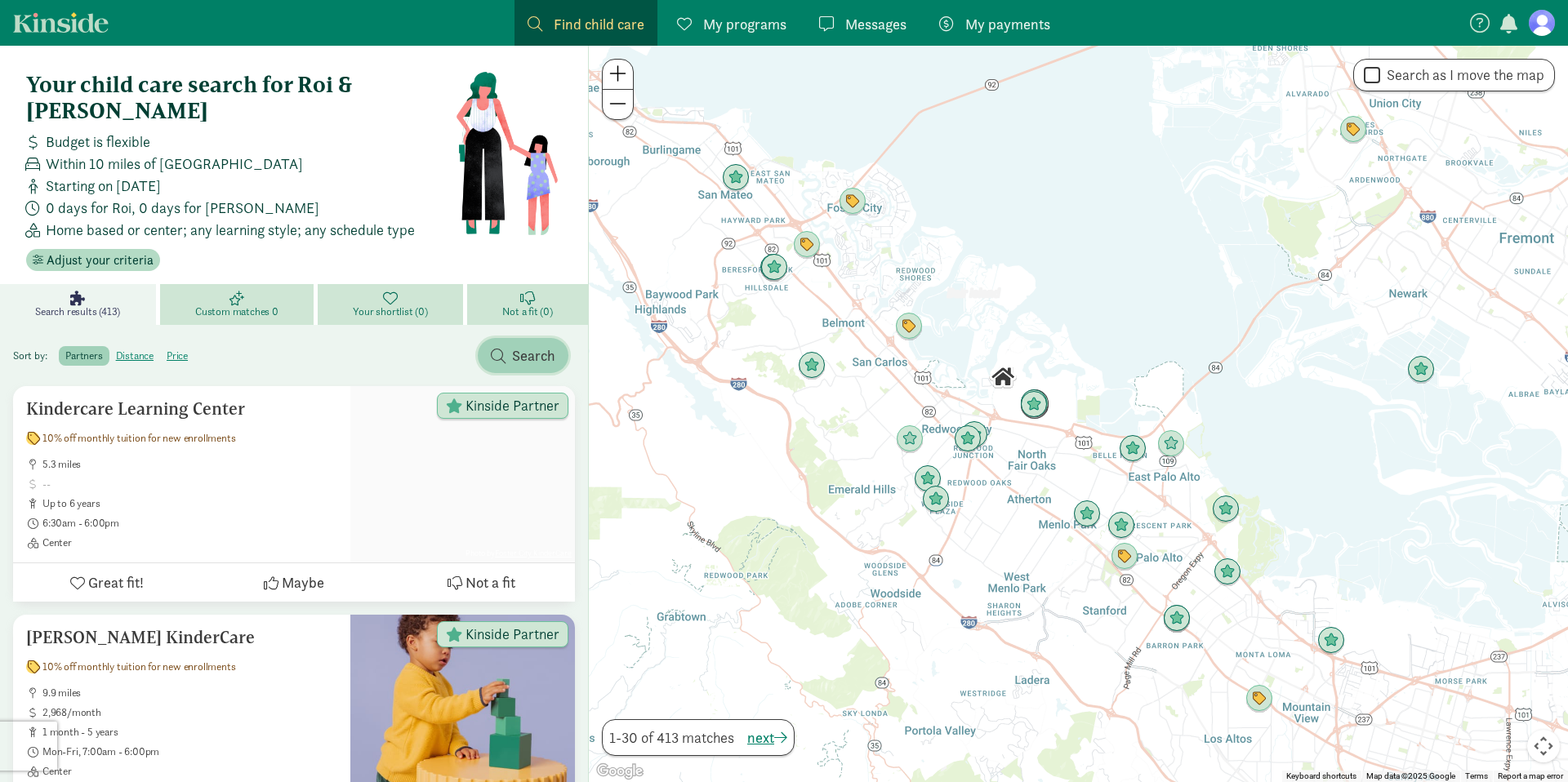
click at [544, 345] on span "Search" at bounding box center [533, 356] width 43 height 22
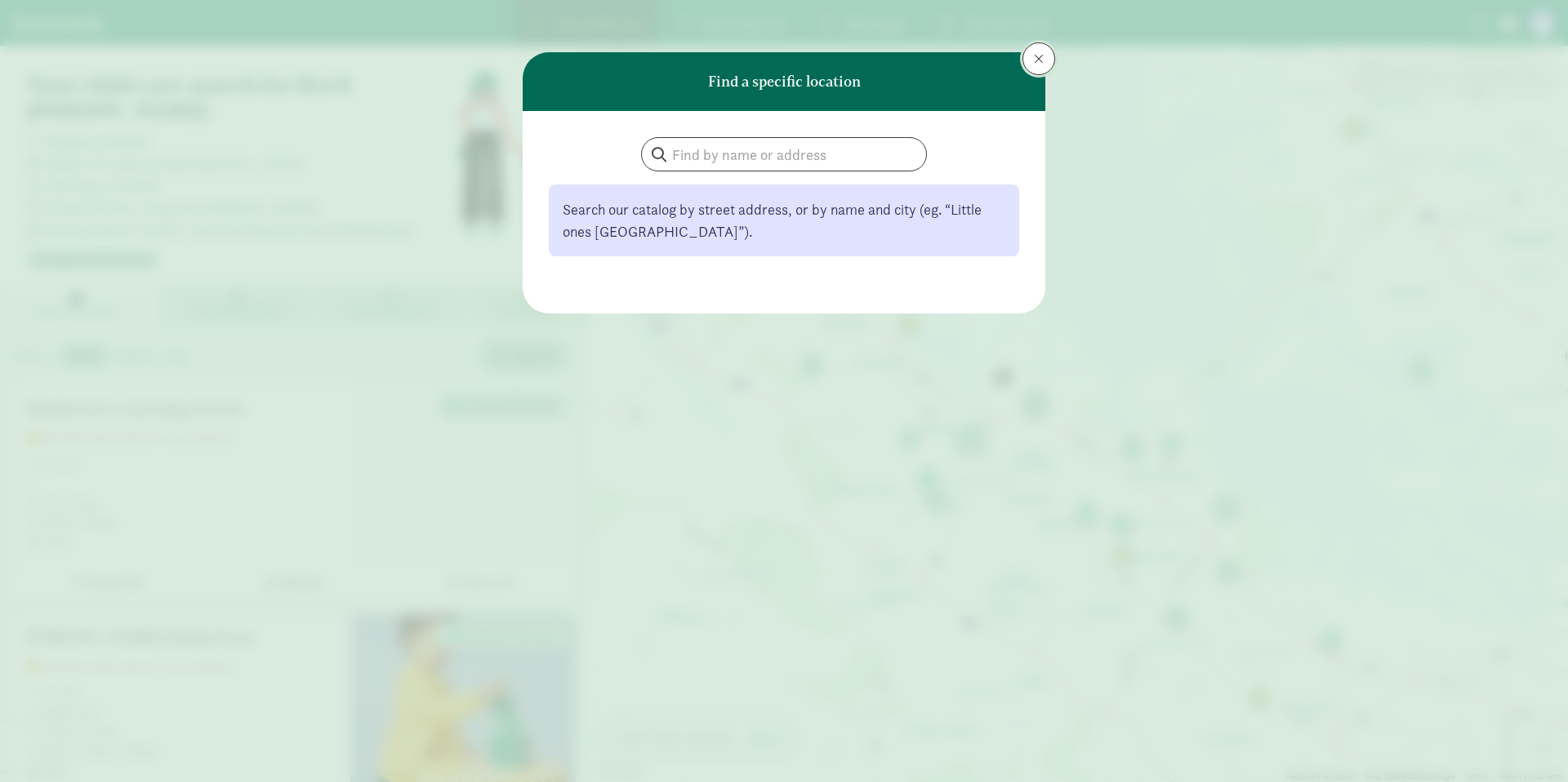
click at [1037, 57] on span at bounding box center [1039, 58] width 10 height 13
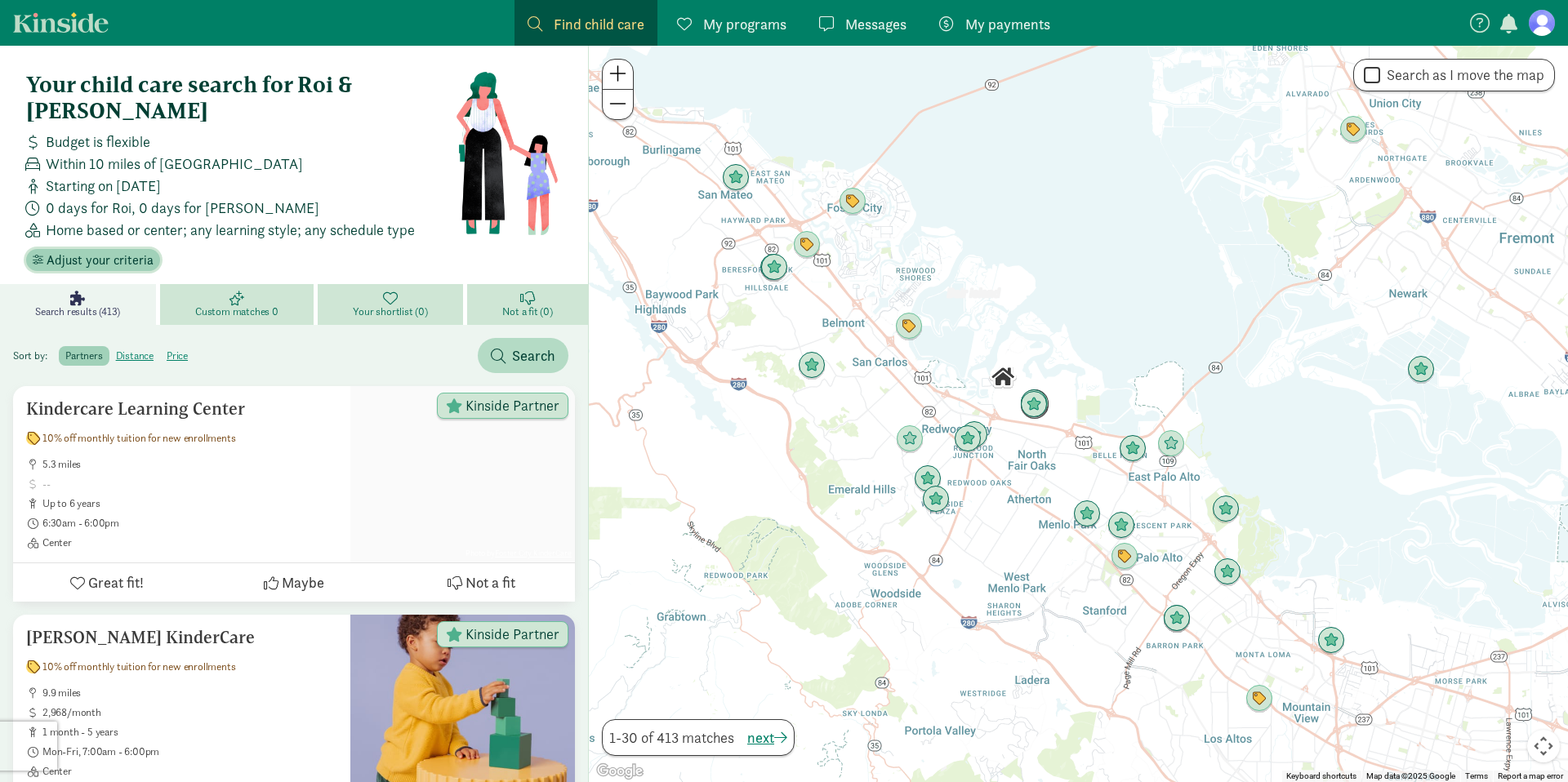
click at [122, 251] on span "Adjust your criteria" at bounding box center [100, 260] width 107 height 19
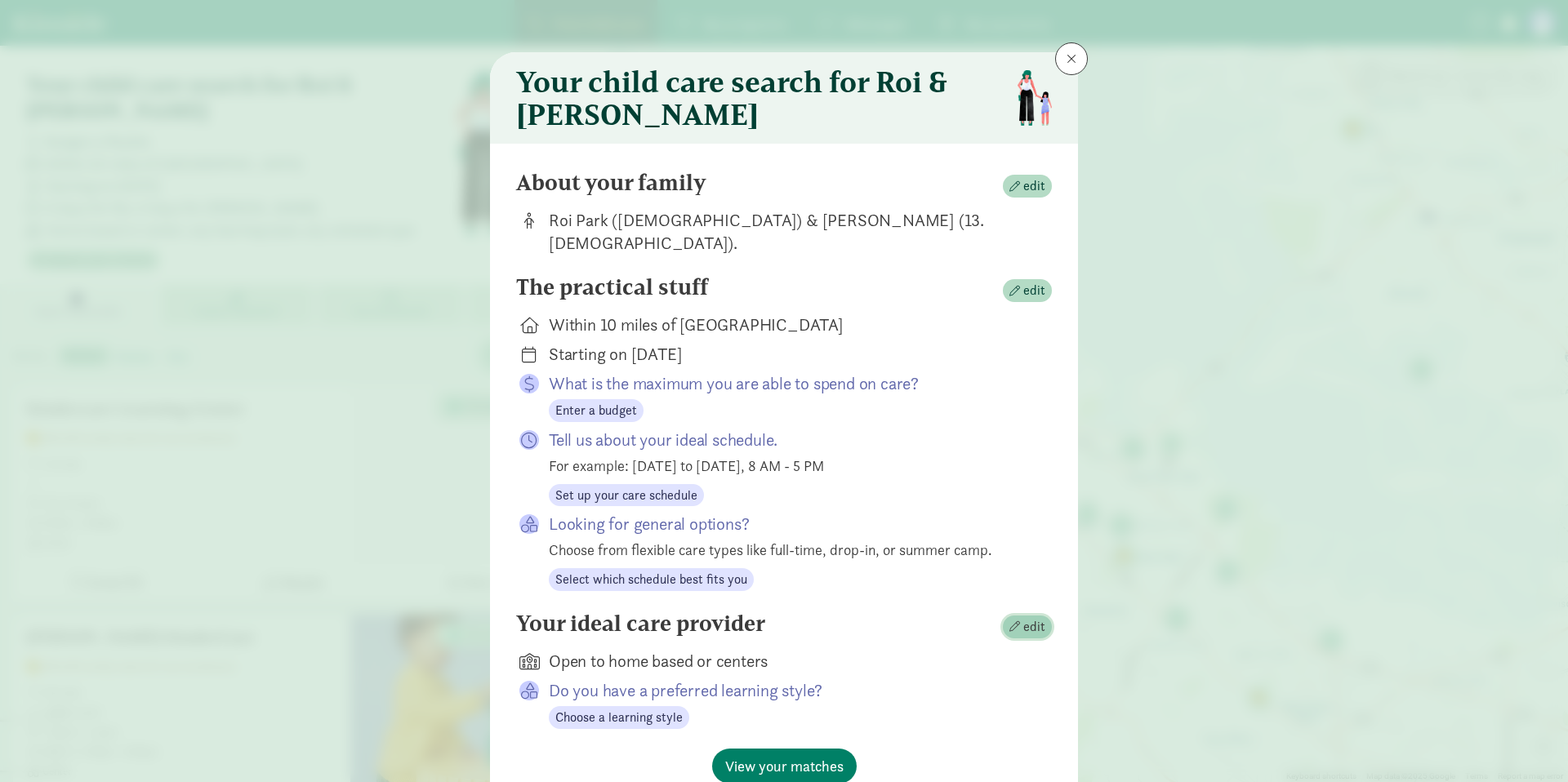
click at [1023, 617] on span "edit" at bounding box center [1027, 627] width 36 height 19
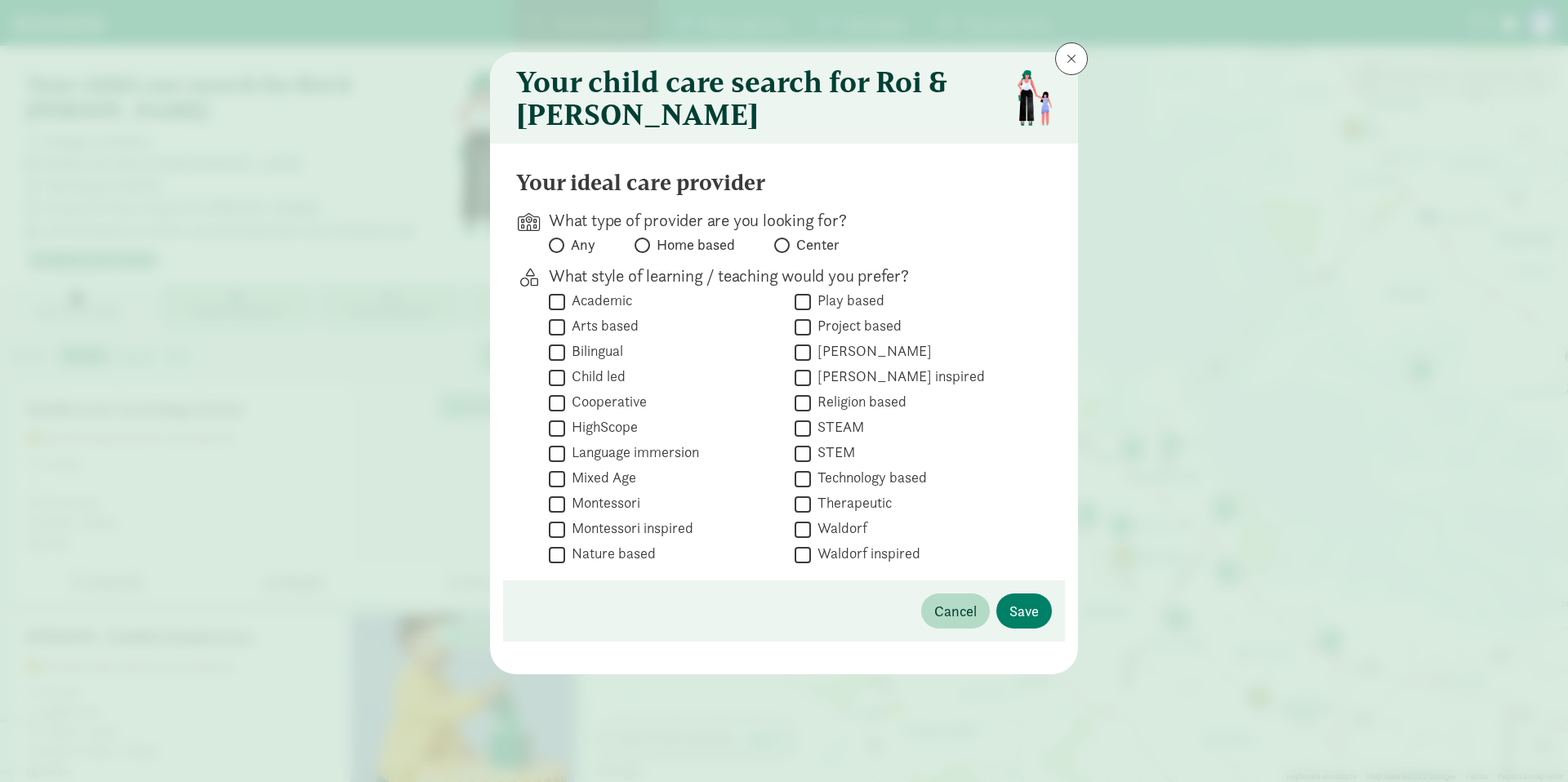
drag, startPoint x: 806, startPoint y: 253, endPoint x: 811, endPoint y: 266, distance: 13.9
click at [806, 253] on span "Center" at bounding box center [817, 245] width 43 height 19
click at [784, 251] on input "Center" at bounding box center [779, 245] width 11 height 11
radio input "true"
click at [1028, 617] on span "Save" at bounding box center [1023, 611] width 30 height 22
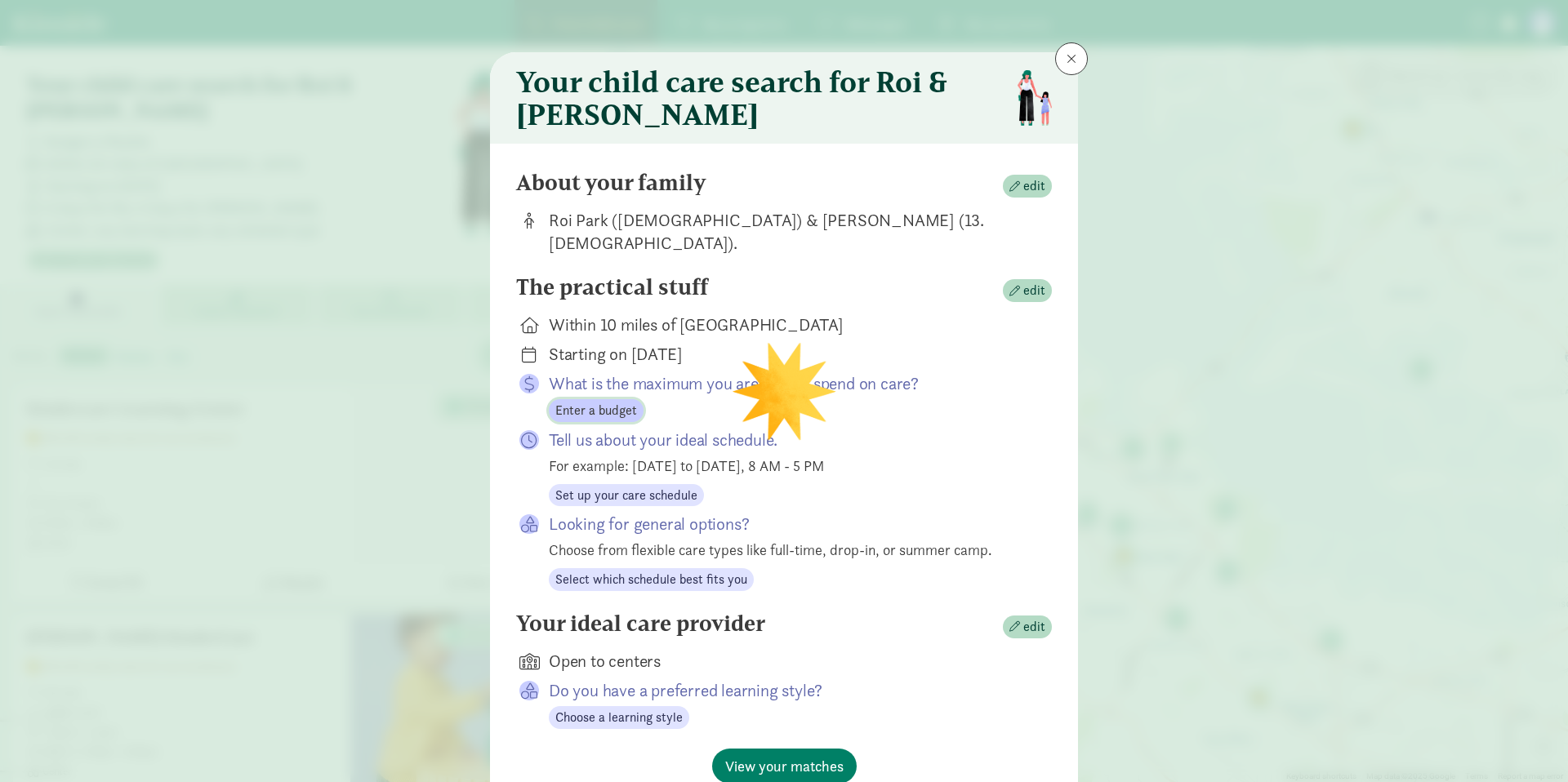
click at [589, 401] on span "Enter a budget" at bounding box center [596, 410] width 82 height 19
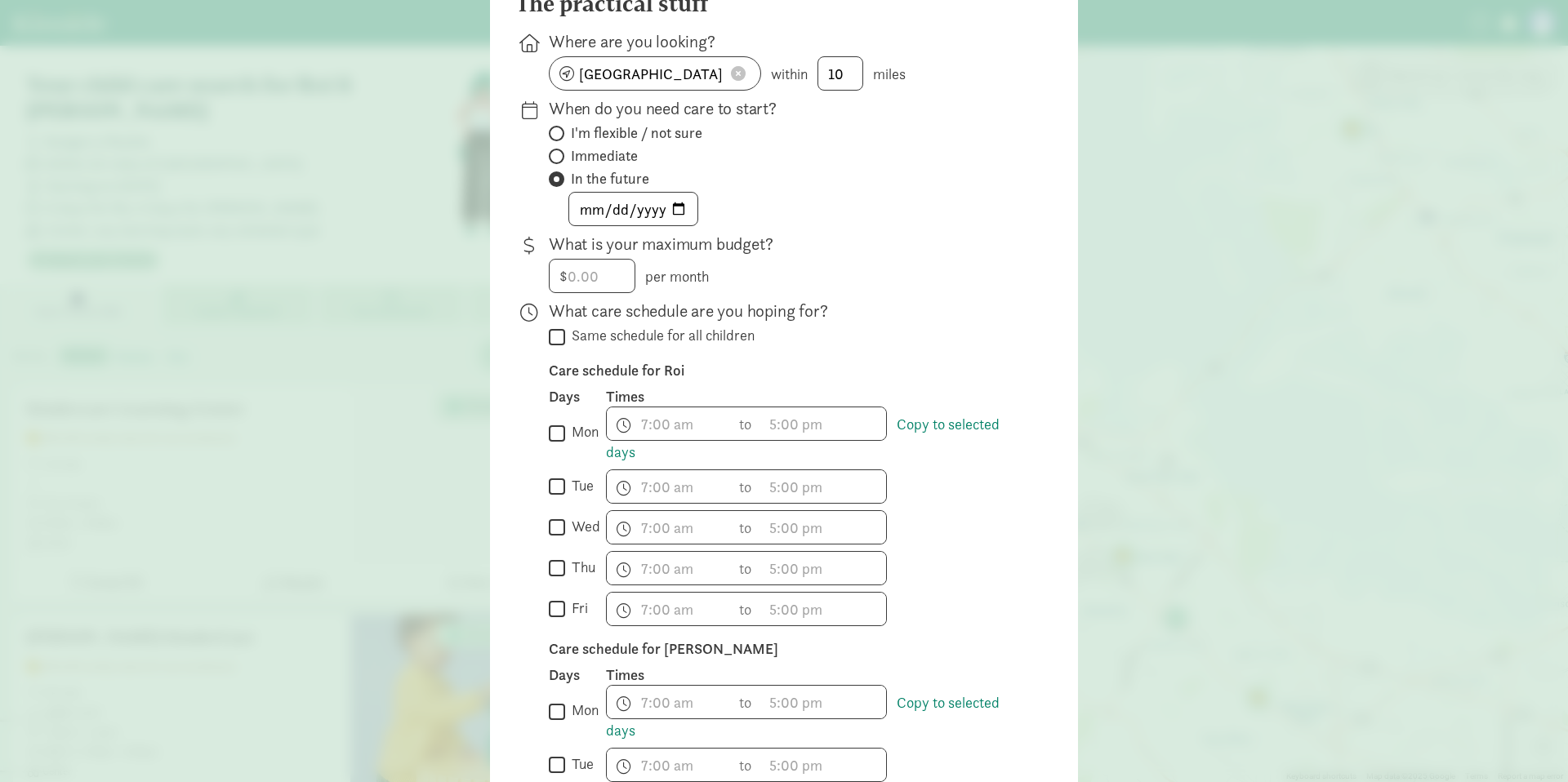
scroll to position [241, 0]
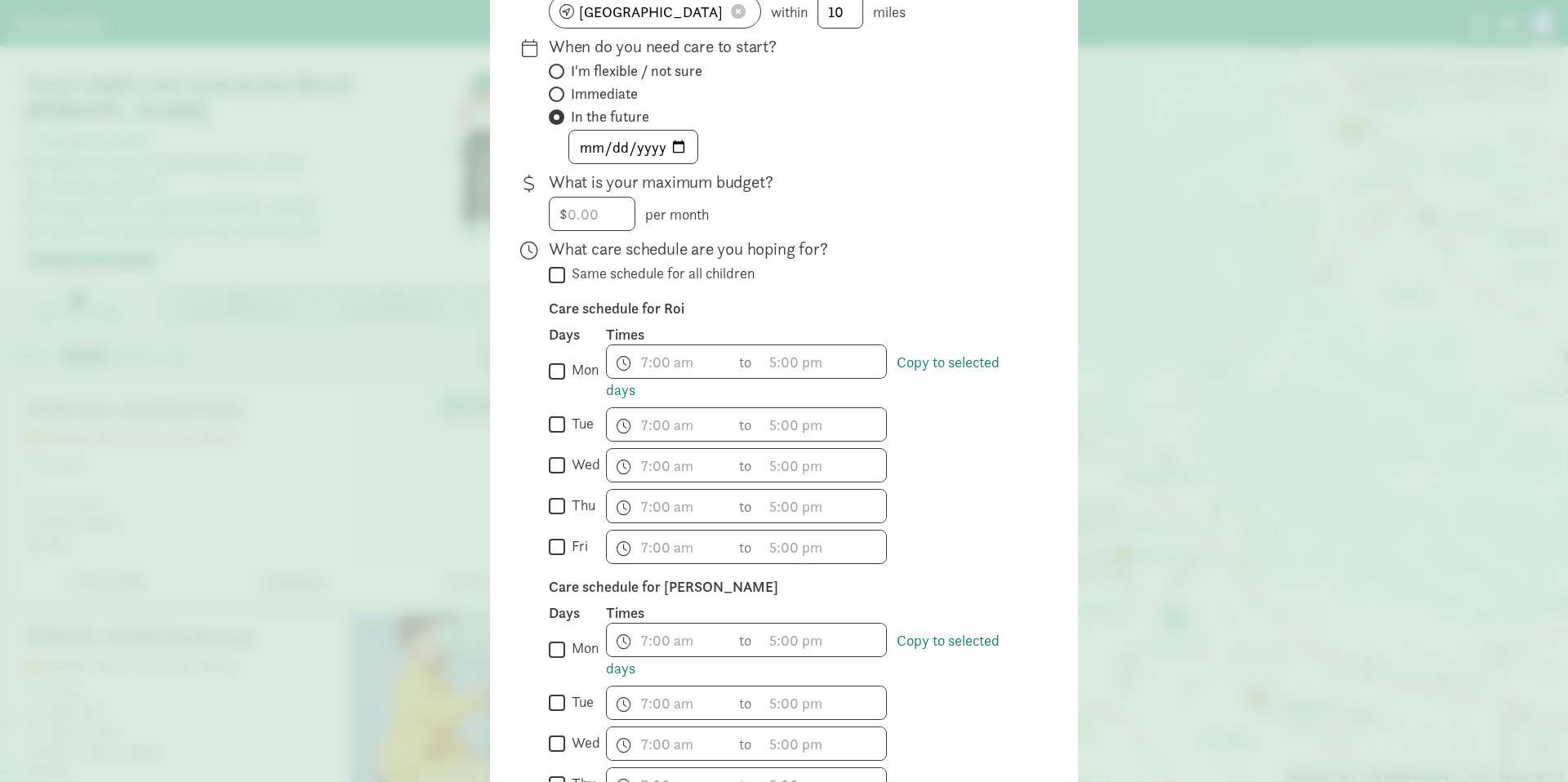
click at [556, 371] on input "mon" at bounding box center [556, 371] width 16 height 22
checkbox input "true"
click at [562, 436] on input "tue" at bounding box center [556, 425] width 16 height 22
checkbox input "true"
click at [558, 483] on div " wed" at bounding box center [578, 465] width 57 height 35
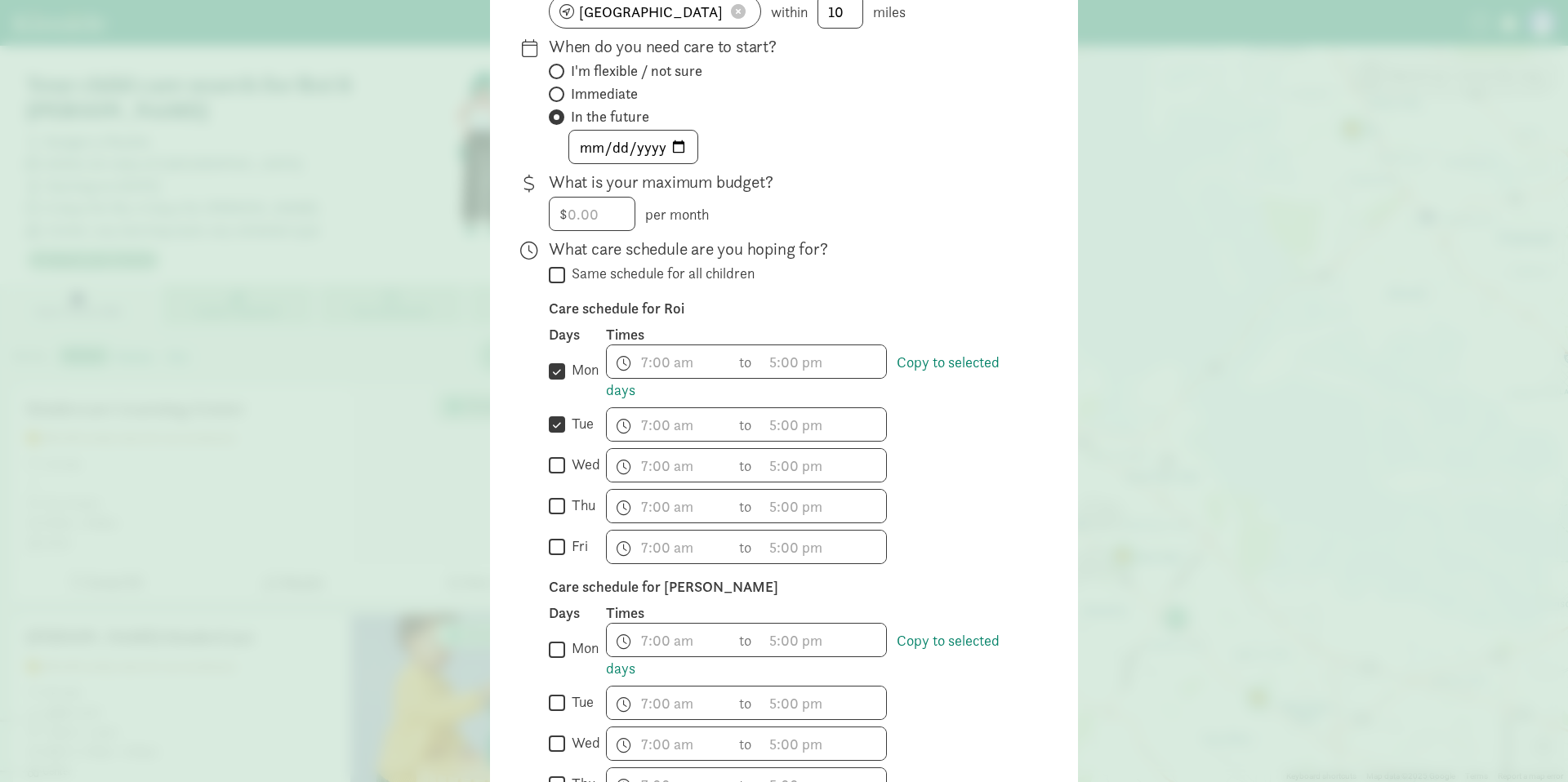
click at [558, 475] on input "wed" at bounding box center [556, 466] width 16 height 22
checkbox input "true"
drag, startPoint x: 556, startPoint y: 512, endPoint x: 557, endPoint y: 543, distance: 31.0
click at [556, 514] on input "thu" at bounding box center [556, 507] width 16 height 22
checkbox input "true"
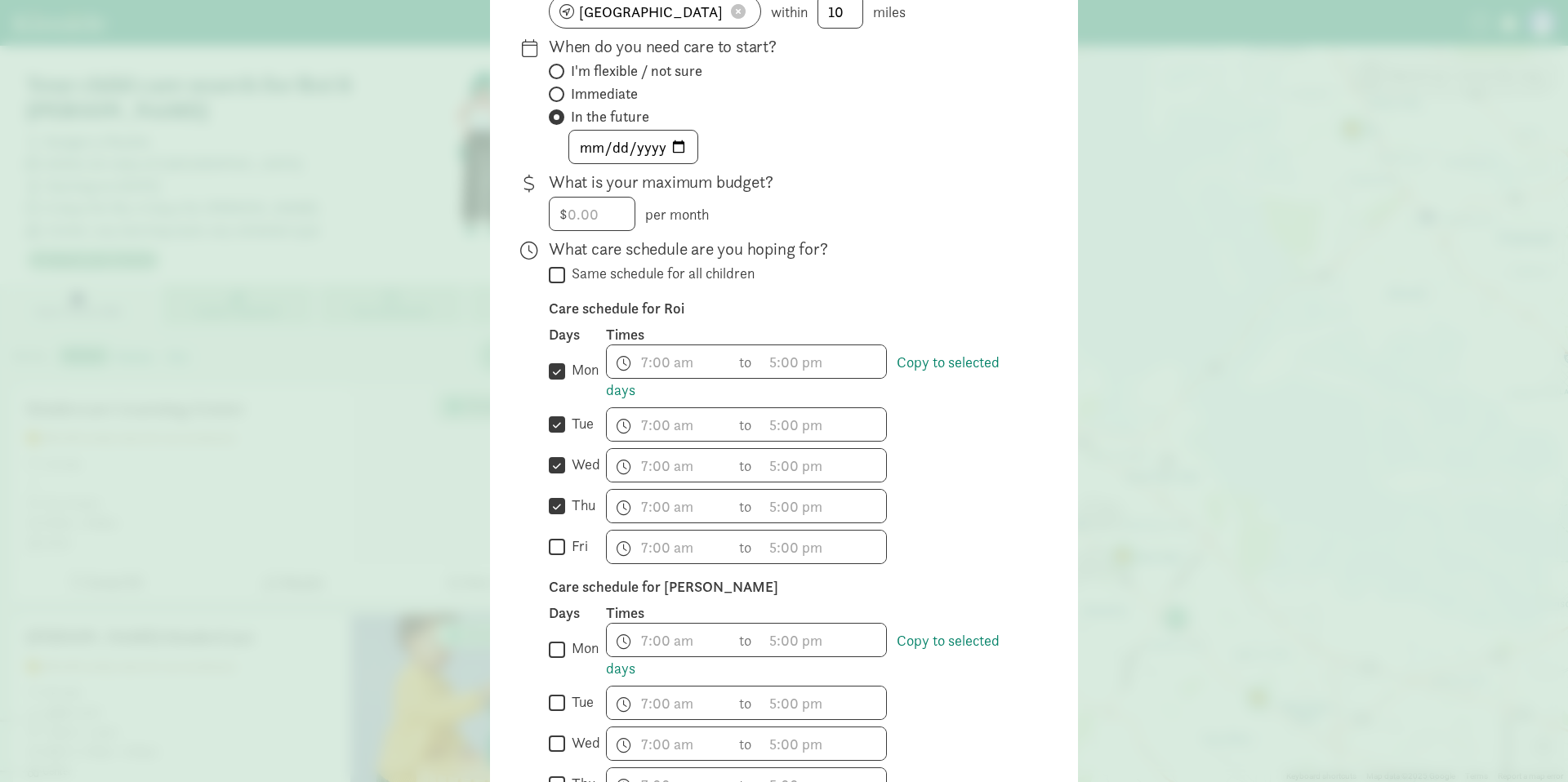
drag, startPoint x: 557, startPoint y: 551, endPoint x: 571, endPoint y: 556, distance: 14.9
click at [558, 551] on input "fri" at bounding box center [556, 547] width 16 height 22
checkbox input "true"
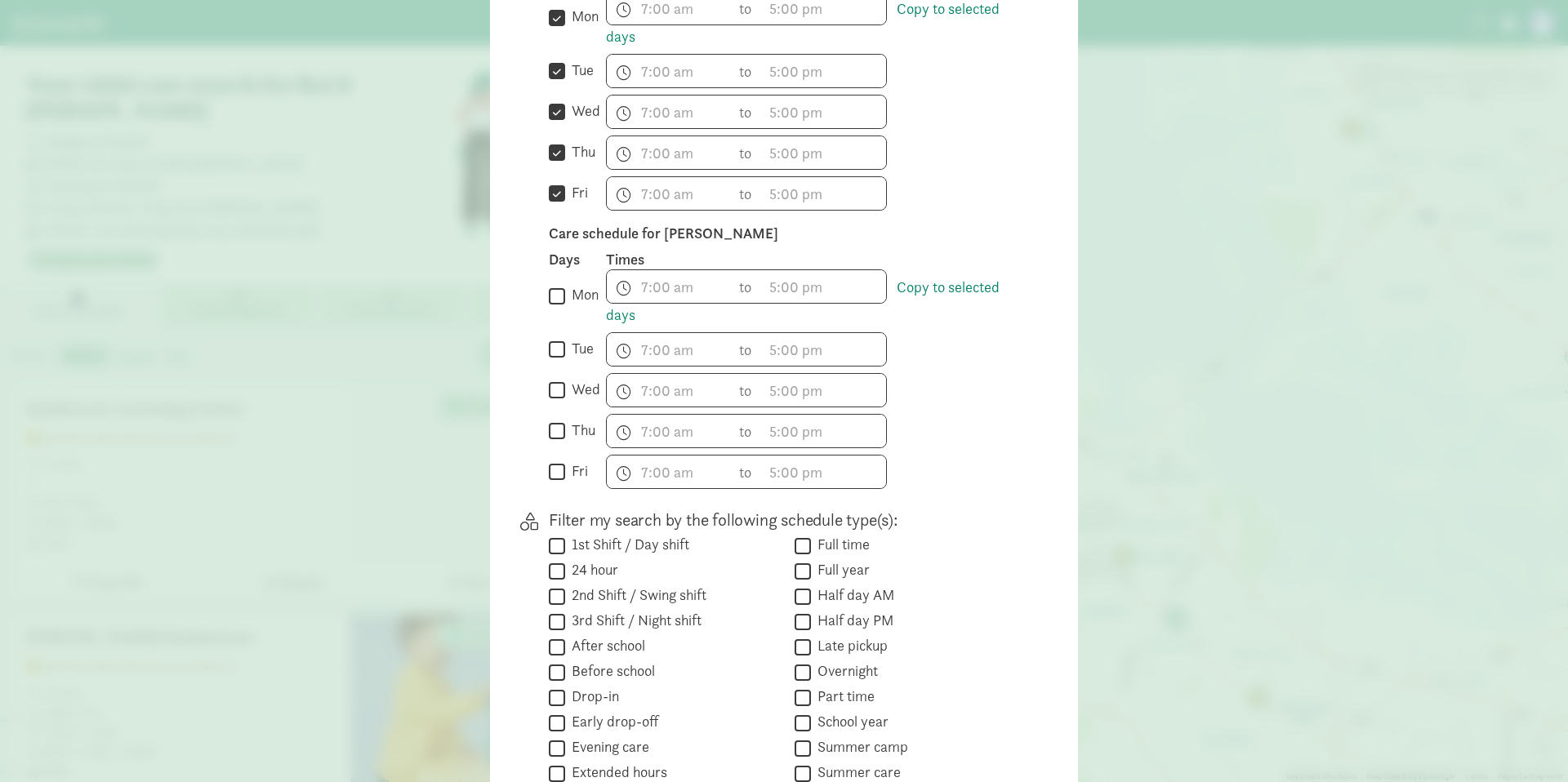
scroll to position [666, 0]
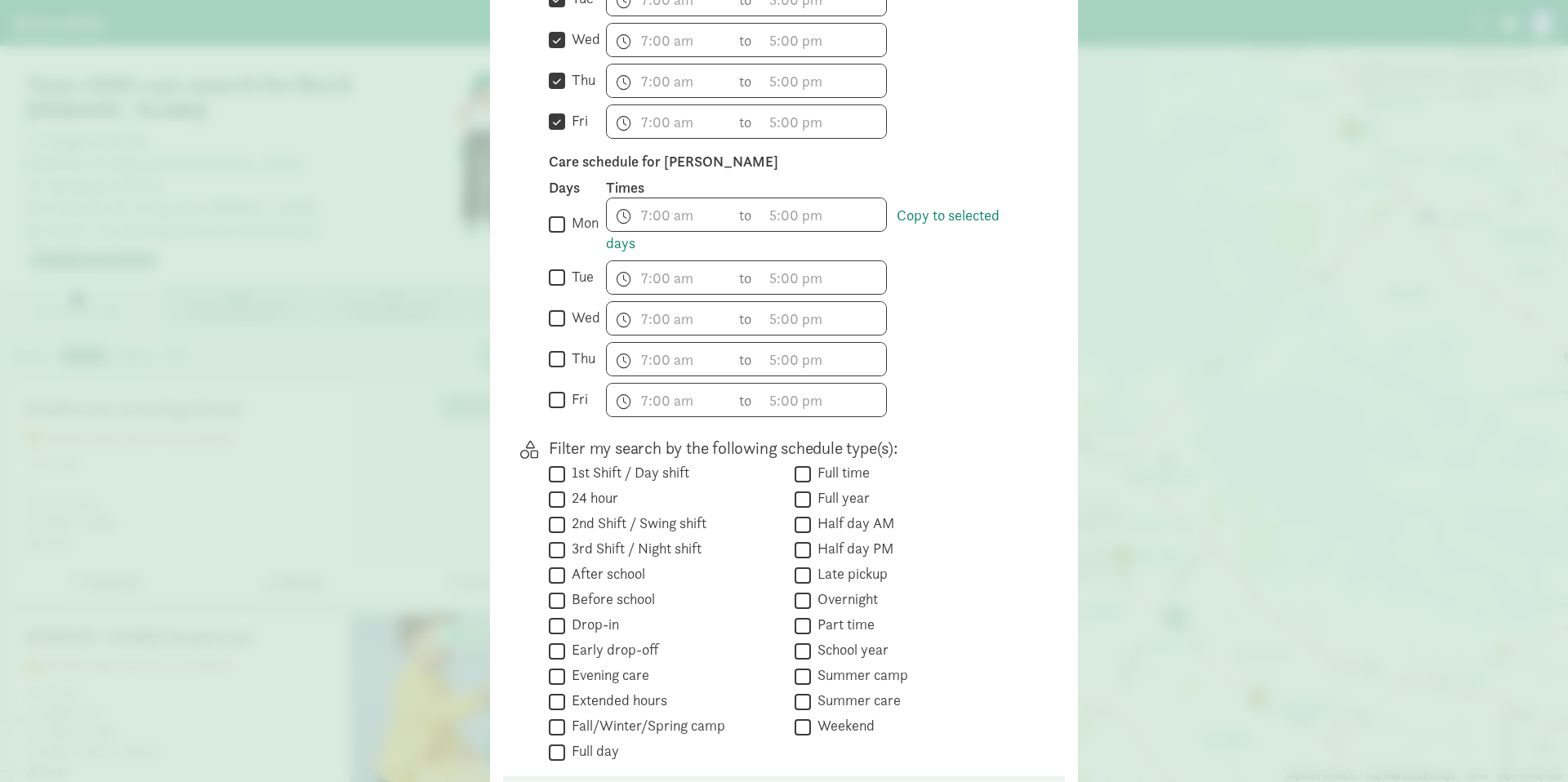
click at [556, 225] on input "mon" at bounding box center [556, 224] width 16 height 22
checkbox input "true"
drag, startPoint x: 556, startPoint y: 334, endPoint x: 556, endPoint y: 358, distance: 24.0
click at [556, 330] on input "wed" at bounding box center [556, 319] width 16 height 22
checkbox input "true"
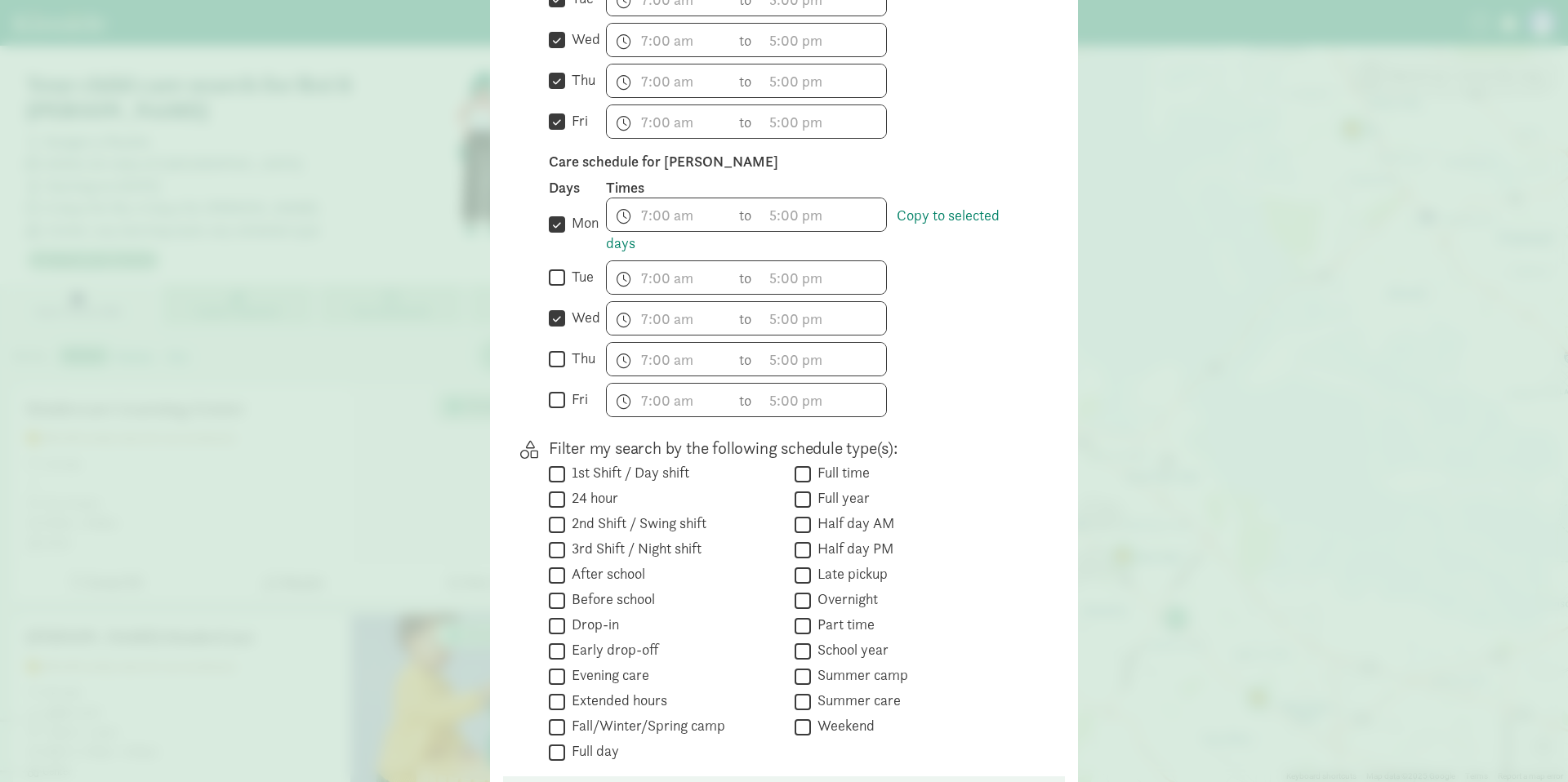
click at [561, 408] on input "fri" at bounding box center [556, 400] width 16 height 22
checkbox input "true"
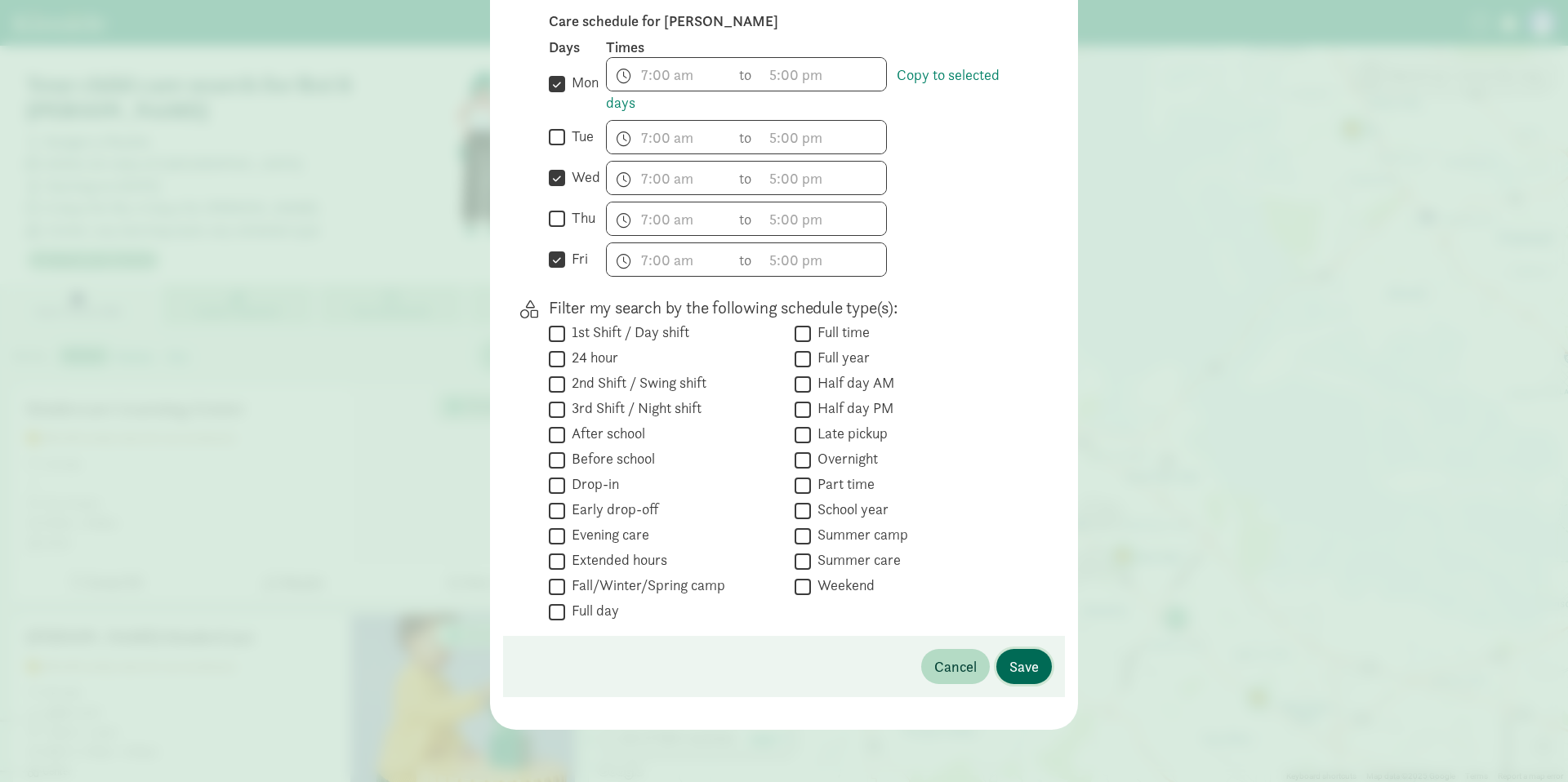
click at [1034, 672] on span "Save" at bounding box center [1023, 667] width 30 height 22
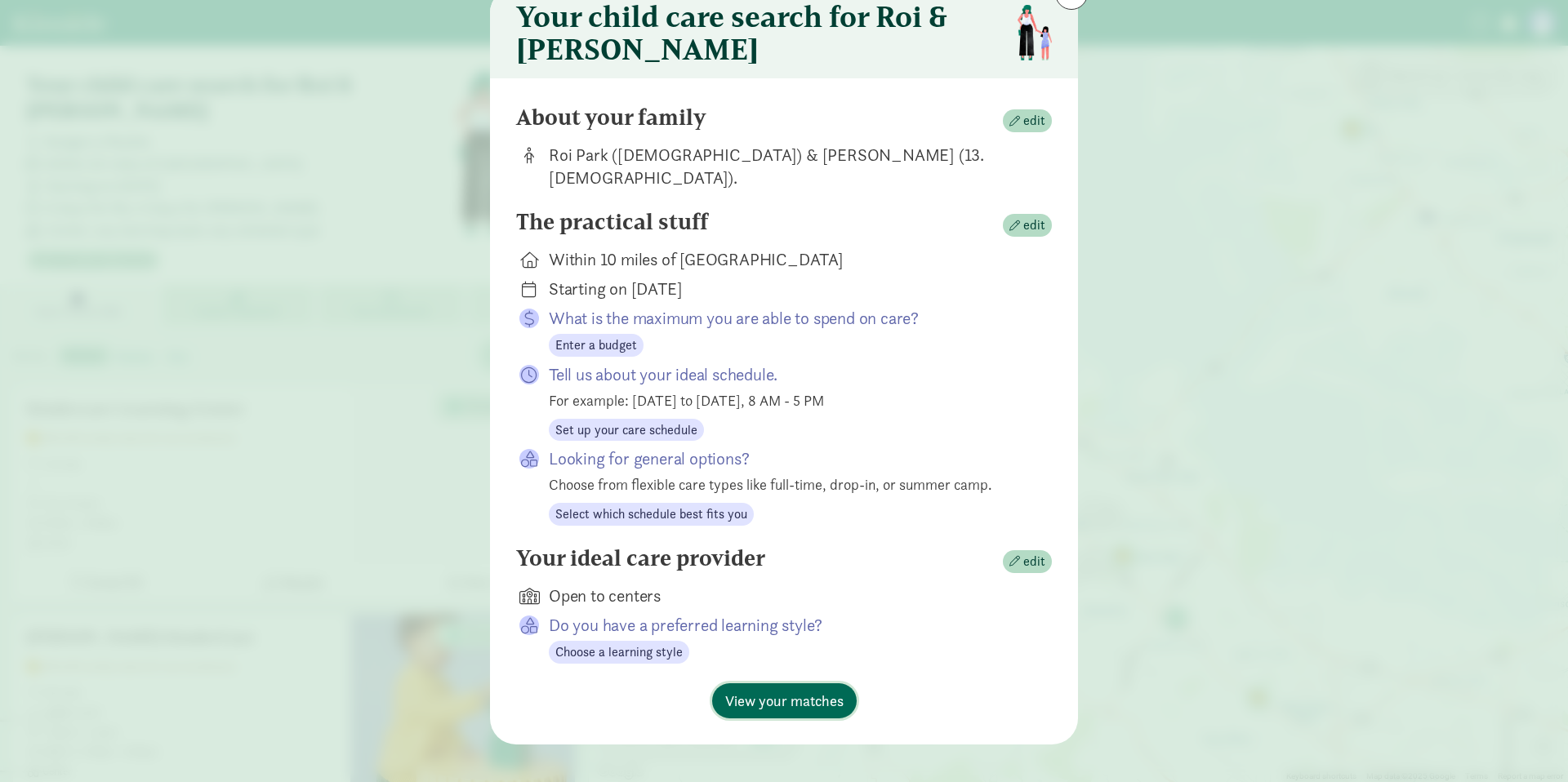
click at [774, 690] on span "View your matches" at bounding box center [784, 701] width 118 height 22
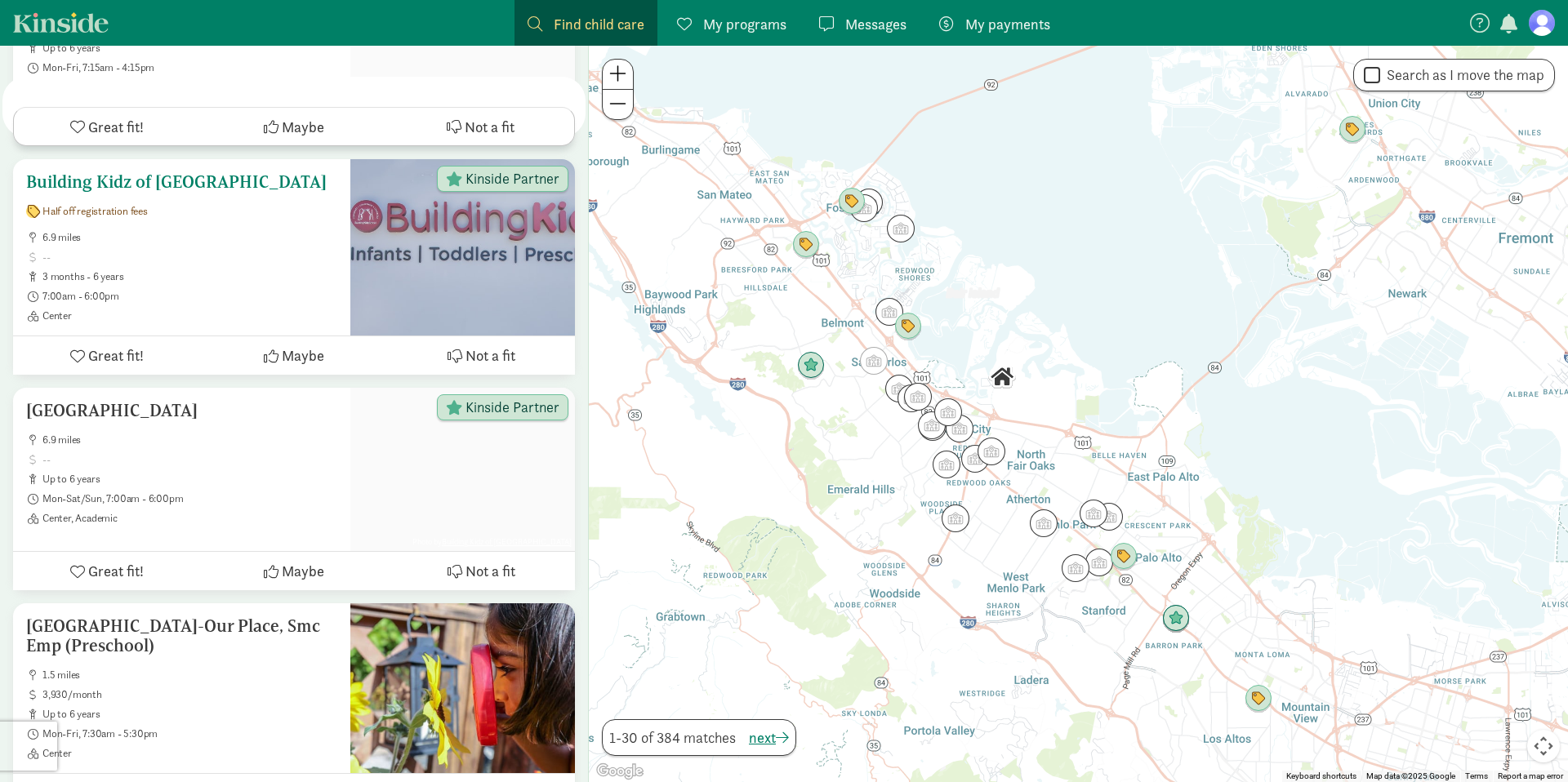
scroll to position [0, 0]
